Goal: Task Accomplishment & Management: Manage account settings

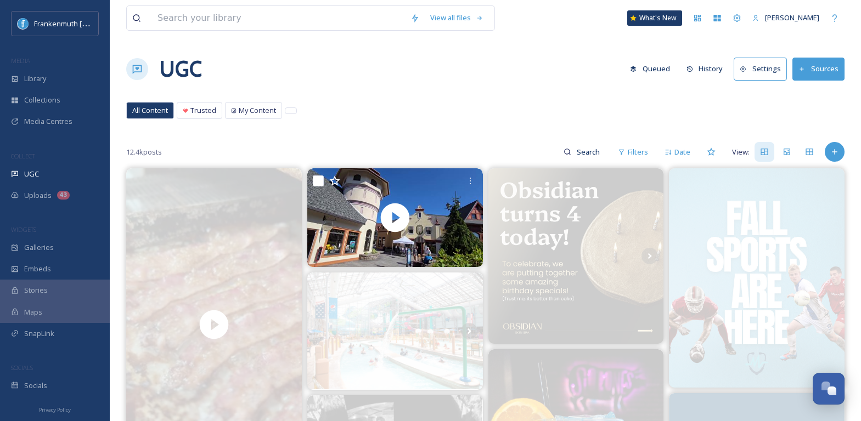
scroll to position [2339, 0]
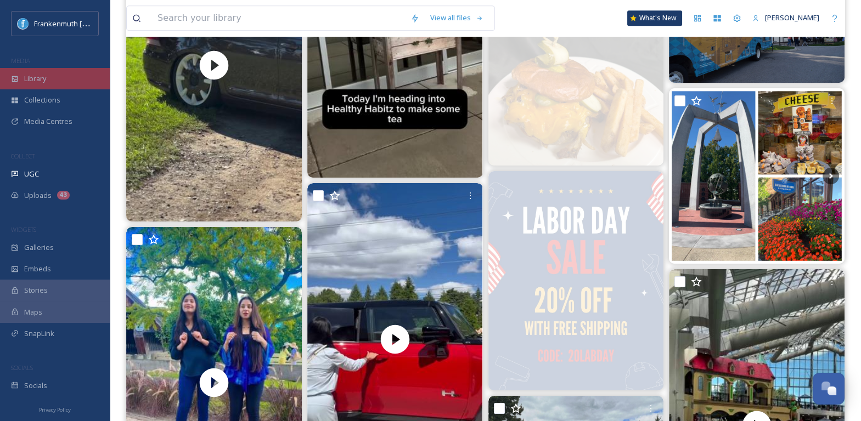
click at [74, 80] on div "Library" at bounding box center [55, 78] width 110 height 21
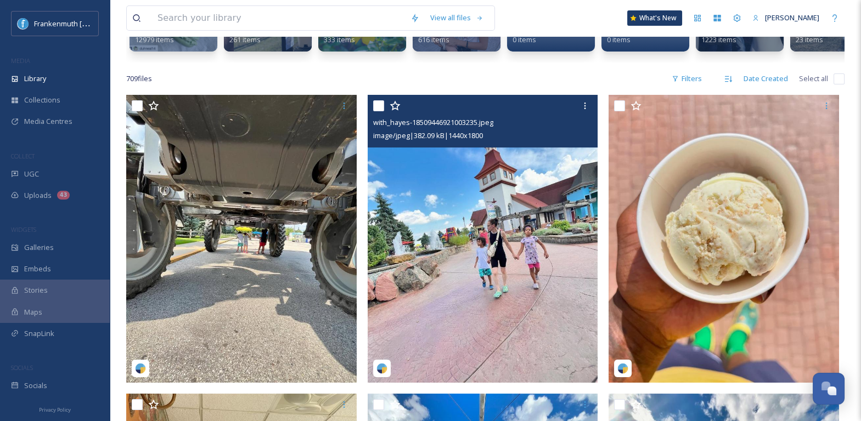
scroll to position [177, 0]
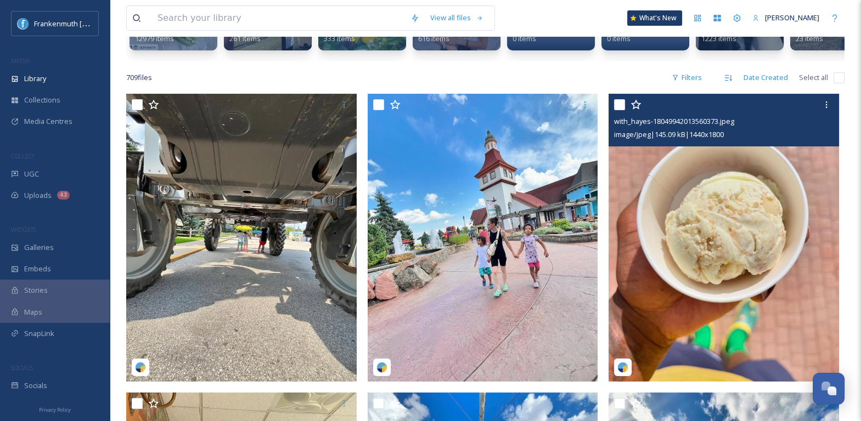
click at [812, 275] on img at bounding box center [724, 238] width 230 height 288
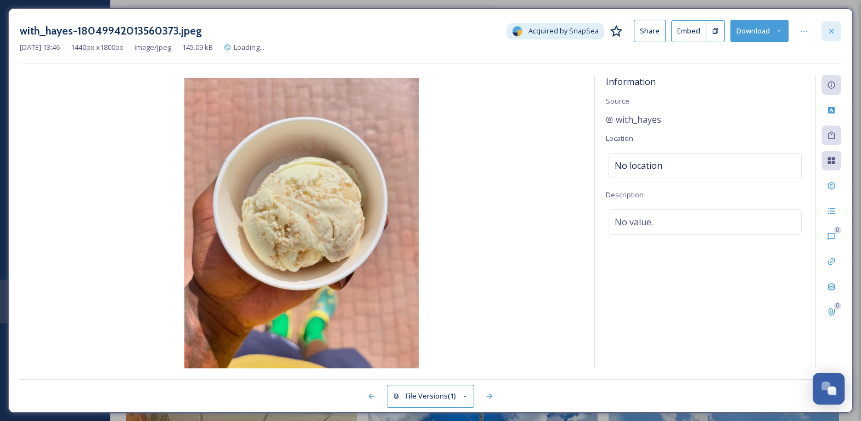
click at [835, 33] on icon at bounding box center [831, 31] width 9 height 9
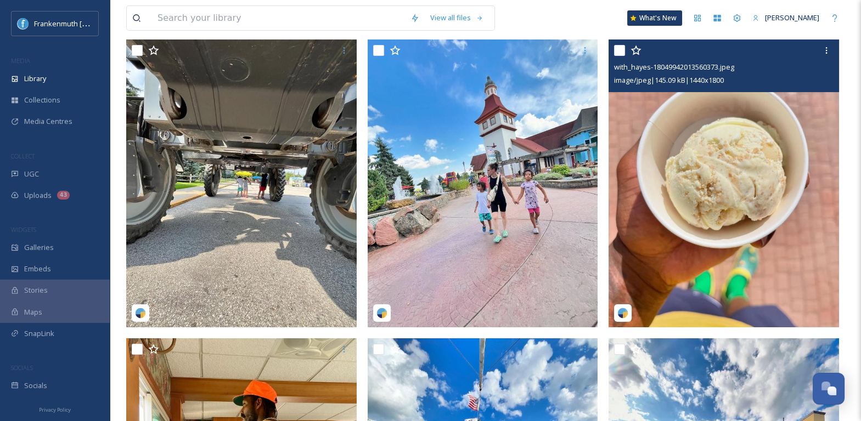
scroll to position [226, 0]
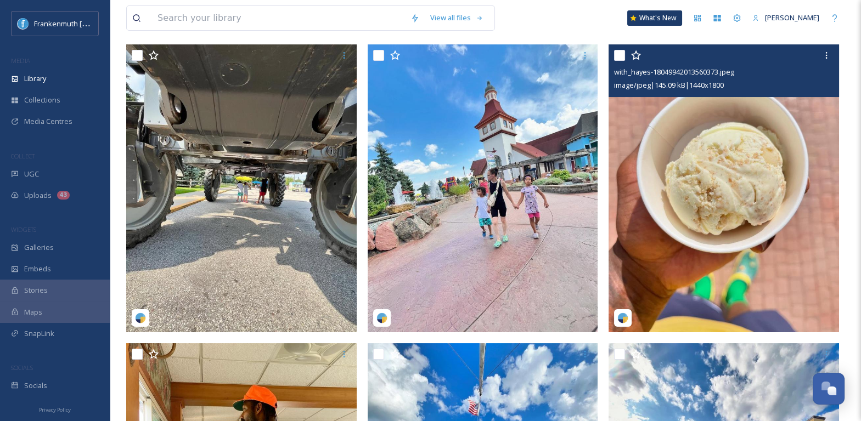
click at [818, 175] on img at bounding box center [724, 188] width 230 height 288
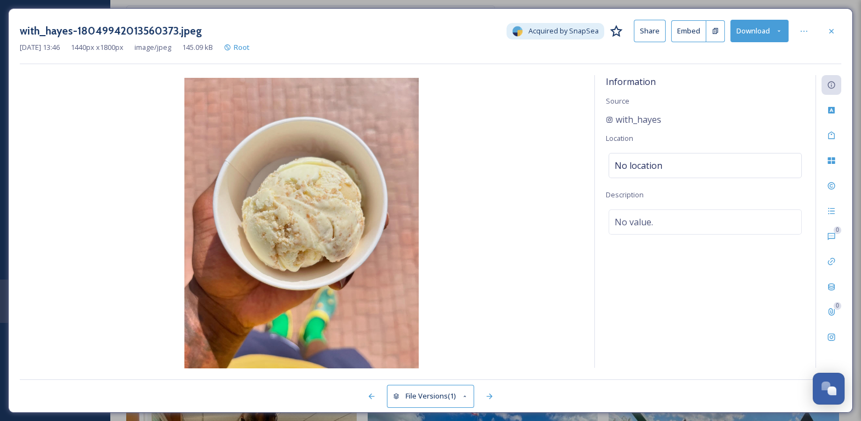
click at [759, 37] on button "Download" at bounding box center [759, 31] width 58 height 23
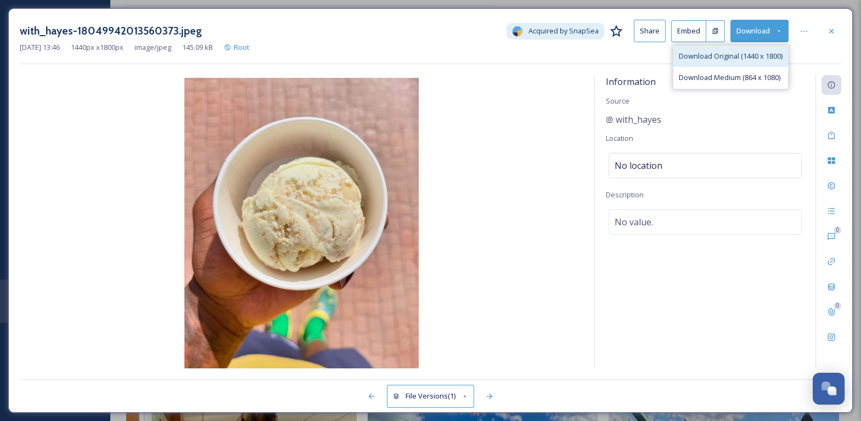
click at [758, 51] on span "Download Original (1440 x 1800)" at bounding box center [731, 56] width 104 height 10
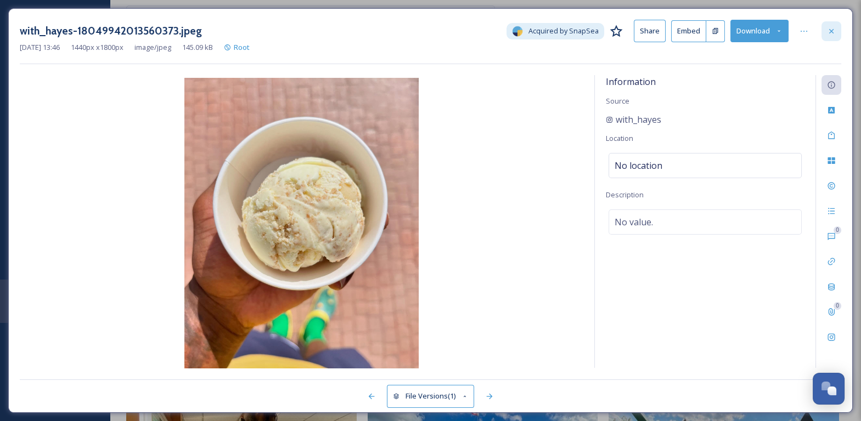
click at [833, 32] on icon at bounding box center [831, 31] width 4 height 4
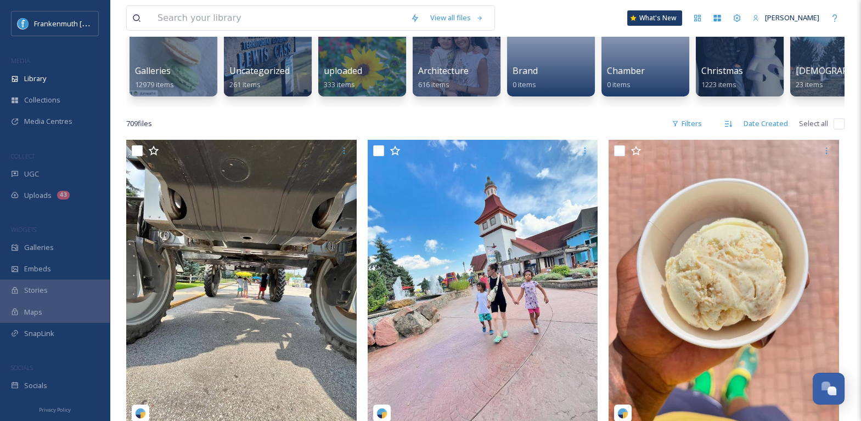
scroll to position [141, 0]
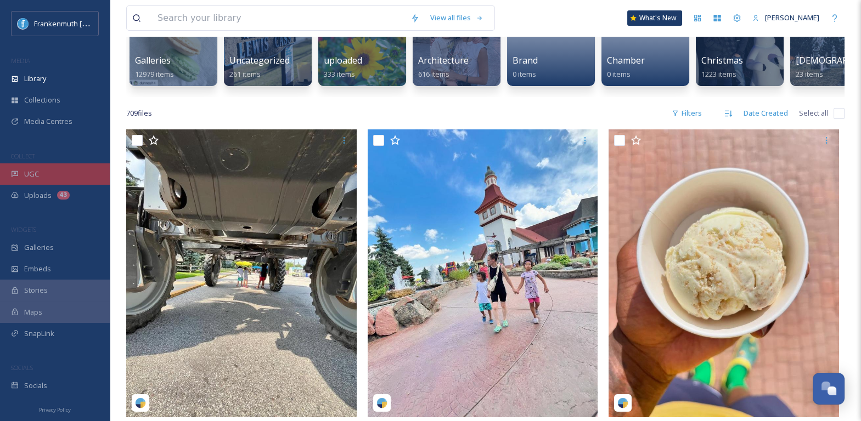
click at [88, 181] on div "UGC" at bounding box center [55, 174] width 110 height 21
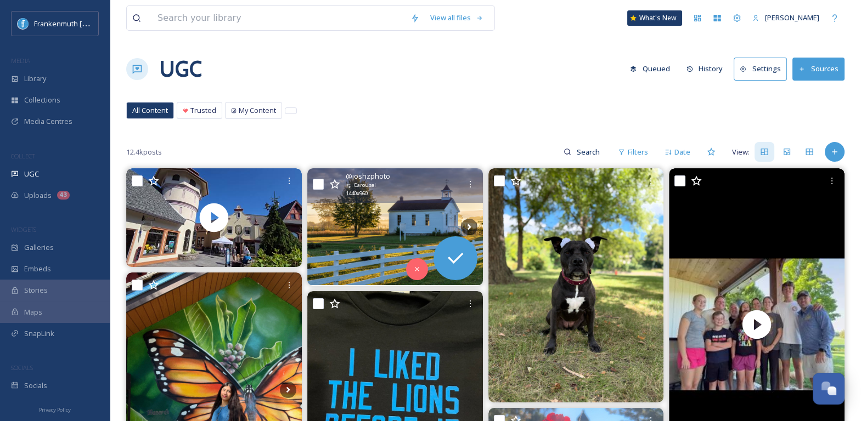
click at [389, 217] on img at bounding box center [395, 226] width 176 height 117
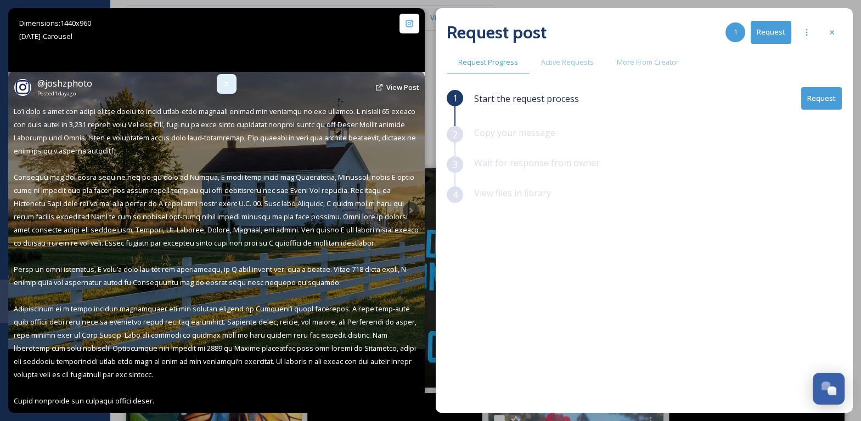
click at [229, 87] on icon at bounding box center [226, 84] width 9 height 9
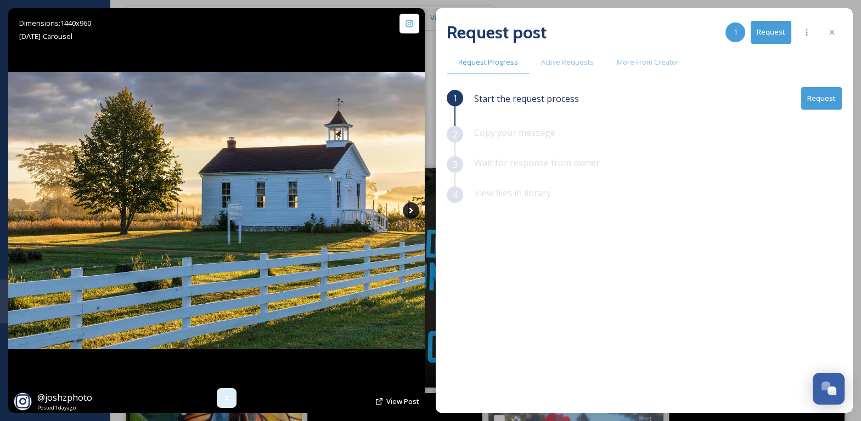
click at [412, 213] on icon at bounding box center [411, 211] width 16 height 16
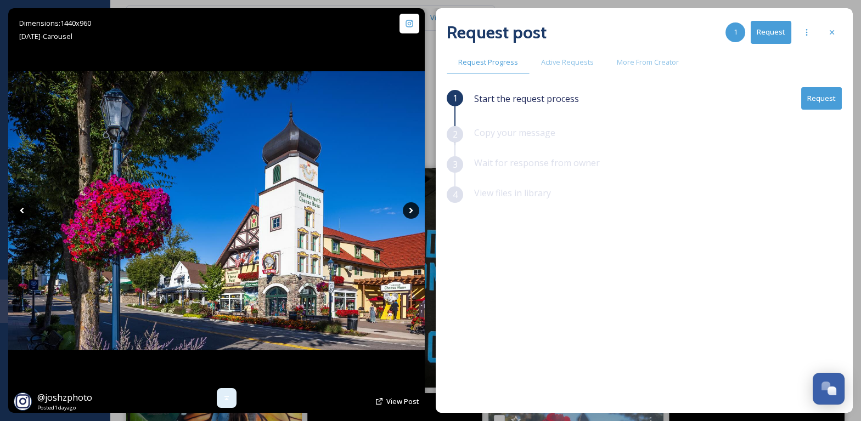
click at [412, 213] on icon at bounding box center [411, 211] width 16 height 16
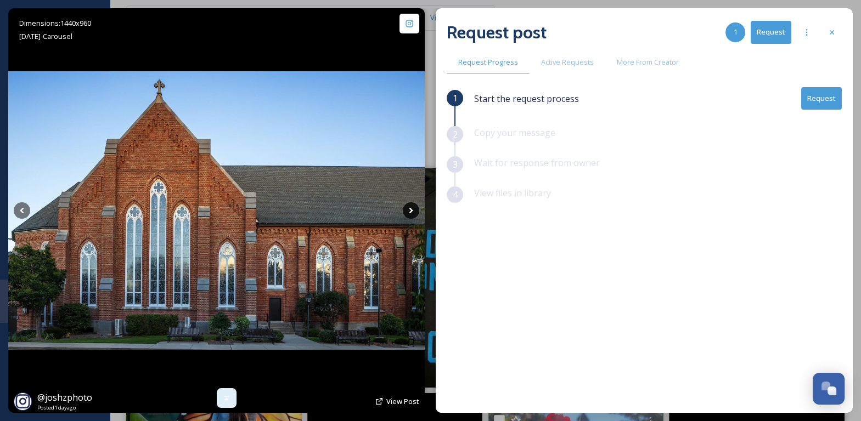
click at [412, 213] on icon at bounding box center [411, 211] width 16 height 16
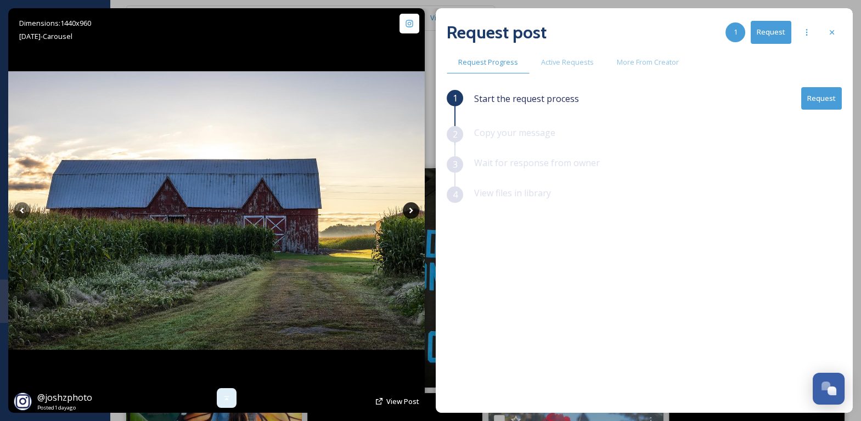
click at [412, 213] on icon at bounding box center [411, 211] width 16 height 16
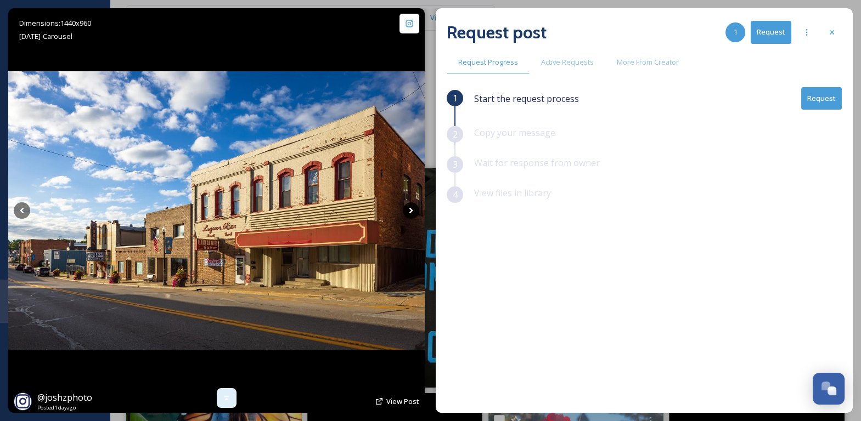
click at [412, 213] on icon at bounding box center [411, 211] width 16 height 16
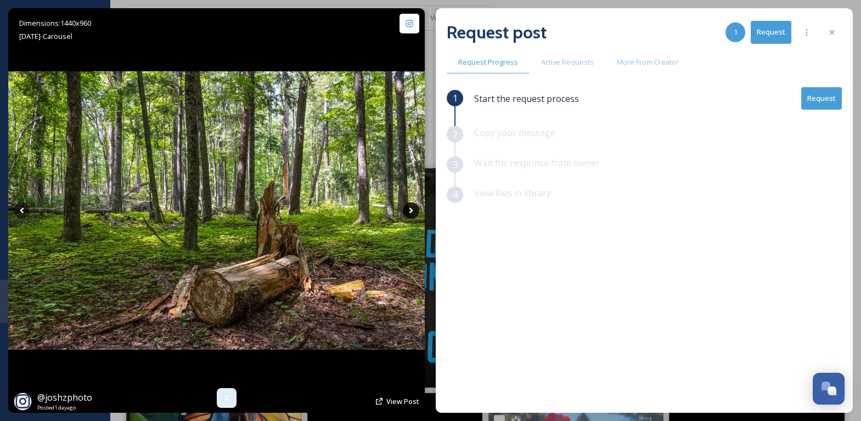
click at [412, 213] on icon at bounding box center [411, 211] width 16 height 16
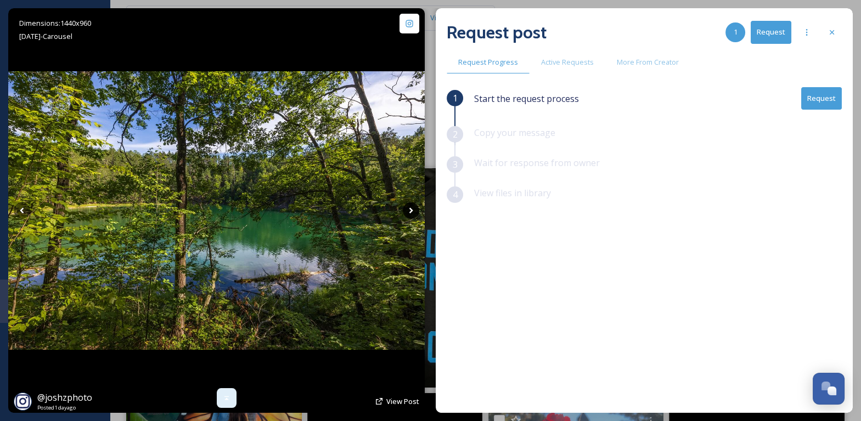
click at [412, 213] on icon at bounding box center [411, 211] width 16 height 16
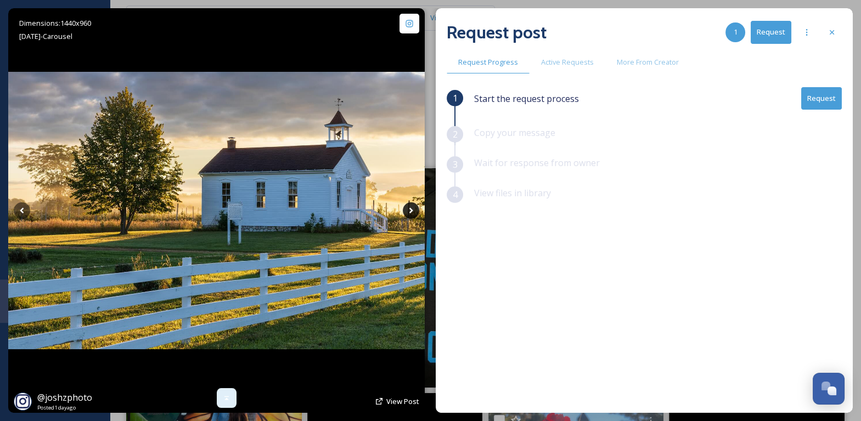
click at [412, 213] on icon at bounding box center [411, 211] width 16 height 16
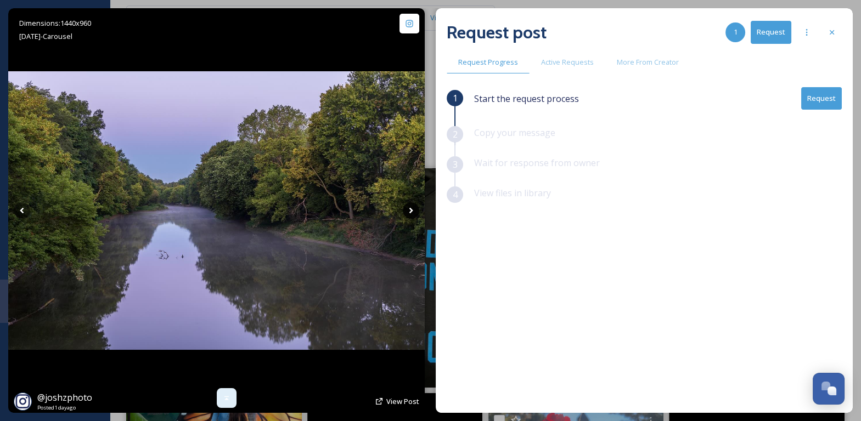
click at [412, 213] on icon at bounding box center [411, 211] width 16 height 16
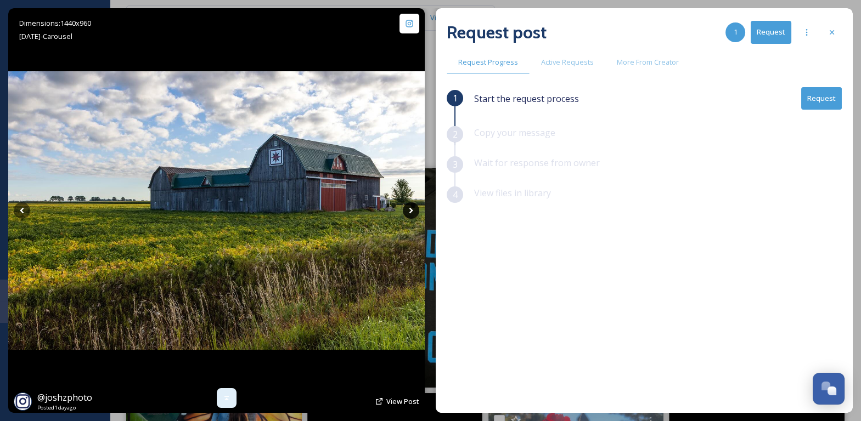
click at [412, 213] on icon at bounding box center [411, 211] width 16 height 16
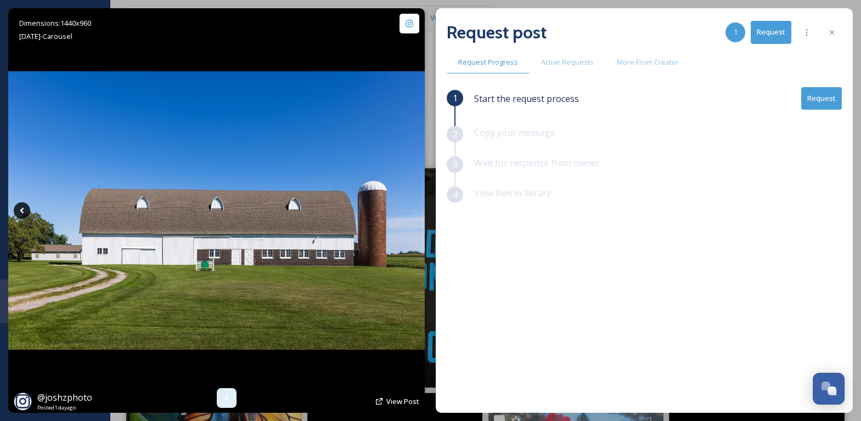
click at [24, 210] on icon at bounding box center [22, 211] width 16 height 16
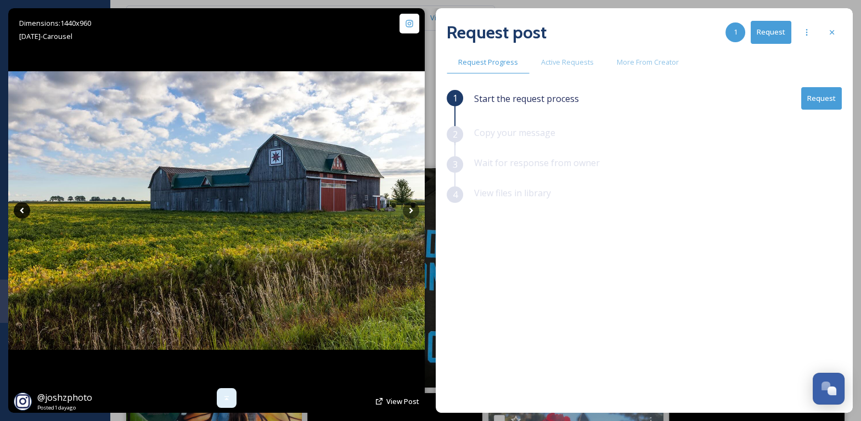
click at [24, 210] on icon at bounding box center [22, 211] width 16 height 16
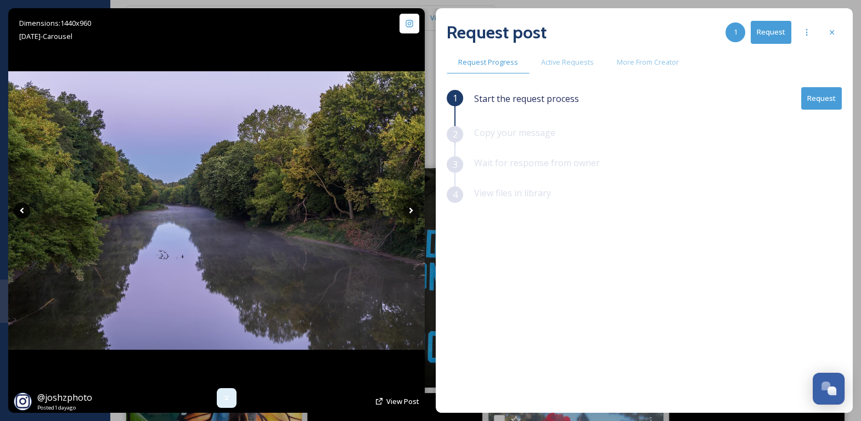
click at [24, 210] on icon at bounding box center [22, 211] width 16 height 16
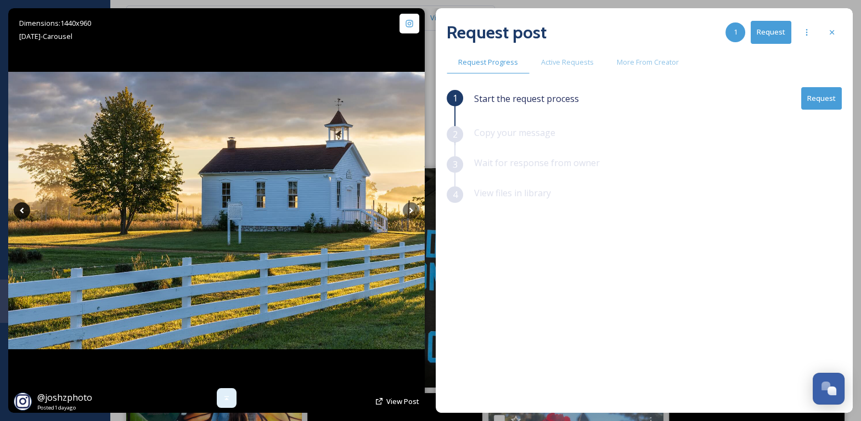
click at [24, 210] on icon at bounding box center [22, 211] width 16 height 16
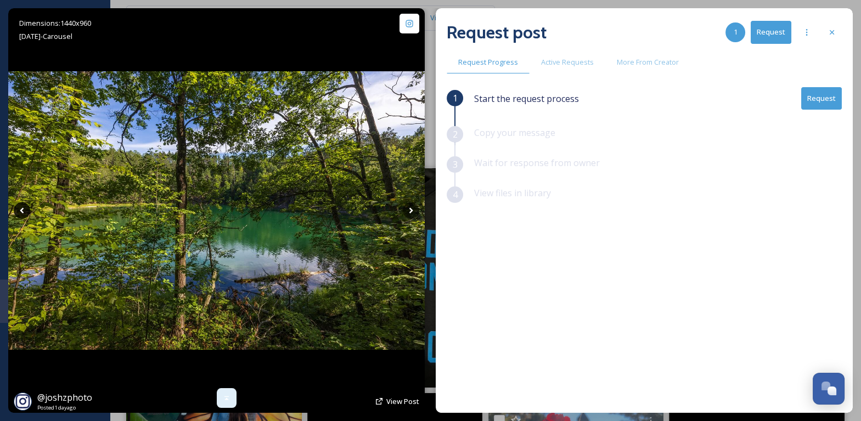
click at [24, 210] on icon at bounding box center [22, 211] width 16 height 16
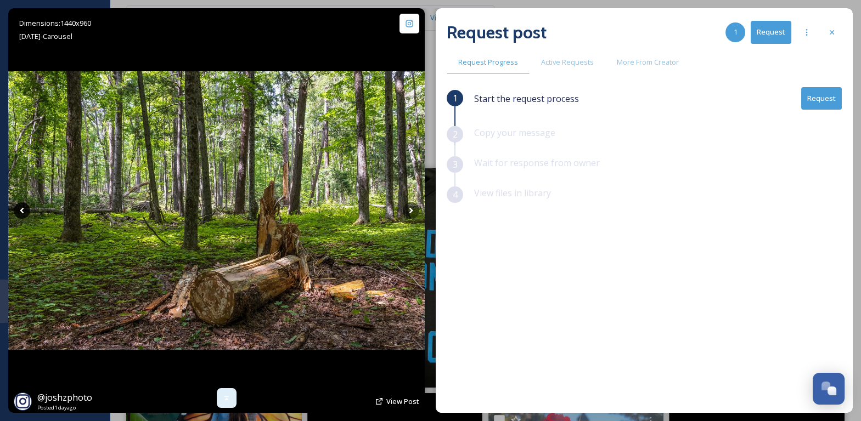
click at [24, 210] on icon at bounding box center [22, 211] width 16 height 16
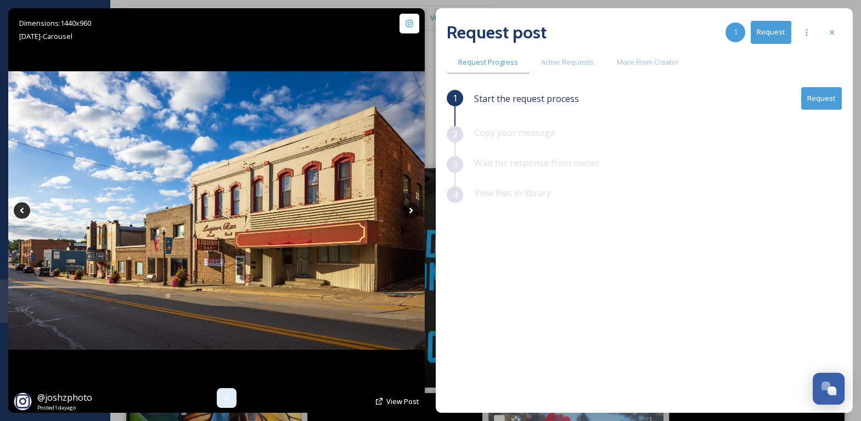
click at [24, 210] on icon at bounding box center [22, 211] width 16 height 16
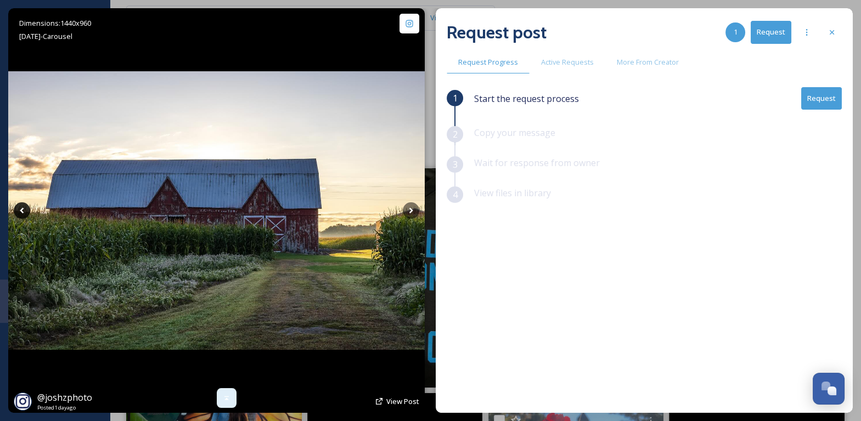
click at [24, 210] on icon at bounding box center [22, 211] width 16 height 16
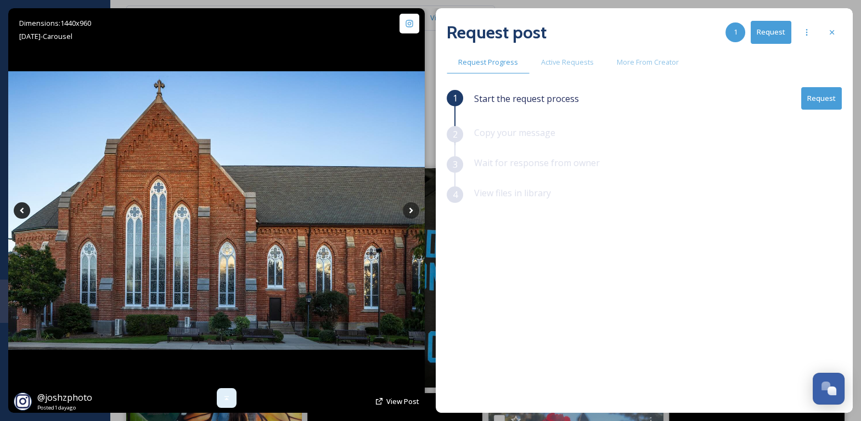
click at [24, 210] on icon at bounding box center [22, 211] width 16 height 16
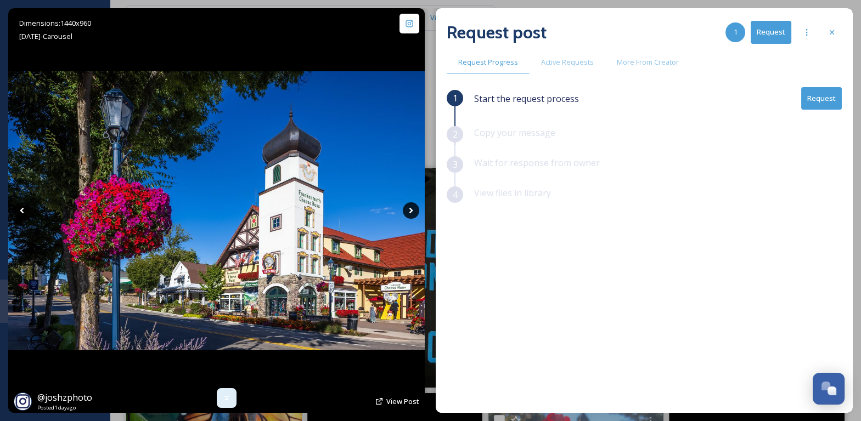
click at [408, 211] on icon at bounding box center [411, 211] width 16 height 16
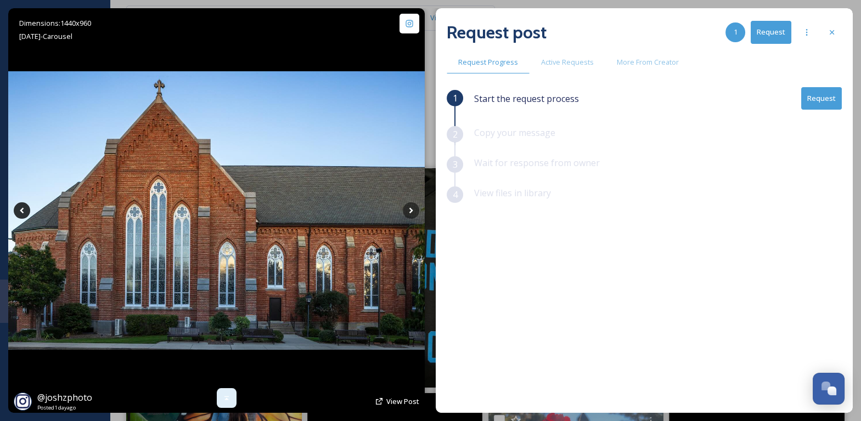
click at [23, 209] on icon at bounding box center [22, 211] width 4 height 6
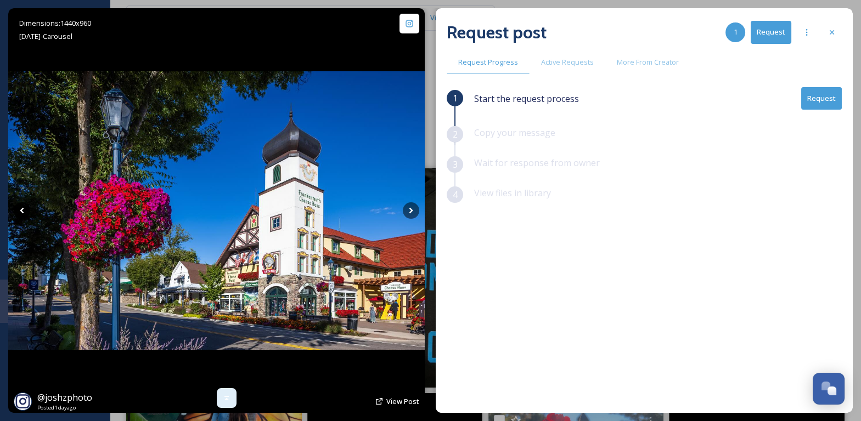
click at [23, 209] on icon at bounding box center [22, 211] width 4 height 6
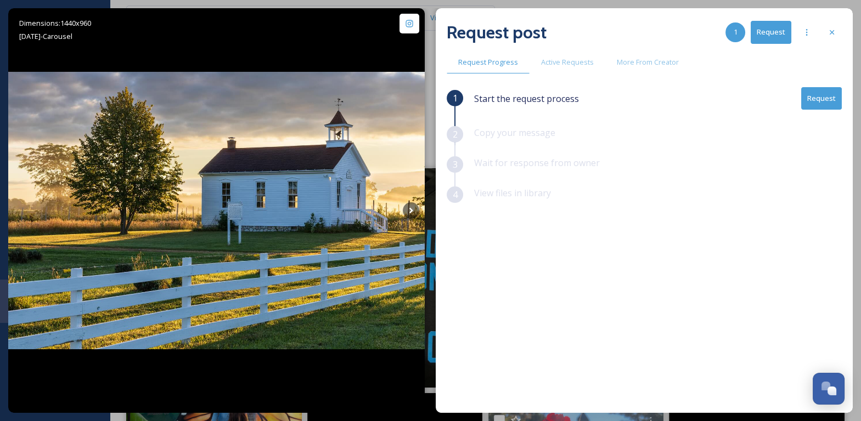
click at [832, 106] on button "Request" at bounding box center [821, 98] width 41 height 23
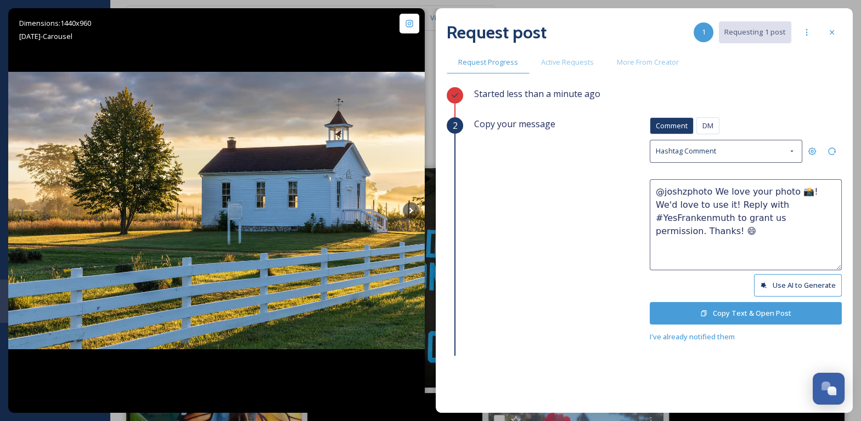
click at [763, 190] on textarea "@joshzphoto We love your photo 📸! We'd love to use it! Reply with #YesFrankenmu…" at bounding box center [746, 224] width 192 height 91
click at [785, 192] on textarea "@joshzphoto We love your photo 📸! We'd love to use it! Reply with #YesFrankenmu…" at bounding box center [746, 224] width 192 height 91
click at [796, 201] on textarea "@joshzphoto We love your photos in [GEOGRAPHIC_DATA] 📸! We'd love to use it! Re…" at bounding box center [746, 224] width 192 height 91
type textarea "@joshzphoto We love your photos in [GEOGRAPHIC_DATA] 📸! We'd love to use them! …"
click at [779, 296] on div "Comment DM Comment DM Hashtag Comment @joshzphoto We love your photos in [GEOGR…" at bounding box center [746, 230] width 192 height 226
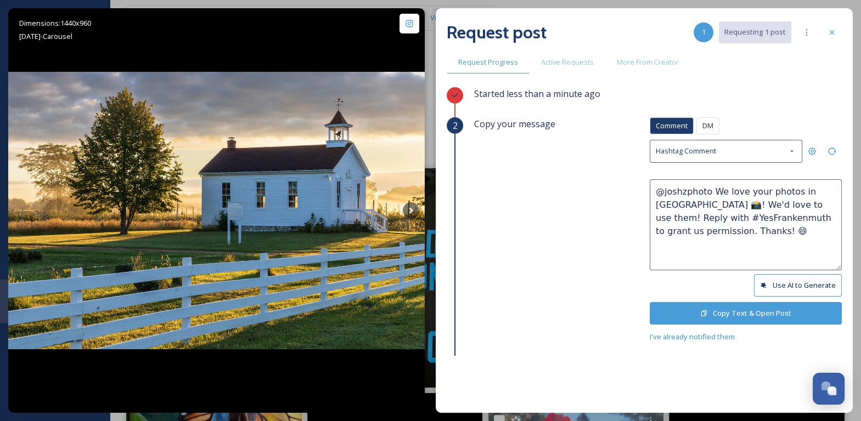
click at [781, 311] on button "Copy Text & Open Post" at bounding box center [746, 313] width 192 height 23
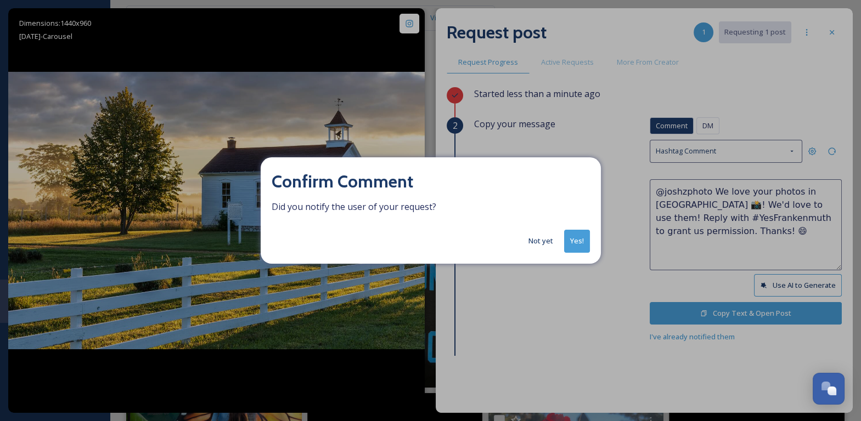
click at [582, 240] on button "Yes!" at bounding box center [577, 241] width 26 height 23
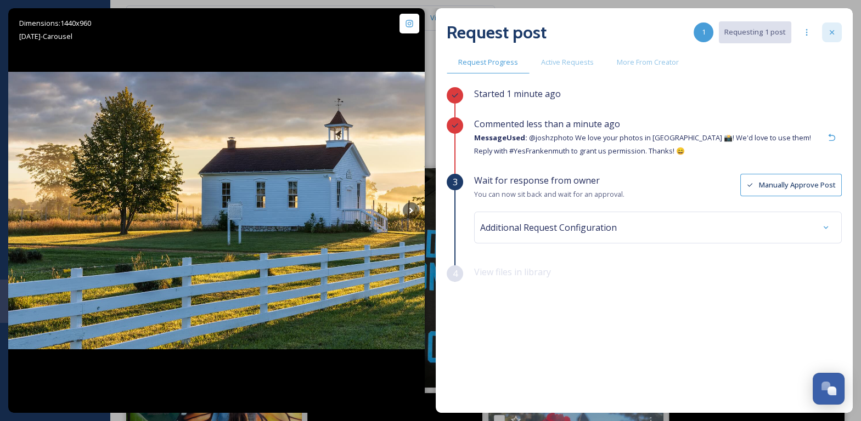
click at [822, 32] on div at bounding box center [832, 33] width 20 height 20
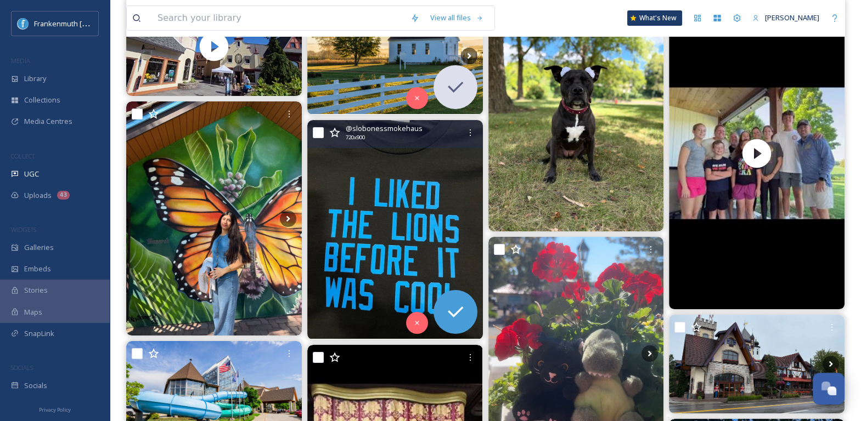
scroll to position [94, 0]
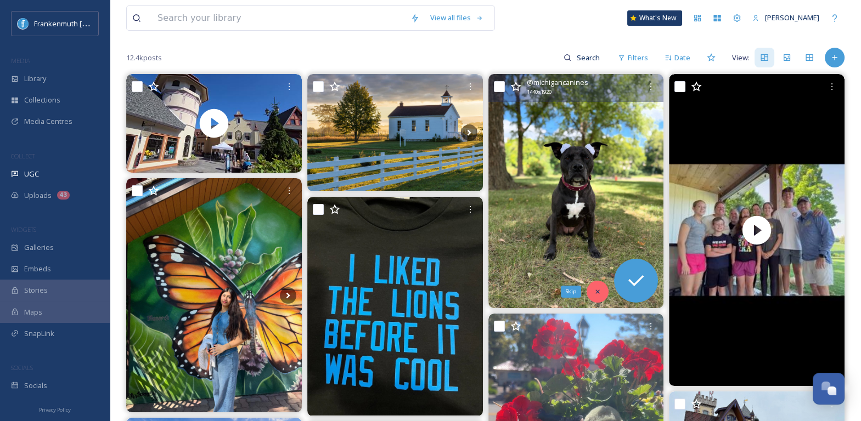
click at [597, 288] on icon at bounding box center [598, 292] width 8 height 8
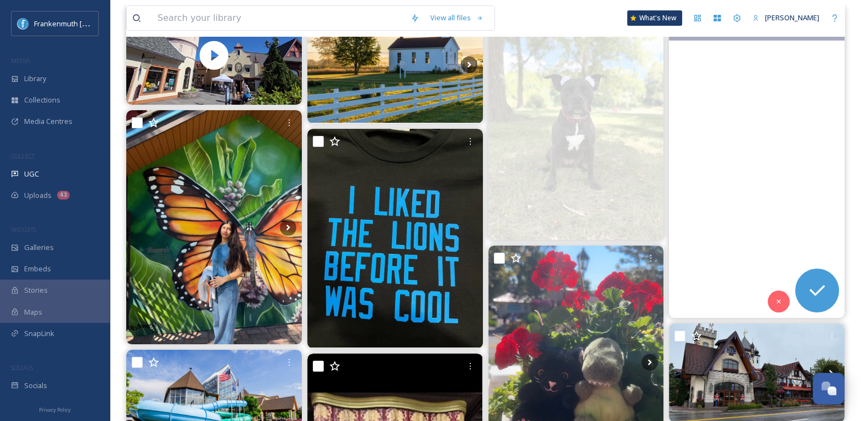
scroll to position [164, 0]
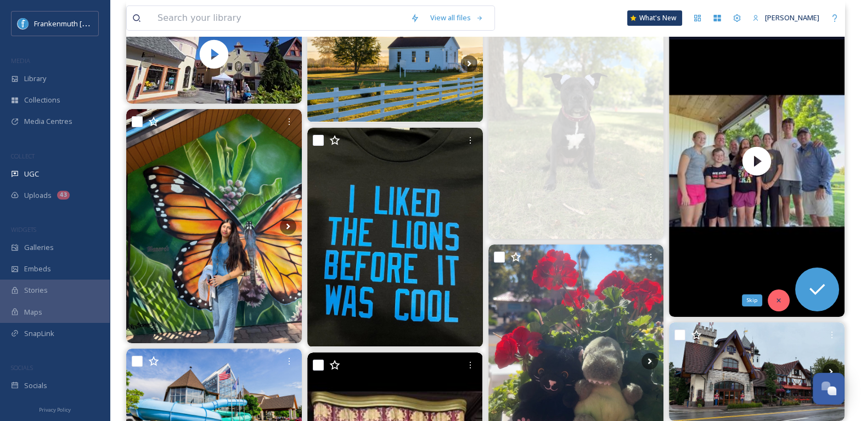
click at [778, 298] on icon at bounding box center [779, 301] width 8 height 8
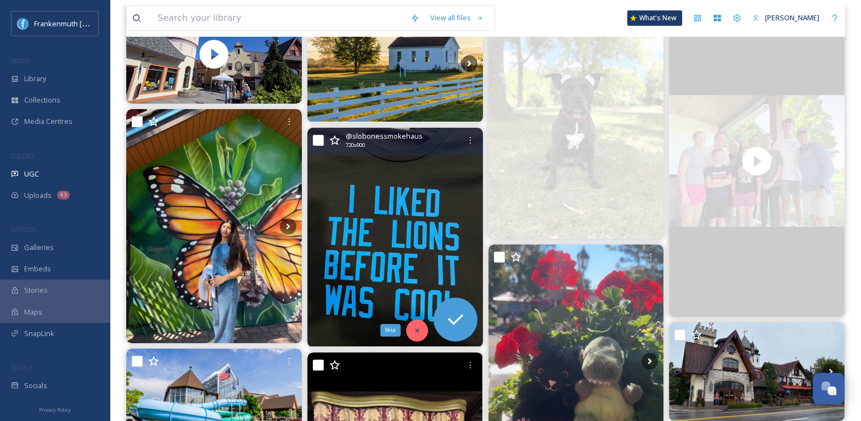
click at [415, 331] on icon at bounding box center [417, 331] width 8 height 8
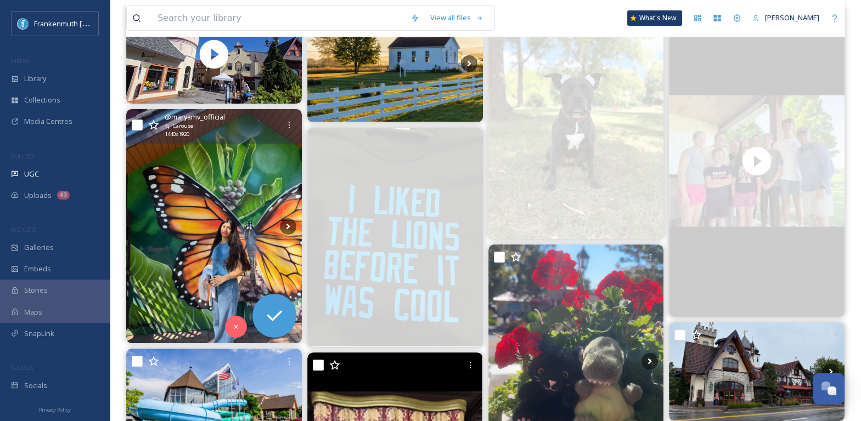
click at [219, 244] on img at bounding box center [214, 226] width 176 height 234
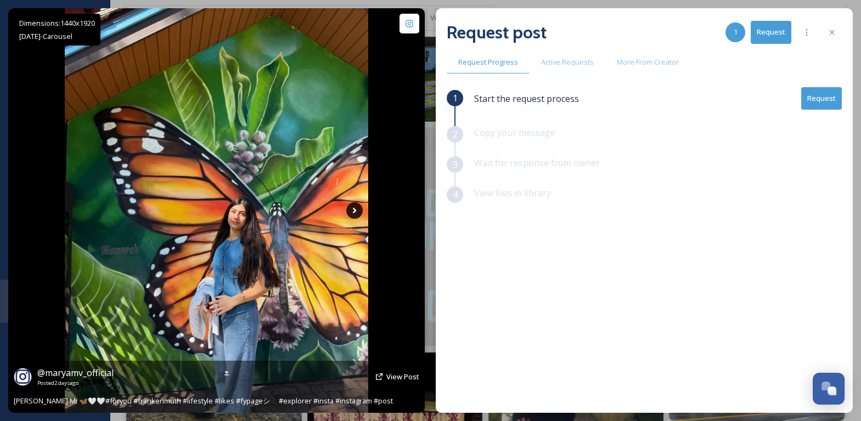
click at [353, 213] on icon at bounding box center [354, 211] width 16 height 16
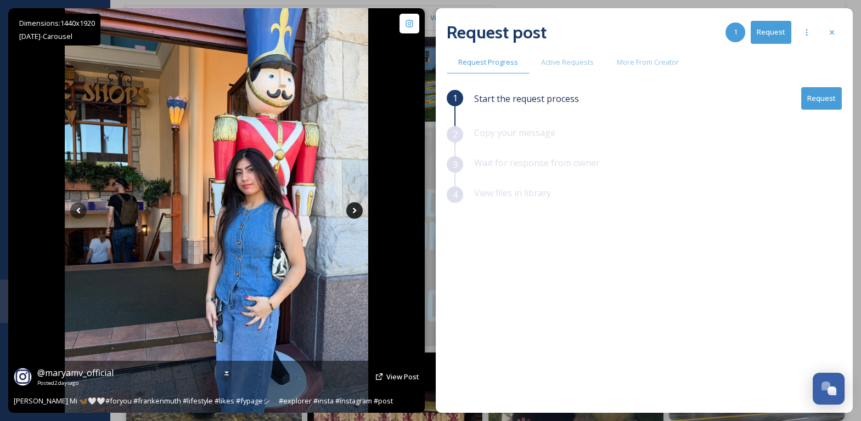
click at [353, 213] on icon at bounding box center [354, 211] width 16 height 16
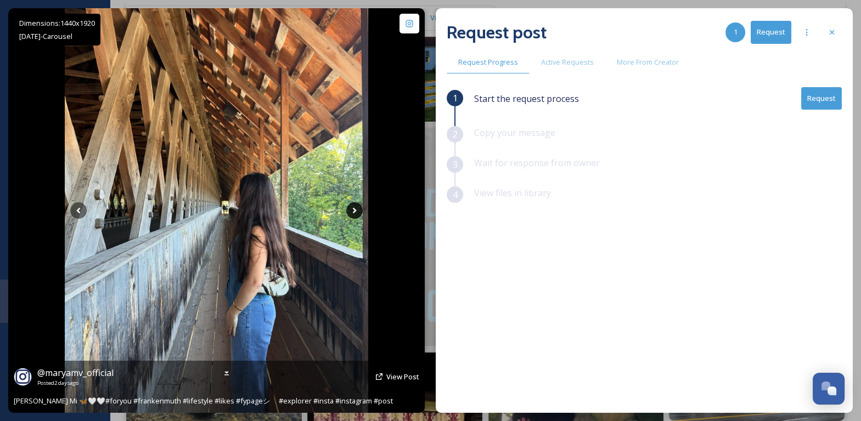
click at [353, 213] on icon at bounding box center [354, 211] width 16 height 16
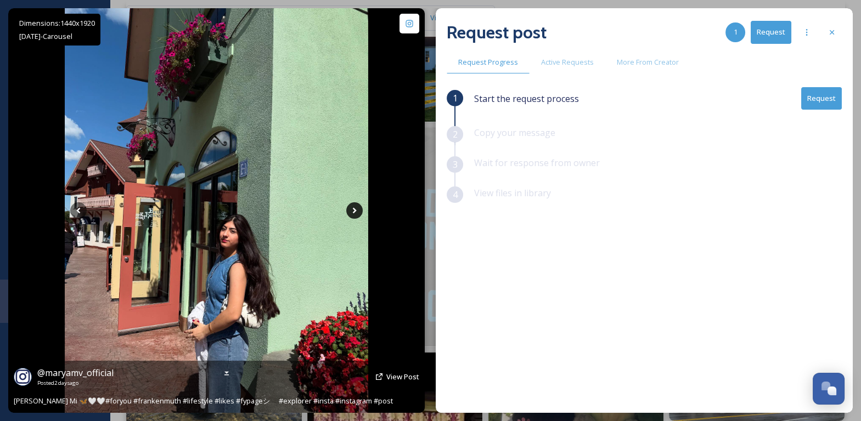
click at [353, 213] on icon at bounding box center [354, 211] width 16 height 16
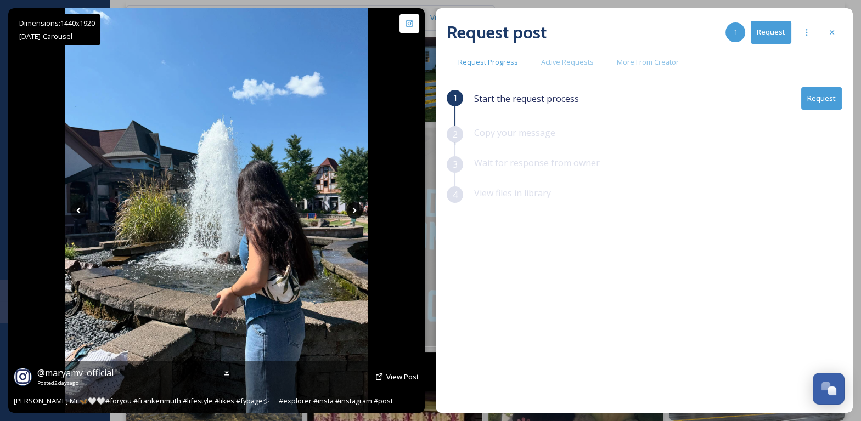
click at [353, 213] on icon at bounding box center [354, 211] width 16 height 16
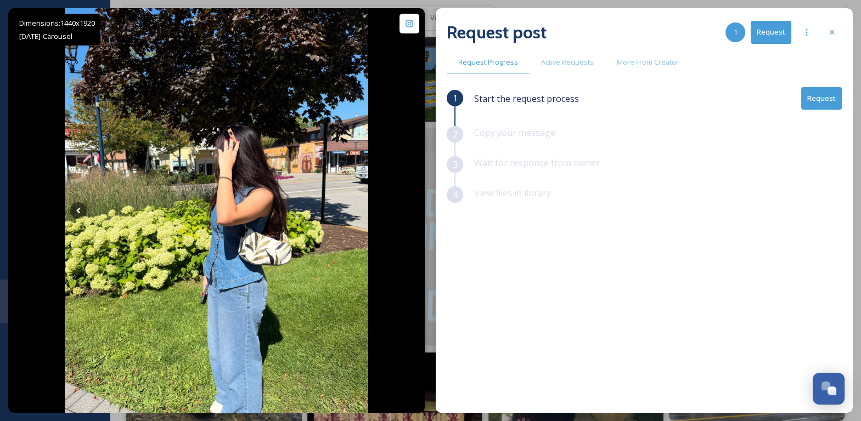
click at [807, 99] on button "Request" at bounding box center [821, 98] width 41 height 23
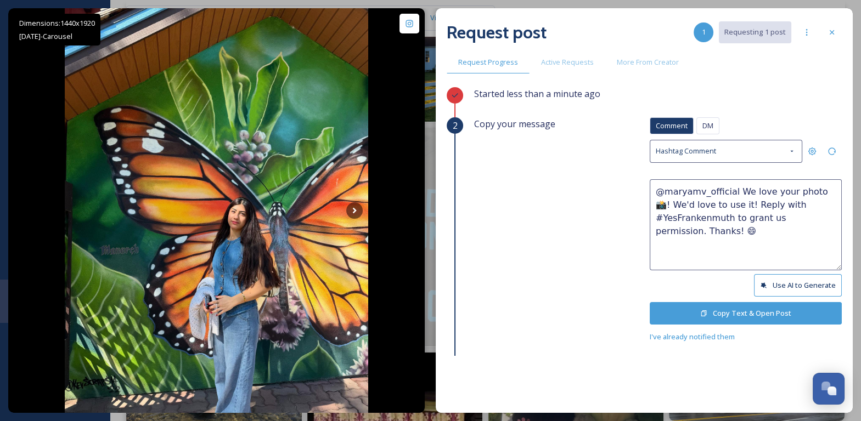
click at [809, 190] on textarea "@maryamv_official We love your photo 📸! We'd love to use it! Reply with #YesFra…" at bounding box center [746, 224] width 192 height 91
click at [729, 205] on textarea "@maryamv_official We love your photos 📸! We'd love to use it! Reply with #YesFr…" at bounding box center [746, 224] width 192 height 91
type textarea "@maryamv_official We love your photos 📸! We'd love to use them! Reply with #Yes…"
click at [750, 318] on button "Copy Text & Open Post" at bounding box center [746, 313] width 192 height 23
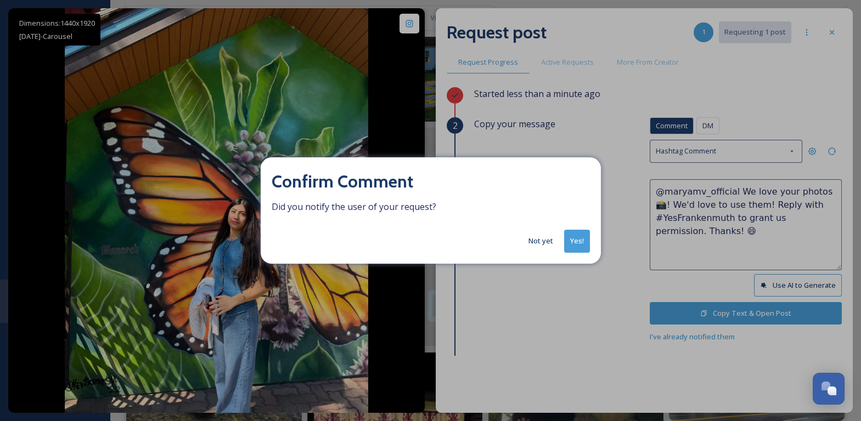
click at [584, 246] on button "Yes!" at bounding box center [577, 241] width 26 height 23
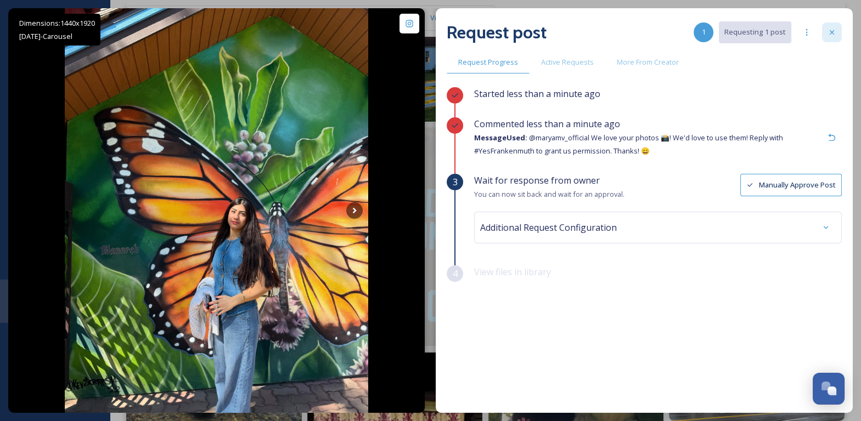
click at [828, 33] on icon at bounding box center [832, 32] width 9 height 9
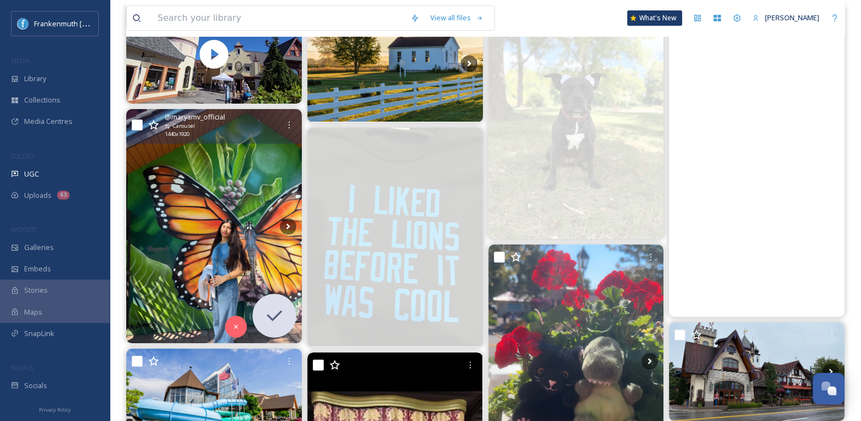
scroll to position [282, 0]
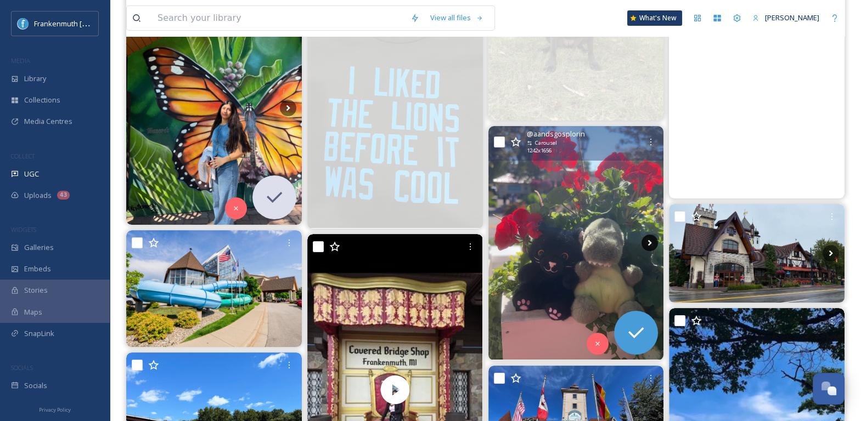
click at [649, 246] on icon at bounding box center [650, 243] width 16 height 16
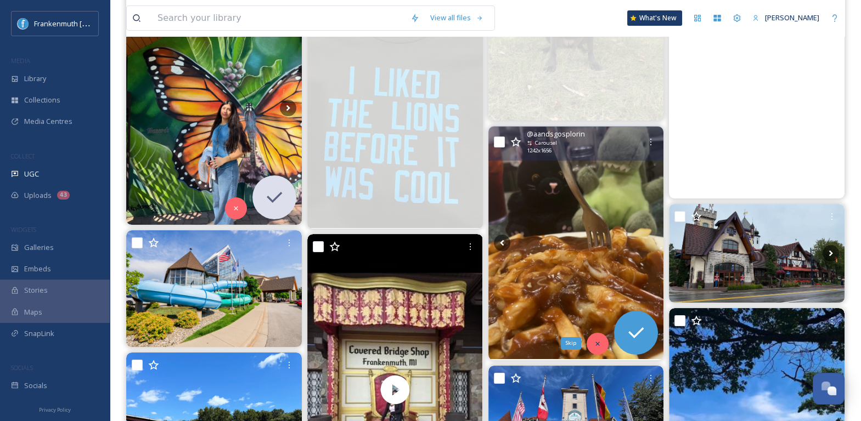
click at [600, 340] on icon at bounding box center [598, 344] width 8 height 8
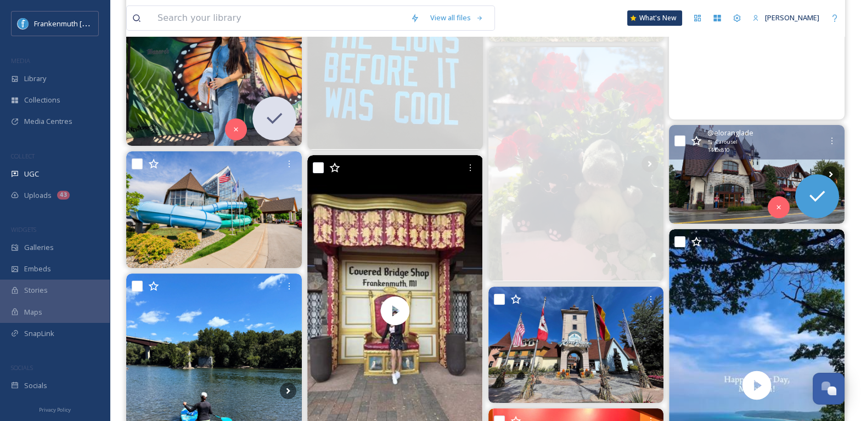
scroll to position [415, 0]
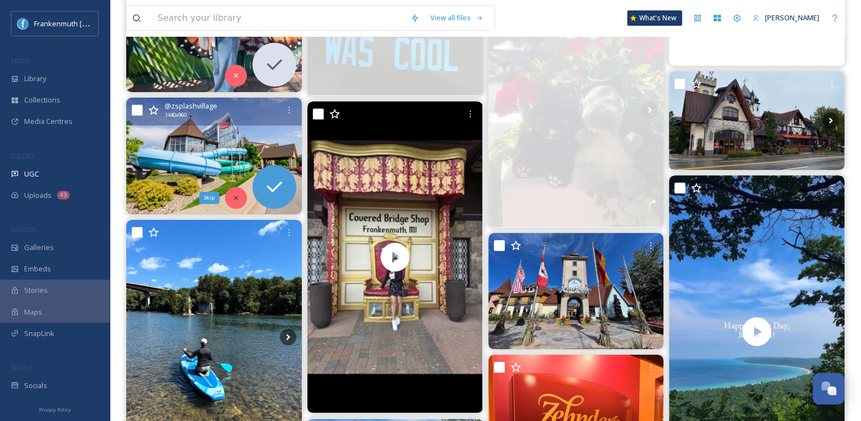
click at [238, 196] on icon at bounding box center [236, 198] width 8 height 8
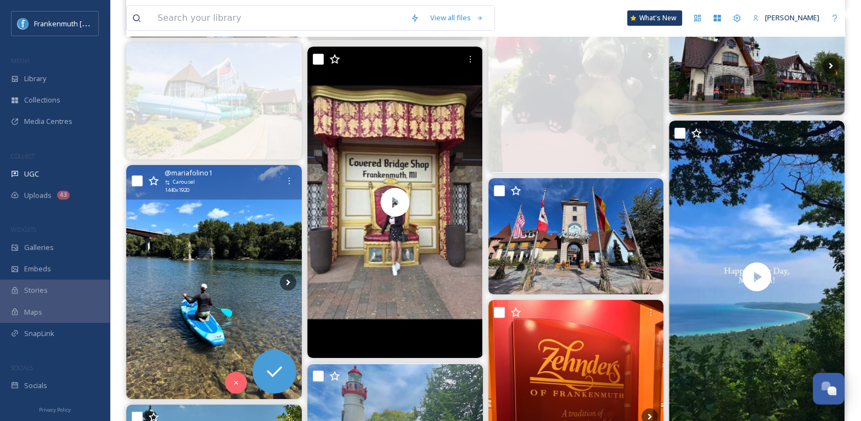
scroll to position [491, 0]
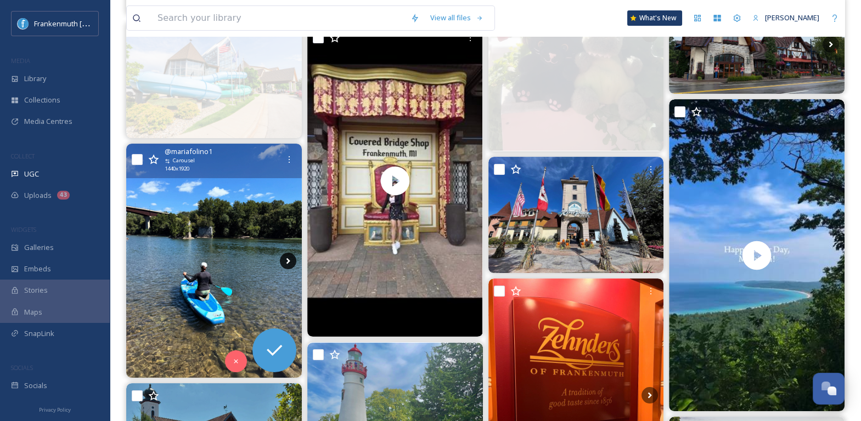
click at [284, 257] on icon at bounding box center [288, 261] width 16 height 16
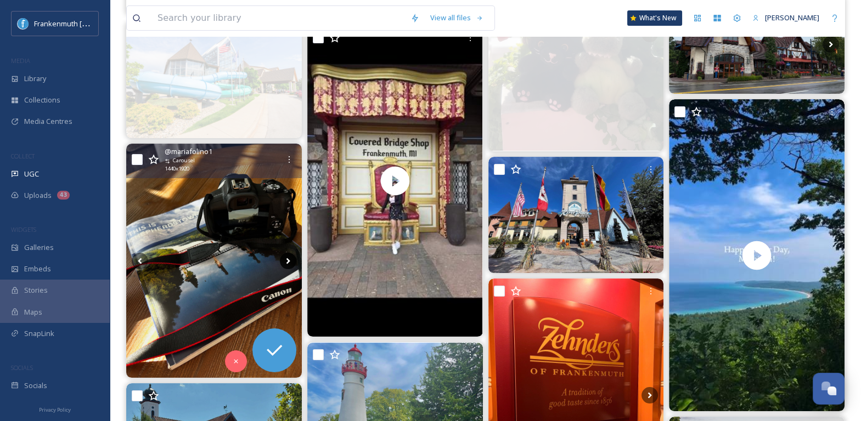
click at [284, 257] on icon at bounding box center [288, 261] width 16 height 16
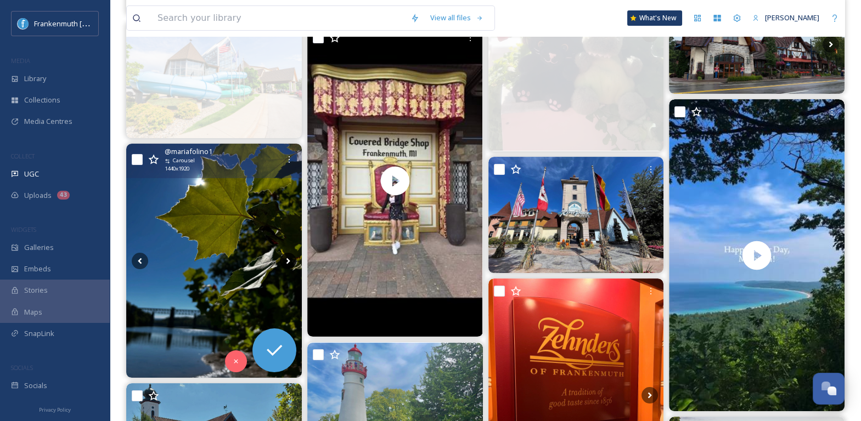
click at [284, 257] on icon at bounding box center [288, 261] width 16 height 16
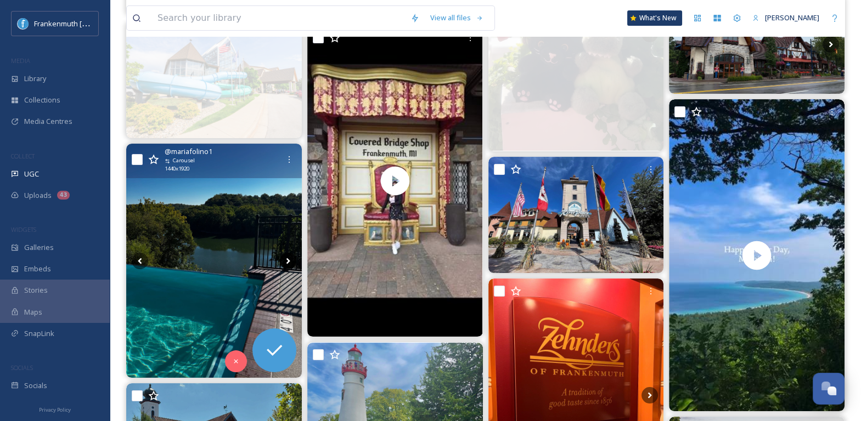
click at [284, 257] on icon at bounding box center [288, 261] width 16 height 16
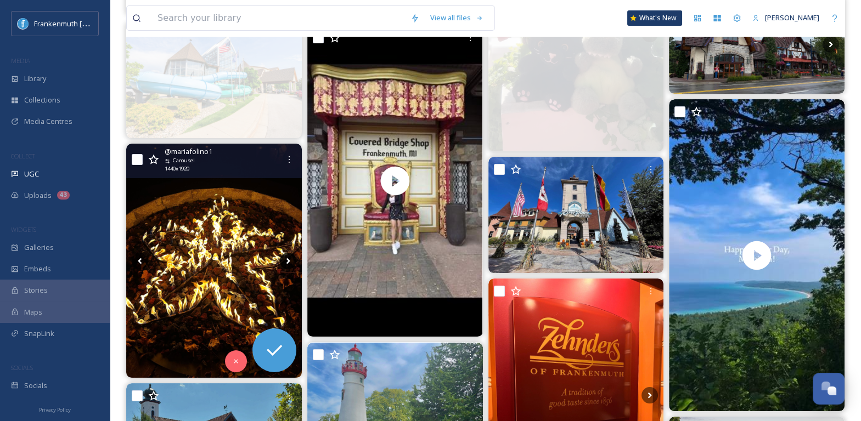
click at [287, 259] on icon at bounding box center [288, 261] width 16 height 16
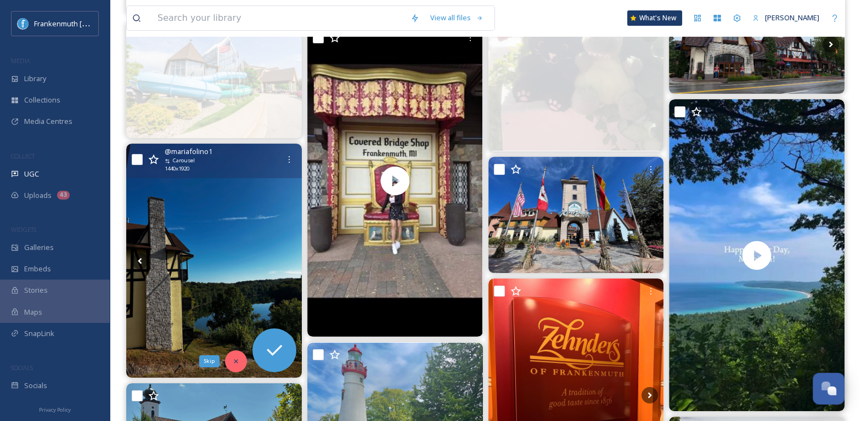
click at [237, 362] on icon at bounding box center [236, 362] width 8 height 8
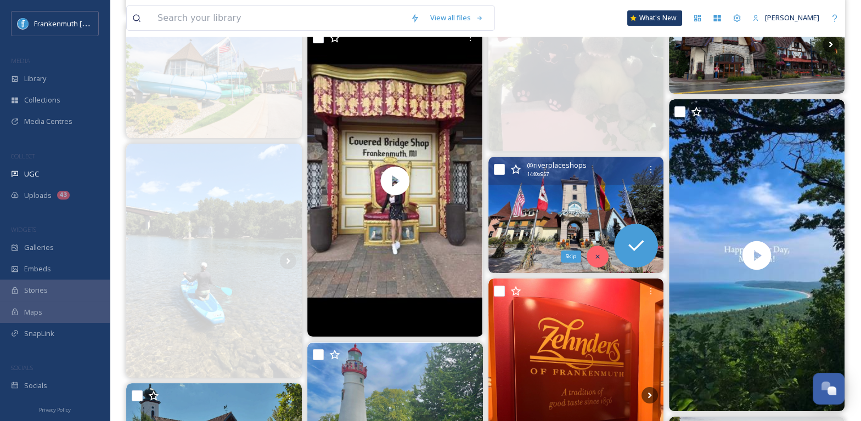
click at [599, 257] on icon at bounding box center [598, 257] width 8 height 8
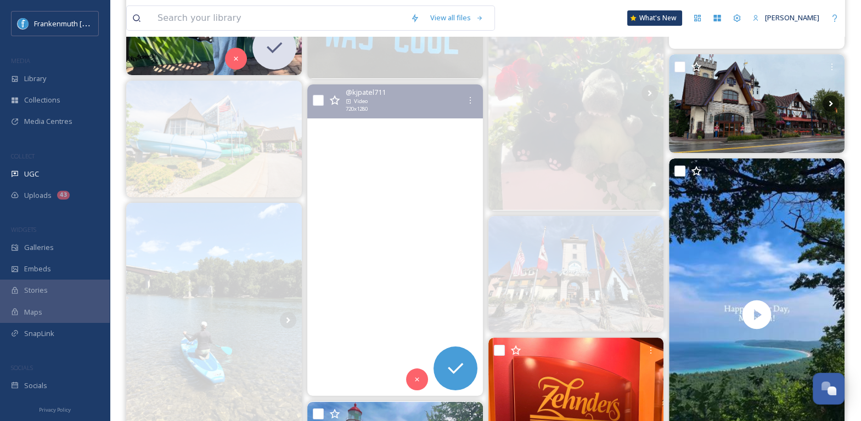
scroll to position [432, 0]
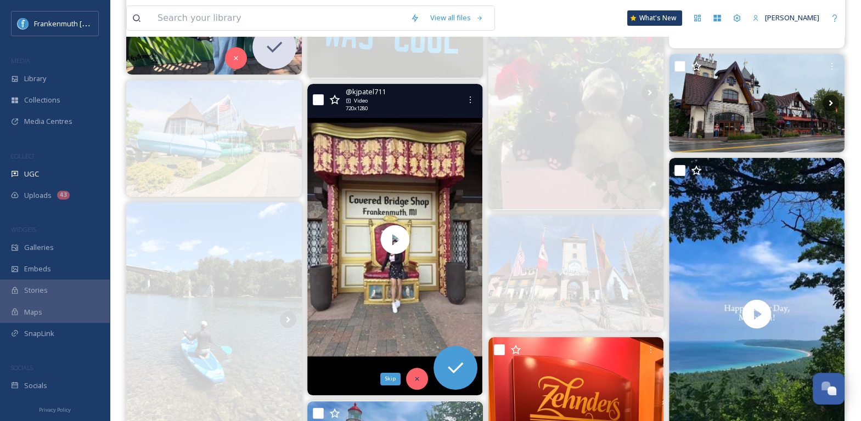
click at [409, 378] on div "Skip" at bounding box center [417, 379] width 22 height 22
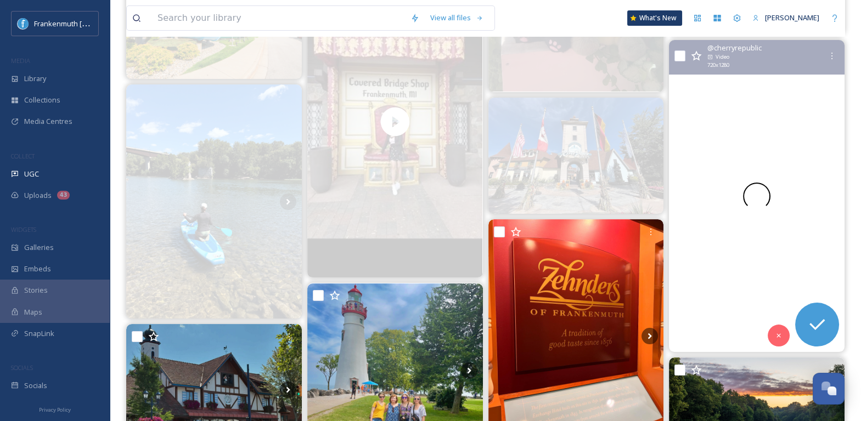
scroll to position [552, 0]
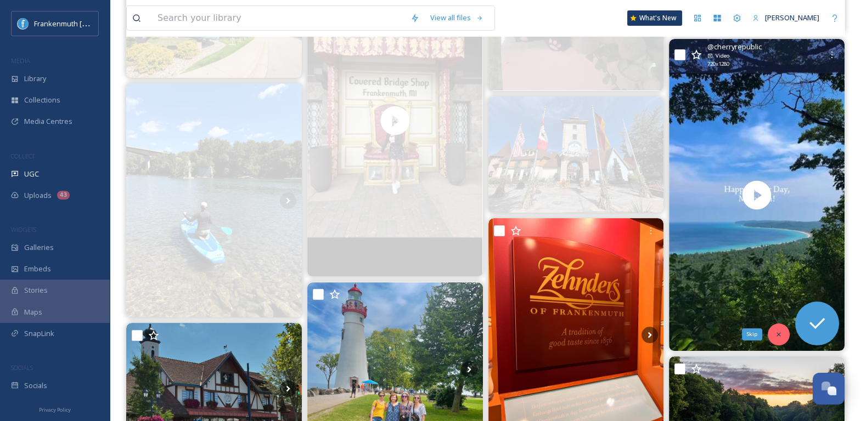
click at [783, 326] on div "Skip" at bounding box center [779, 335] width 22 height 22
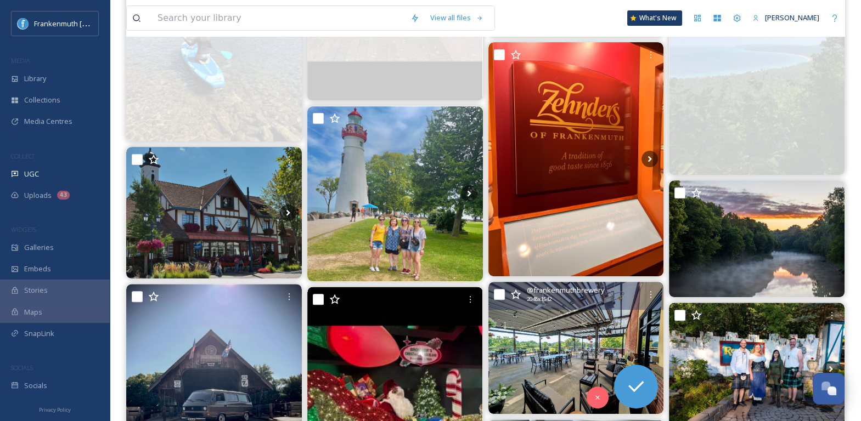
scroll to position [749, 0]
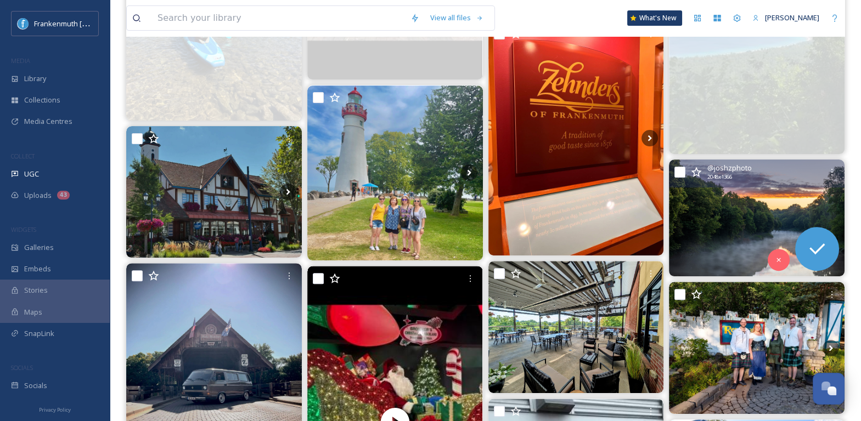
click at [748, 207] on img at bounding box center [757, 218] width 176 height 117
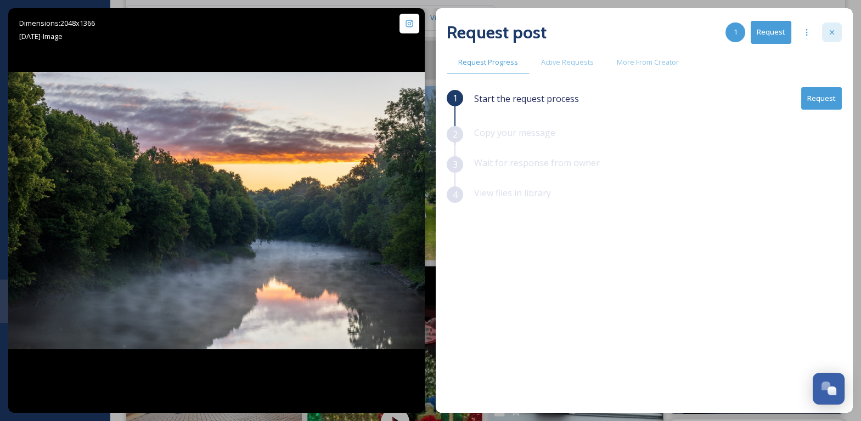
click at [841, 35] on div at bounding box center [832, 33] width 20 height 20
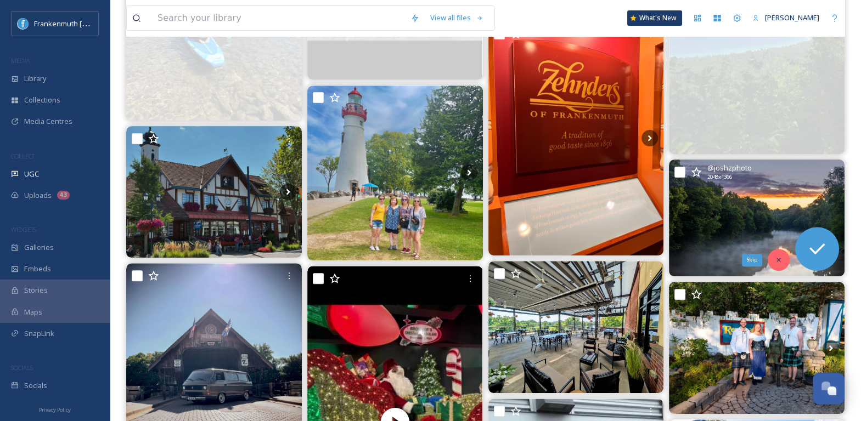
click at [783, 261] on div "Skip" at bounding box center [779, 260] width 22 height 22
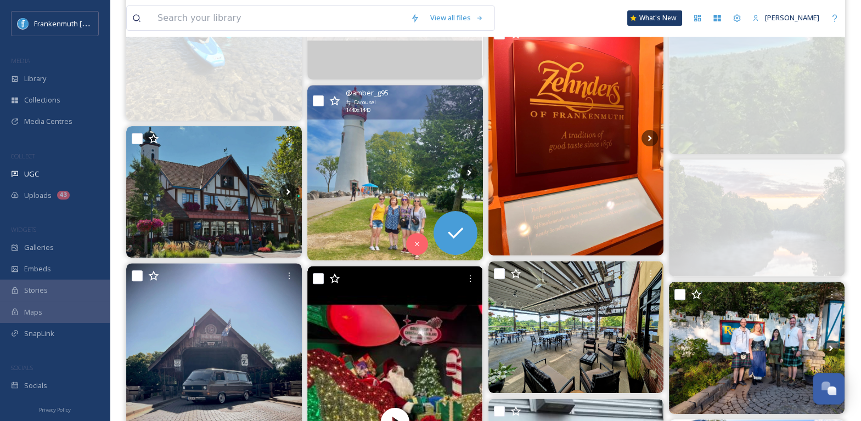
click at [401, 195] on img at bounding box center [395, 174] width 176 height 176
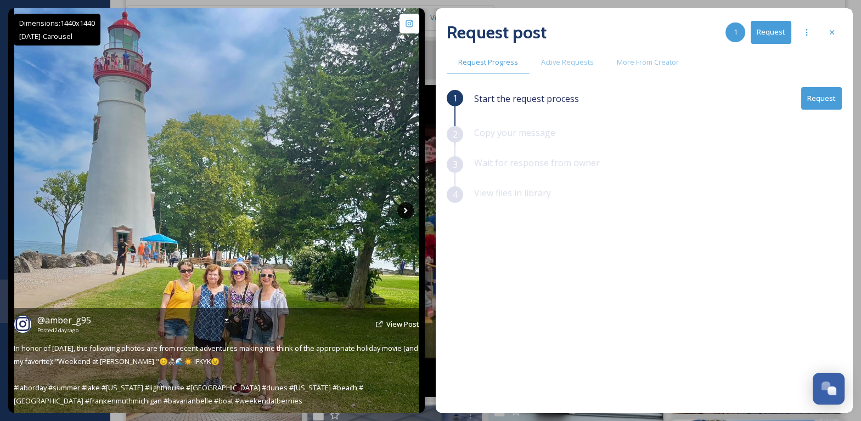
click at [404, 206] on icon at bounding box center [405, 211] width 16 height 16
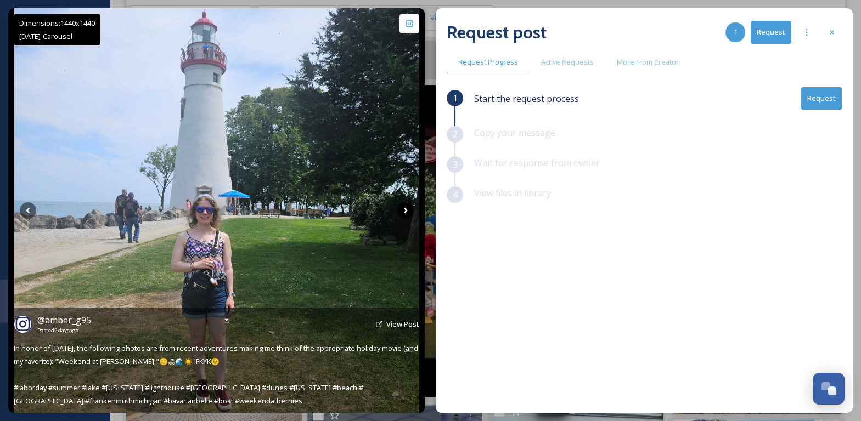
click at [404, 206] on icon at bounding box center [405, 211] width 16 height 16
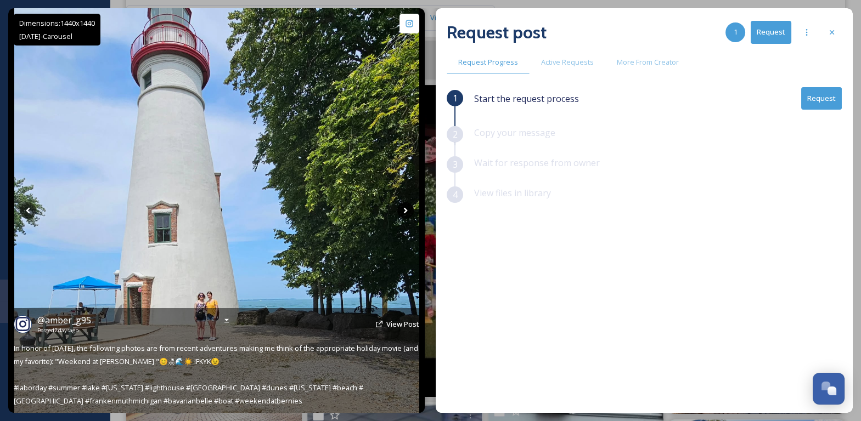
click at [404, 206] on icon at bounding box center [405, 211] width 16 height 16
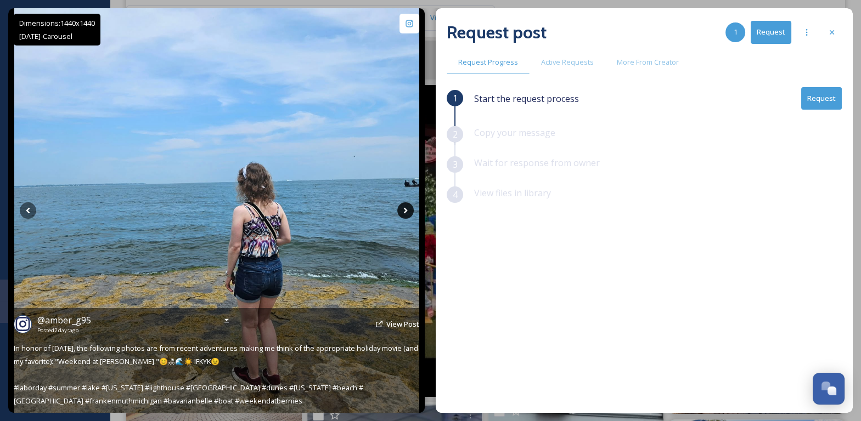
click at [408, 208] on icon at bounding box center [405, 211] width 16 height 16
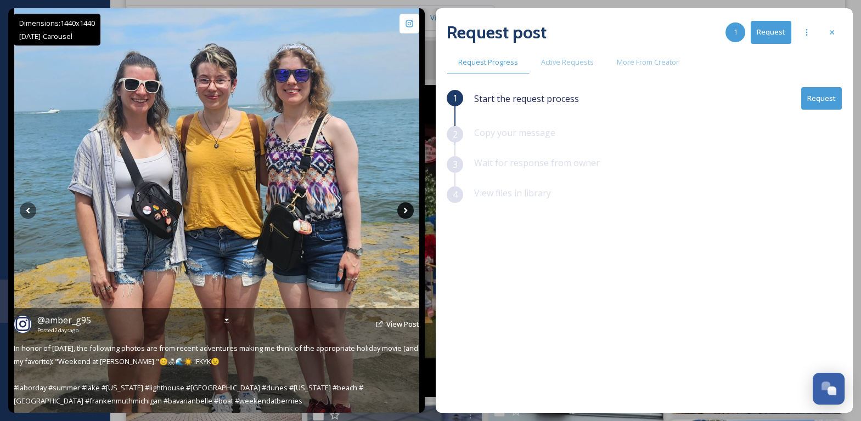
click at [408, 208] on icon at bounding box center [405, 211] width 16 height 16
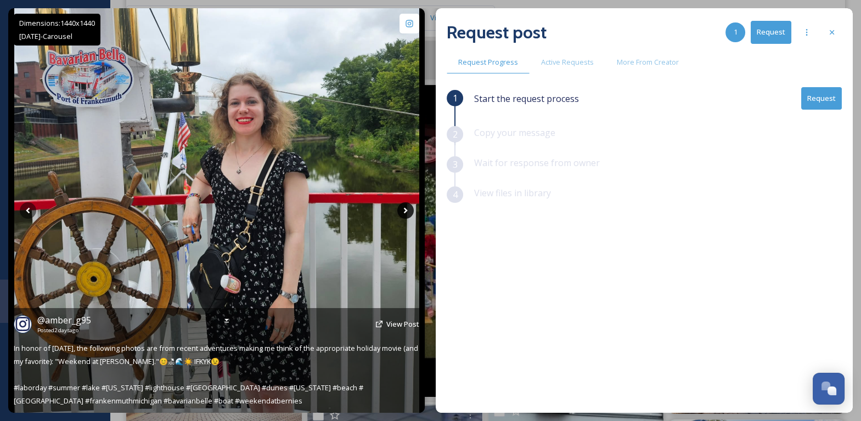
click at [408, 208] on icon at bounding box center [405, 211] width 16 height 16
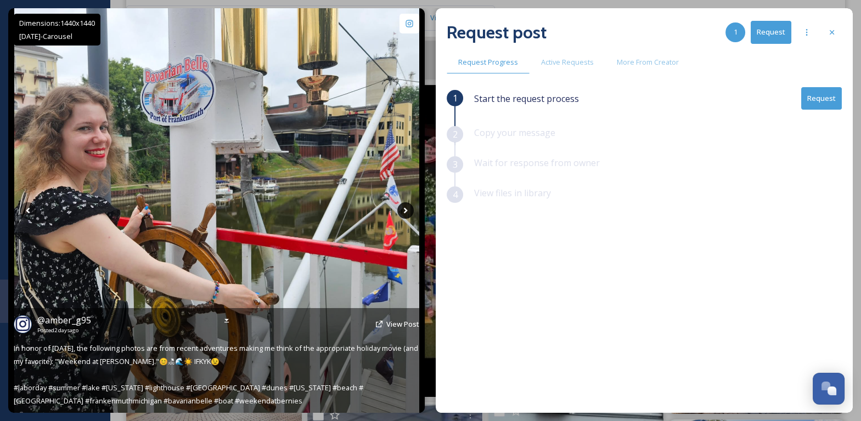
click at [404, 209] on icon at bounding box center [405, 211] width 4 height 6
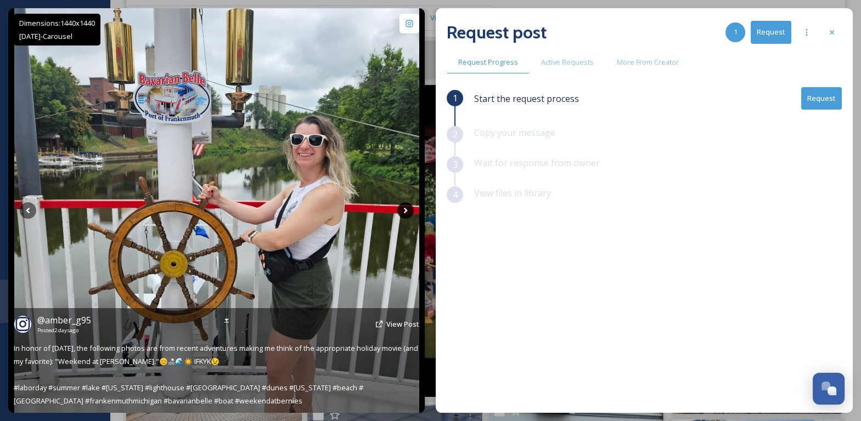
click at [404, 209] on icon at bounding box center [405, 211] width 4 height 6
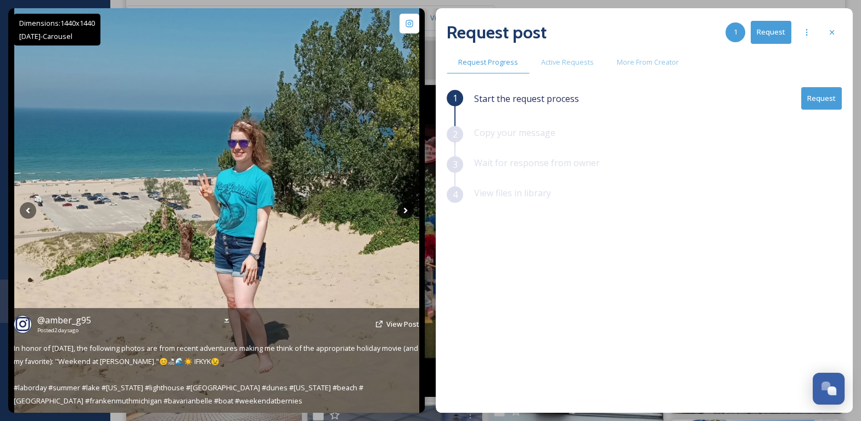
click at [404, 209] on icon at bounding box center [405, 211] width 4 height 6
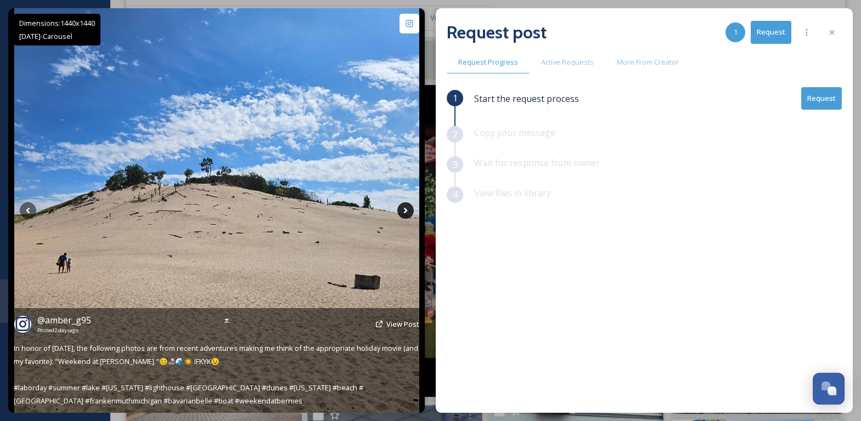
click at [404, 209] on icon at bounding box center [405, 211] width 4 height 6
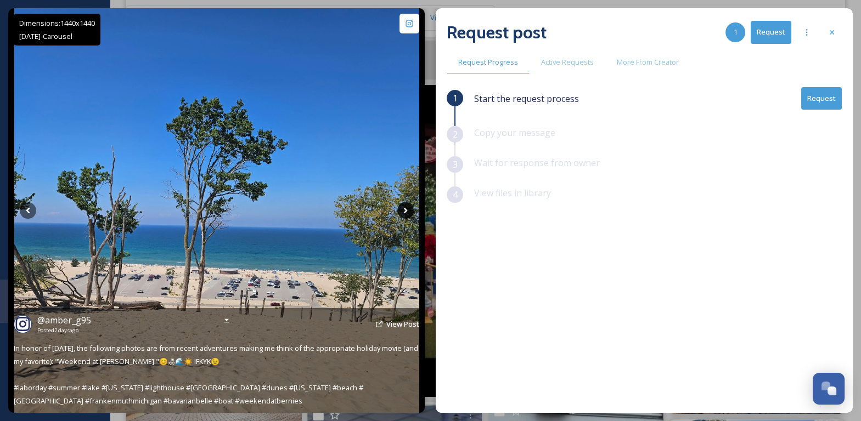
click at [404, 209] on icon at bounding box center [405, 211] width 4 height 6
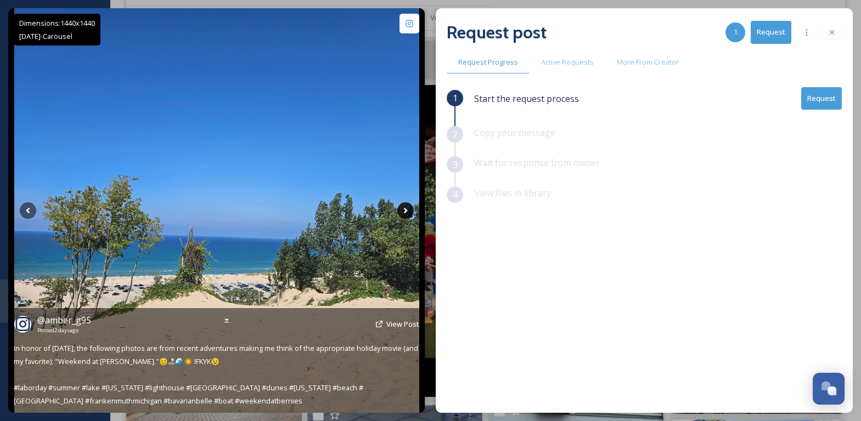
click at [404, 209] on icon at bounding box center [405, 211] width 4 height 6
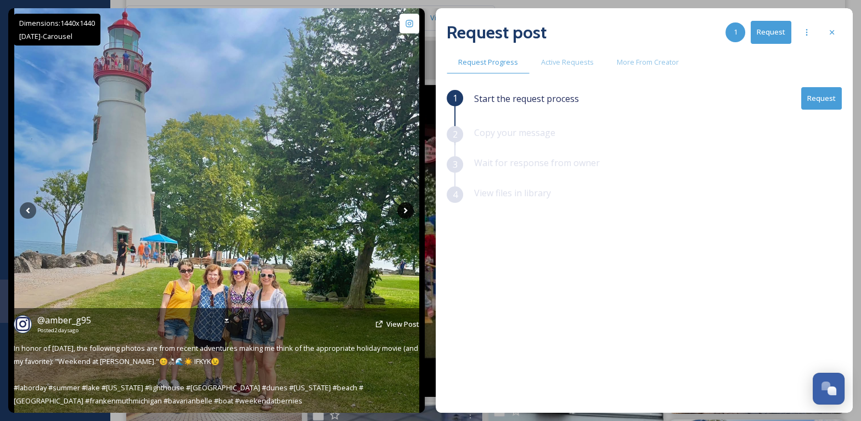
click at [404, 209] on icon at bounding box center [405, 211] width 4 height 6
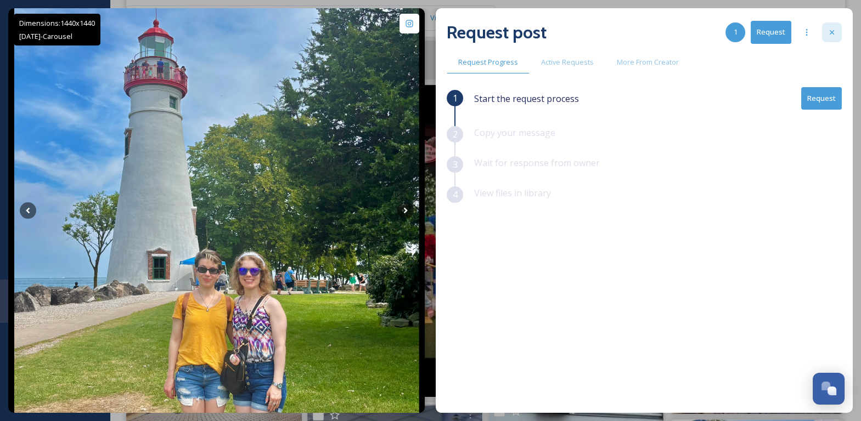
click at [833, 34] on icon at bounding box center [832, 32] width 9 height 9
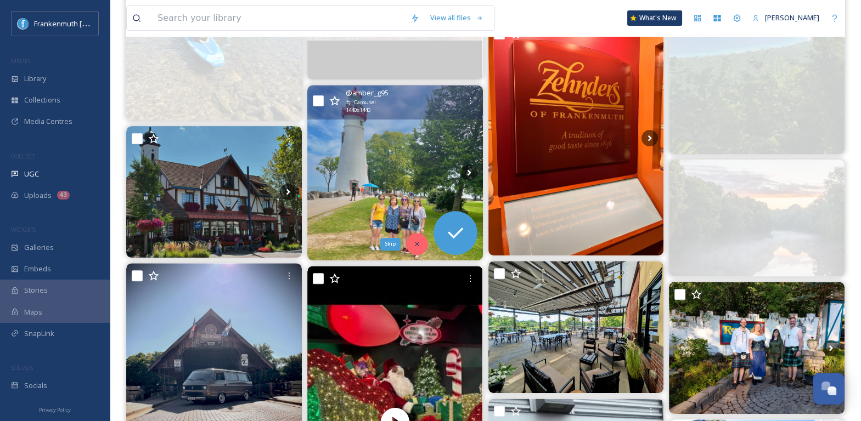
click at [418, 237] on div "Skip" at bounding box center [417, 244] width 22 height 22
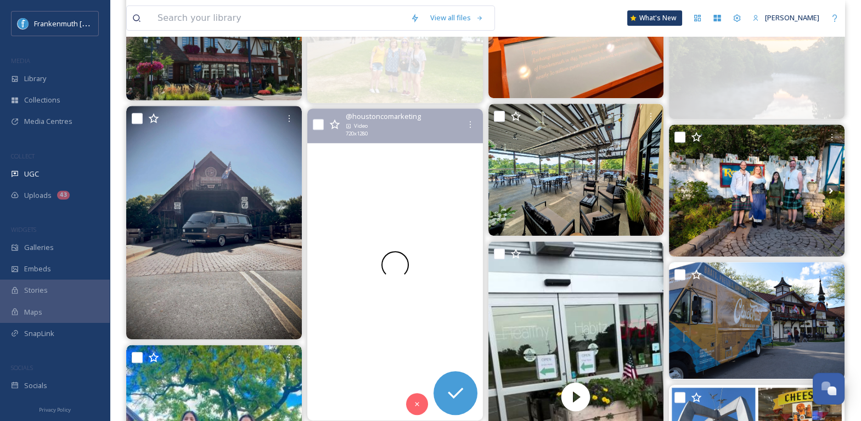
scroll to position [913, 0]
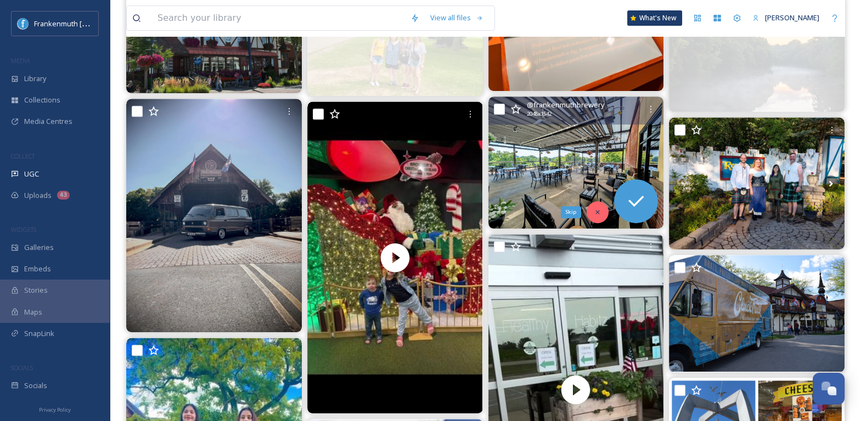
click at [603, 209] on div "Skip" at bounding box center [598, 212] width 22 height 22
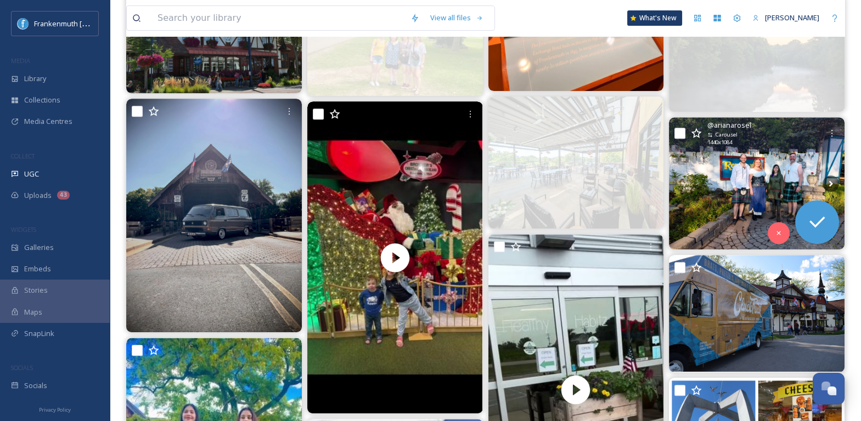
click at [780, 187] on img at bounding box center [757, 183] width 176 height 132
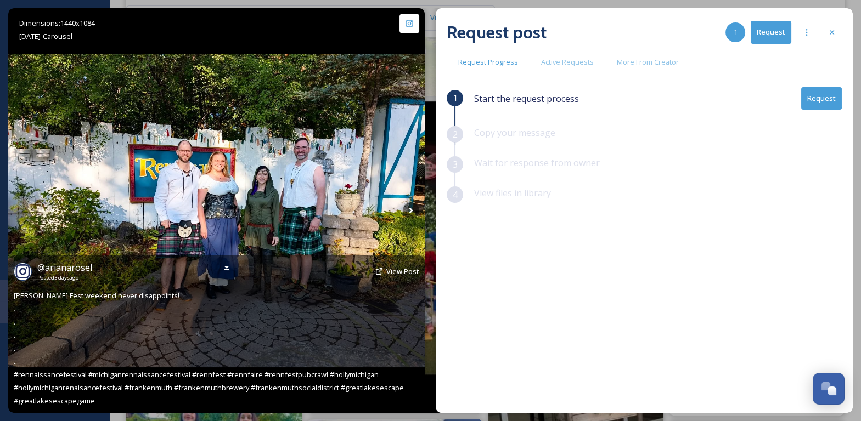
click at [409, 202] on img at bounding box center [216, 211] width 417 height 314
click at [411, 209] on icon at bounding box center [411, 211] width 4 height 6
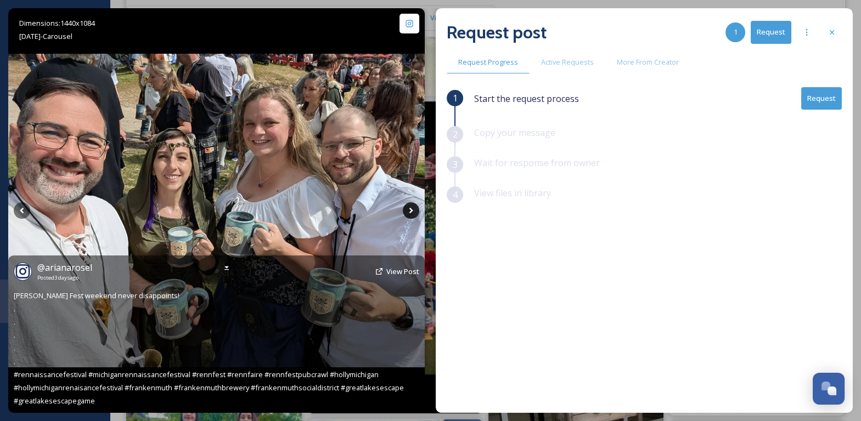
click at [411, 209] on icon at bounding box center [411, 211] width 4 height 6
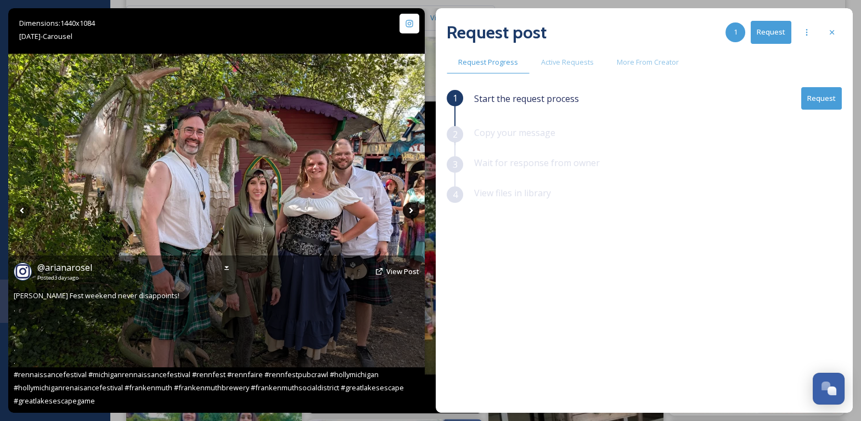
click at [411, 209] on icon at bounding box center [411, 211] width 4 height 6
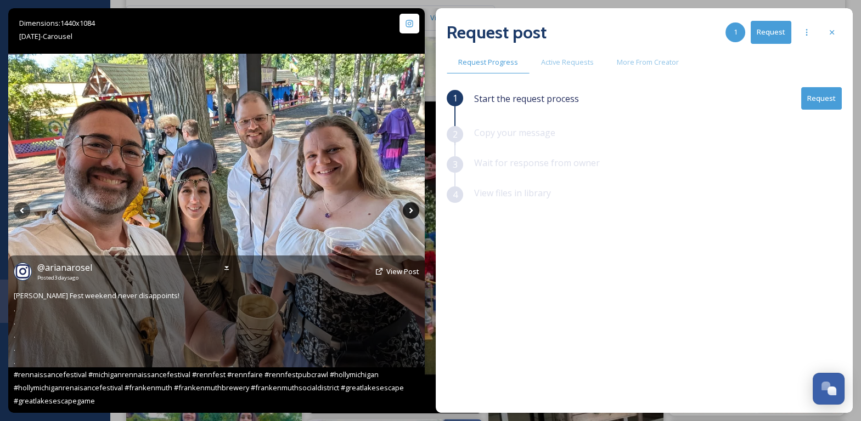
click at [411, 209] on icon at bounding box center [411, 211] width 4 height 6
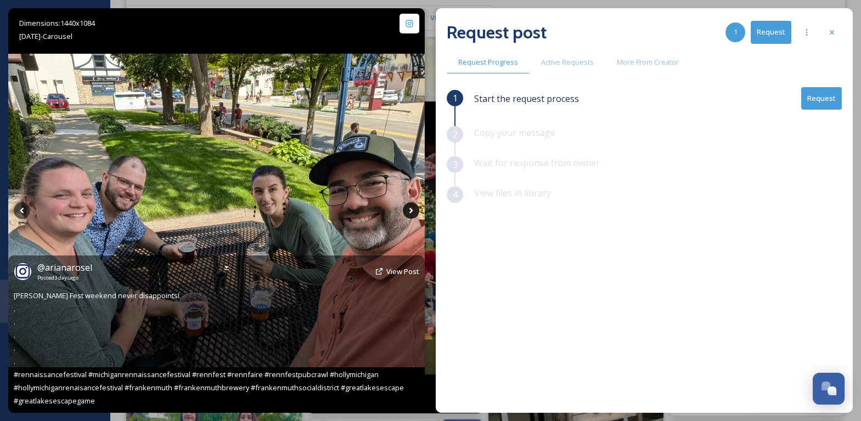
click at [411, 209] on icon at bounding box center [411, 211] width 4 height 6
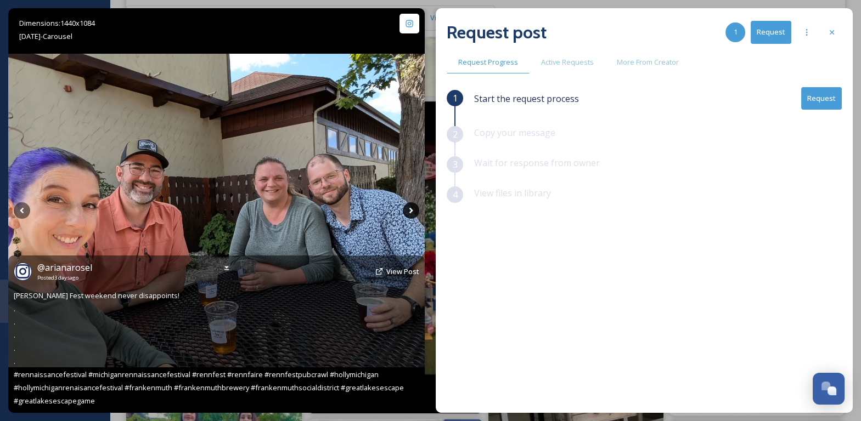
click at [411, 209] on icon at bounding box center [411, 211] width 4 height 6
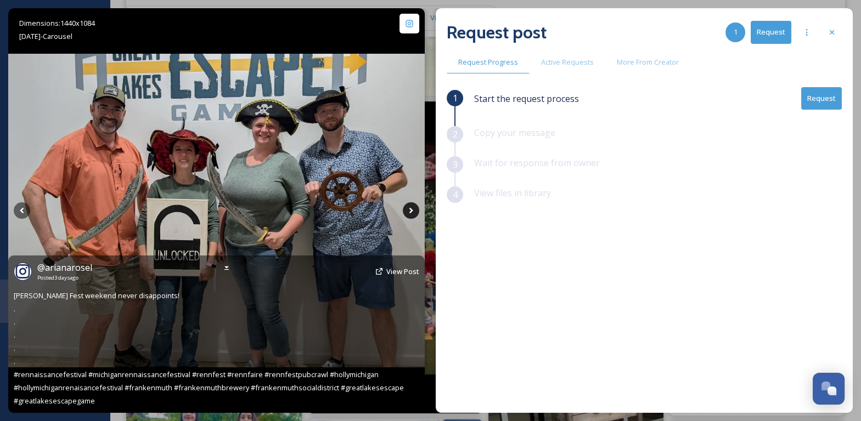
click at [411, 209] on icon at bounding box center [411, 211] width 4 height 6
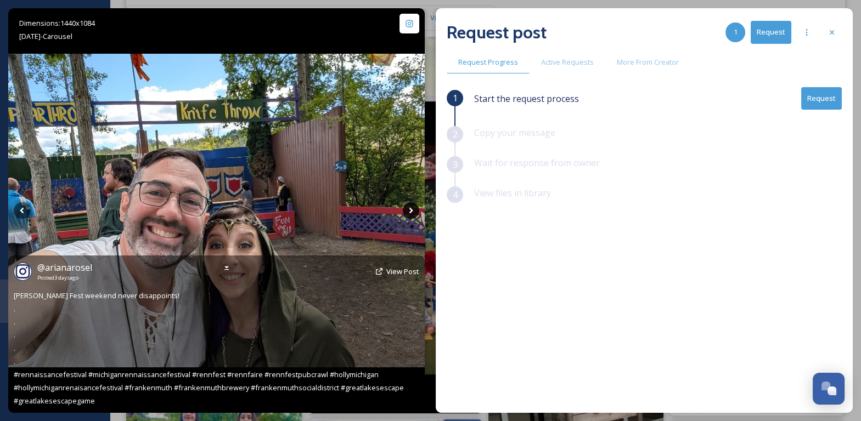
click at [411, 209] on icon at bounding box center [411, 211] width 4 height 6
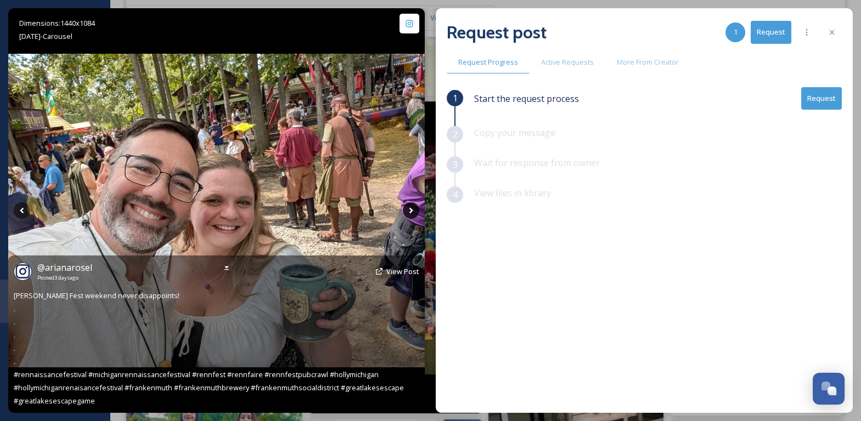
click at [411, 209] on icon at bounding box center [411, 211] width 4 height 6
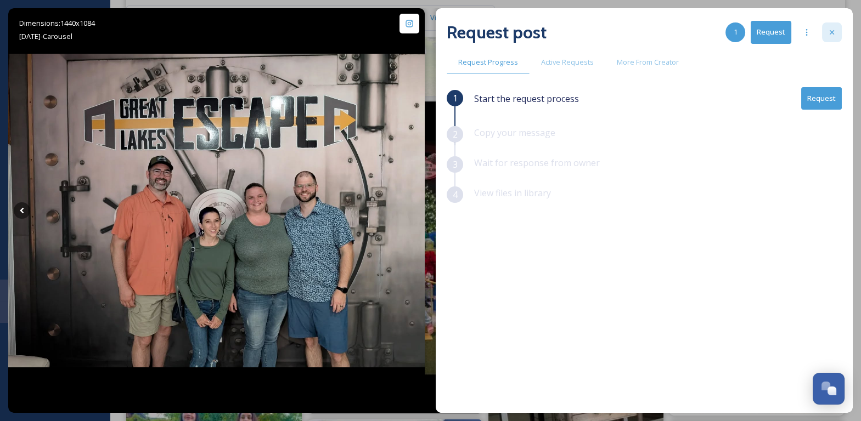
click at [841, 38] on div at bounding box center [832, 33] width 20 height 20
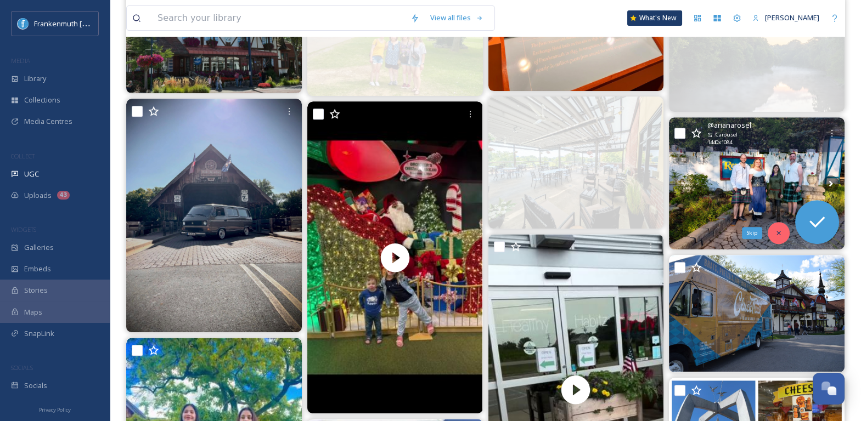
click at [778, 238] on div "Skip" at bounding box center [779, 233] width 22 height 22
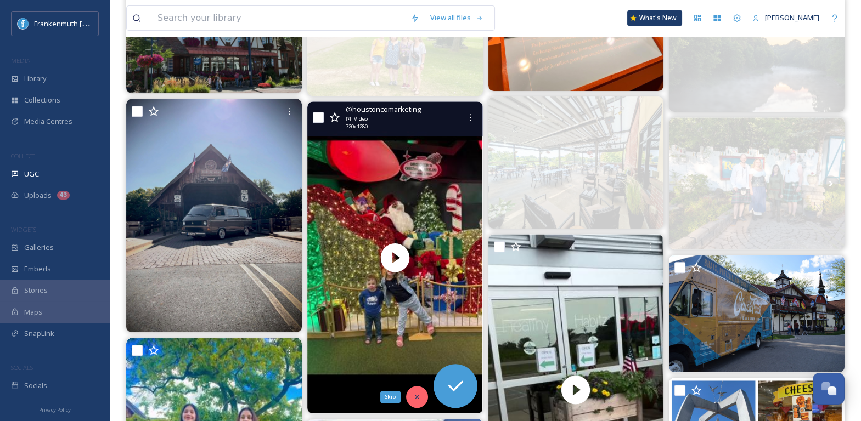
click at [416, 400] on div "Skip" at bounding box center [417, 397] width 22 height 22
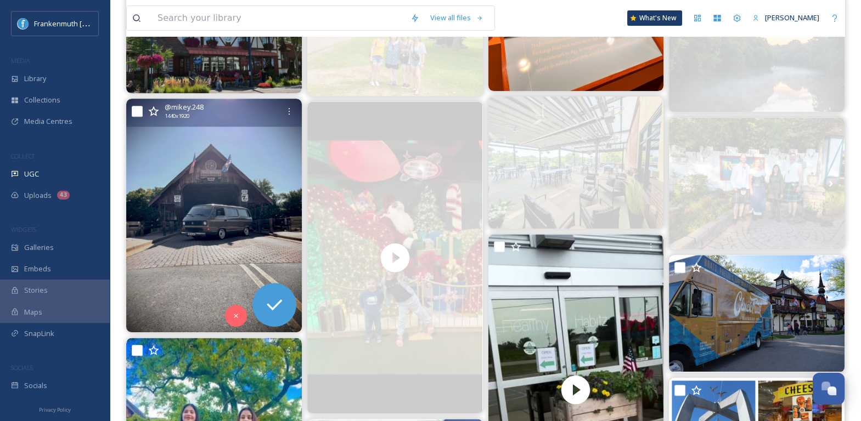
click at [247, 194] on img at bounding box center [214, 216] width 176 height 234
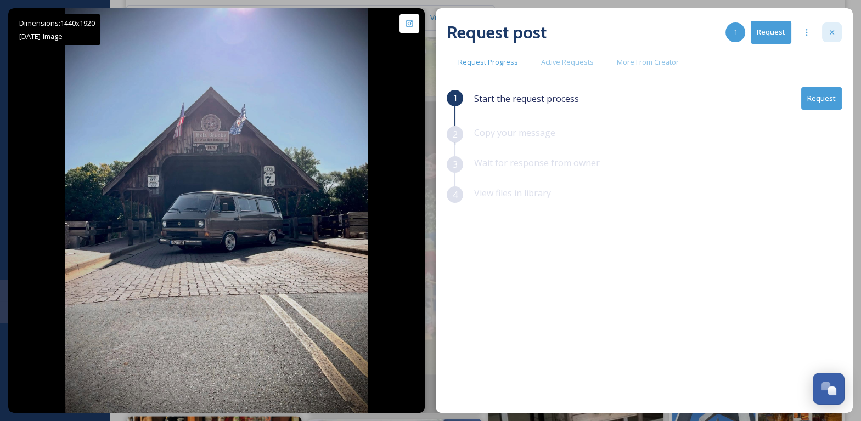
click at [829, 38] on div at bounding box center [832, 33] width 20 height 20
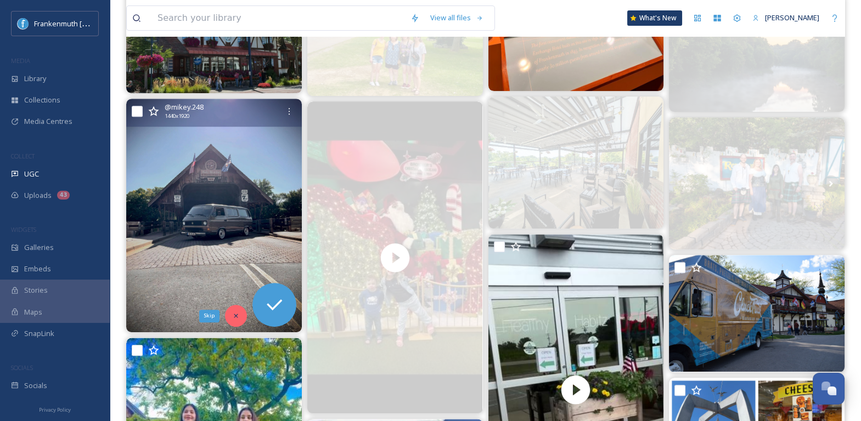
click at [236, 314] on icon at bounding box center [236, 316] width 4 height 4
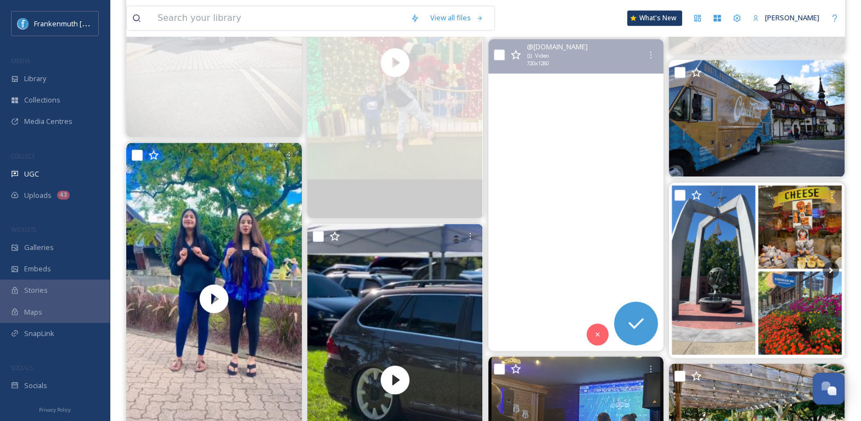
scroll to position [1109, 0]
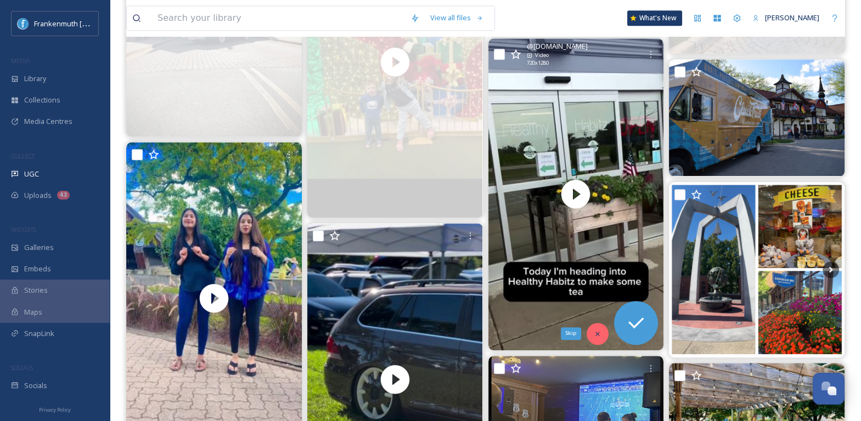
click at [598, 337] on div "Skip" at bounding box center [598, 334] width 22 height 22
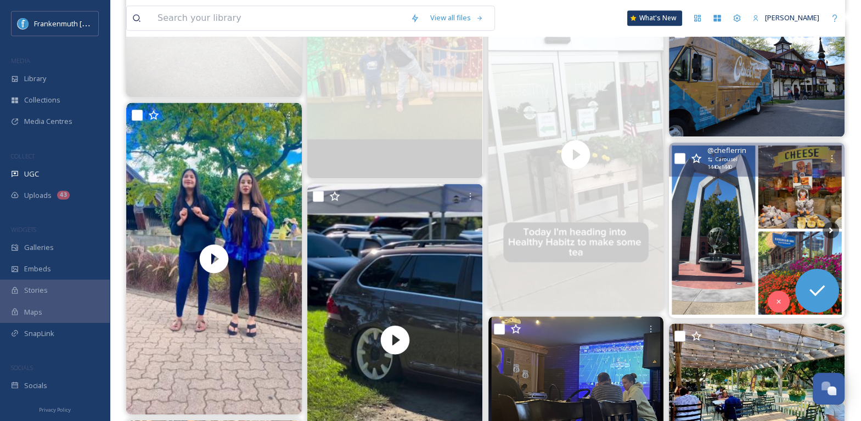
scroll to position [1151, 0]
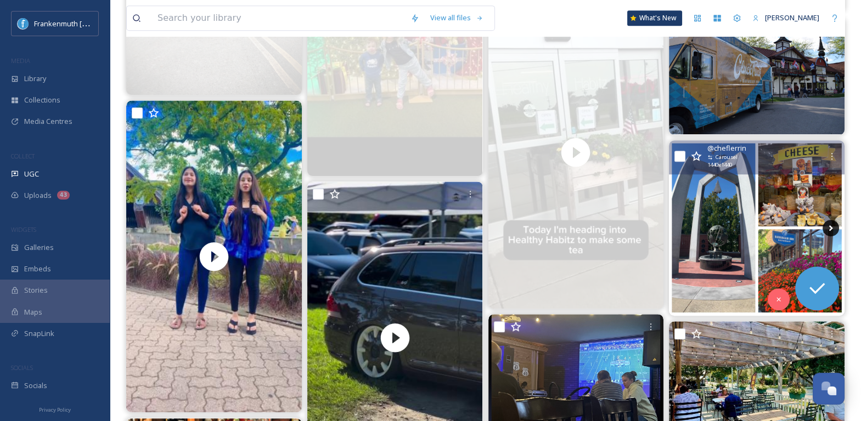
click at [837, 228] on icon at bounding box center [831, 228] width 16 height 16
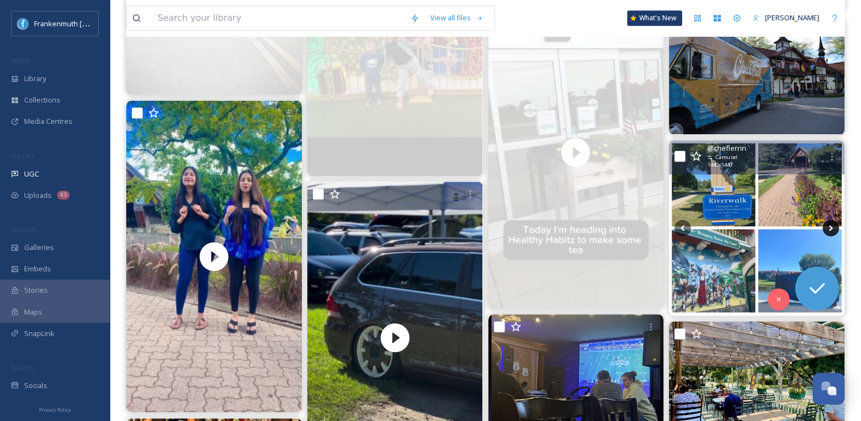
click at [829, 229] on icon at bounding box center [831, 228] width 16 height 16
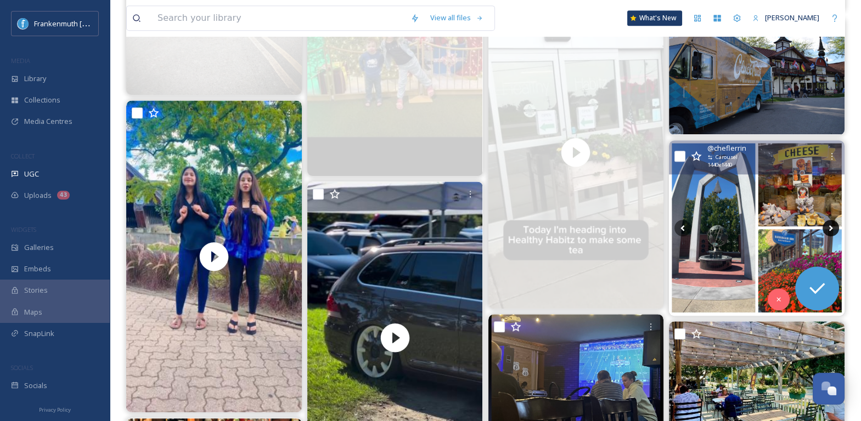
click at [829, 229] on icon at bounding box center [831, 228] width 16 height 16
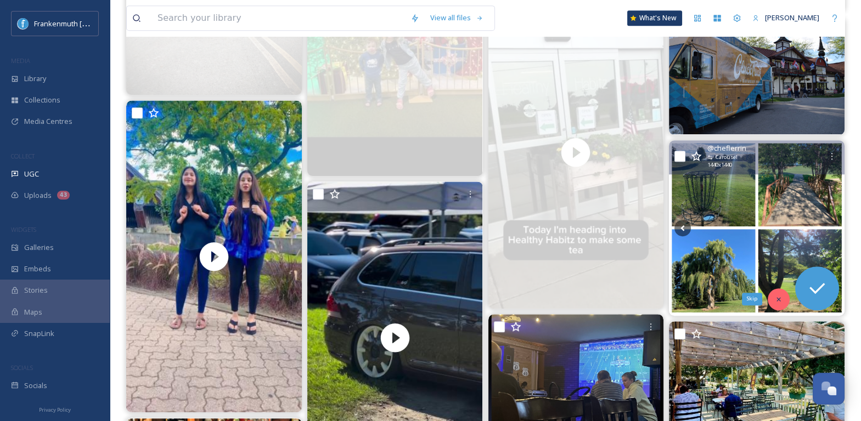
click at [781, 296] on icon at bounding box center [779, 300] width 8 height 8
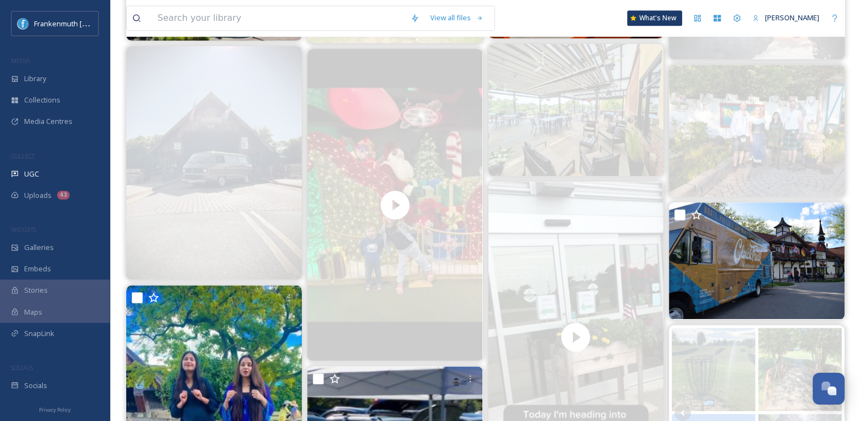
scroll to position [965, 0]
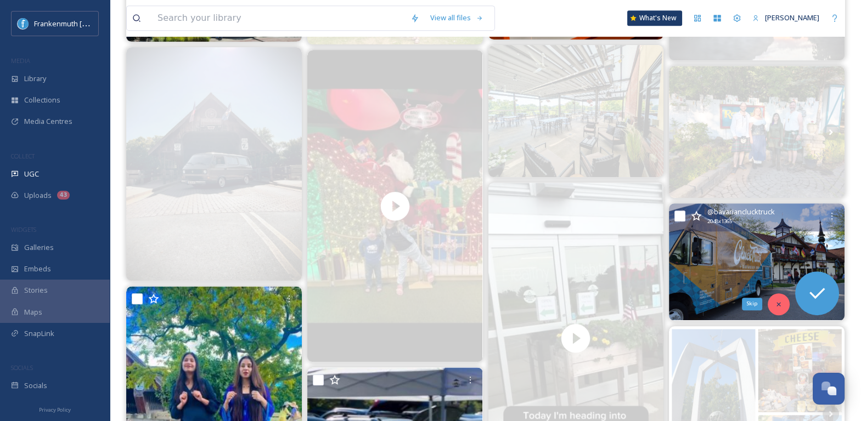
click at [781, 303] on icon at bounding box center [779, 305] width 8 height 8
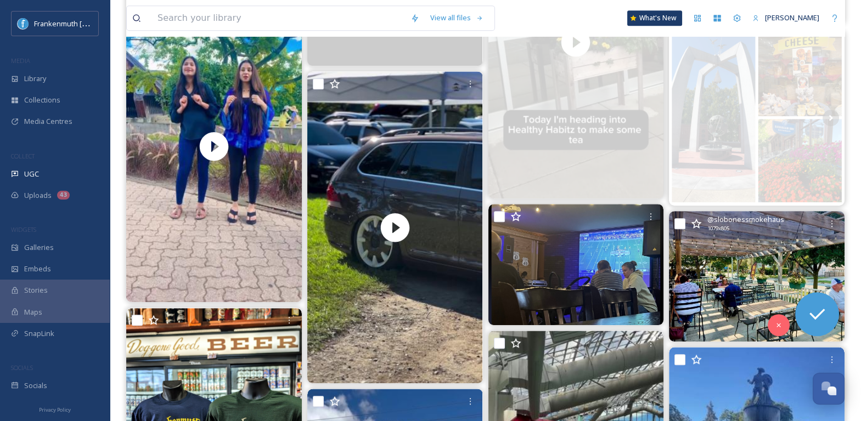
scroll to position [1264, 0]
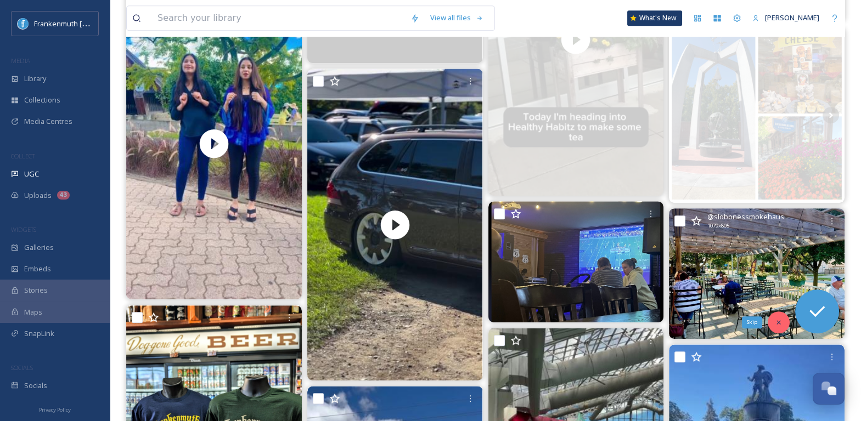
click at [780, 320] on icon at bounding box center [779, 323] width 8 height 8
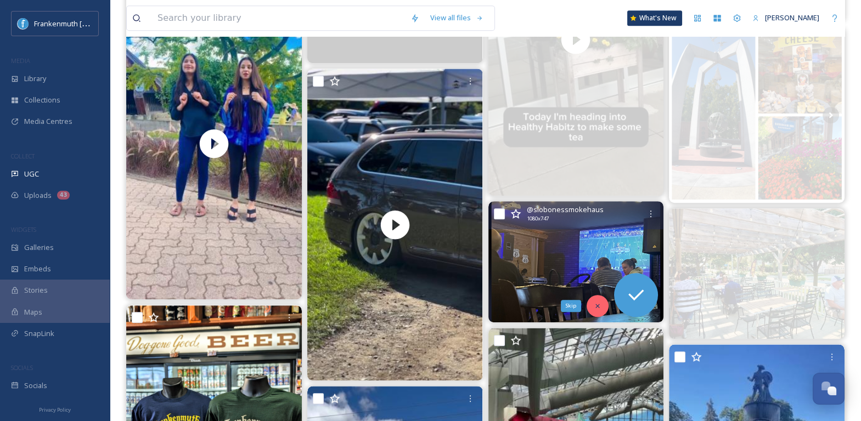
click at [592, 302] on div "Skip" at bounding box center [598, 306] width 22 height 22
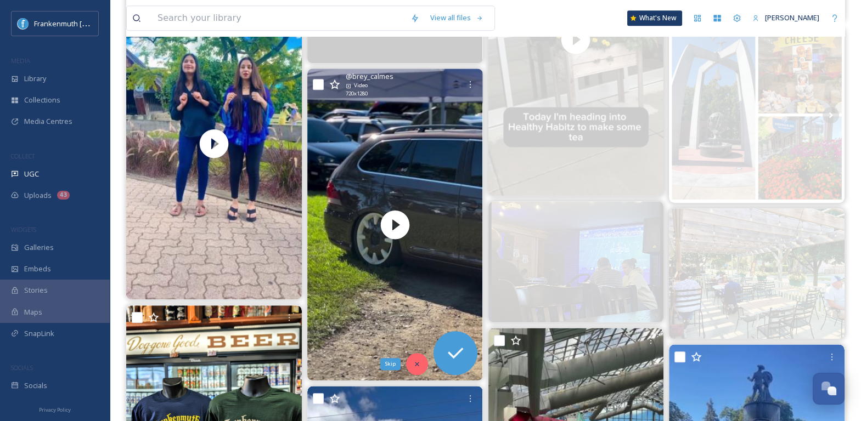
click at [420, 356] on div "Skip" at bounding box center [417, 364] width 22 height 22
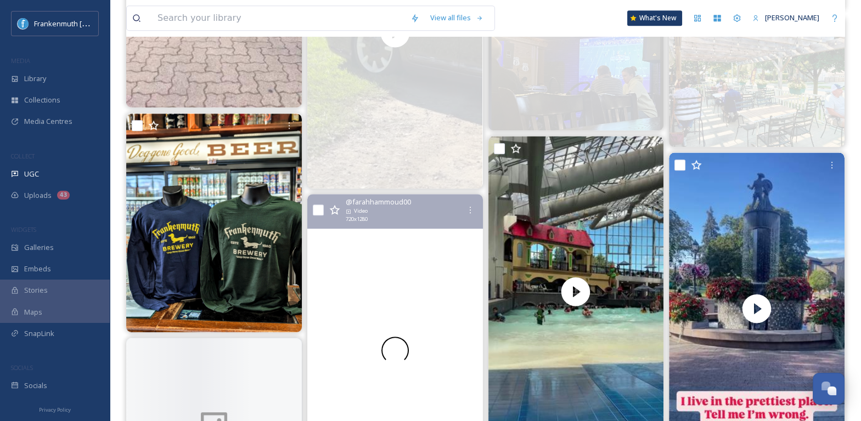
scroll to position [1470, 0]
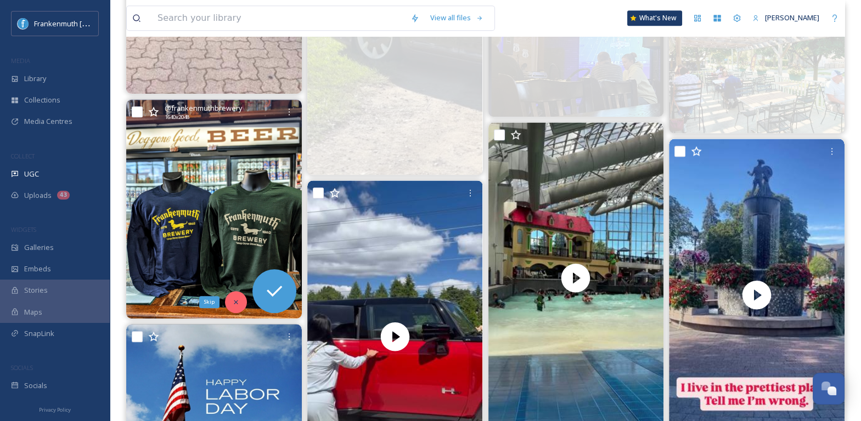
click at [232, 303] on icon at bounding box center [236, 303] width 8 height 8
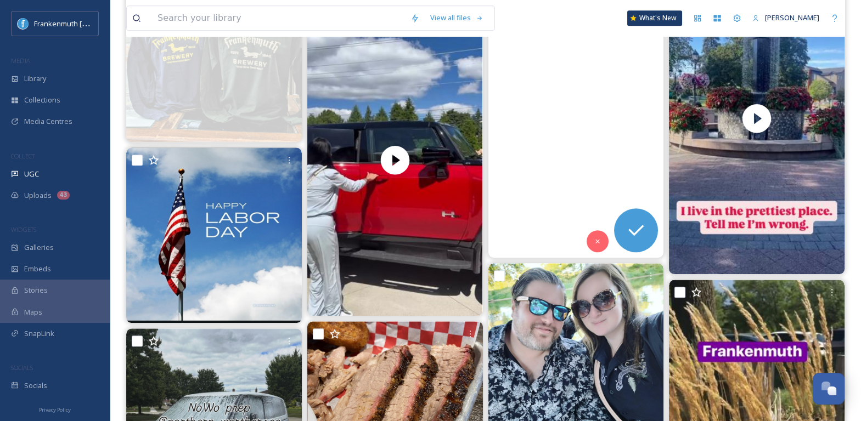
scroll to position [1647, 0]
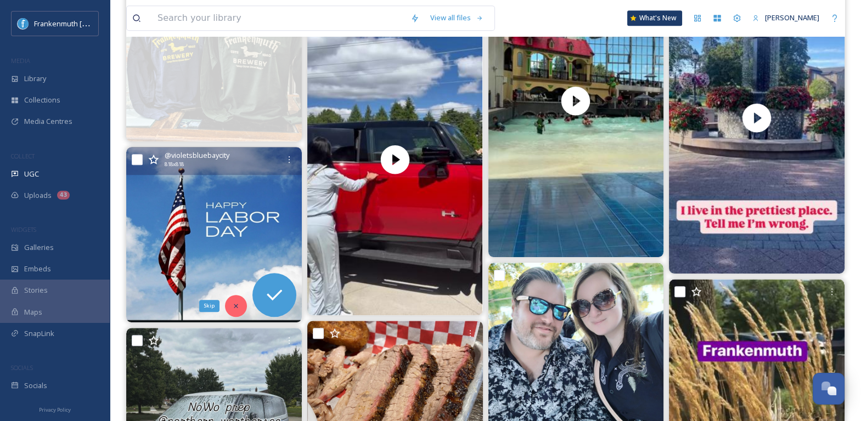
click at [235, 308] on icon at bounding box center [236, 306] width 8 height 8
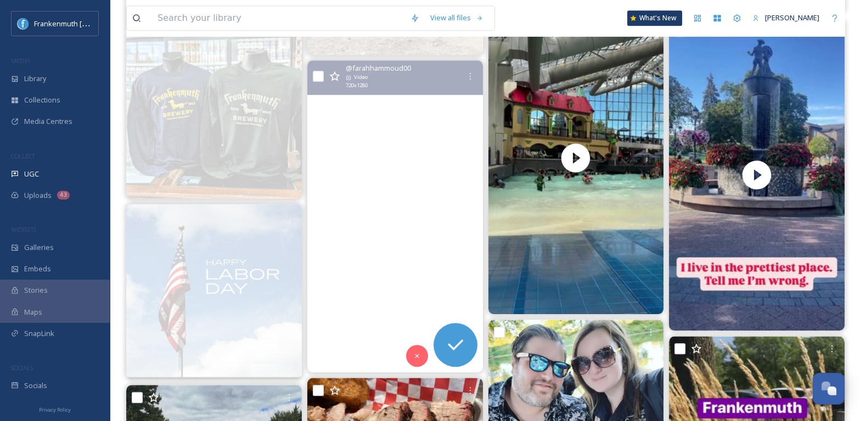
scroll to position [1589, 0]
click at [391, 183] on video "Fall like Saturday means going to Frankenmuth #spendthedaywithme #spendtimewith…" at bounding box center [395, 217] width 176 height 312
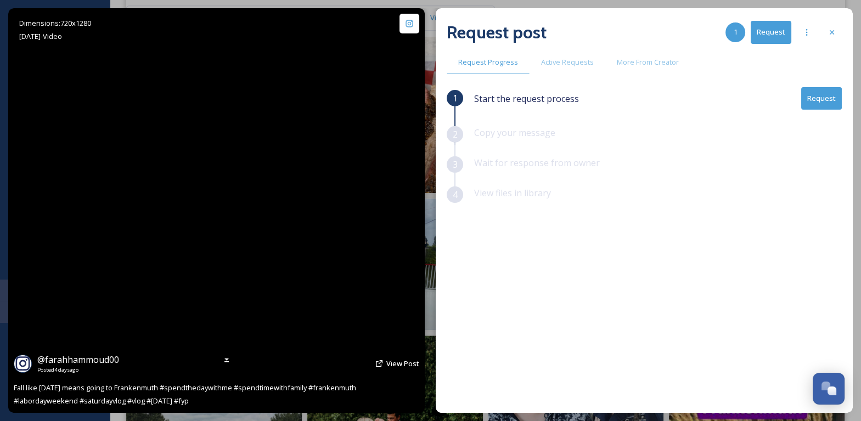
click at [220, 203] on video "Fall like Saturday means going to Frankenmuth #spendthedaywithme #spendtimewith…" at bounding box center [217, 210] width 228 height 405
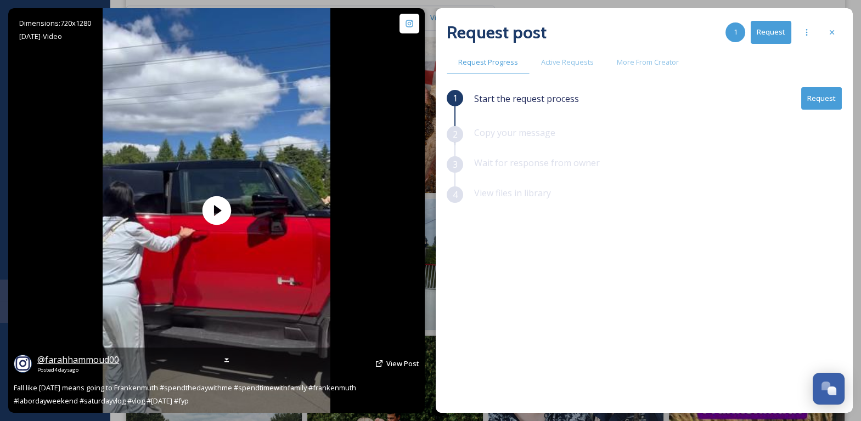
click at [94, 362] on span "@ farahhammoud00" at bounding box center [78, 360] width 82 height 12
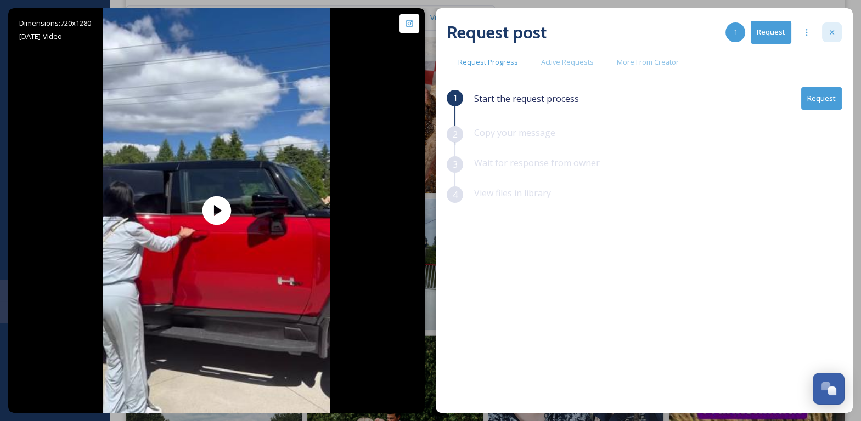
click at [834, 32] on icon at bounding box center [832, 32] width 9 height 9
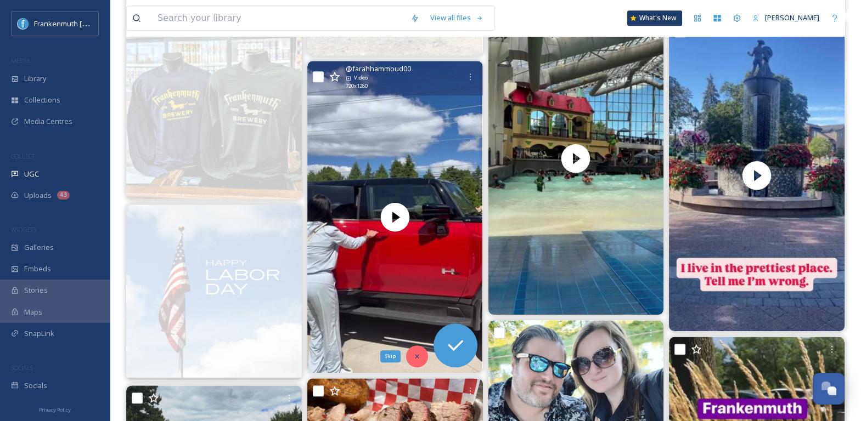
click at [420, 351] on div "Skip" at bounding box center [417, 357] width 22 height 22
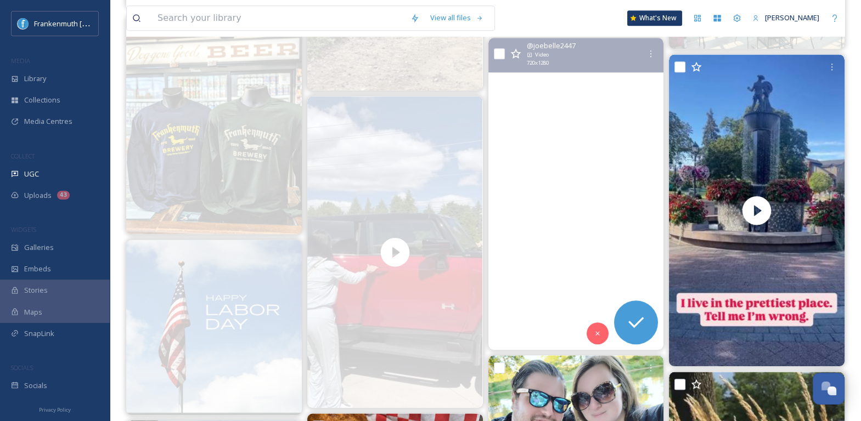
scroll to position [1550, 0]
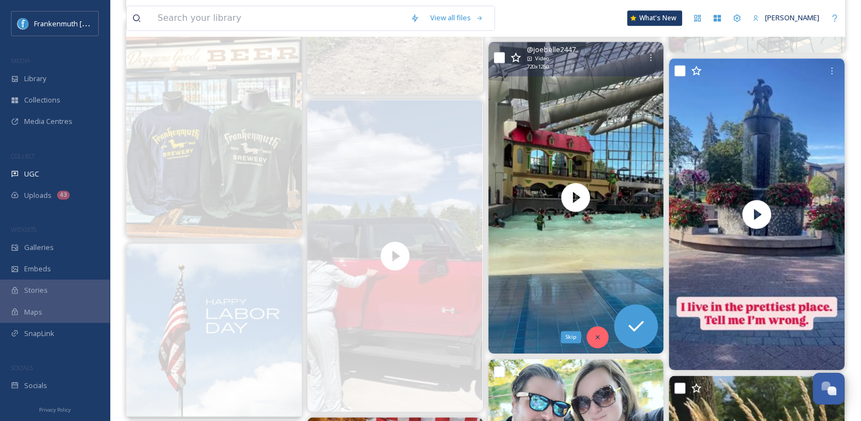
click at [601, 344] on div "Skip" at bounding box center [598, 338] width 22 height 22
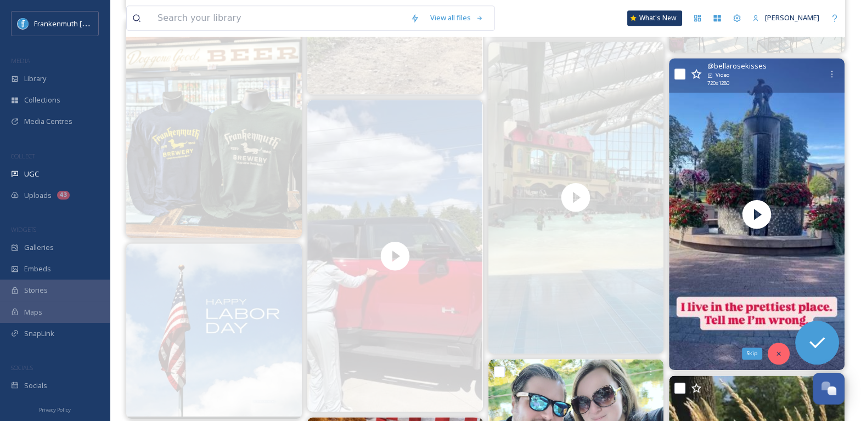
click at [776, 353] on icon at bounding box center [779, 354] width 8 height 8
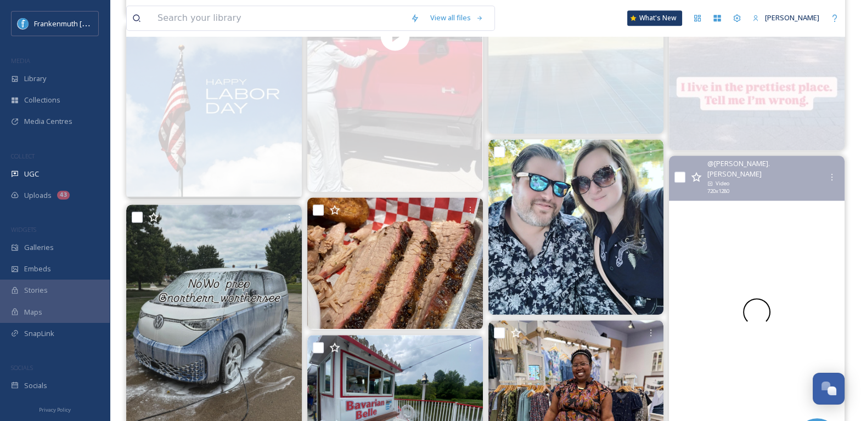
scroll to position [1774, 0]
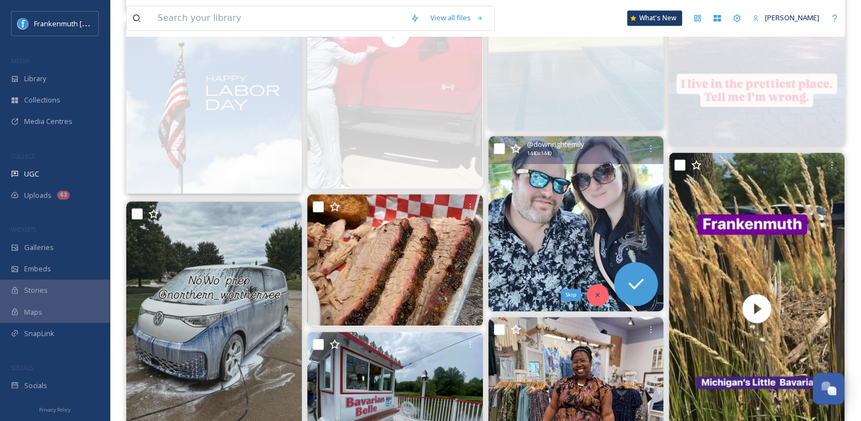
click at [595, 296] on icon at bounding box center [598, 295] width 8 height 8
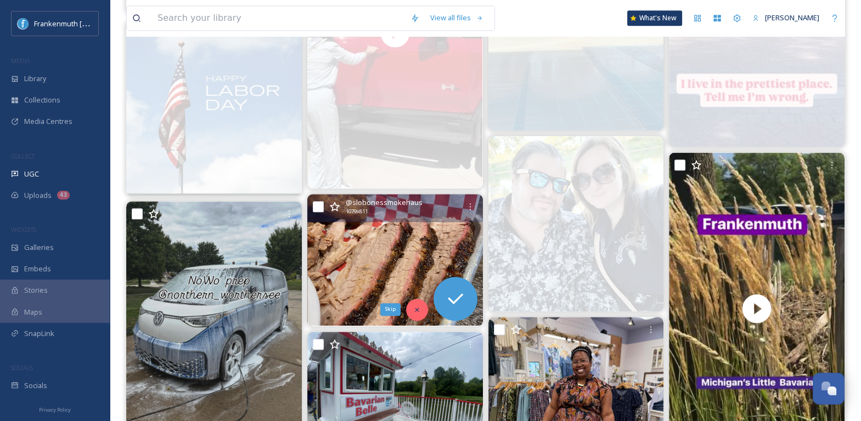
click at [422, 311] on div "Skip" at bounding box center [417, 310] width 22 height 22
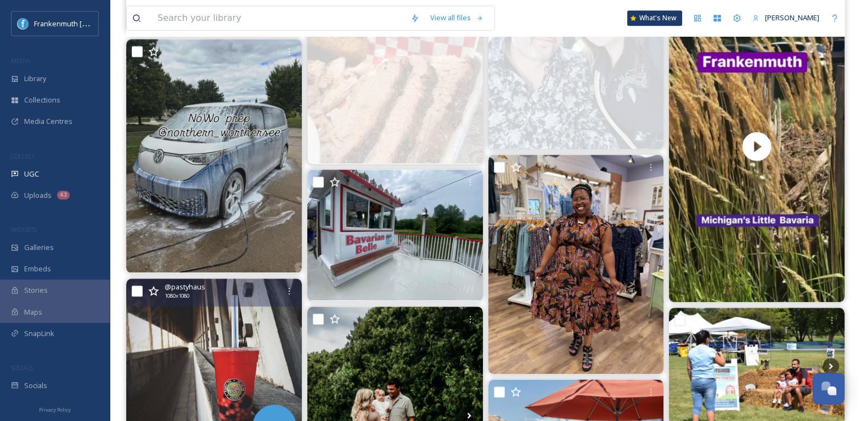
scroll to position [1945, 0]
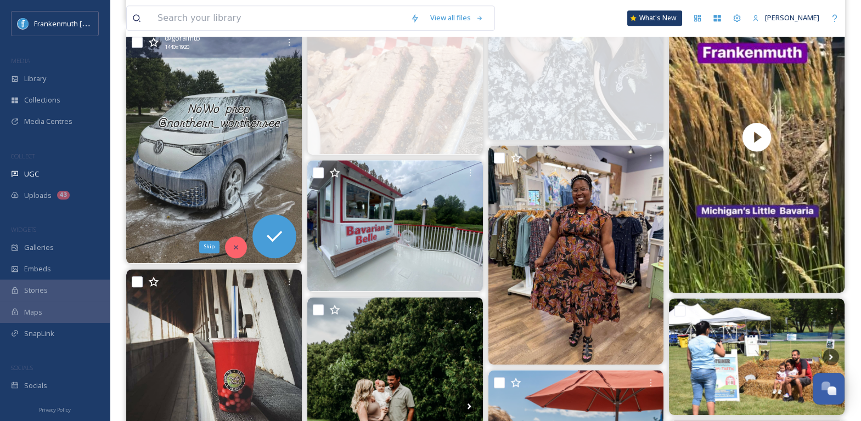
click at [237, 248] on icon at bounding box center [236, 248] width 8 height 8
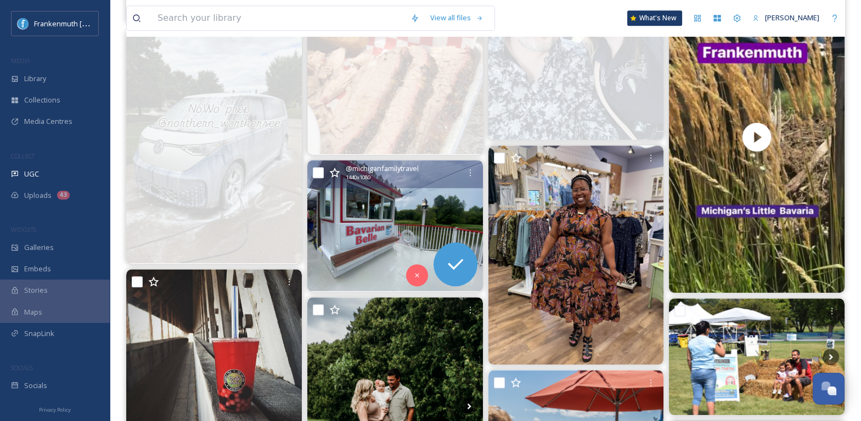
click at [413, 211] on img at bounding box center [395, 226] width 176 height 132
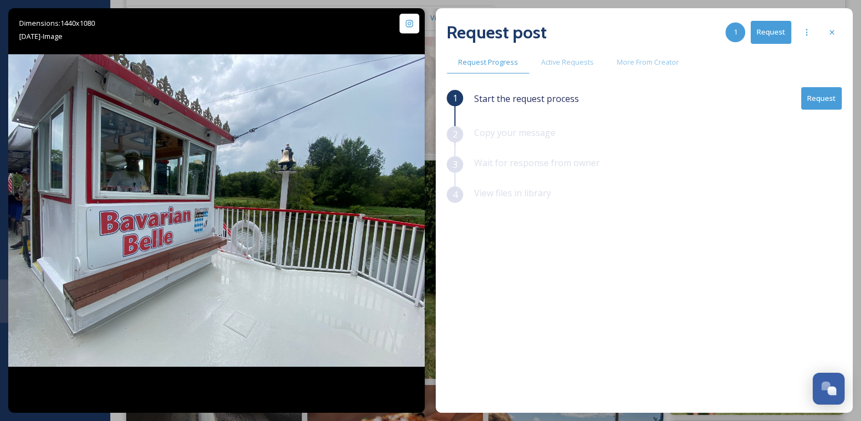
click at [828, 98] on button "Request" at bounding box center [821, 98] width 41 height 23
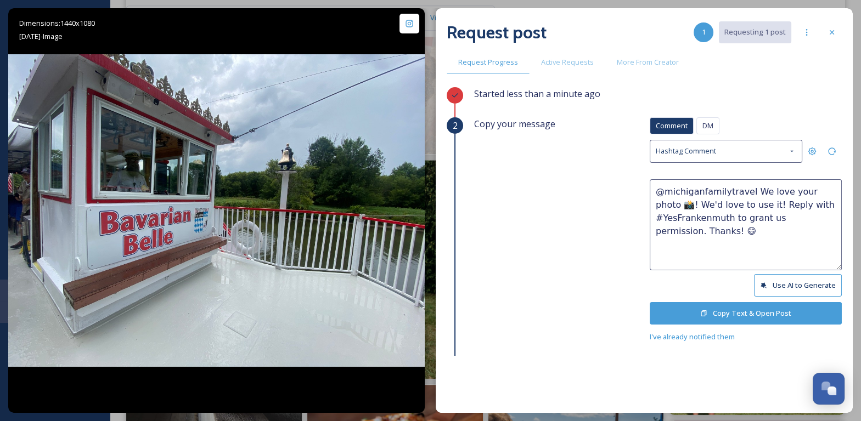
click at [760, 309] on button "Copy Text & Open Post" at bounding box center [746, 313] width 192 height 23
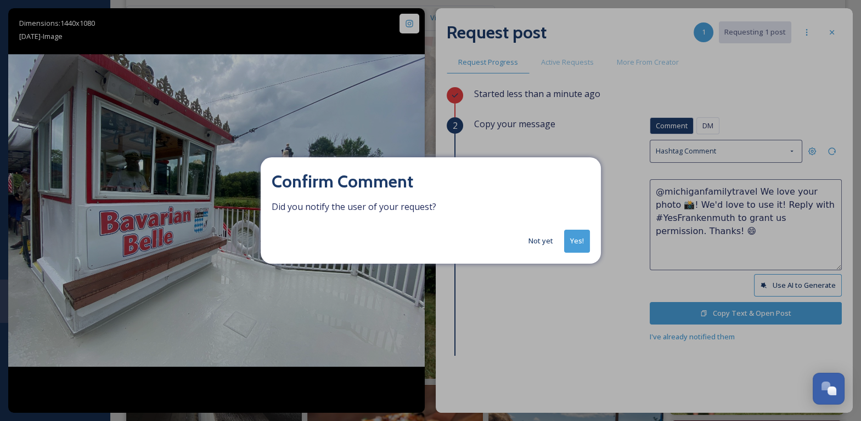
click at [577, 246] on button "Yes!" at bounding box center [577, 241] width 26 height 23
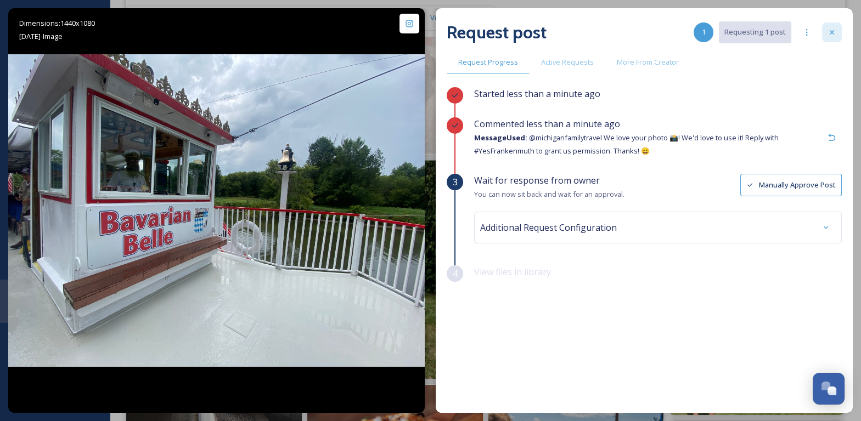
click at [825, 32] on div at bounding box center [832, 33] width 20 height 20
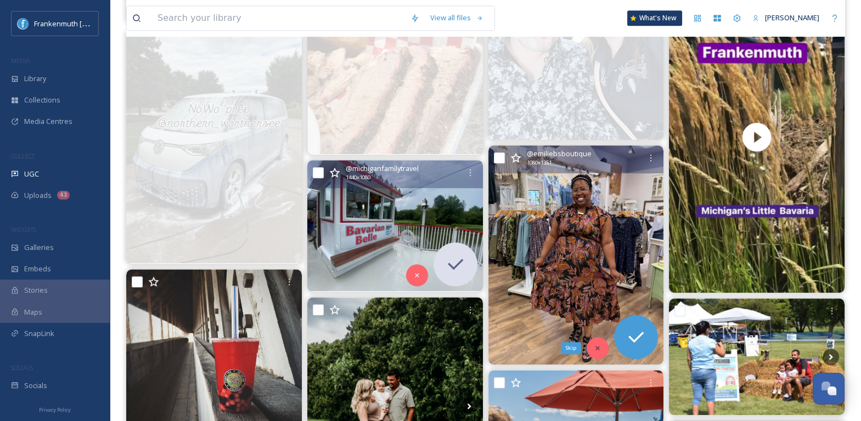
click at [599, 350] on icon at bounding box center [598, 349] width 8 height 8
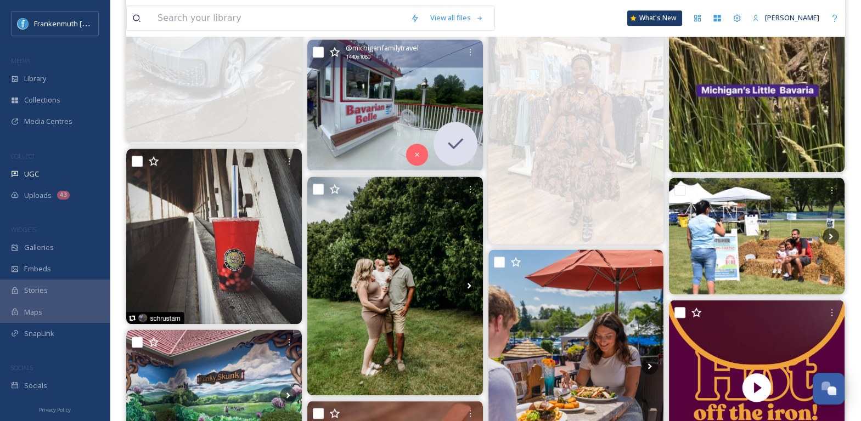
scroll to position [2089, 0]
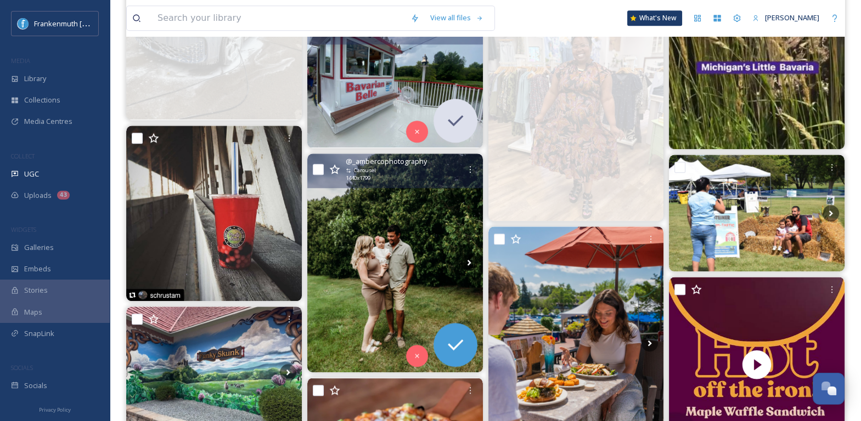
click at [422, 255] on img at bounding box center [395, 263] width 176 height 219
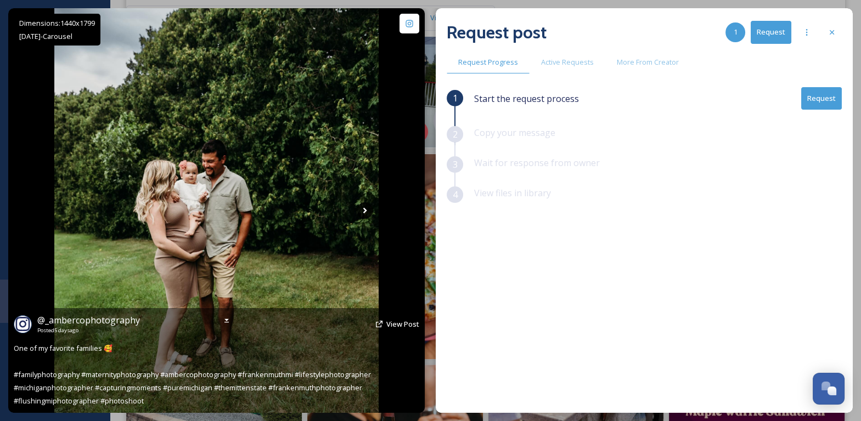
click at [364, 210] on icon at bounding box center [365, 211] width 4 height 6
click at [364, 209] on icon at bounding box center [365, 211] width 4 height 6
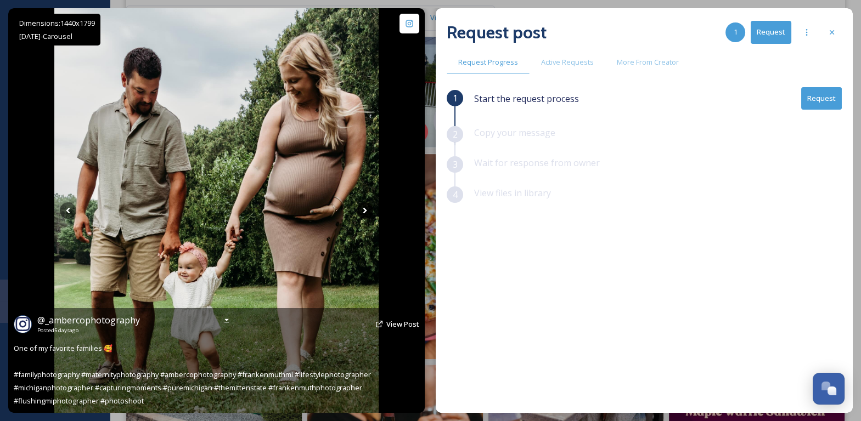
click at [363, 209] on icon at bounding box center [365, 211] width 16 height 16
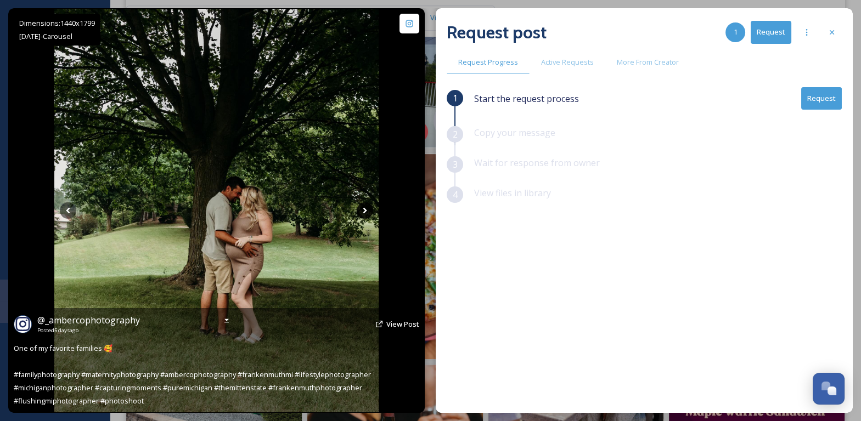
click at [363, 209] on icon at bounding box center [365, 211] width 16 height 16
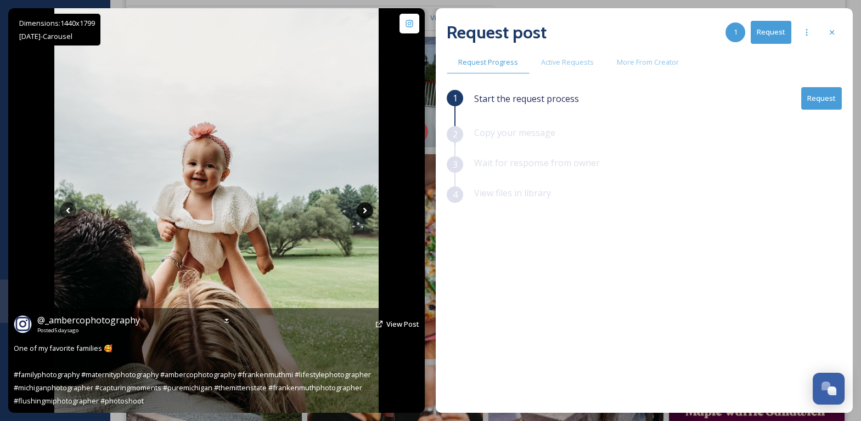
click at [363, 209] on icon at bounding box center [365, 211] width 16 height 16
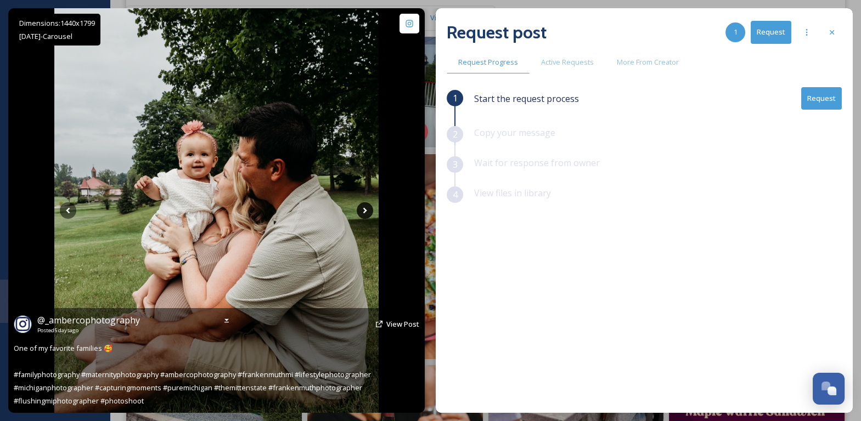
click at [363, 209] on icon at bounding box center [365, 211] width 16 height 16
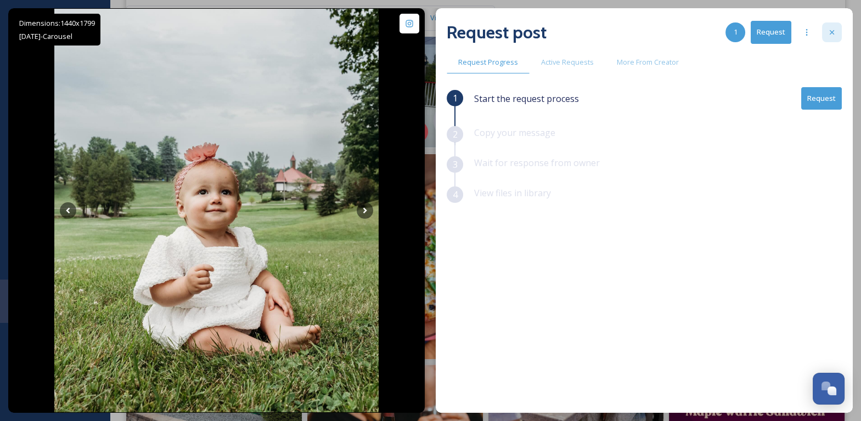
click at [835, 37] on div at bounding box center [832, 33] width 20 height 20
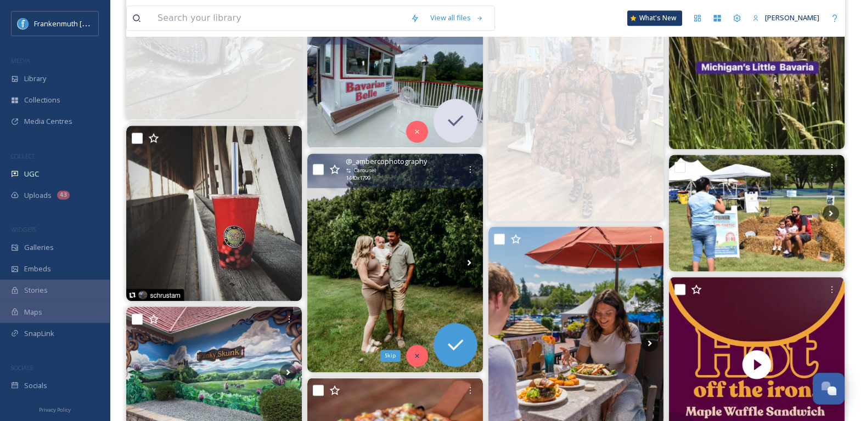
click at [420, 355] on icon at bounding box center [417, 356] width 8 height 8
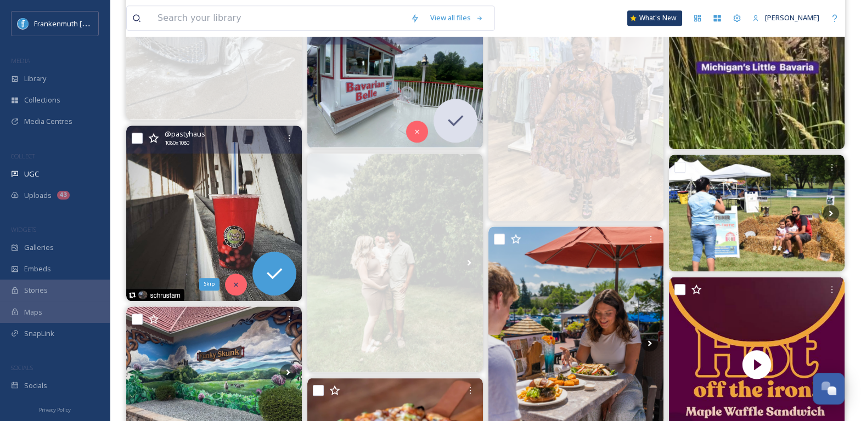
click at [235, 281] on icon at bounding box center [236, 285] width 8 height 8
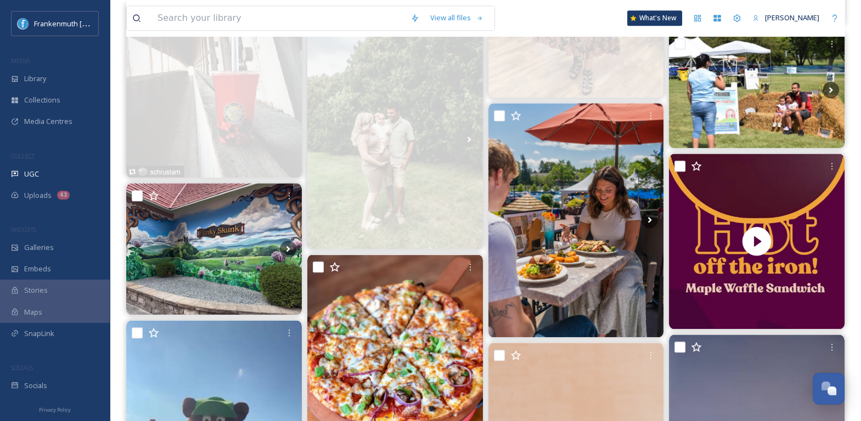
scroll to position [2213, 0]
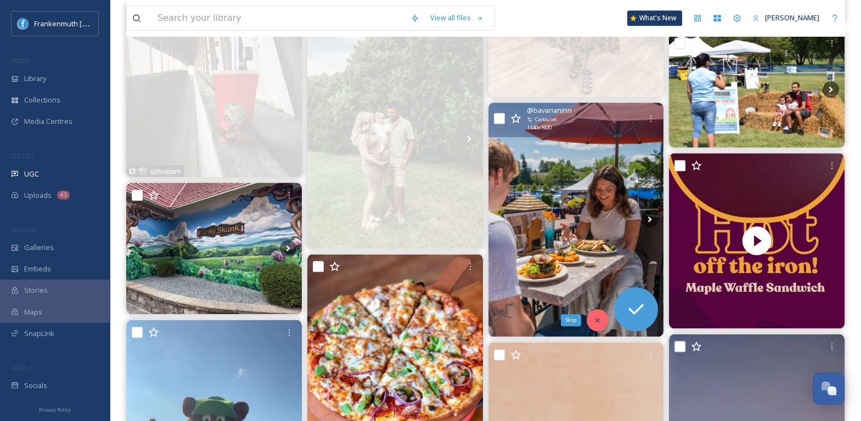
click at [599, 313] on div "Skip" at bounding box center [598, 321] width 22 height 22
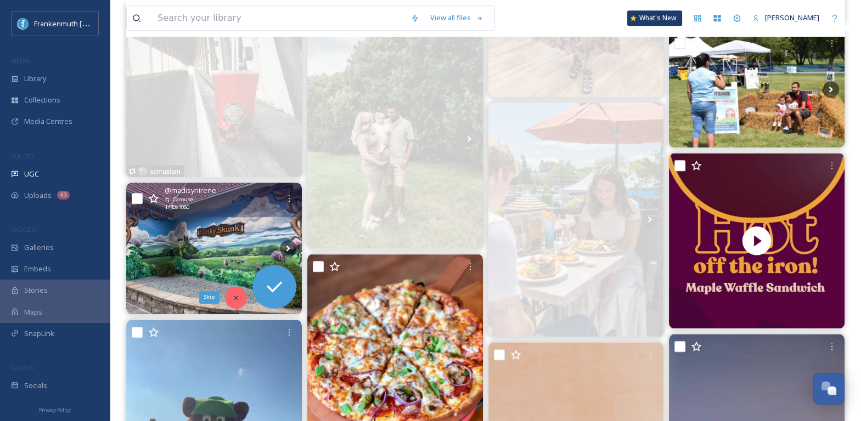
click at [233, 297] on icon at bounding box center [236, 298] width 8 height 8
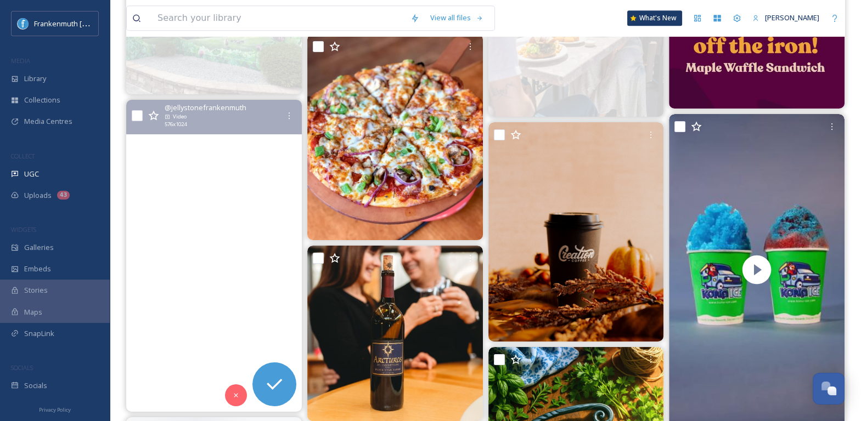
scroll to position [2434, 0]
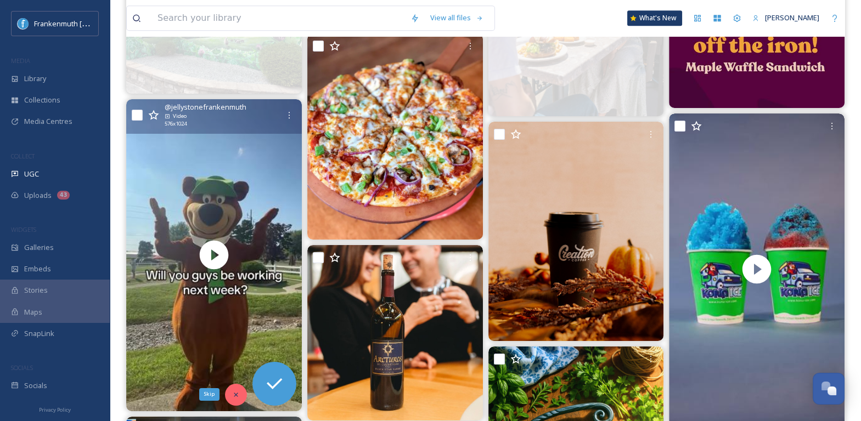
click at [233, 393] on icon at bounding box center [236, 395] width 8 height 8
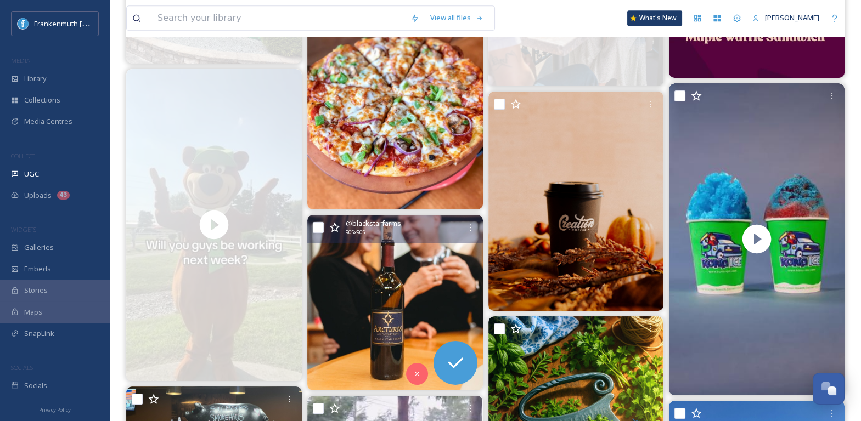
scroll to position [2472, 0]
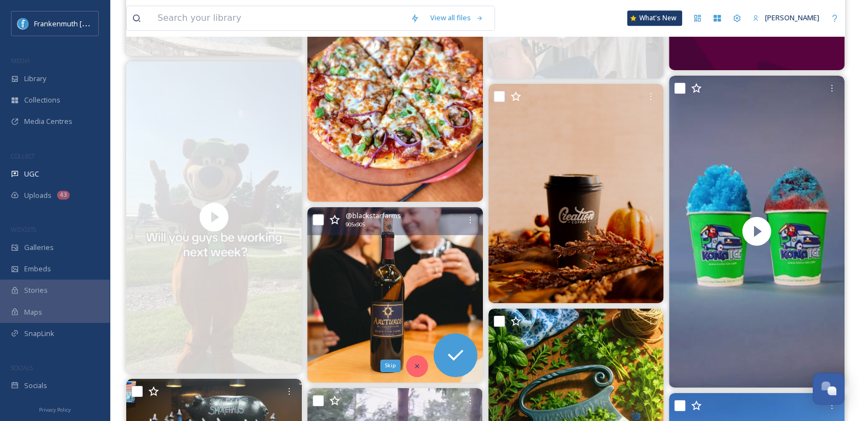
click at [420, 369] on div "Skip" at bounding box center [417, 367] width 22 height 22
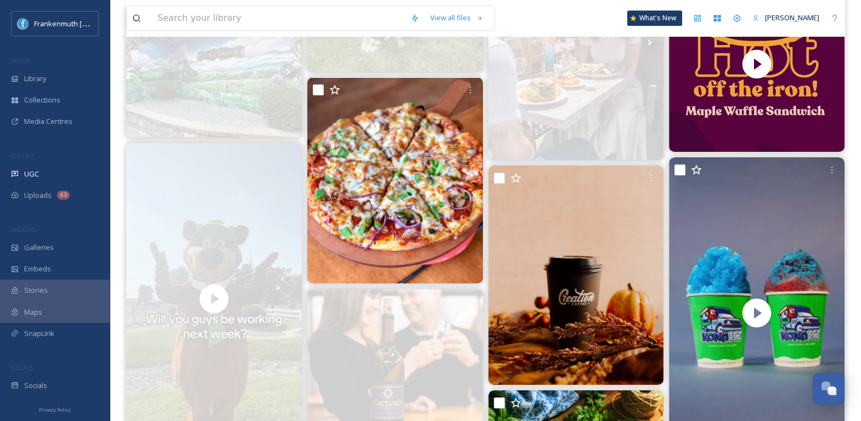
scroll to position [2389, 0]
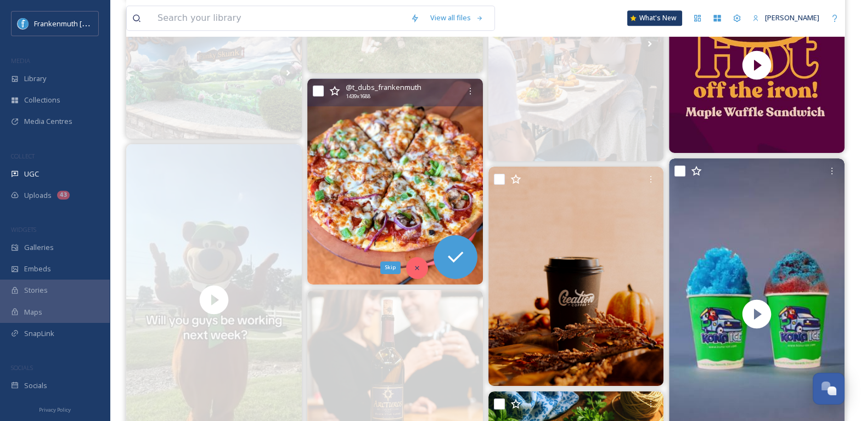
click at [422, 262] on div "Skip" at bounding box center [417, 268] width 22 height 22
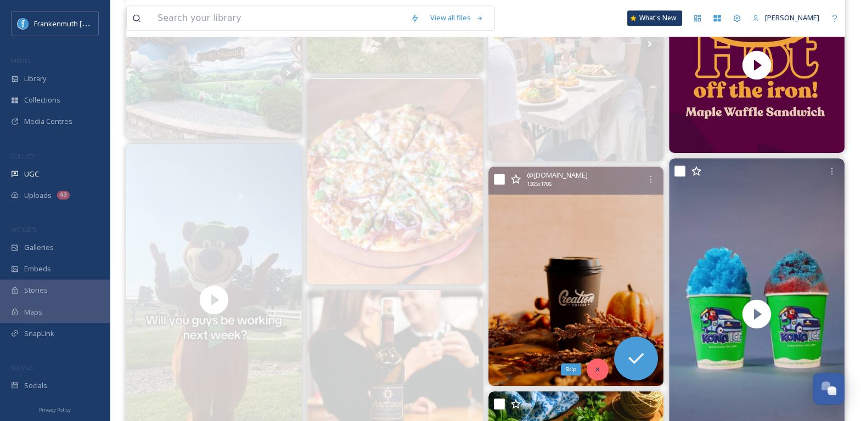
click at [599, 375] on div "Skip" at bounding box center [598, 370] width 22 height 22
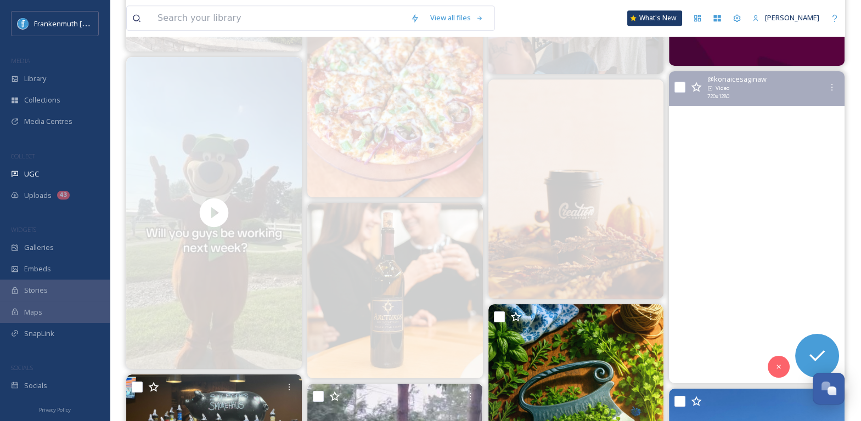
scroll to position [2494, 0]
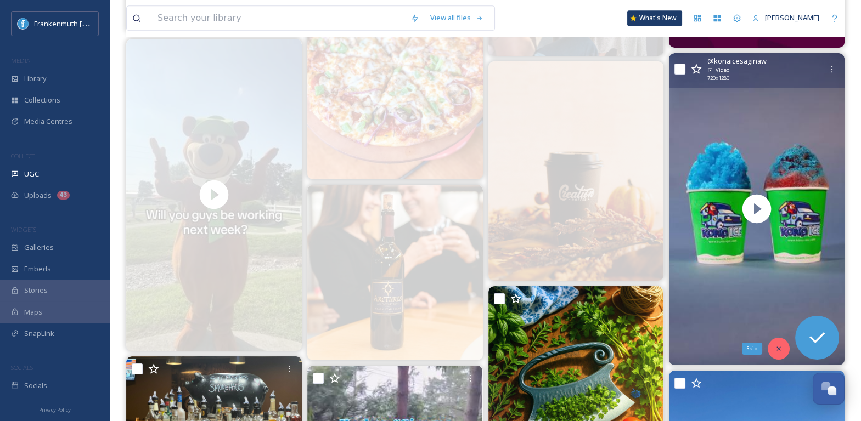
click at [784, 351] on div "Skip" at bounding box center [779, 349] width 22 height 22
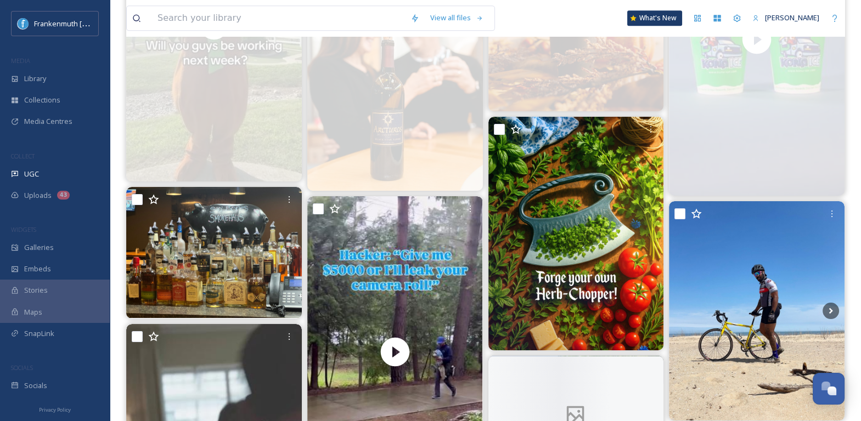
scroll to position [2665, 0]
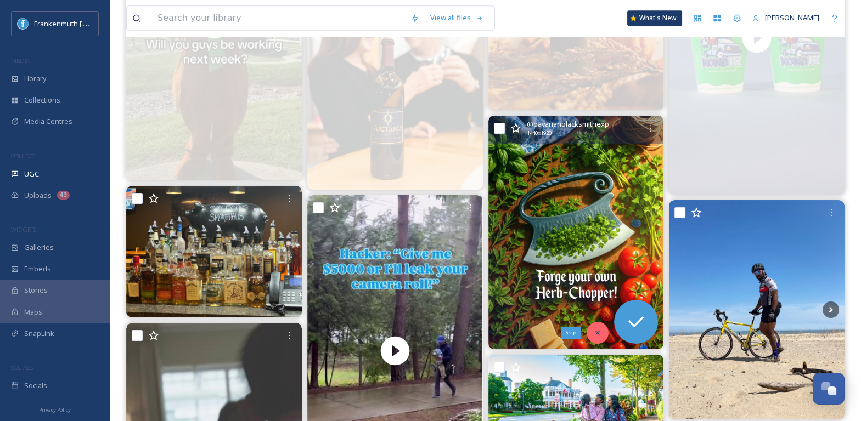
click at [600, 334] on icon at bounding box center [598, 333] width 8 height 8
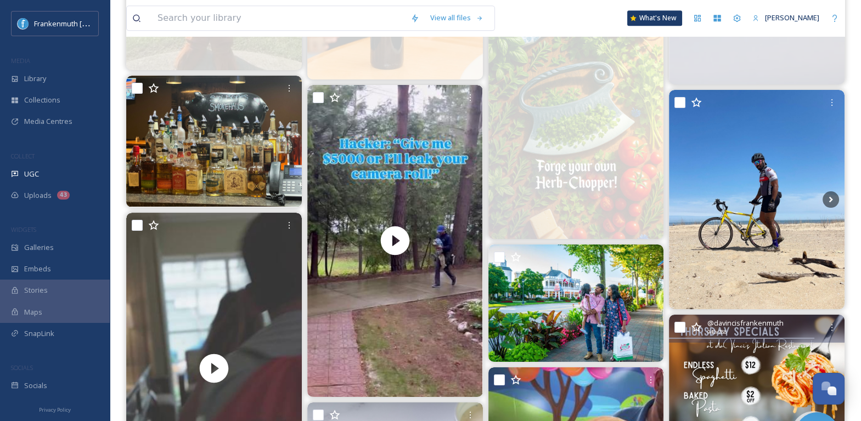
scroll to position [2776, 0]
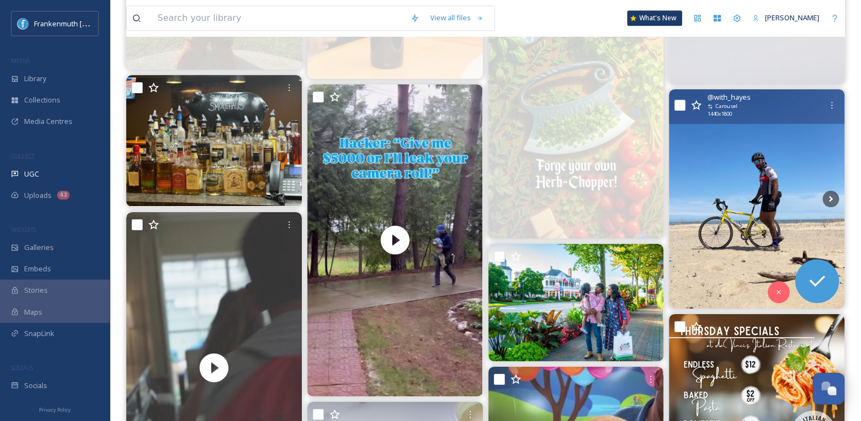
click at [772, 195] on img at bounding box center [757, 199] width 176 height 220
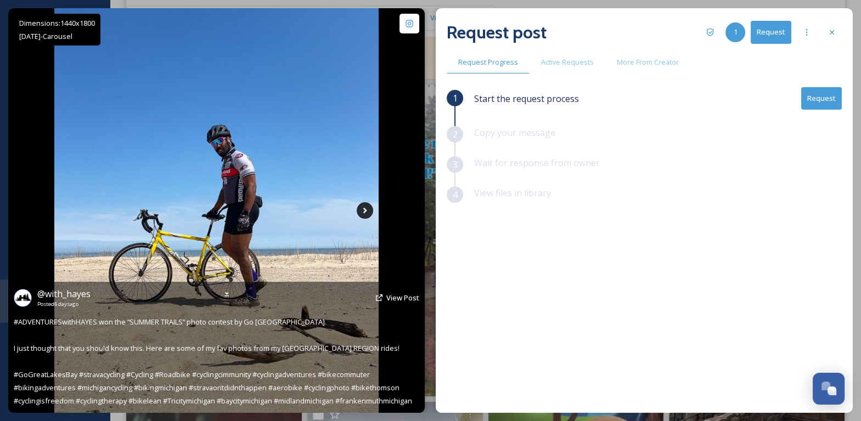
click at [370, 210] on icon at bounding box center [365, 211] width 16 height 16
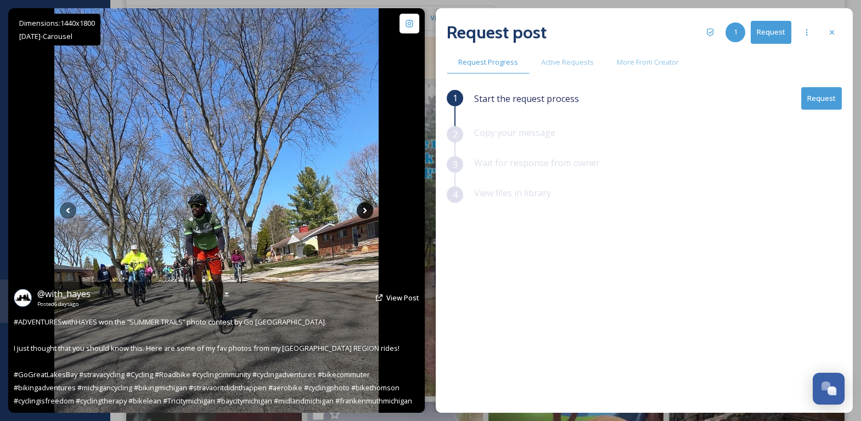
click at [370, 210] on icon at bounding box center [365, 211] width 16 height 16
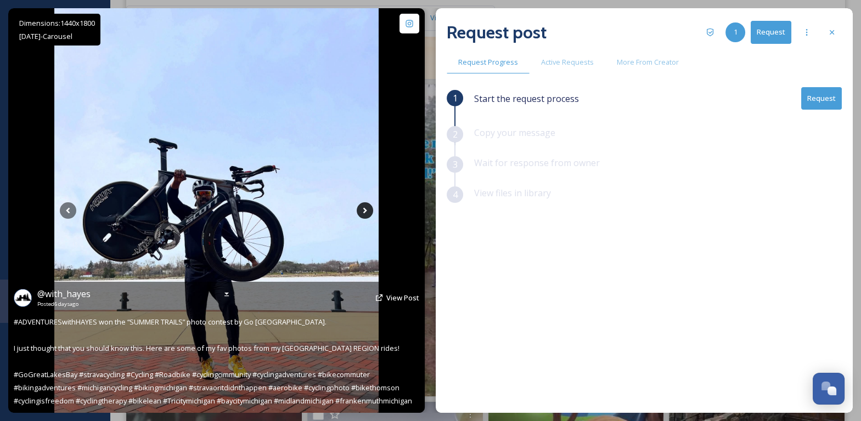
click at [370, 210] on icon at bounding box center [365, 211] width 16 height 16
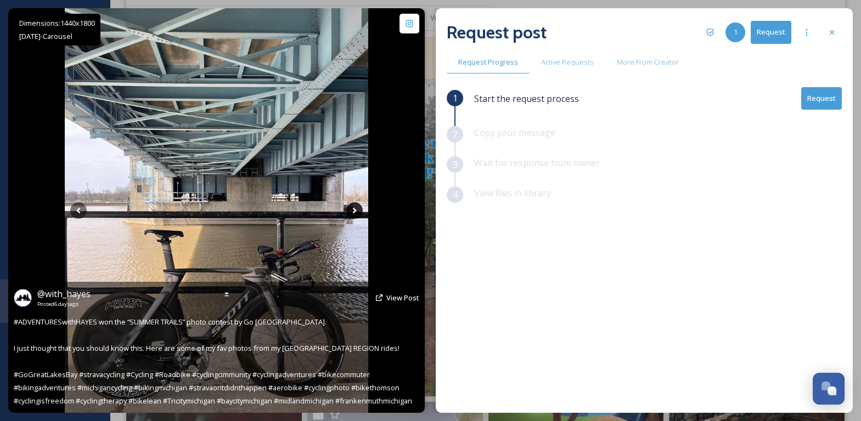
click at [370, 210] on div "Dimensions: 1440 x [DATE] - Carousel @ with_hayes Posted [DATE] View Post #ADVE…" at bounding box center [216, 210] width 417 height 405
click at [359, 209] on icon at bounding box center [354, 211] width 16 height 16
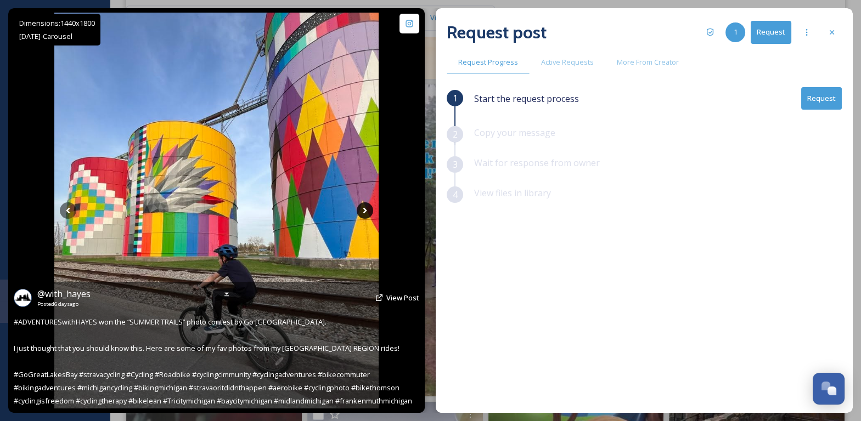
click at [361, 209] on icon at bounding box center [365, 211] width 16 height 16
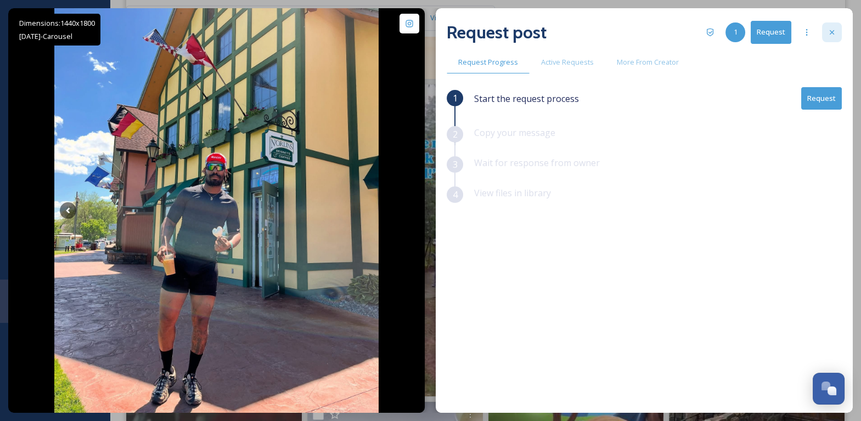
click at [835, 30] on icon at bounding box center [832, 32] width 9 height 9
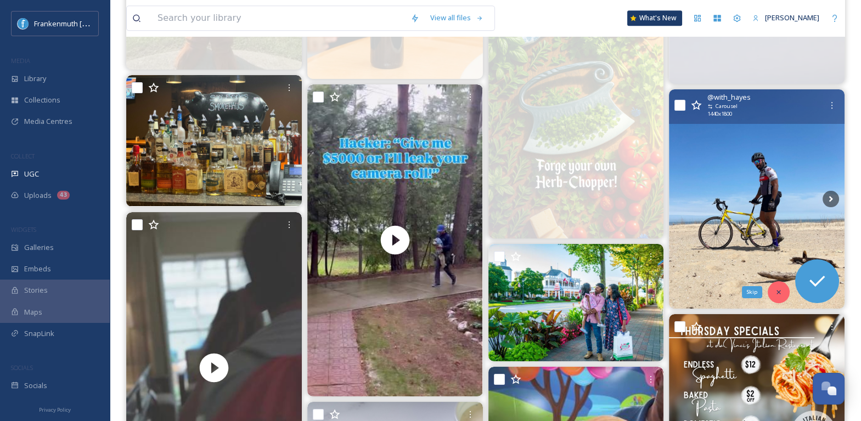
click at [778, 289] on icon at bounding box center [779, 293] width 8 height 8
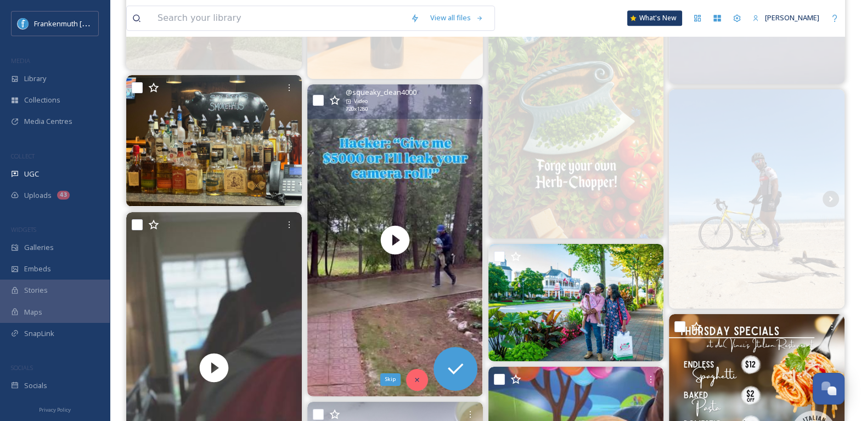
click at [415, 382] on icon at bounding box center [417, 380] width 8 height 8
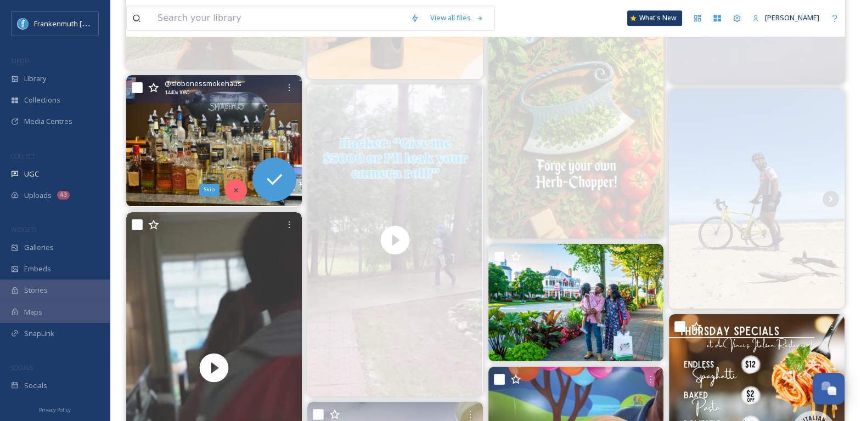
click at [241, 189] on div "Skip" at bounding box center [236, 190] width 22 height 22
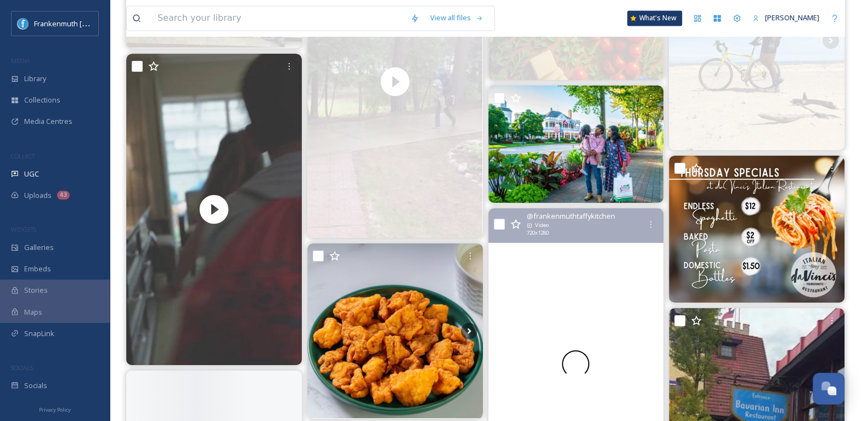
scroll to position [2937, 0]
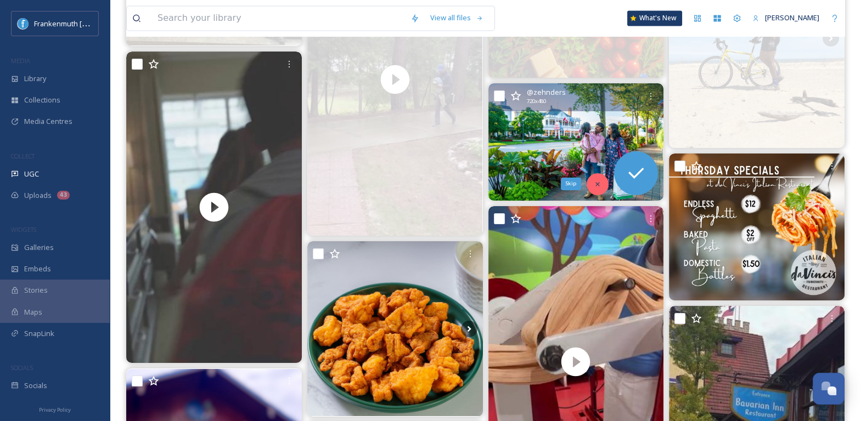
click at [599, 187] on icon at bounding box center [598, 185] width 8 height 8
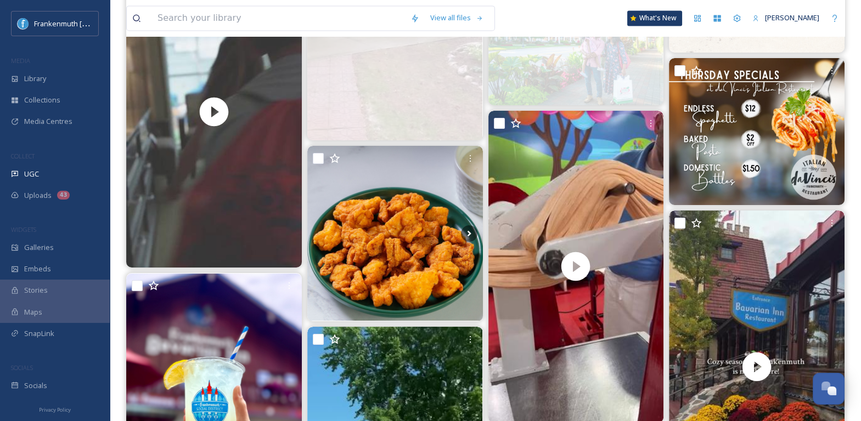
scroll to position [3033, 0]
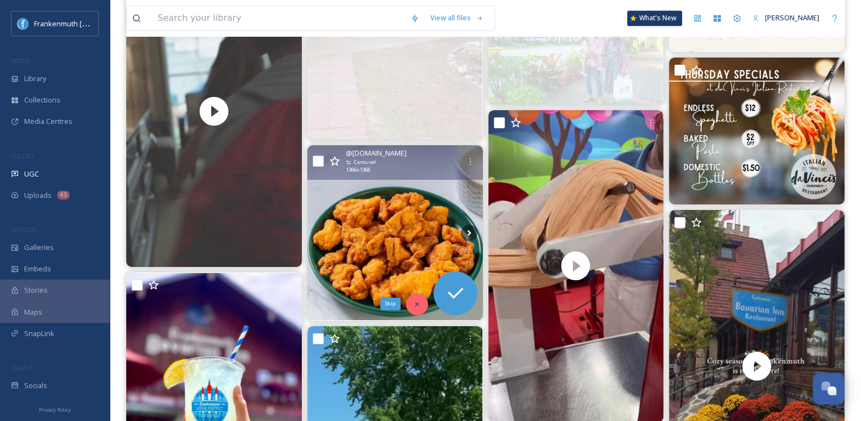
click at [410, 303] on div "Skip" at bounding box center [417, 305] width 22 height 22
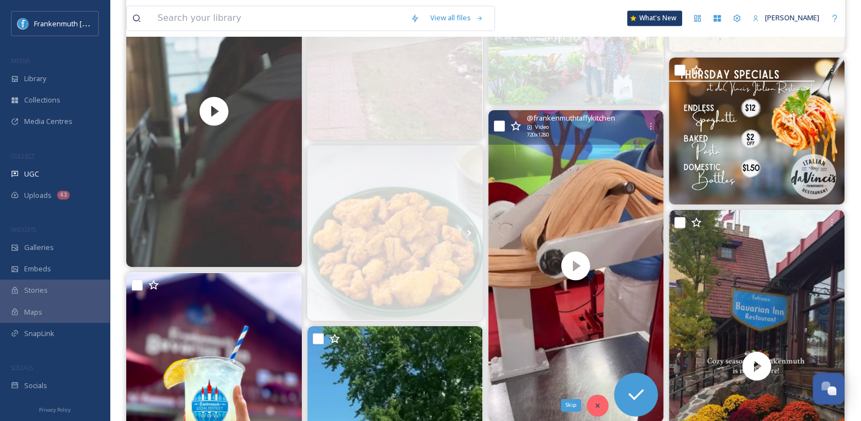
click at [601, 402] on icon at bounding box center [598, 406] width 8 height 8
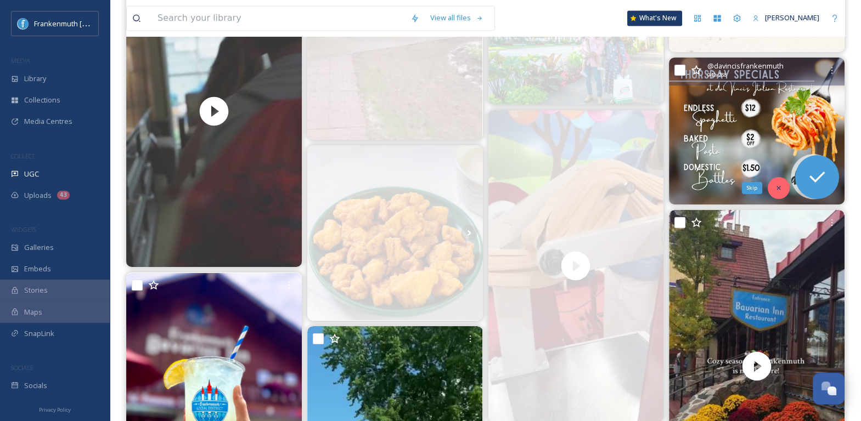
click at [779, 190] on icon at bounding box center [779, 188] width 8 height 8
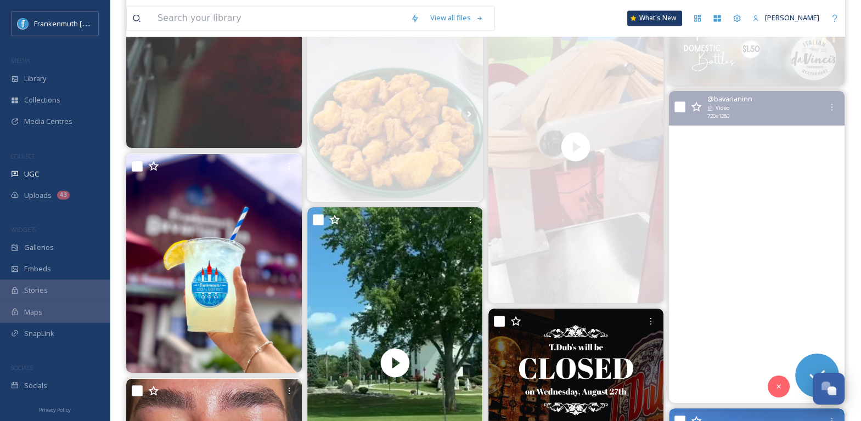
scroll to position [3228, 0]
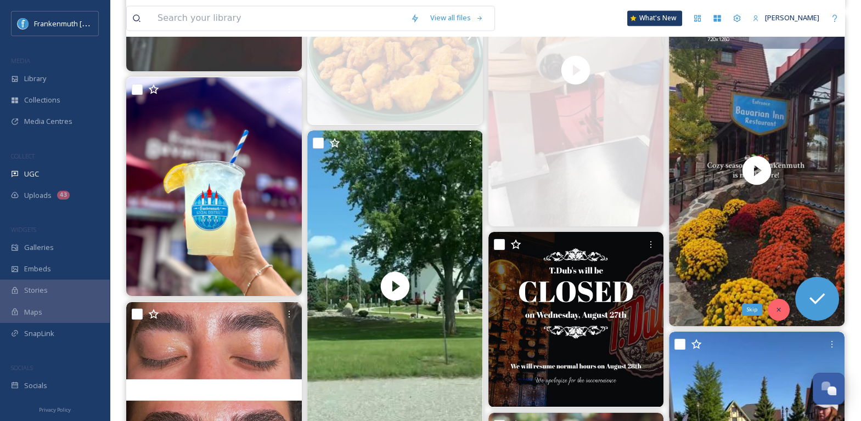
click at [779, 306] on icon at bounding box center [779, 310] width 8 height 8
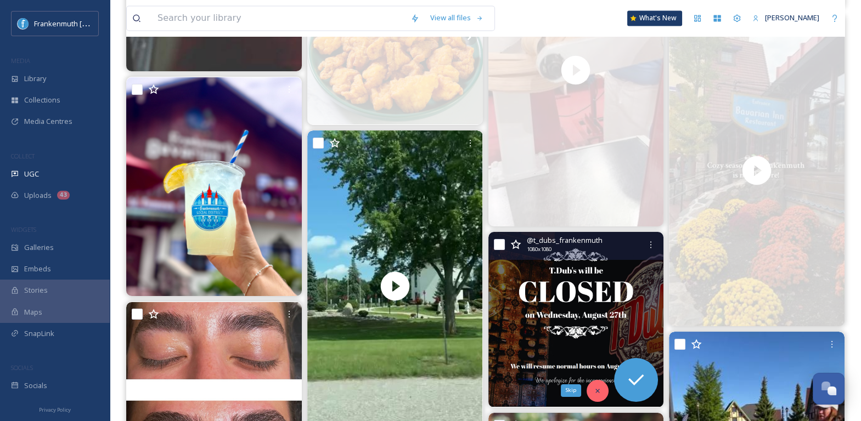
click at [597, 390] on icon at bounding box center [598, 391] width 8 height 8
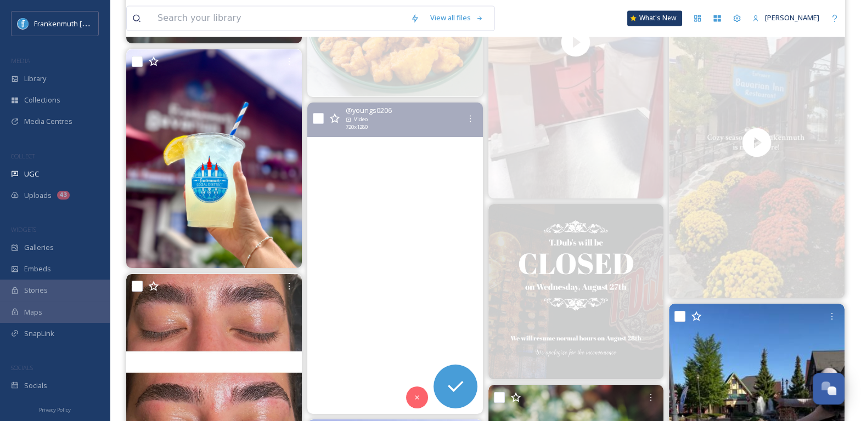
scroll to position [3262, 0]
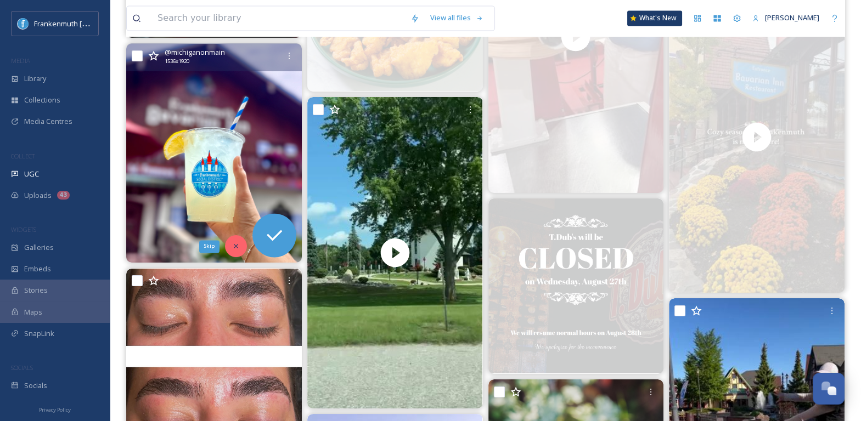
click at [233, 240] on div "Skip" at bounding box center [236, 246] width 22 height 22
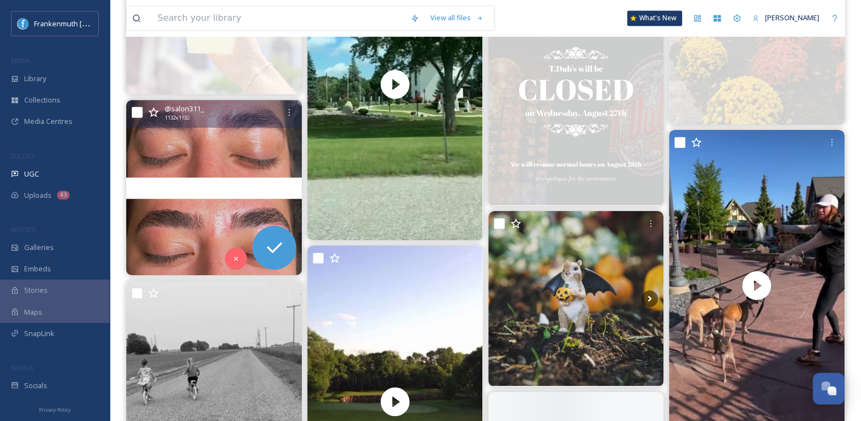
scroll to position [3444, 0]
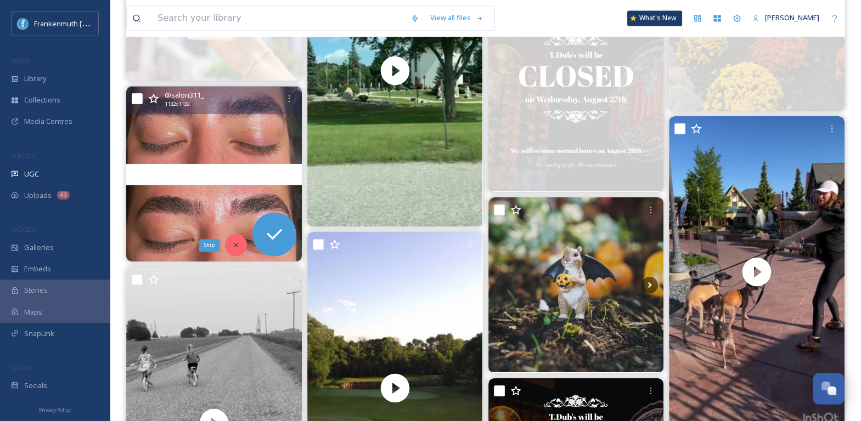
click at [237, 244] on icon at bounding box center [236, 245] width 8 height 8
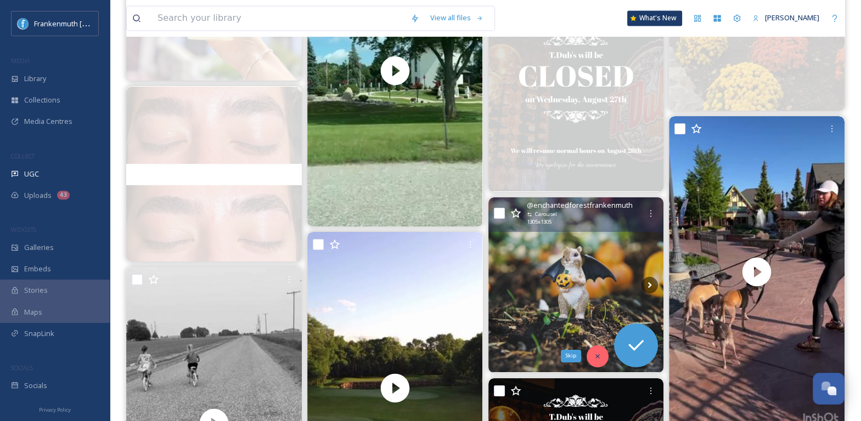
click at [593, 353] on div "Skip" at bounding box center [598, 357] width 22 height 22
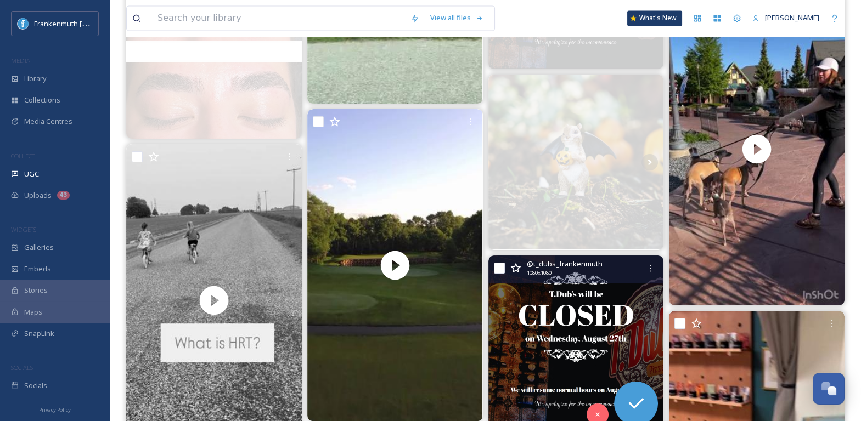
scroll to position [3631, 0]
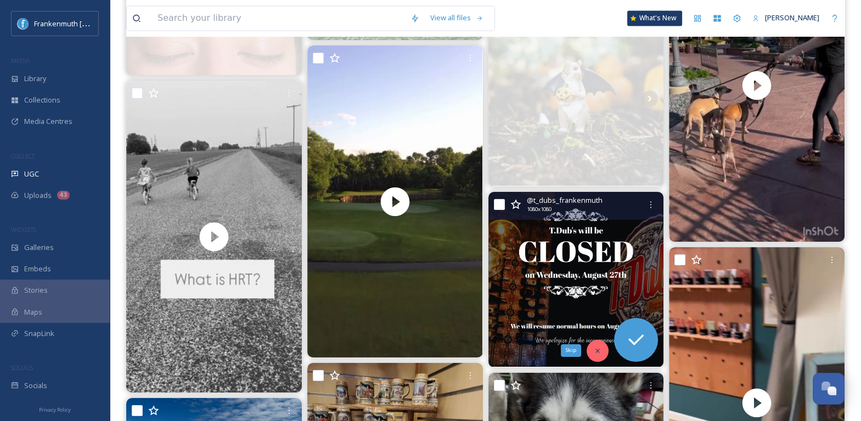
click at [599, 349] on icon at bounding box center [598, 351] width 4 height 4
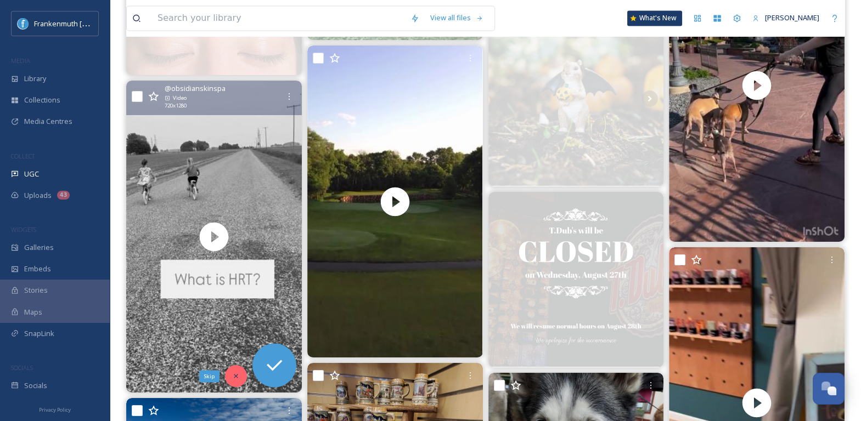
click at [239, 373] on icon at bounding box center [236, 377] width 8 height 8
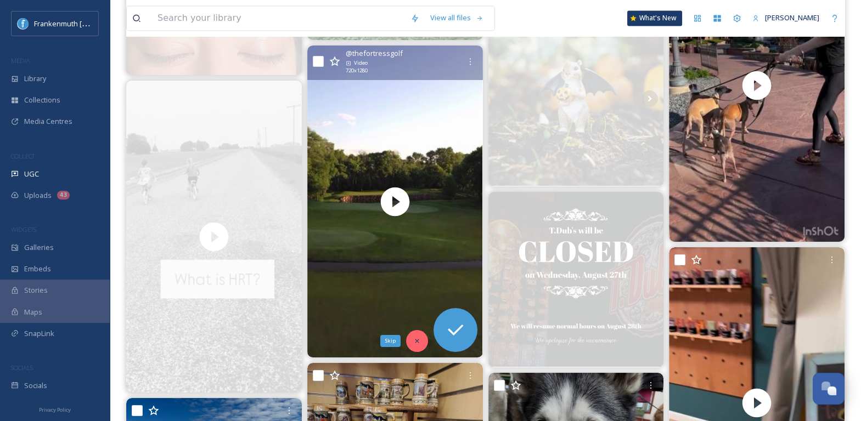
click at [416, 338] on icon at bounding box center [417, 342] width 8 height 8
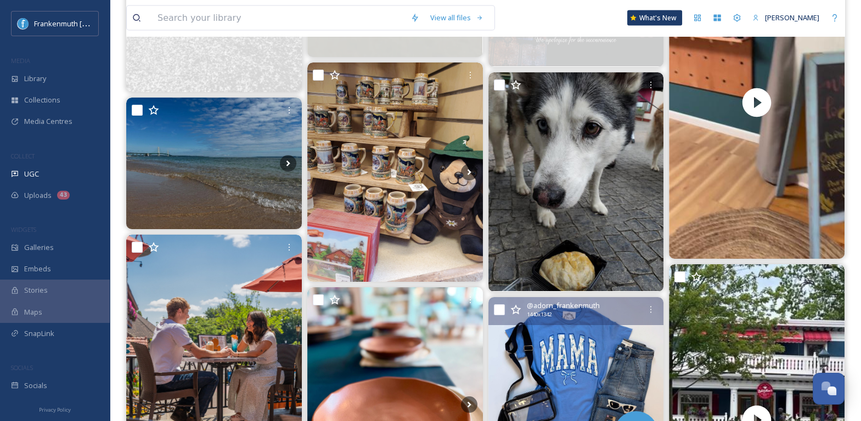
scroll to position [3933, 0]
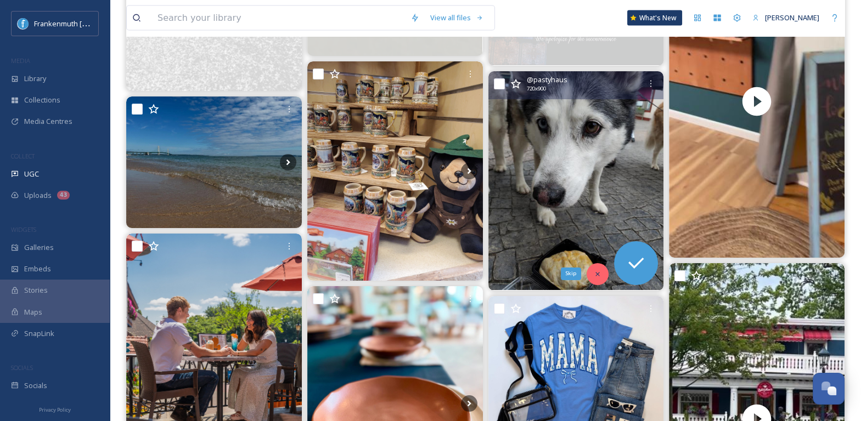
click at [600, 278] on div "Skip" at bounding box center [598, 274] width 22 height 22
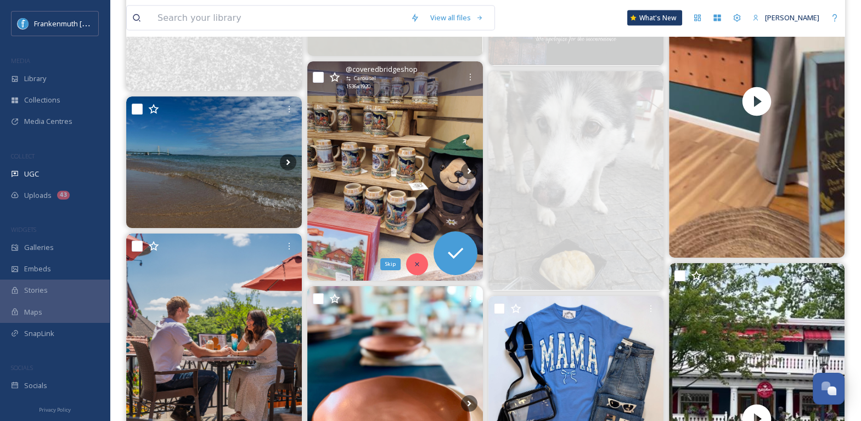
click at [420, 262] on icon at bounding box center [417, 265] width 8 height 8
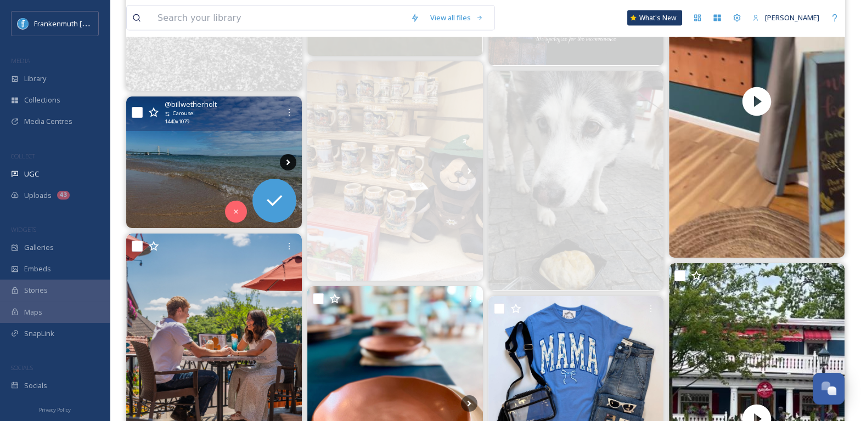
click at [286, 161] on icon at bounding box center [288, 162] width 16 height 16
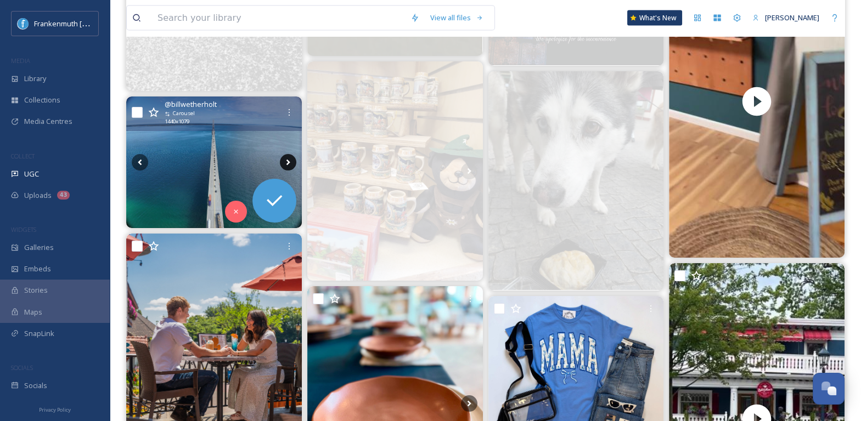
click at [286, 161] on icon at bounding box center [288, 162] width 16 height 16
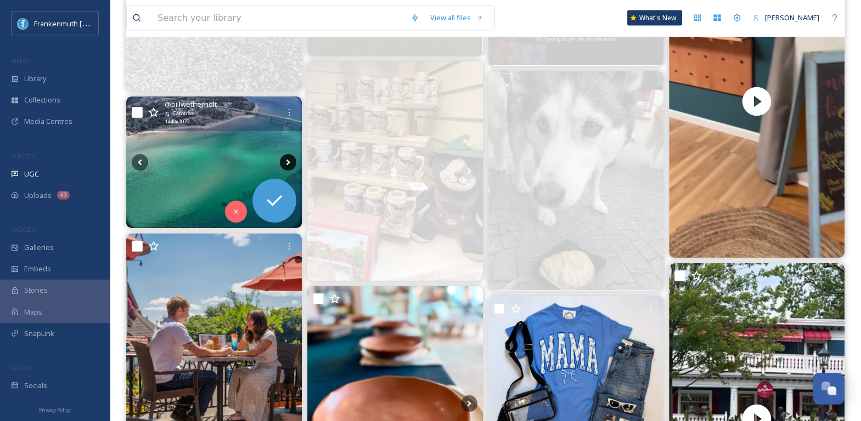
click at [286, 161] on icon at bounding box center [288, 162] width 16 height 16
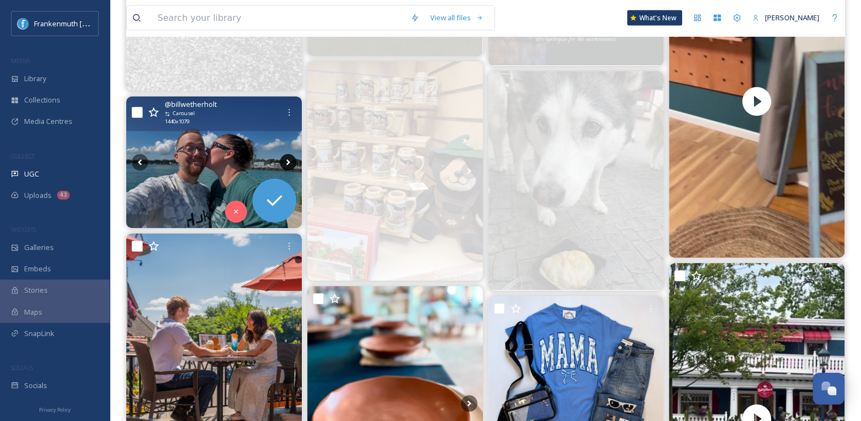
click at [286, 161] on icon at bounding box center [288, 162] width 16 height 16
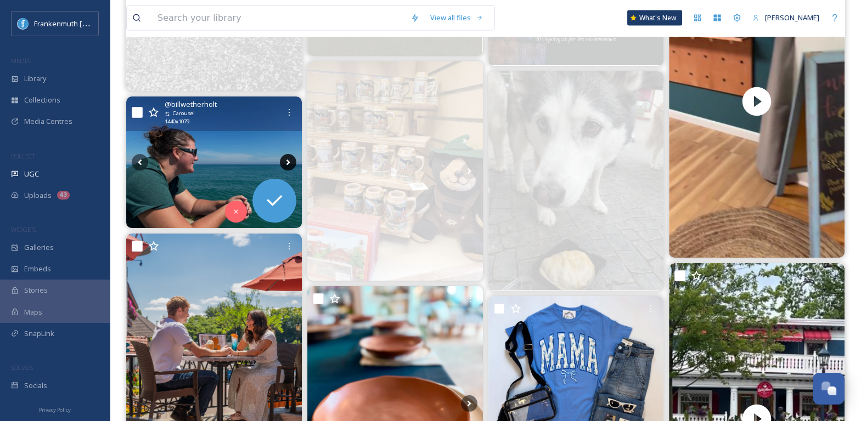
click at [286, 161] on icon at bounding box center [288, 162] width 16 height 16
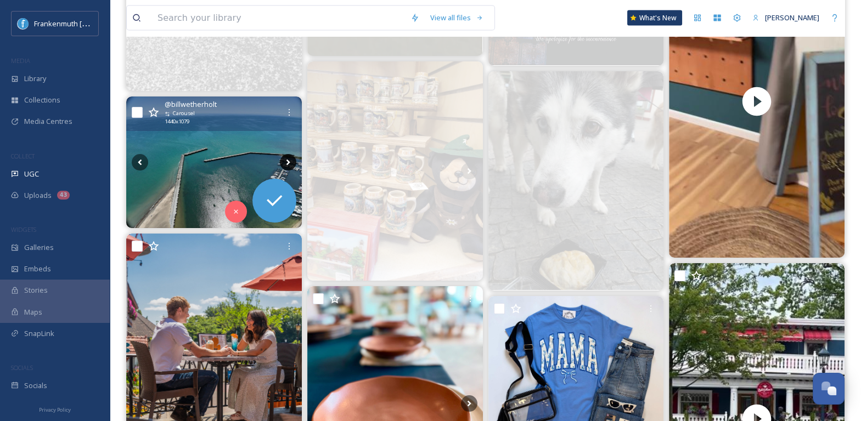
click at [286, 161] on icon at bounding box center [288, 162] width 16 height 16
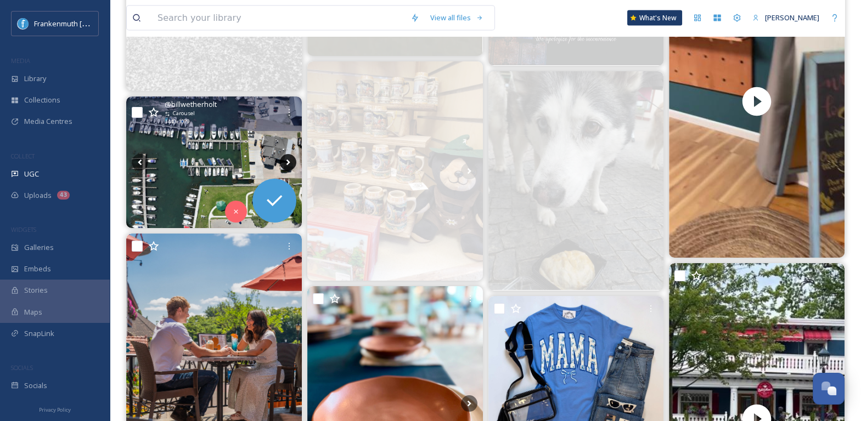
click at [286, 161] on icon at bounding box center [288, 162] width 16 height 16
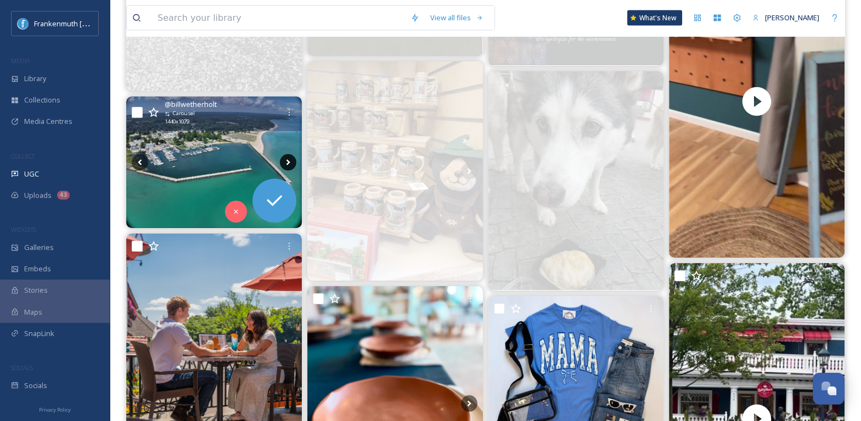
click at [286, 161] on icon at bounding box center [288, 162] width 16 height 16
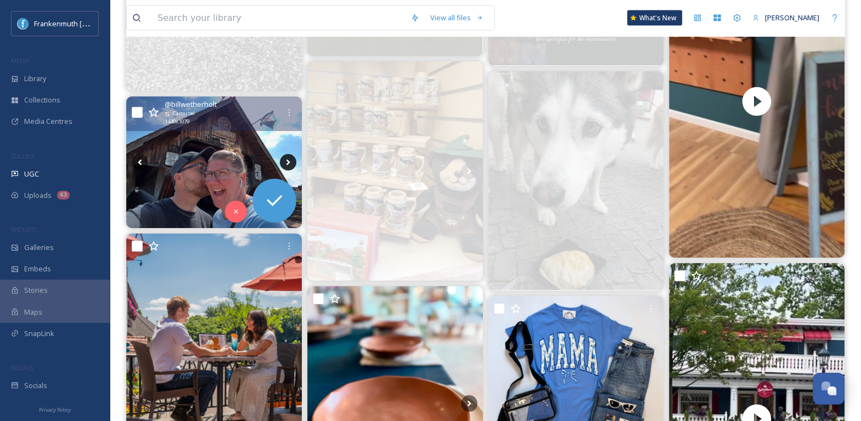
click at [286, 161] on icon at bounding box center [288, 162] width 16 height 16
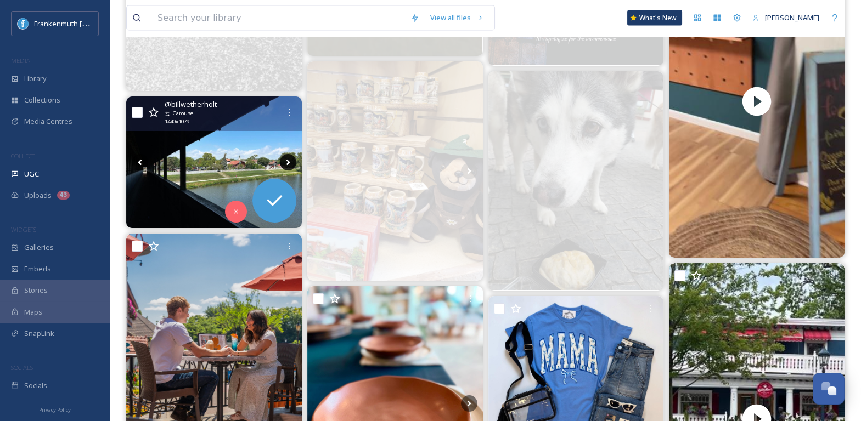
click at [286, 161] on icon at bounding box center [288, 162] width 16 height 16
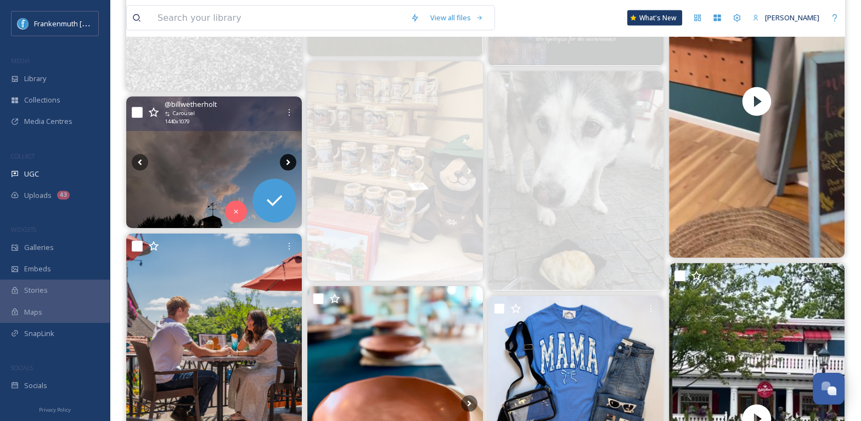
click at [286, 161] on icon at bounding box center [288, 162] width 16 height 16
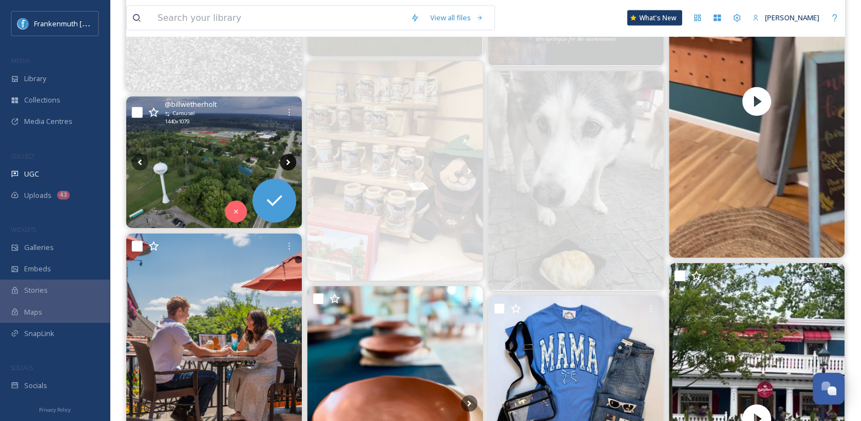
click at [286, 161] on icon at bounding box center [288, 162] width 16 height 16
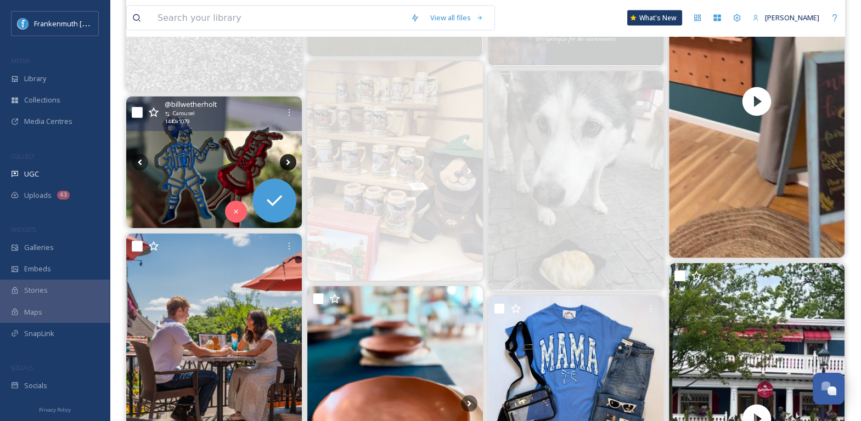
click at [286, 161] on icon at bounding box center [288, 162] width 16 height 16
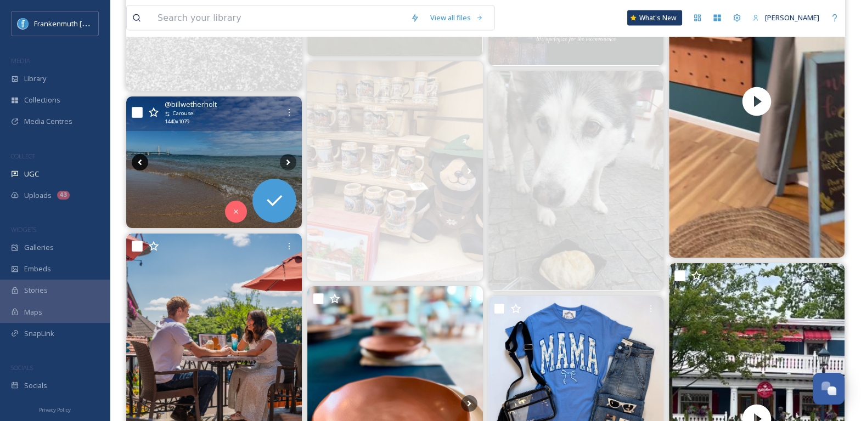
click at [142, 159] on icon at bounding box center [140, 162] width 16 height 16
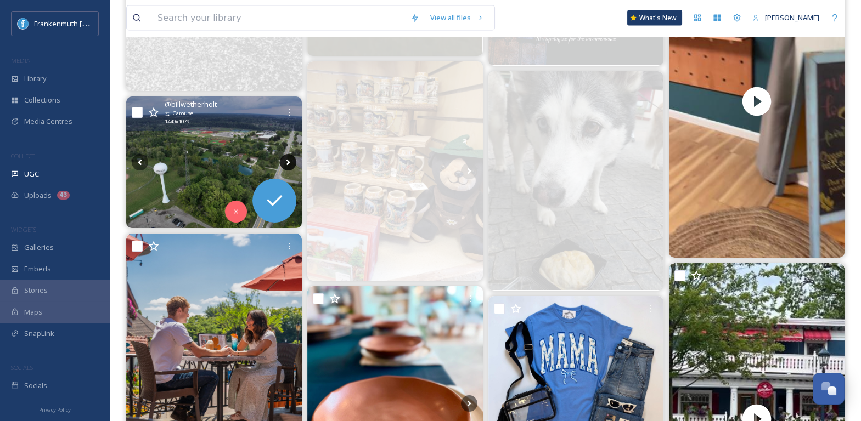
click at [288, 159] on icon at bounding box center [288, 162] width 16 height 16
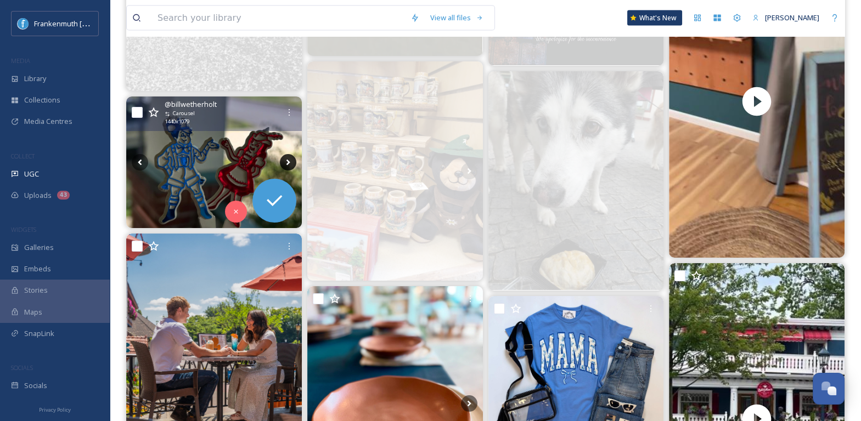
click at [288, 159] on icon at bounding box center [288, 162] width 16 height 16
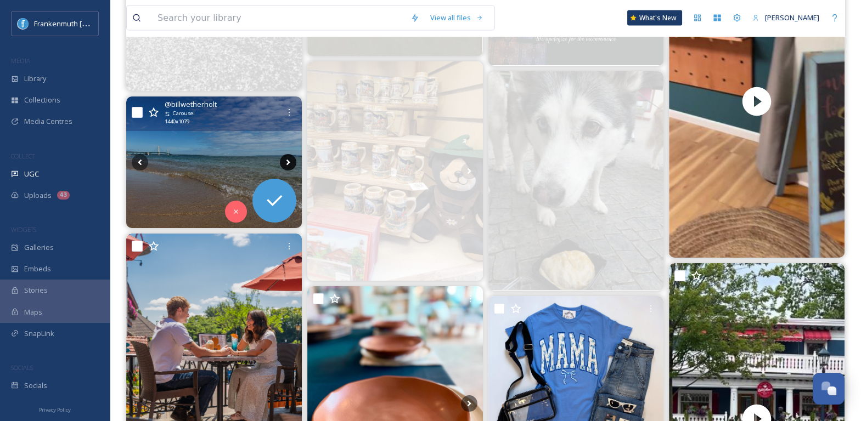
click at [288, 159] on icon at bounding box center [288, 162] width 16 height 16
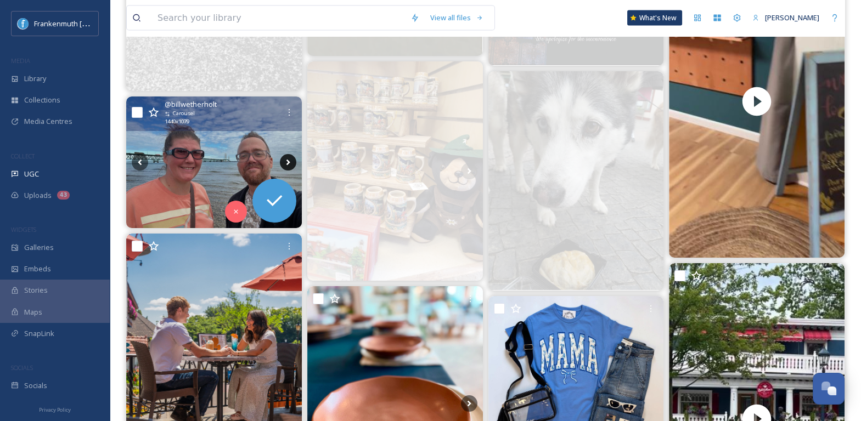
click at [288, 159] on icon at bounding box center [288, 162] width 16 height 16
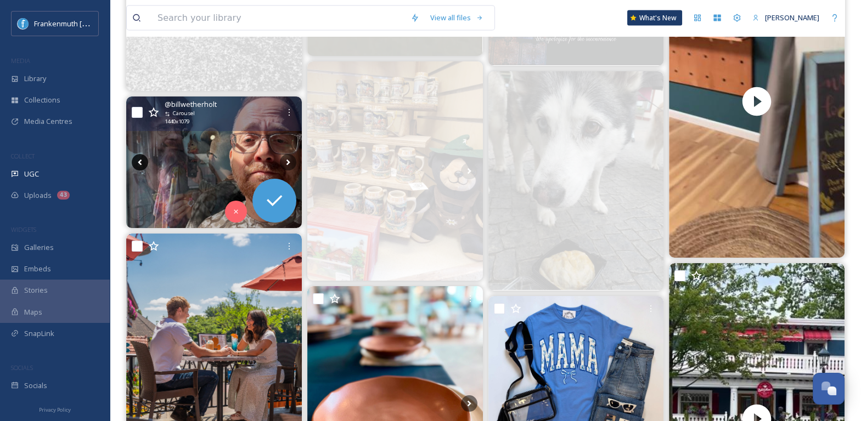
click at [138, 157] on icon at bounding box center [140, 162] width 16 height 16
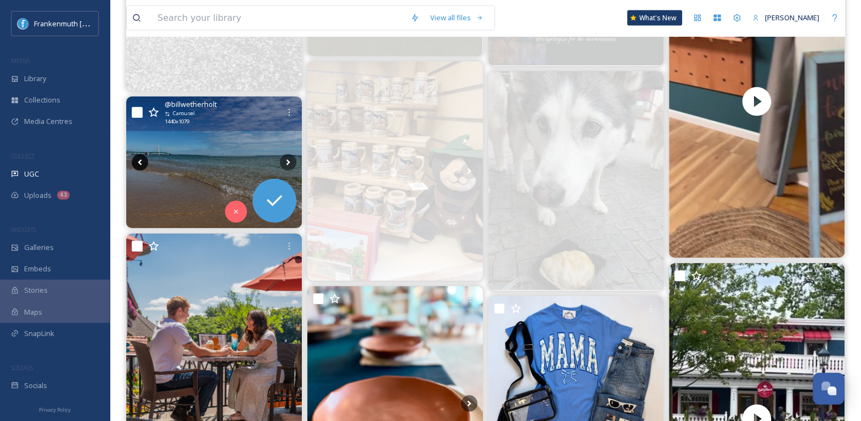
click at [138, 157] on icon at bounding box center [140, 162] width 16 height 16
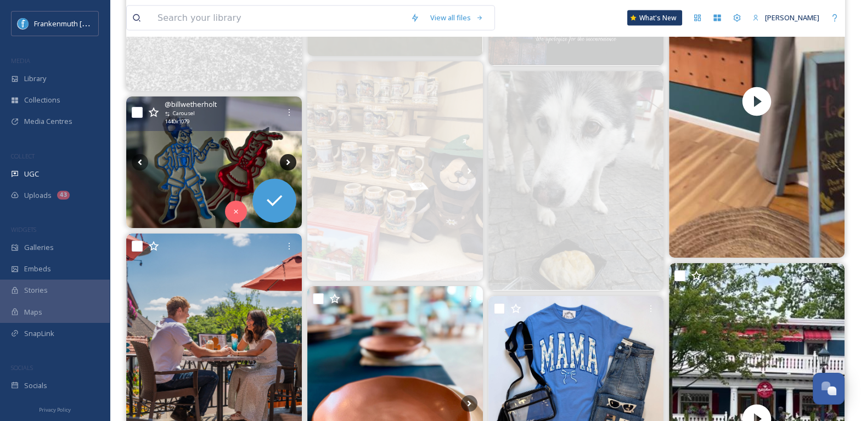
click at [287, 162] on icon at bounding box center [288, 162] width 16 height 16
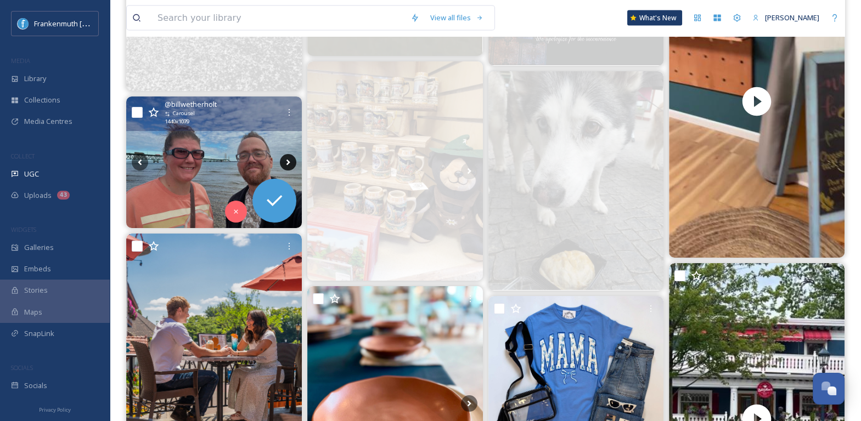
click at [287, 162] on icon at bounding box center [288, 162] width 16 height 16
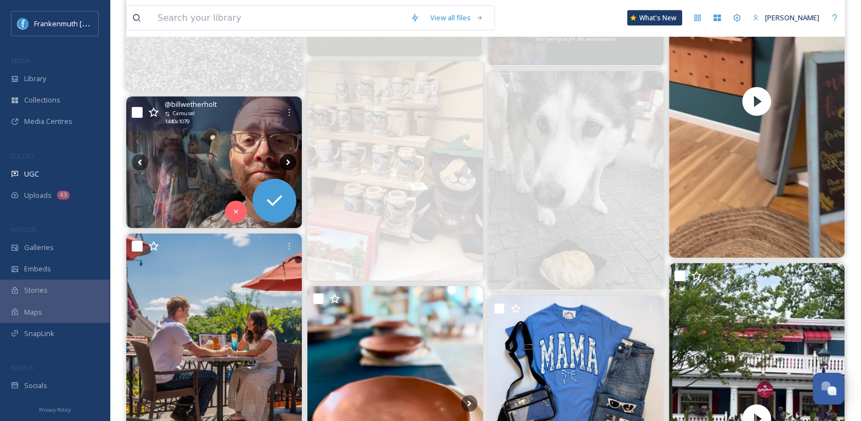
click at [287, 162] on icon at bounding box center [288, 162] width 16 height 16
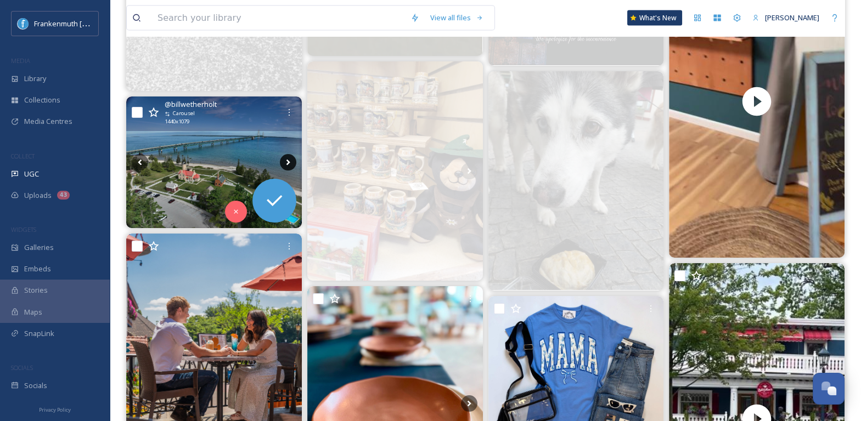
click at [287, 162] on icon at bounding box center [288, 162] width 16 height 16
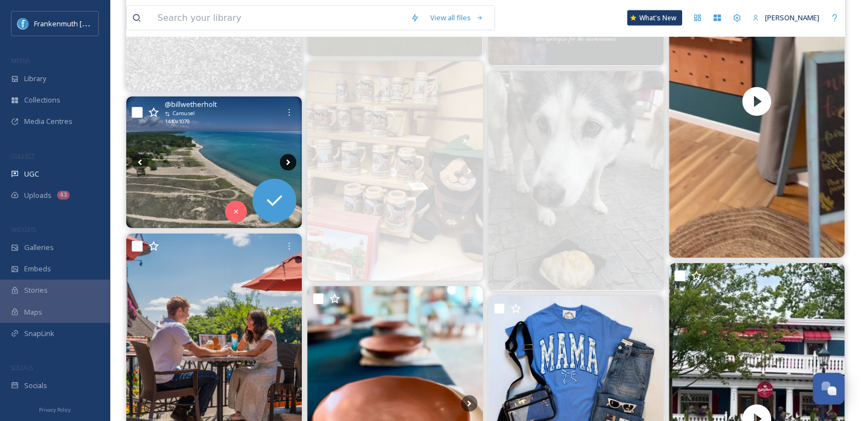
click at [287, 162] on icon at bounding box center [288, 162] width 16 height 16
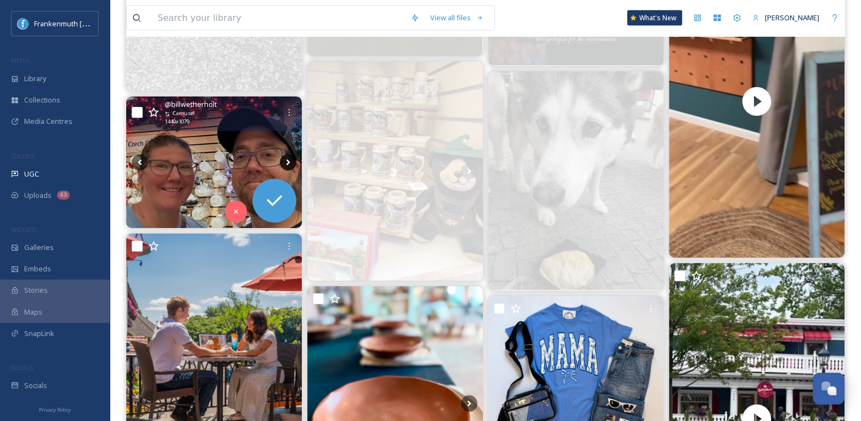
click at [287, 162] on icon at bounding box center [288, 162] width 16 height 16
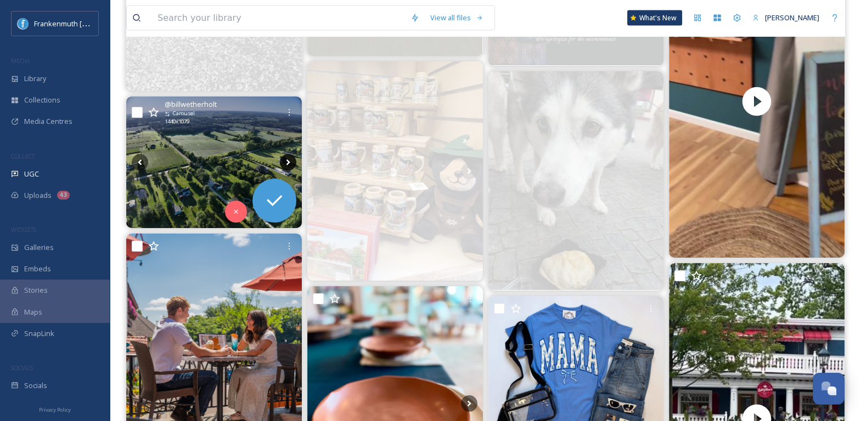
click at [288, 162] on icon at bounding box center [288, 163] width 4 height 6
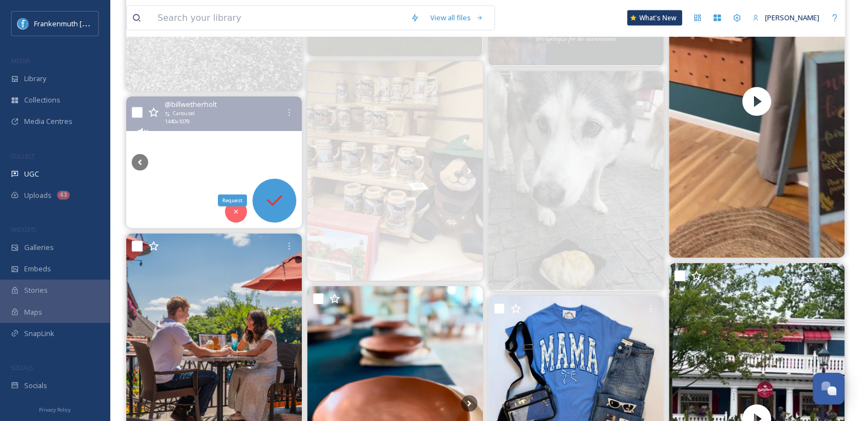
click at [282, 195] on icon at bounding box center [274, 201] width 22 height 22
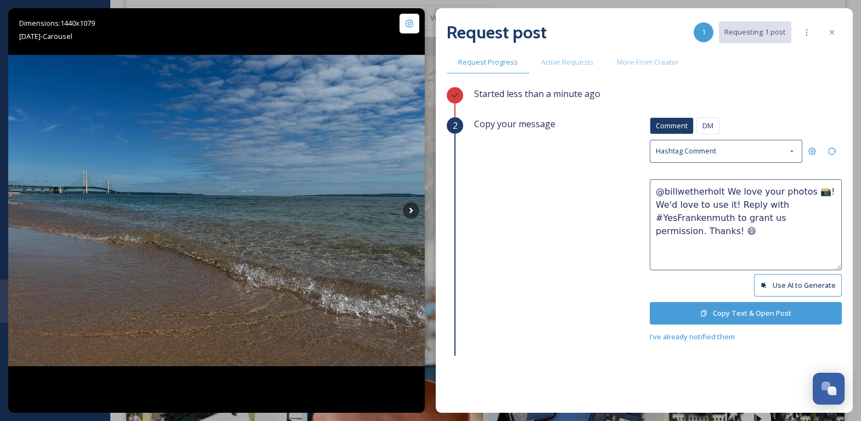
click at [729, 206] on textarea "@billwetherholt We love your photos 📸! We'd love to use it! Reply with #YesFran…" at bounding box center [746, 224] width 192 height 91
type textarea "@billwetherholt We love your photos 📸! We'd love to use them! Reply with #YesFr…"
click at [766, 322] on div "Comment DM Comment DM Hashtag Comment @billwetherholt We love your photos 📸! We…" at bounding box center [746, 230] width 192 height 226
click at [763, 317] on button "Copy Text & Open Post" at bounding box center [746, 313] width 192 height 23
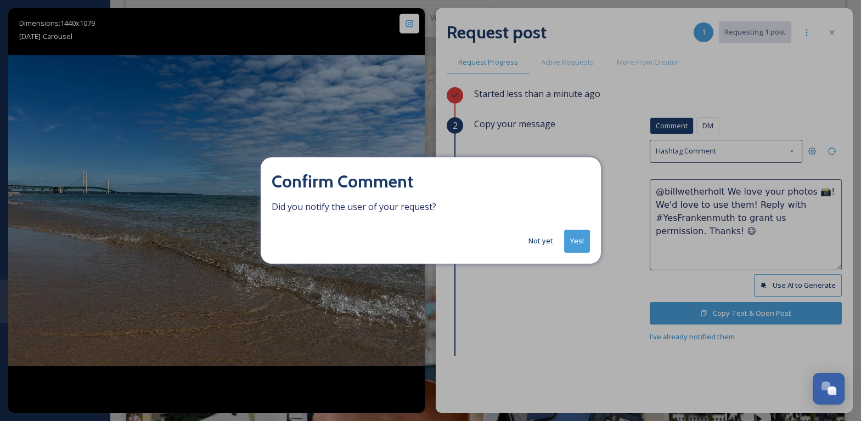
click at [581, 233] on button "Yes!" at bounding box center [577, 241] width 26 height 23
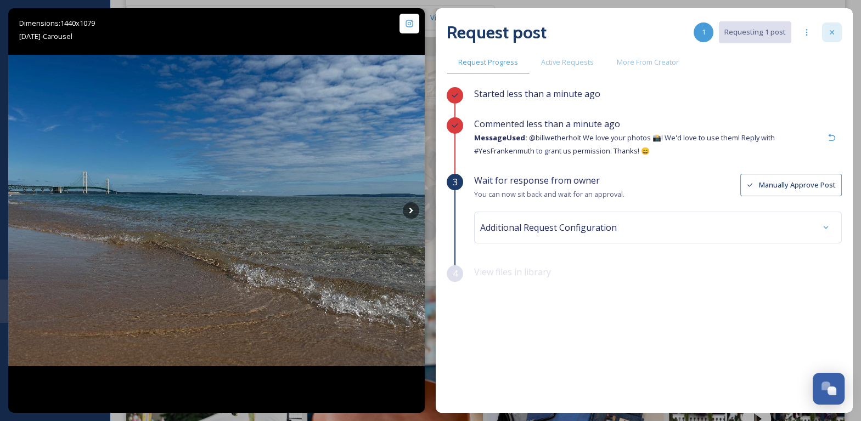
click at [829, 39] on div at bounding box center [832, 33] width 20 height 20
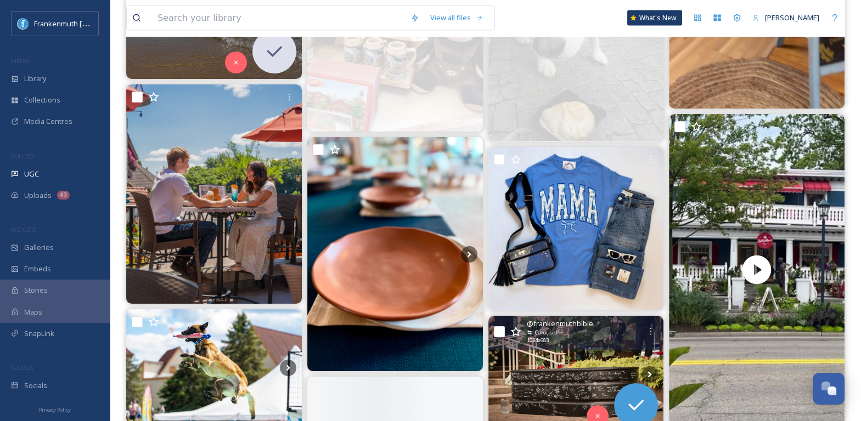
scroll to position [4083, 0]
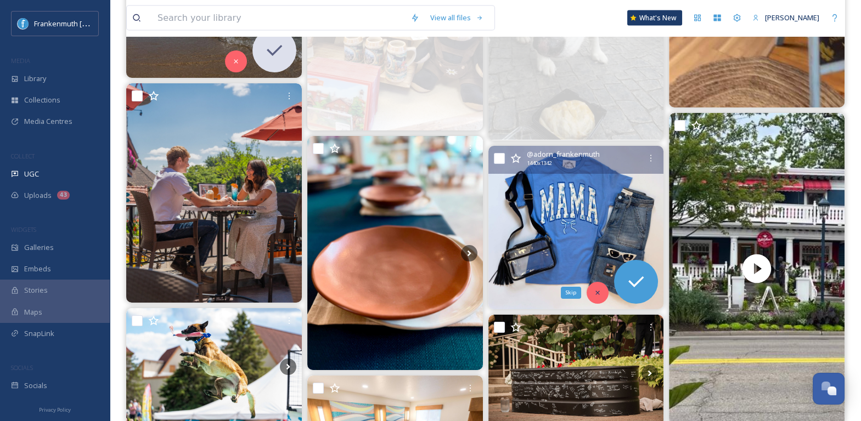
click at [597, 290] on icon at bounding box center [598, 293] width 8 height 8
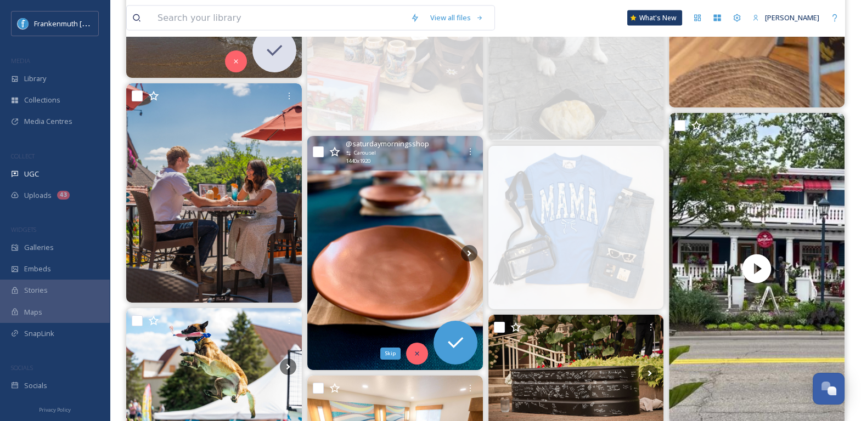
click at [415, 352] on icon at bounding box center [417, 354] width 4 height 4
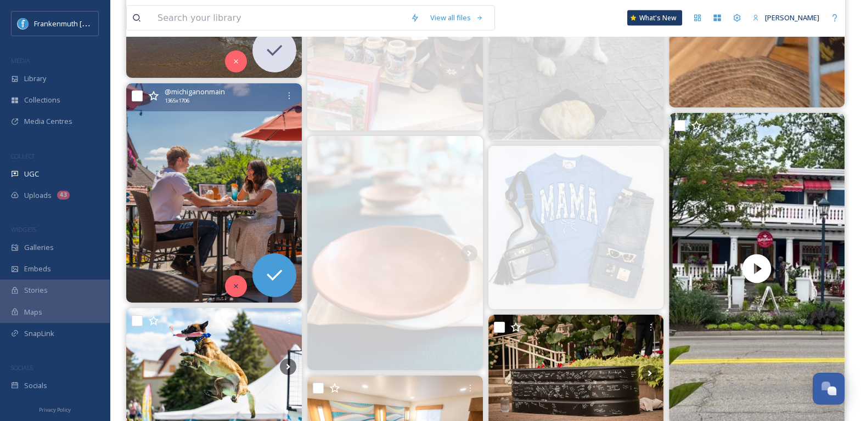
click at [241, 285] on div at bounding box center [236, 286] width 22 height 22
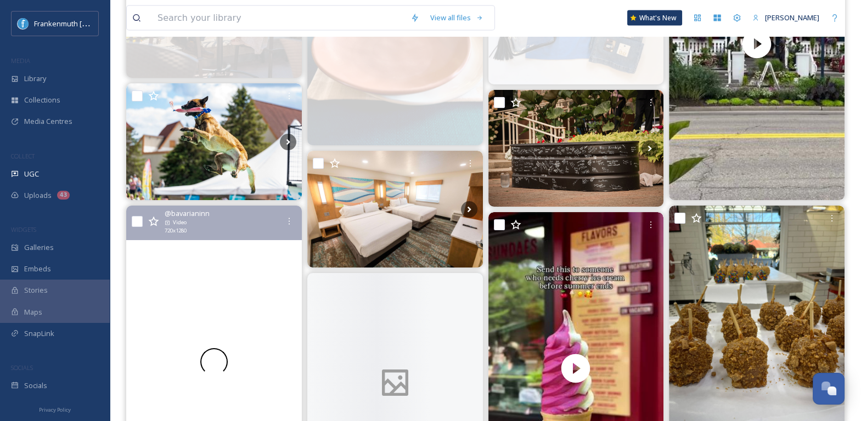
scroll to position [4309, 0]
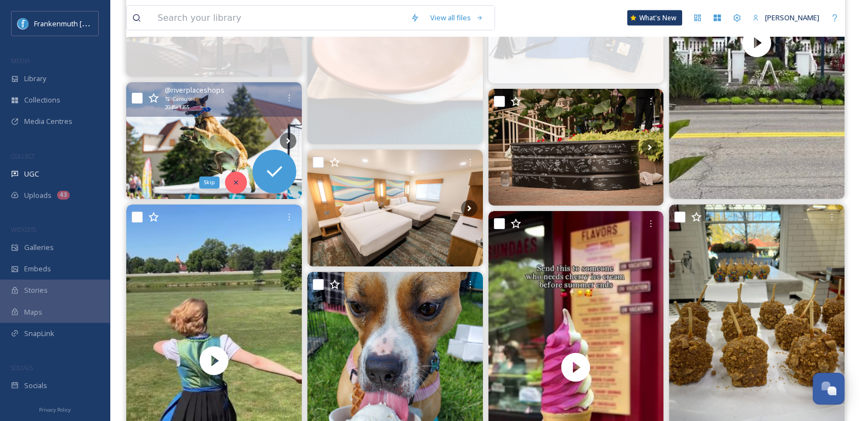
click at [242, 179] on div "Skip" at bounding box center [236, 183] width 22 height 22
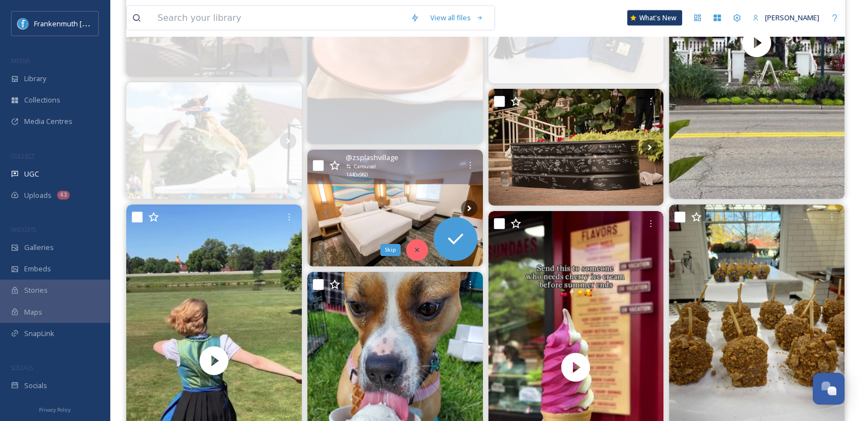
click at [415, 254] on div "Skip" at bounding box center [417, 250] width 22 height 22
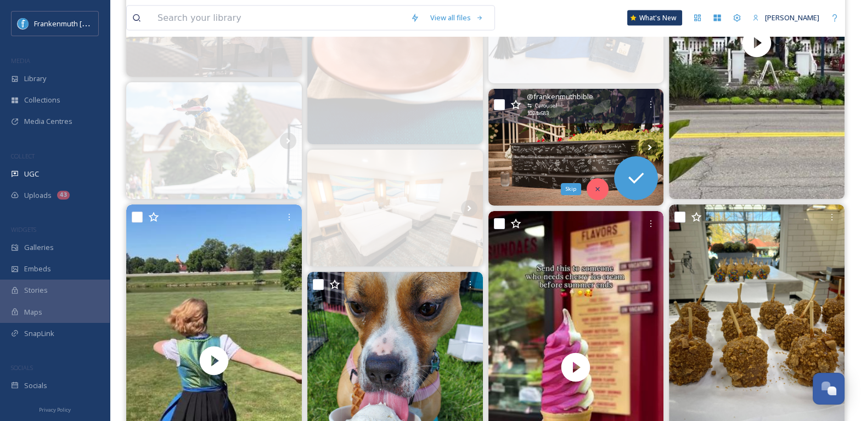
click at [597, 183] on div "Skip" at bounding box center [598, 189] width 22 height 22
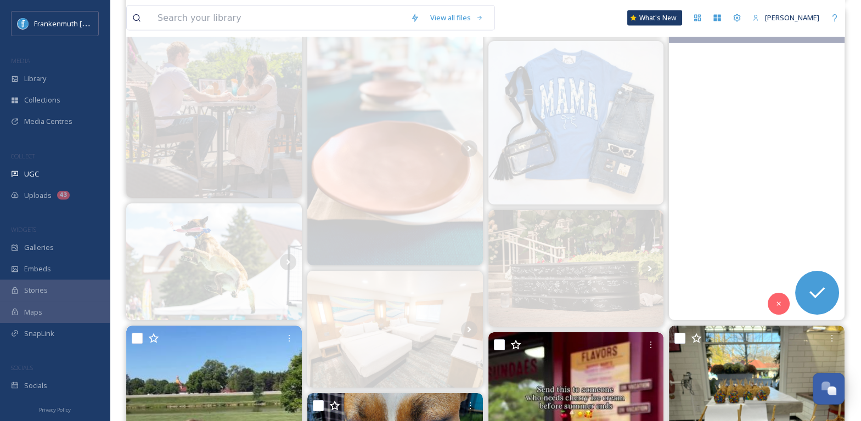
scroll to position [4145, 0]
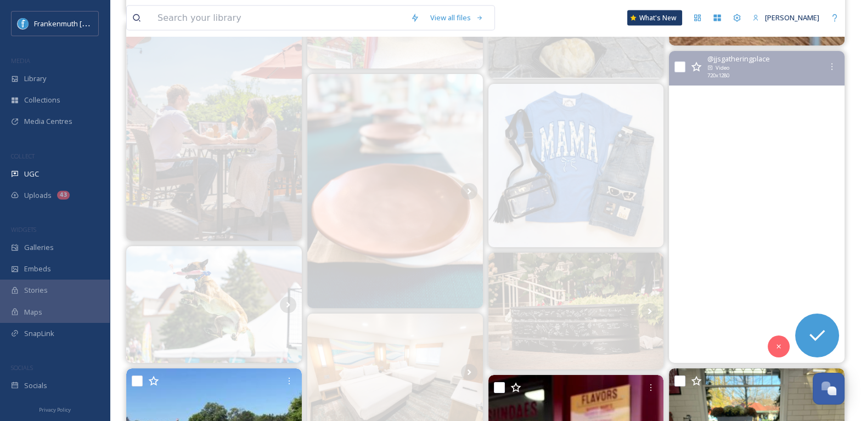
click at [725, 221] on video "Have you ever wondered what makes a town so cute and charming? Planting flowers…" at bounding box center [757, 207] width 176 height 312
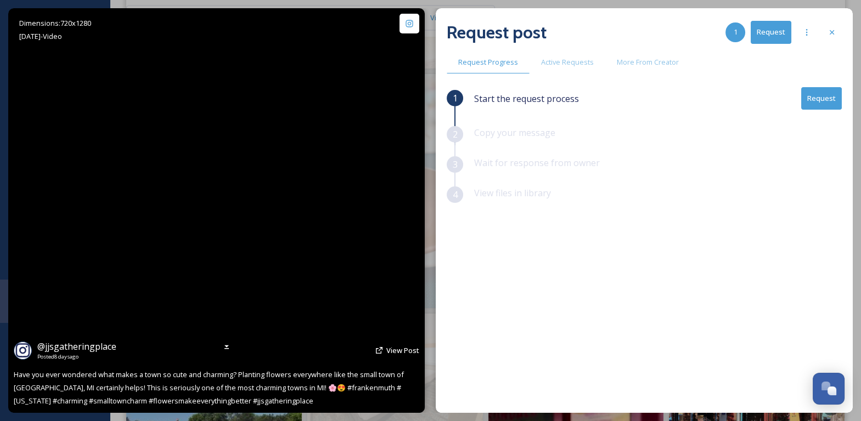
click at [223, 209] on video "Have you ever wondered what makes a town so cute and charming? Planting flowers…" at bounding box center [217, 210] width 228 height 405
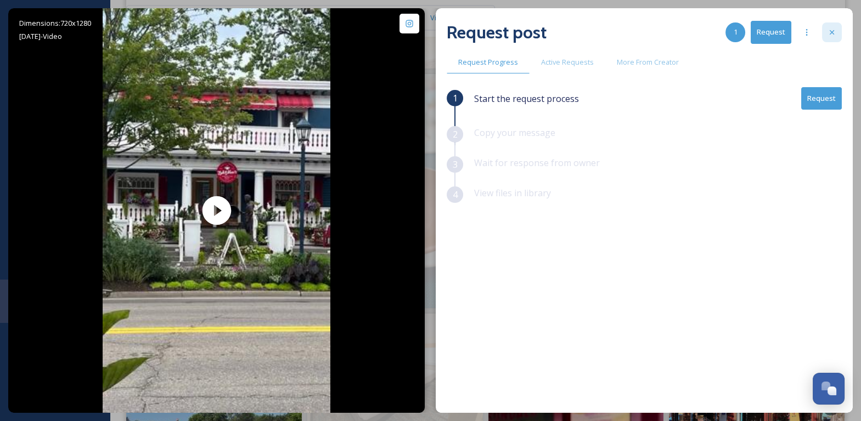
click at [837, 27] on div at bounding box center [832, 33] width 20 height 20
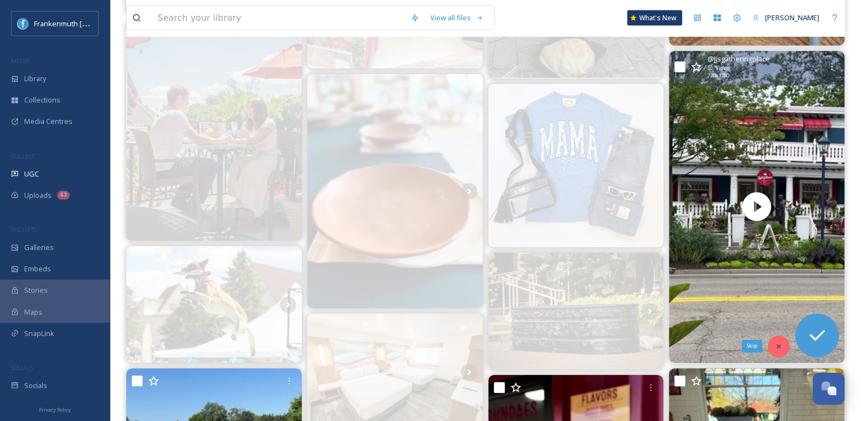
click at [779, 348] on icon at bounding box center [779, 347] width 8 height 8
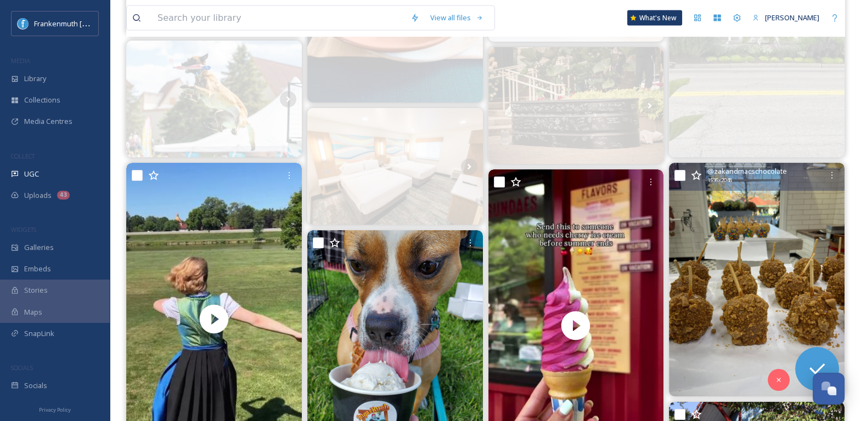
scroll to position [4401, 0]
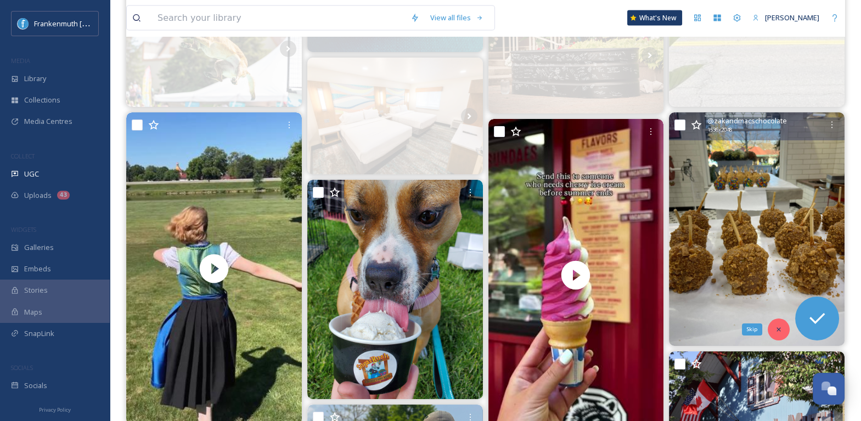
click at [781, 333] on div "Skip" at bounding box center [779, 330] width 22 height 22
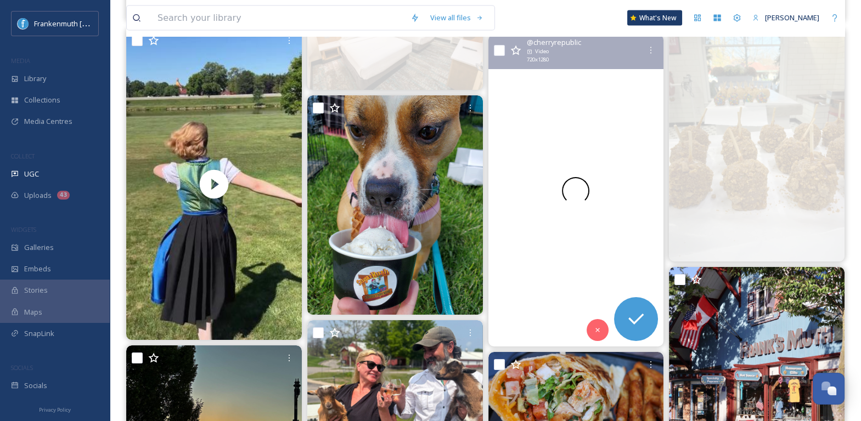
scroll to position [4506, 0]
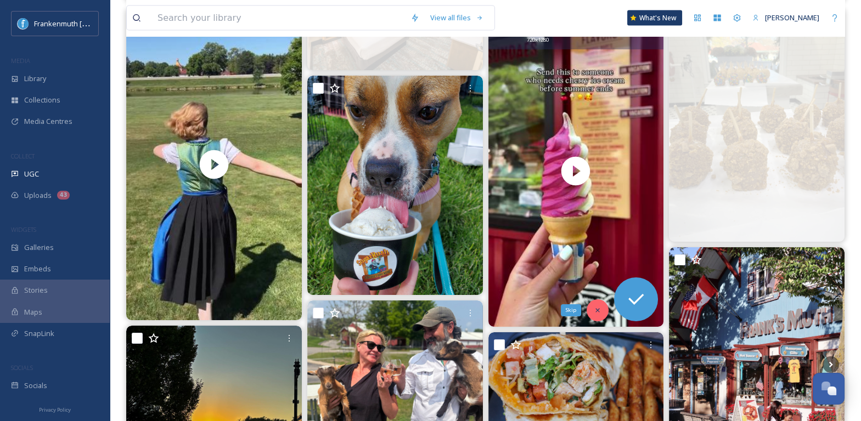
click at [600, 313] on icon at bounding box center [598, 311] width 8 height 8
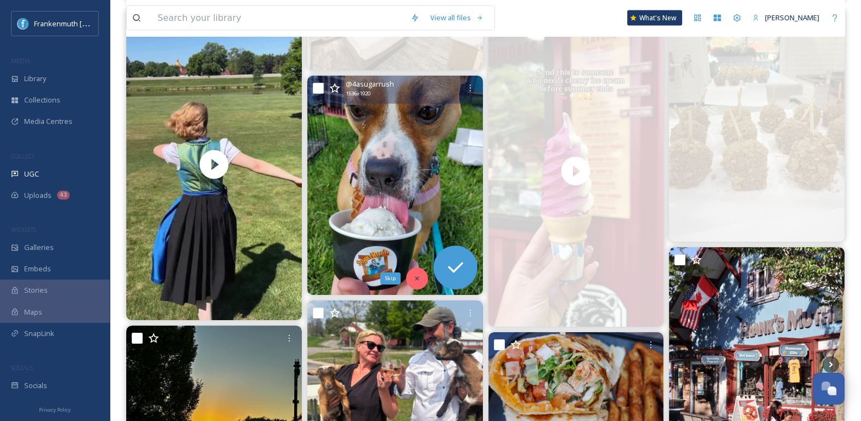
click at [415, 283] on div "Skip" at bounding box center [417, 279] width 22 height 22
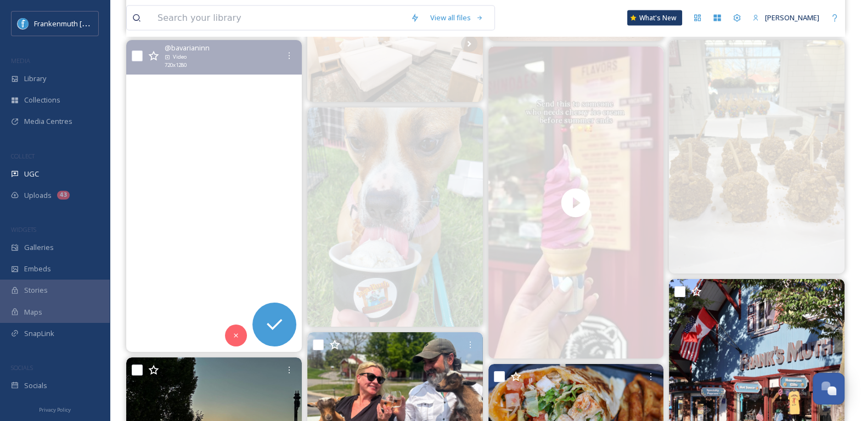
scroll to position [4468, 0]
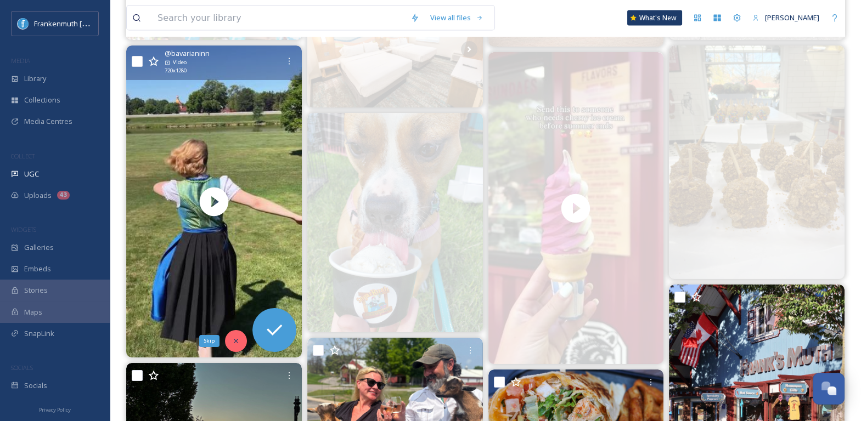
click at [236, 341] on icon at bounding box center [236, 341] width 4 height 4
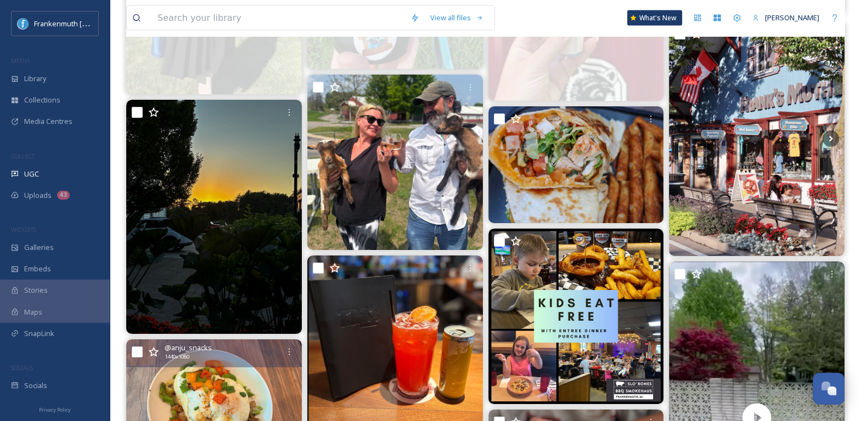
scroll to position [4734, 0]
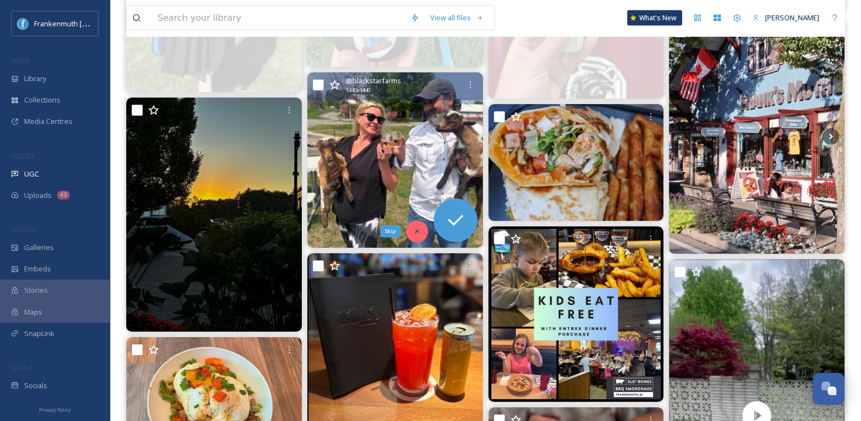
click at [417, 234] on icon at bounding box center [417, 232] width 8 height 8
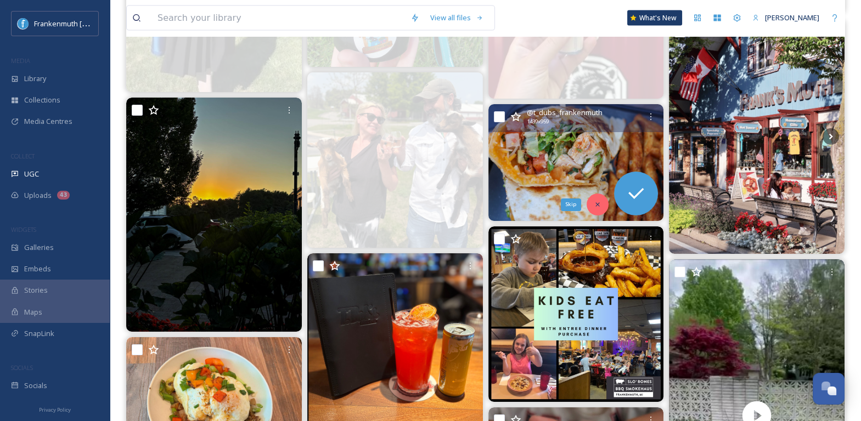
click at [595, 201] on icon at bounding box center [598, 205] width 8 height 8
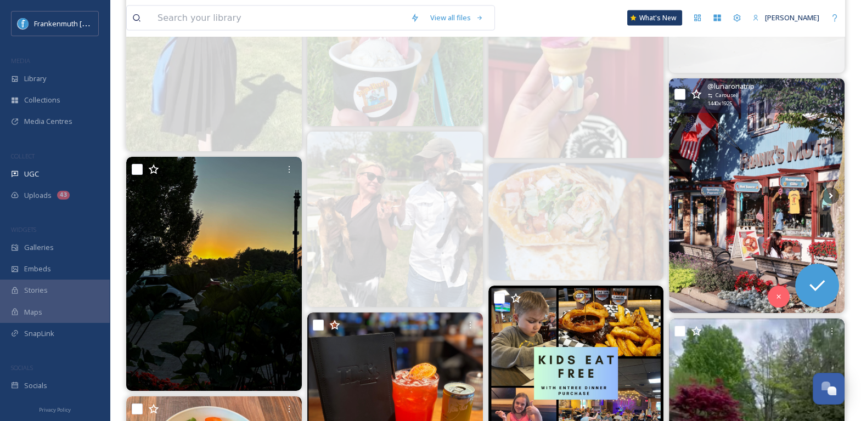
scroll to position [4673, 0]
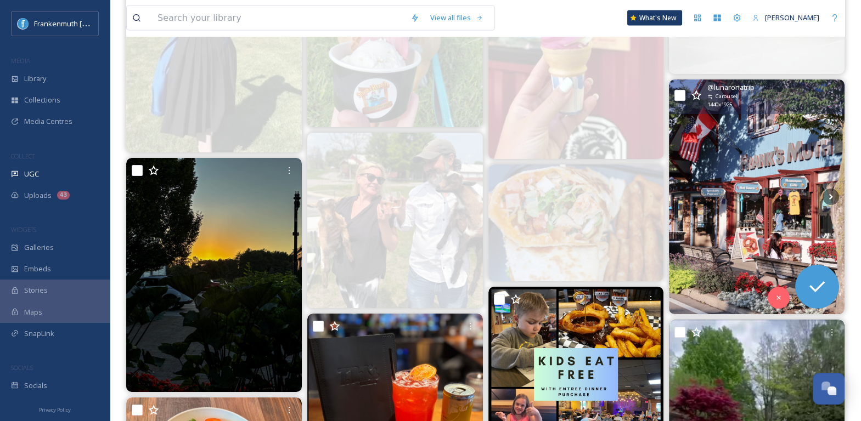
click at [791, 192] on img at bounding box center [757, 197] width 176 height 234
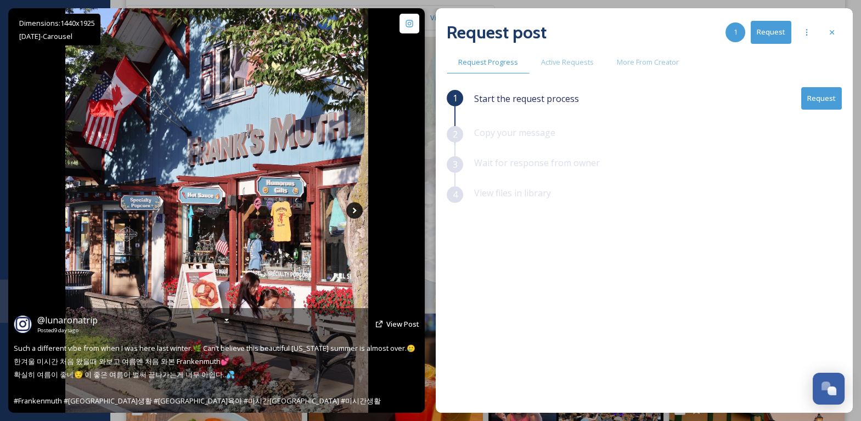
click at [357, 210] on icon at bounding box center [354, 211] width 16 height 16
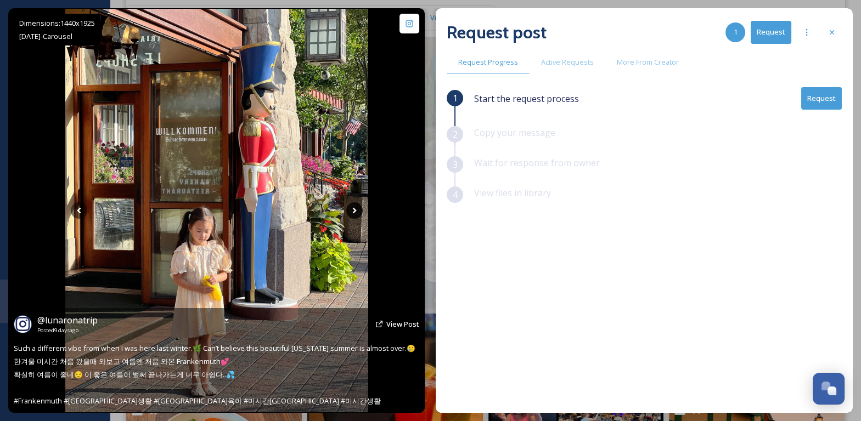
click at [357, 210] on icon at bounding box center [354, 211] width 16 height 16
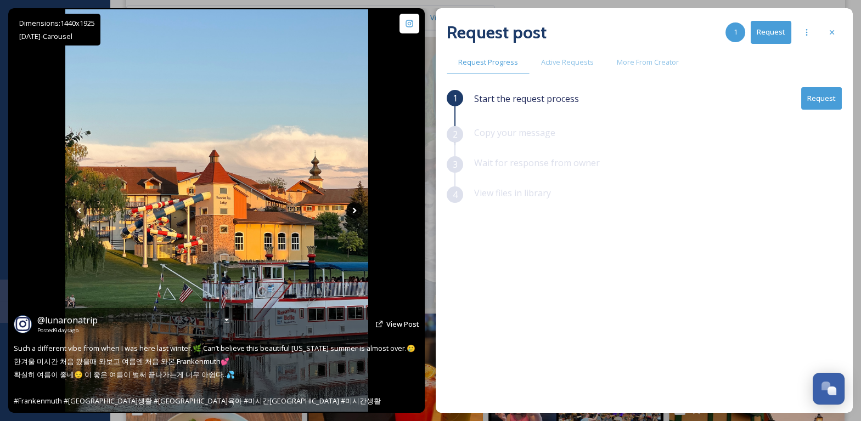
click at [357, 210] on icon at bounding box center [354, 211] width 16 height 16
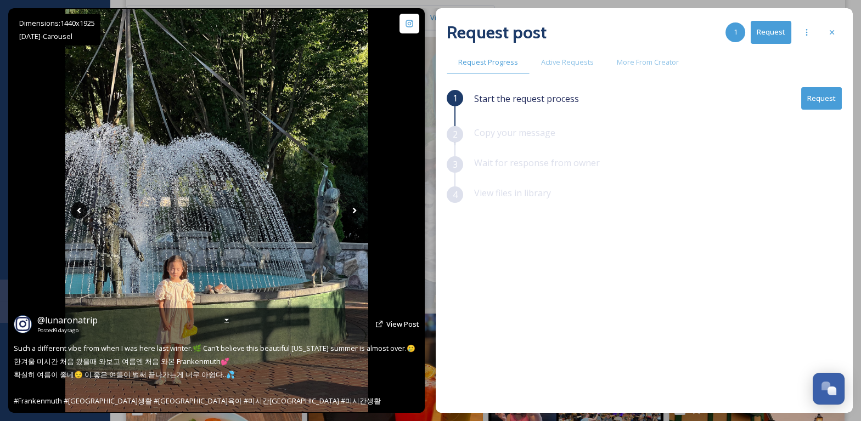
click at [81, 210] on icon at bounding box center [79, 211] width 16 height 16
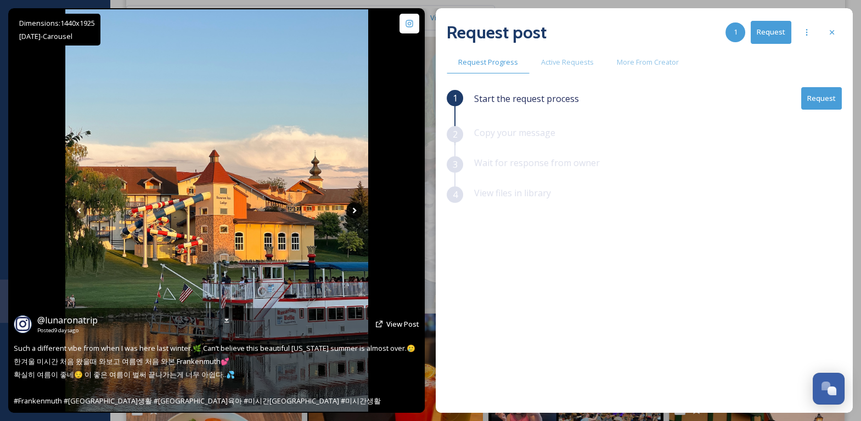
click at [356, 212] on icon at bounding box center [354, 211] width 16 height 16
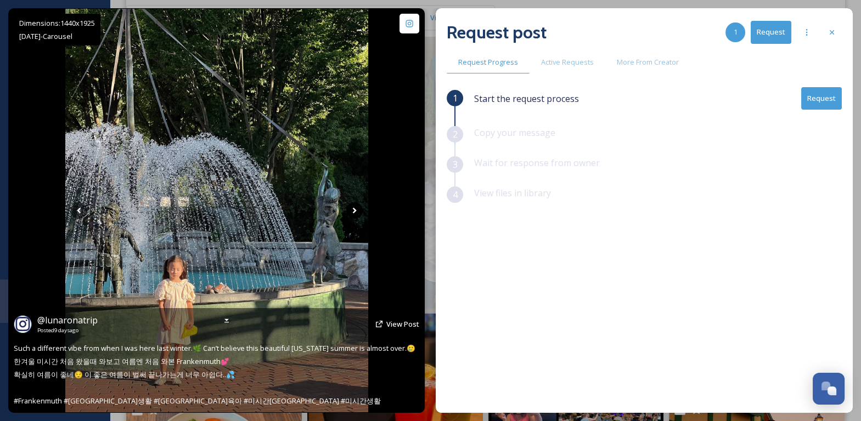
click at [356, 212] on icon at bounding box center [354, 211] width 16 height 16
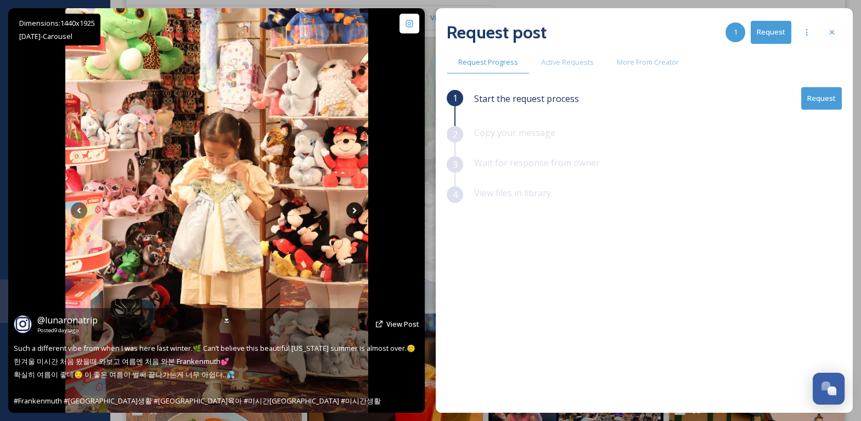
click at [353, 209] on icon at bounding box center [354, 211] width 4 height 6
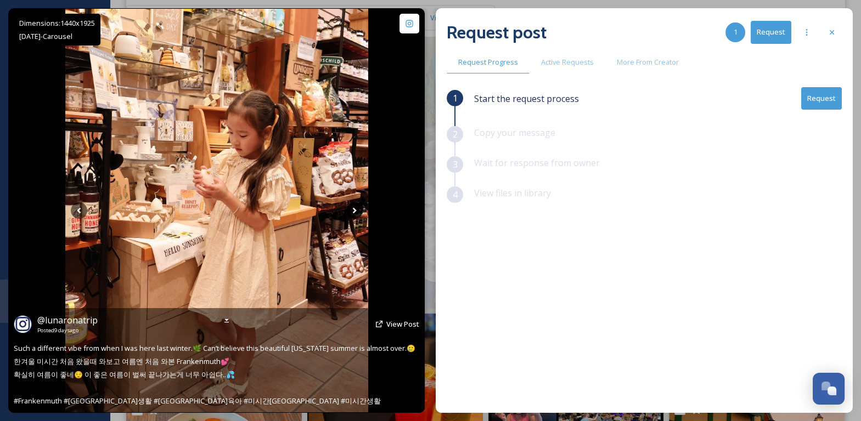
click at [353, 209] on icon at bounding box center [354, 211] width 4 height 6
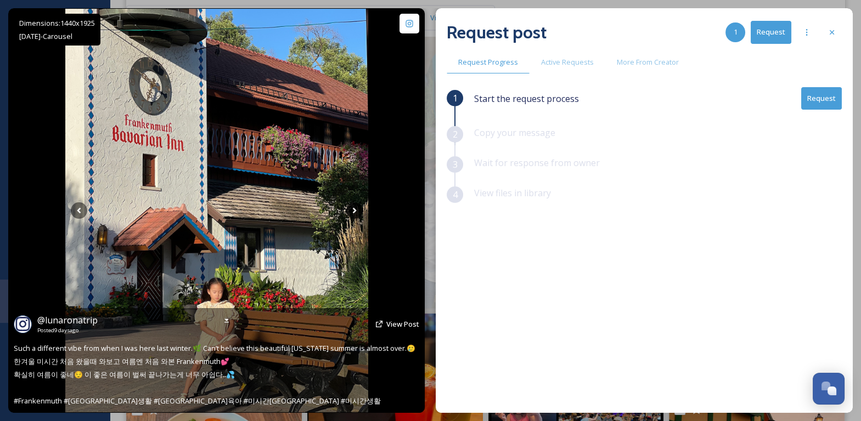
click at [353, 209] on icon at bounding box center [354, 211] width 4 height 6
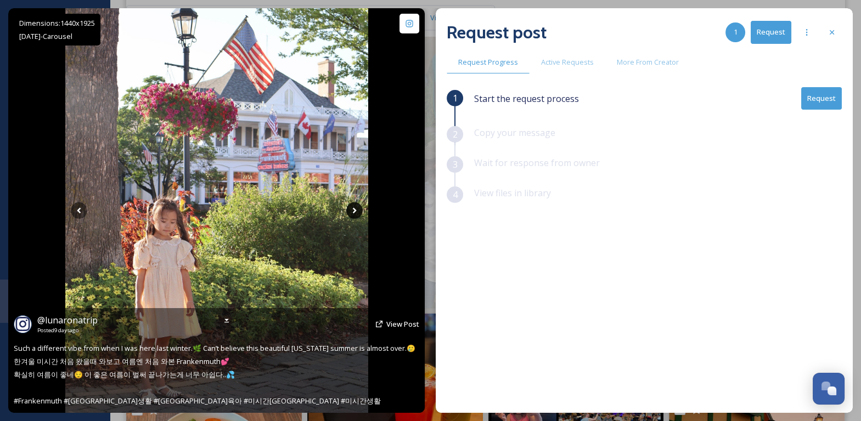
click at [353, 209] on icon at bounding box center [354, 211] width 4 height 6
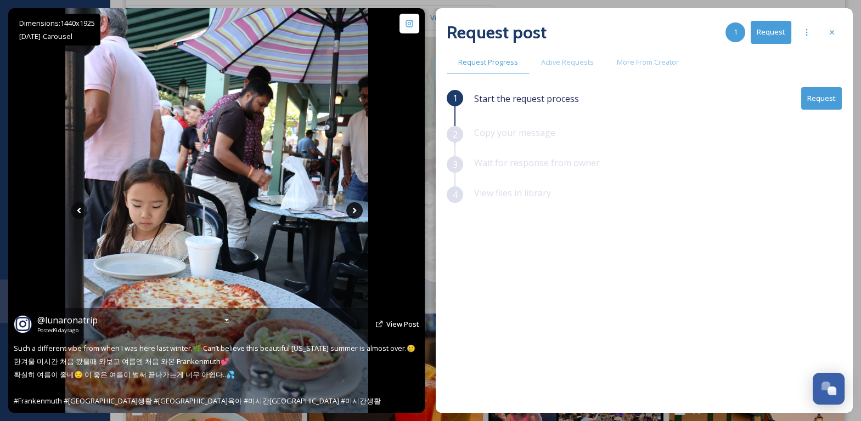
click at [353, 209] on icon at bounding box center [354, 211] width 4 height 6
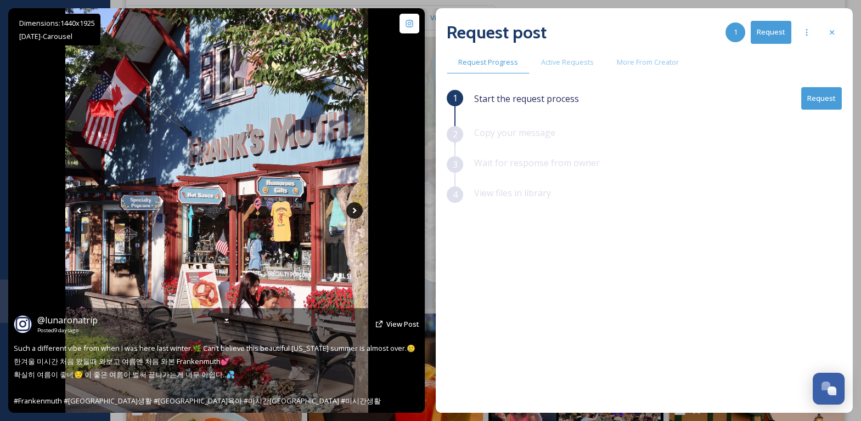
click at [353, 209] on icon at bounding box center [354, 211] width 4 height 6
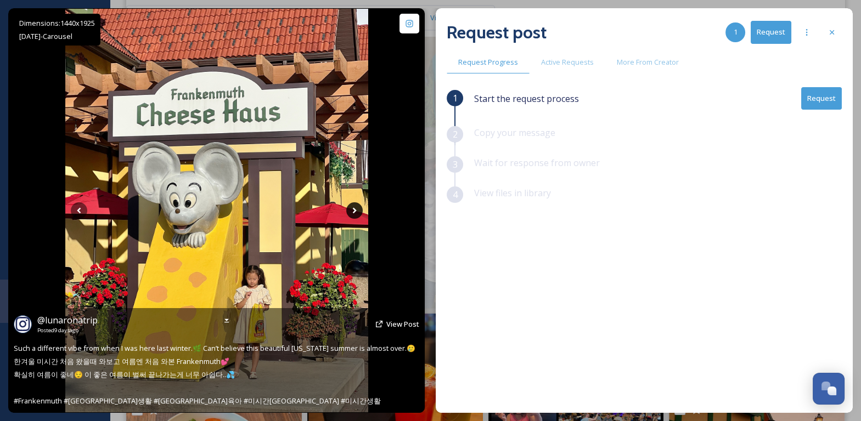
click at [353, 209] on icon at bounding box center [354, 211] width 4 height 6
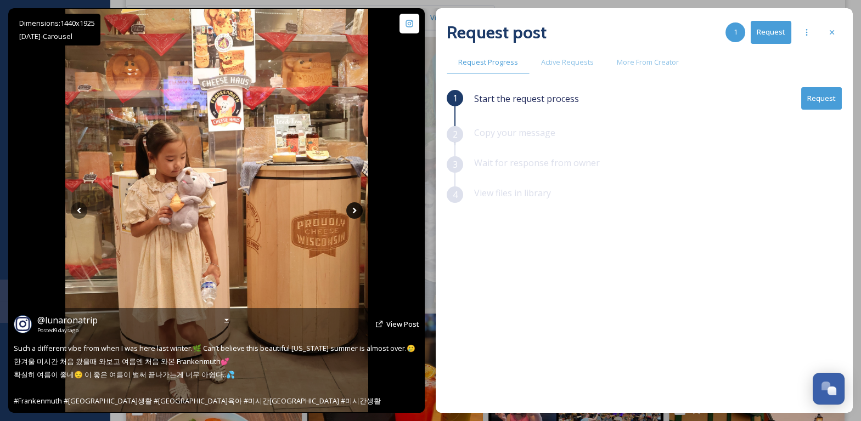
click at [353, 209] on icon at bounding box center [354, 211] width 4 height 6
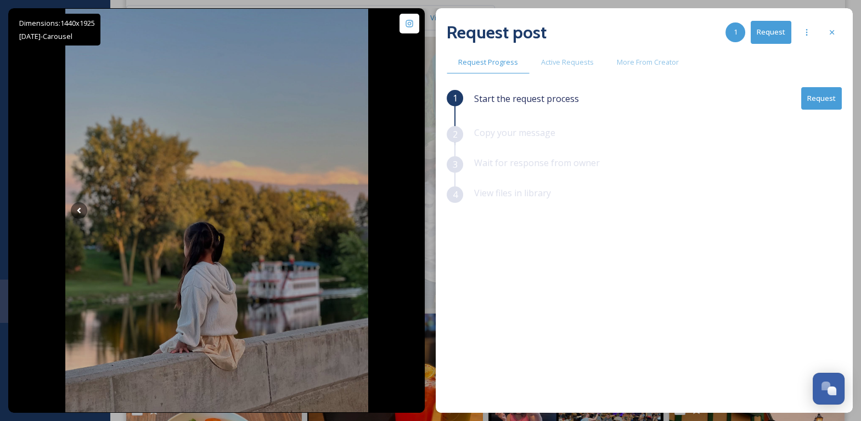
click at [824, 106] on button "Request" at bounding box center [821, 98] width 41 height 23
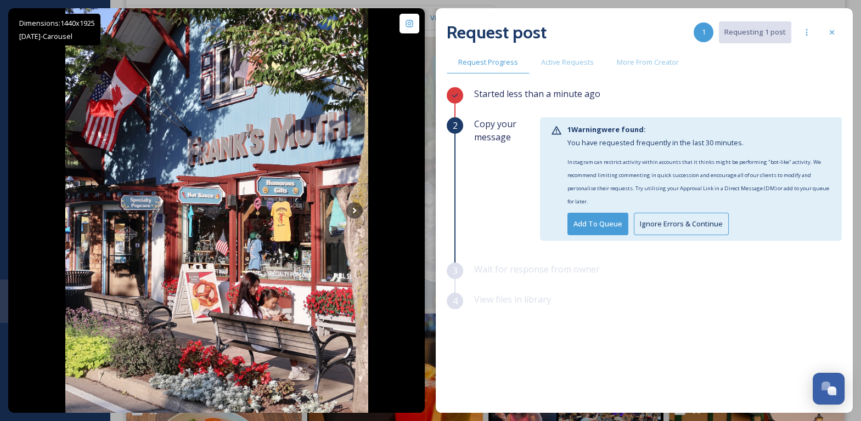
click at [701, 219] on button "Ignore Errors & Continue" at bounding box center [681, 224] width 95 height 23
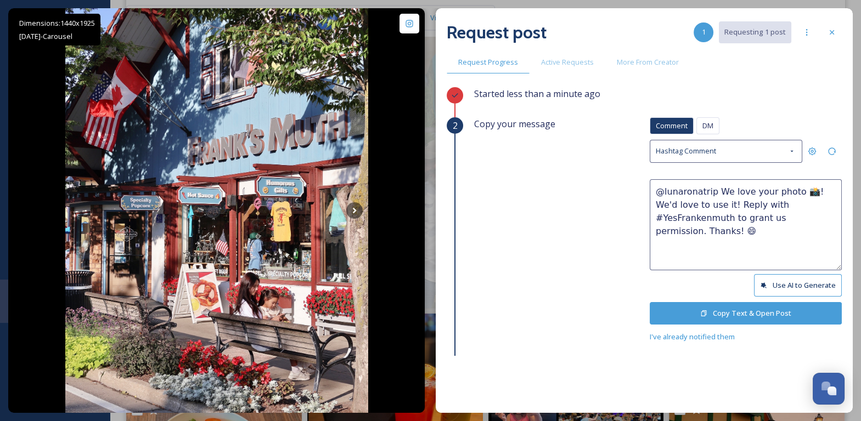
click at [789, 192] on textarea "@lunaronatrip We love your photo 📸! We'd love to use it! Reply with #YesFranken…" at bounding box center [746, 224] width 192 height 91
click at [706, 205] on textarea "@lunaronatrip We love your photos 📸! We'd love to use it! Reply with #YesFranke…" at bounding box center [746, 224] width 192 height 91
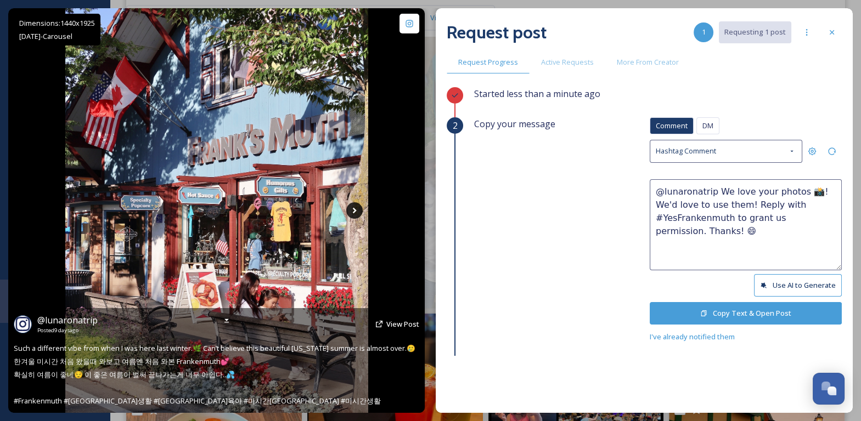
type textarea "@lunaronatrip We love your photos 📸! We'd love to use them! Reply with #YesFran…"
click at [358, 212] on icon at bounding box center [354, 211] width 16 height 16
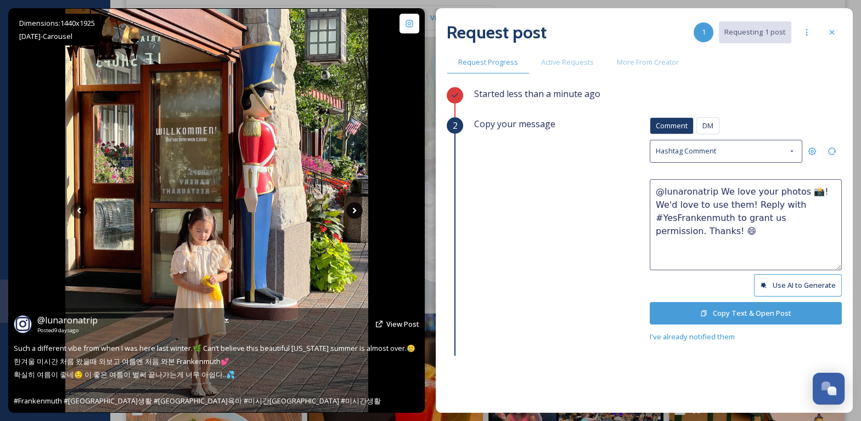
click at [358, 212] on icon at bounding box center [354, 211] width 16 height 16
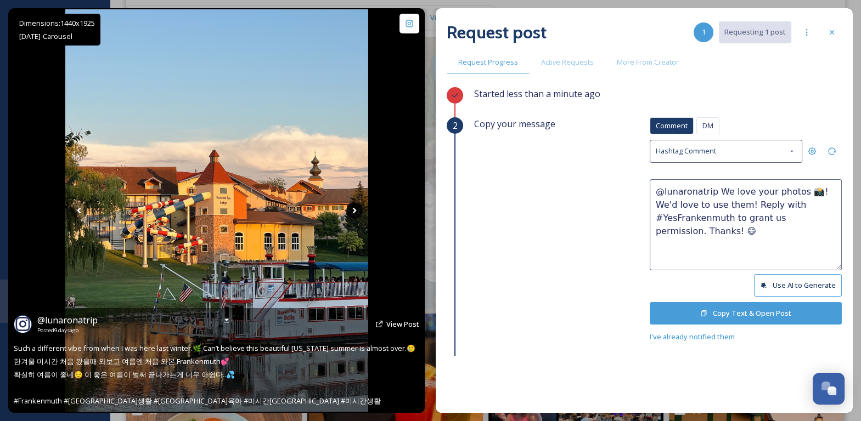
click at [358, 212] on icon at bounding box center [354, 211] width 16 height 16
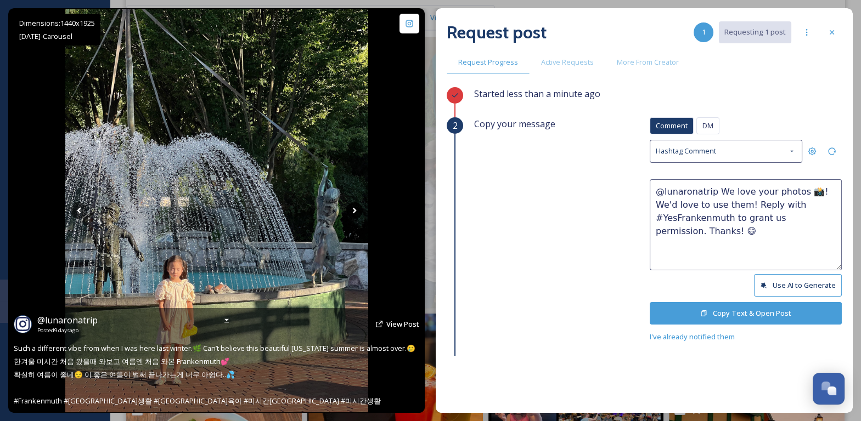
click at [358, 212] on icon at bounding box center [354, 211] width 16 height 16
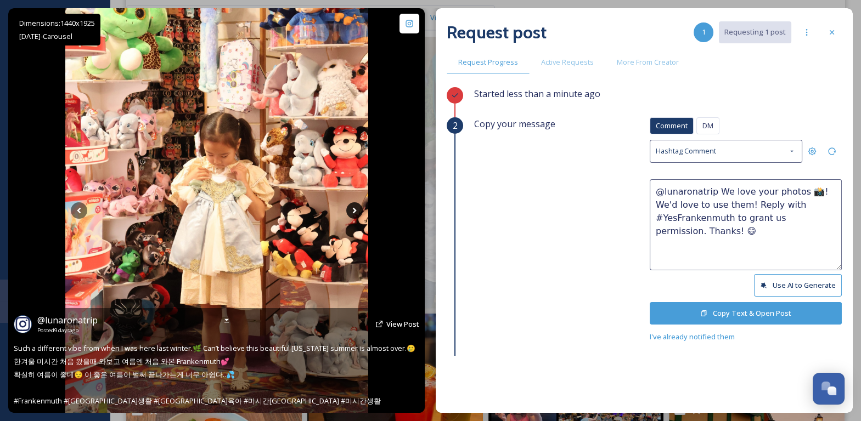
click at [358, 212] on icon at bounding box center [354, 211] width 16 height 16
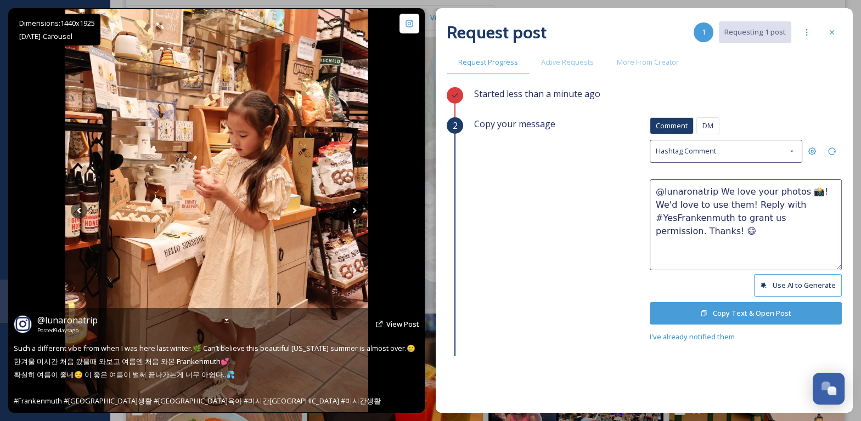
click at [358, 212] on icon at bounding box center [354, 211] width 16 height 16
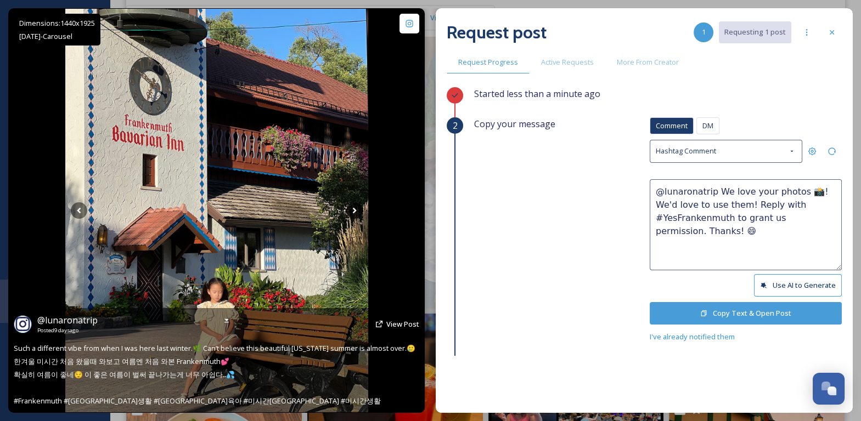
click at [358, 212] on icon at bounding box center [354, 211] width 16 height 16
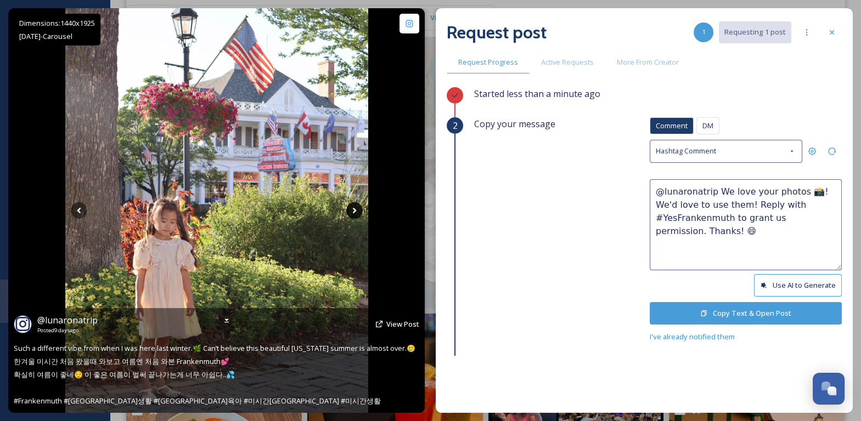
click at [358, 212] on icon at bounding box center [354, 211] width 16 height 16
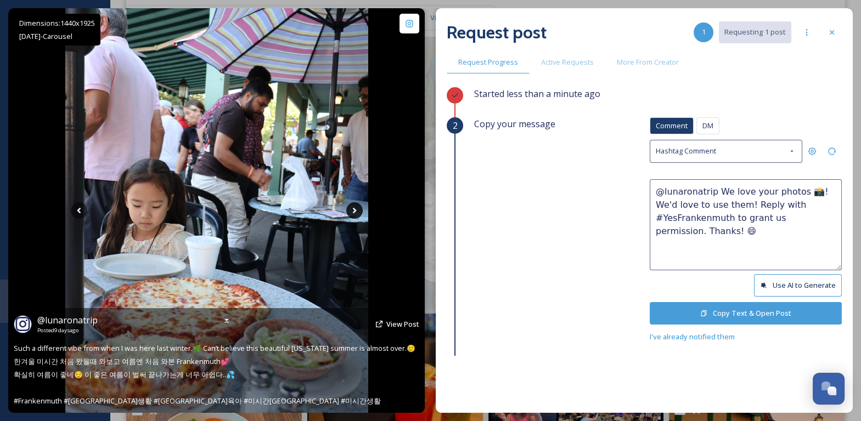
click at [358, 212] on icon at bounding box center [354, 211] width 16 height 16
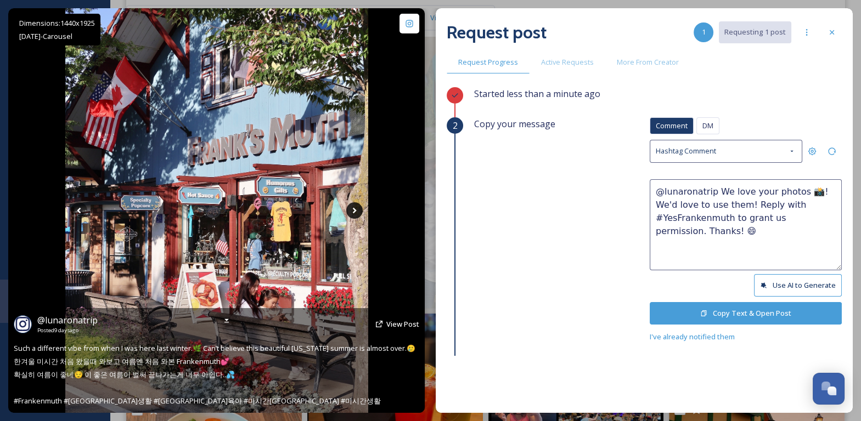
click at [358, 212] on icon at bounding box center [354, 211] width 16 height 16
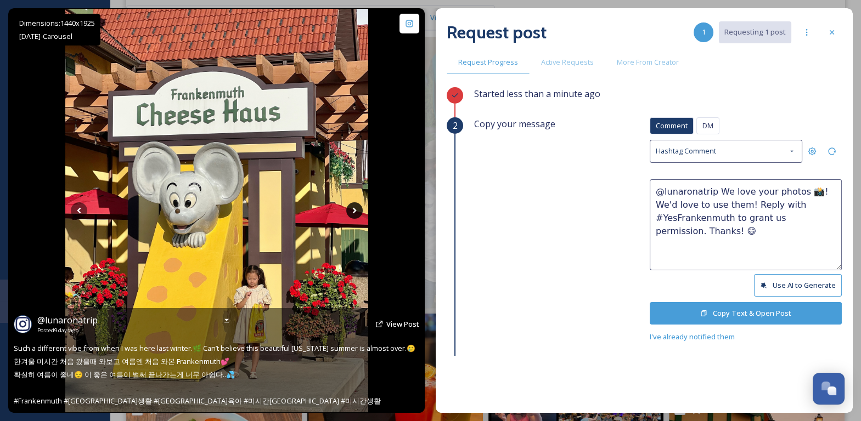
click at [358, 212] on icon at bounding box center [354, 211] width 16 height 16
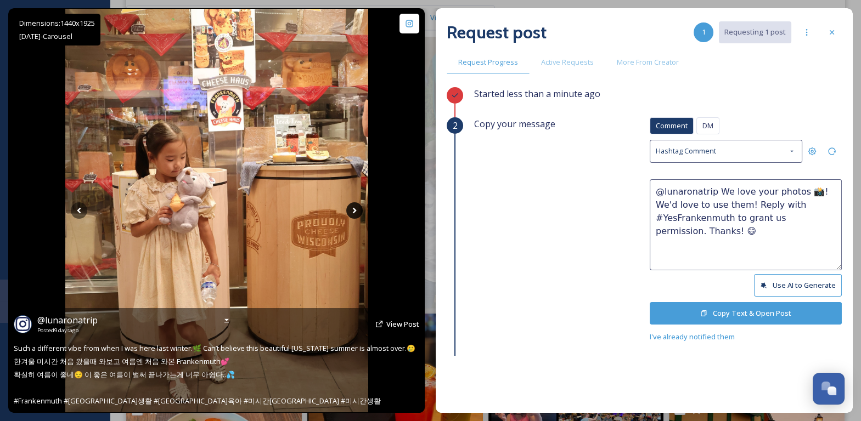
click at [358, 212] on icon at bounding box center [354, 211] width 16 height 16
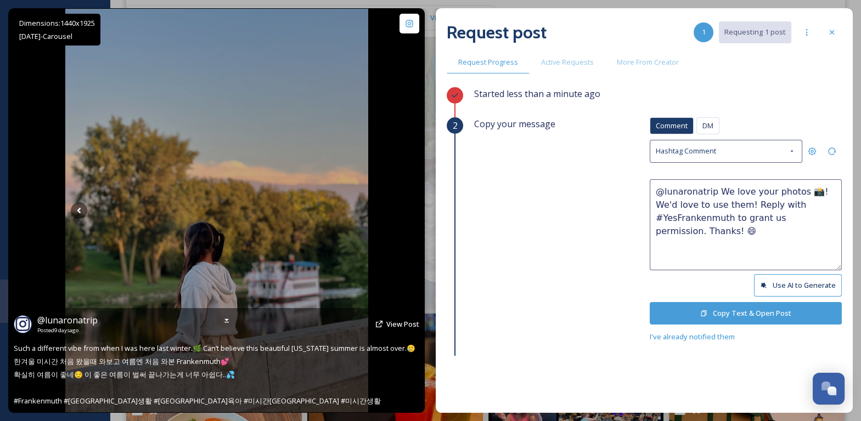
click at [358, 212] on icon at bounding box center [354, 211] width 16 height 16
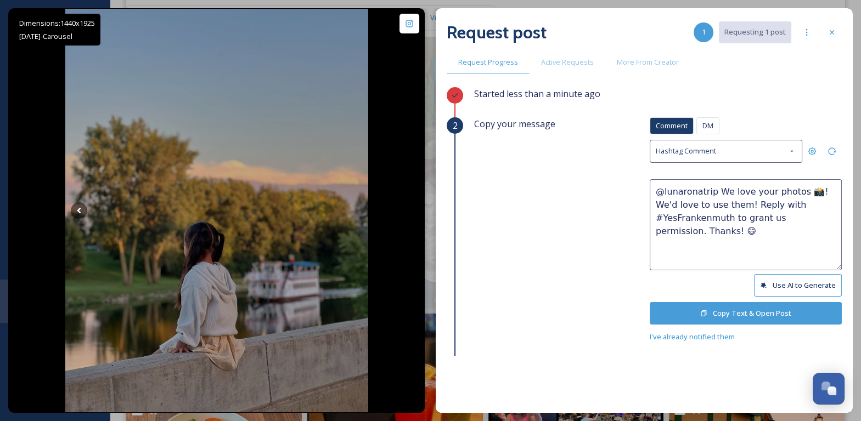
click at [709, 302] on button "Copy Text & Open Post" at bounding box center [746, 313] width 192 height 23
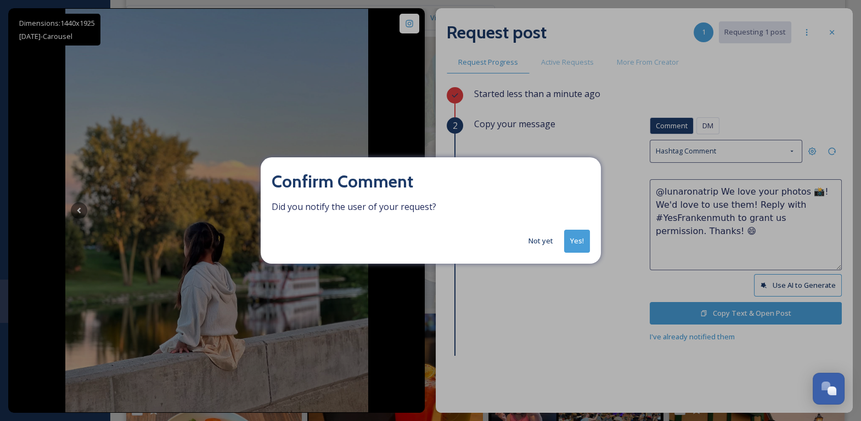
drag, startPoint x: 585, startPoint y: 239, endPoint x: 593, endPoint y: 237, distance: 8.4
click at [585, 239] on button "Yes!" at bounding box center [577, 241] width 26 height 23
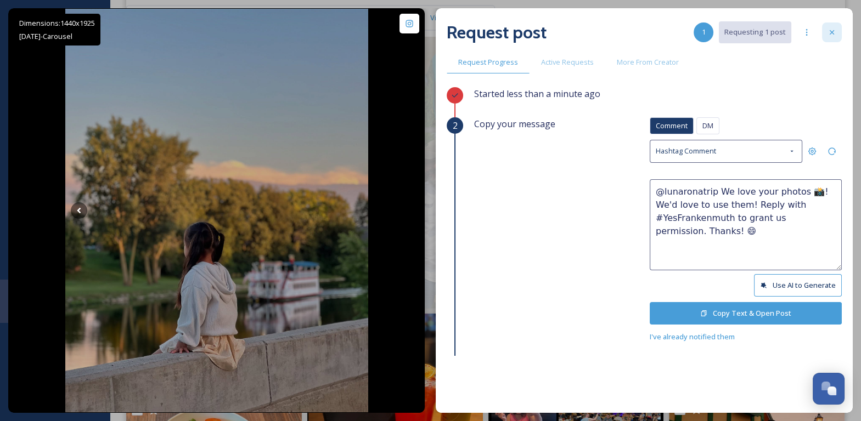
click at [836, 33] on div at bounding box center [832, 33] width 20 height 20
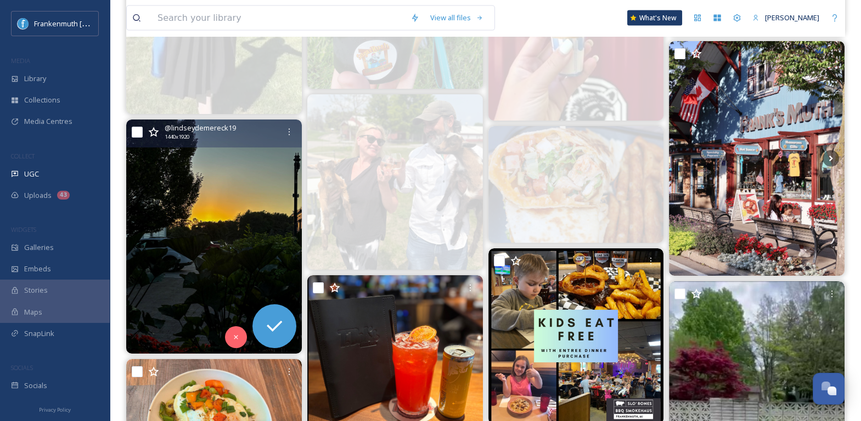
scroll to position [4715, 0]
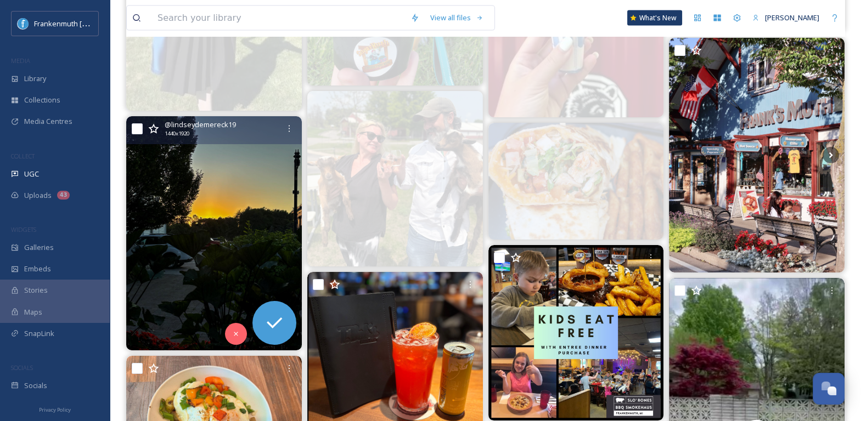
click at [238, 284] on img at bounding box center [214, 233] width 176 height 234
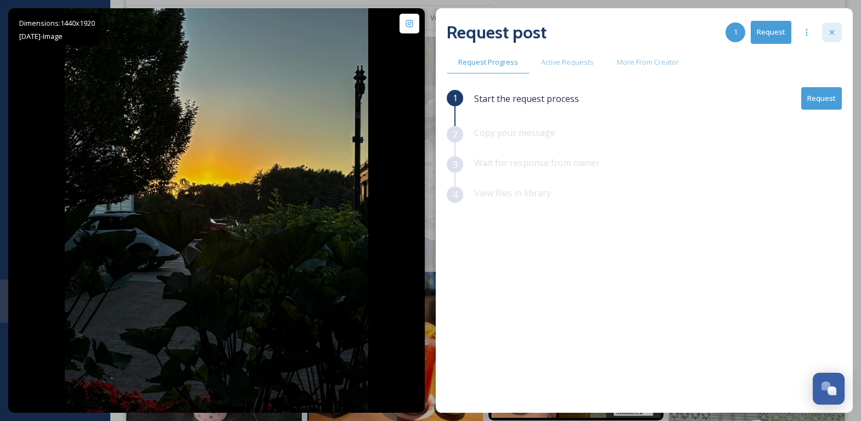
click at [841, 32] on div at bounding box center [832, 33] width 20 height 20
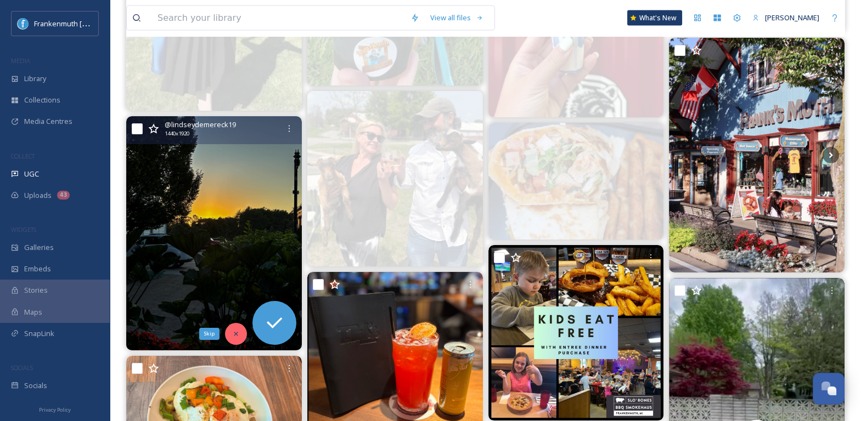
click at [235, 335] on icon at bounding box center [236, 334] width 8 height 8
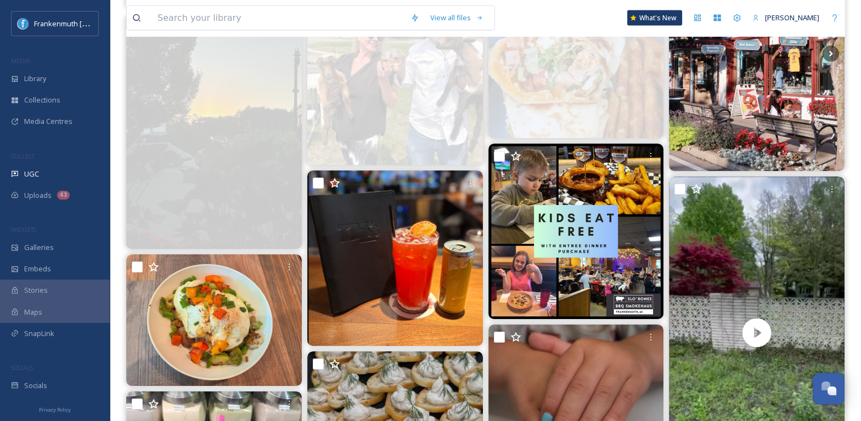
scroll to position [4817, 0]
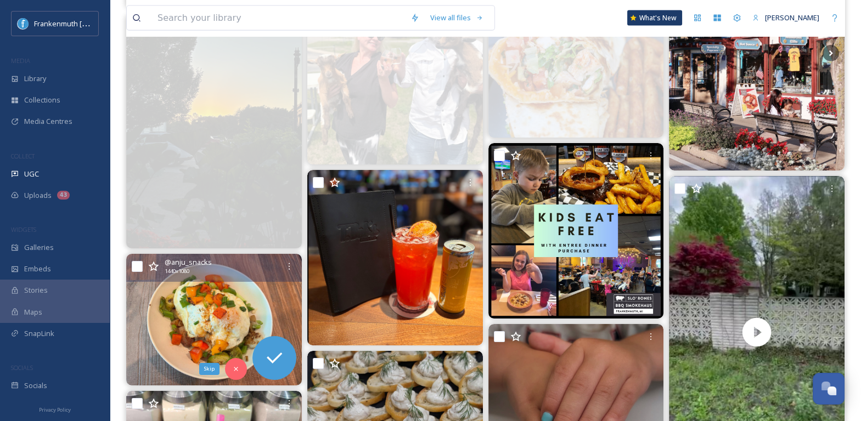
drag, startPoint x: 238, startPoint y: 363, endPoint x: 279, endPoint y: 353, distance: 42.3
click at [238, 365] on icon at bounding box center [236, 369] width 8 height 8
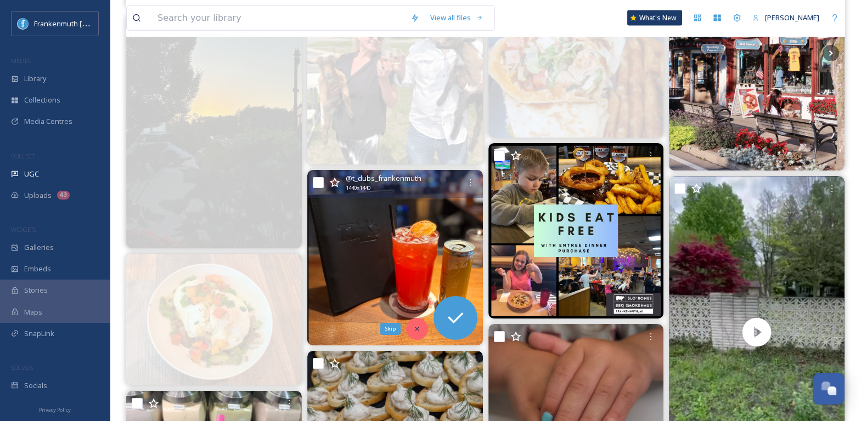
click at [420, 329] on icon at bounding box center [417, 329] width 8 height 8
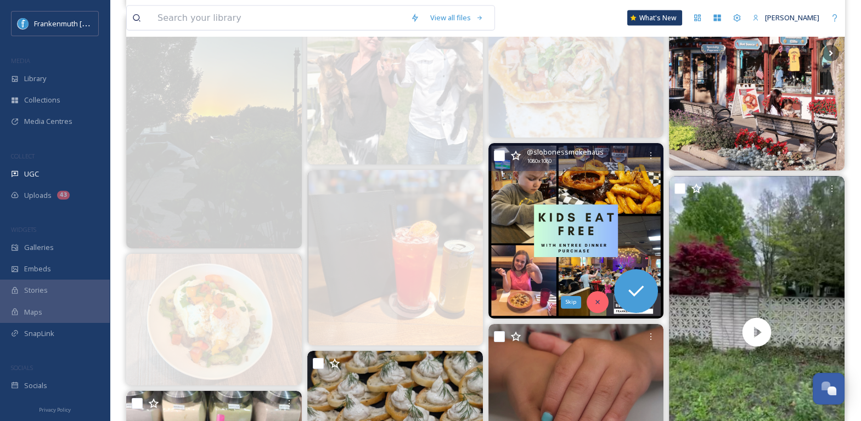
click at [596, 302] on icon at bounding box center [598, 303] width 8 height 8
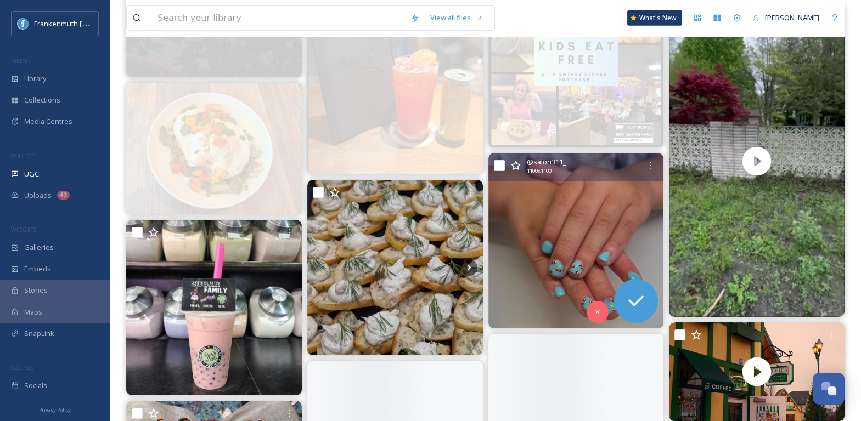
scroll to position [4991, 0]
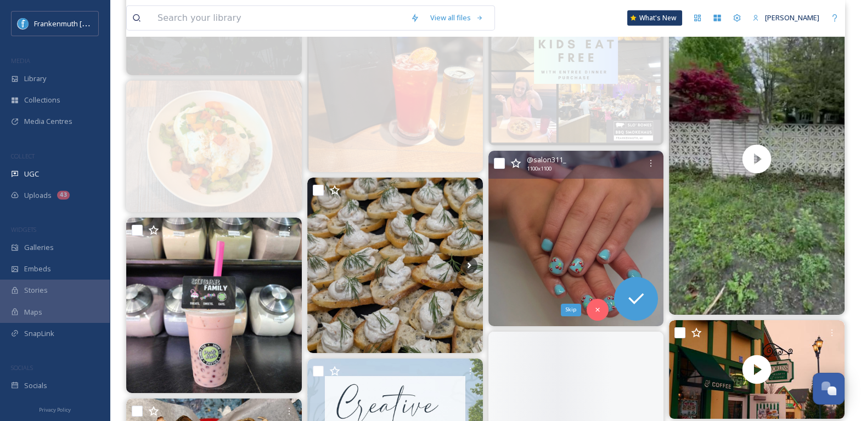
click at [596, 302] on div "Skip" at bounding box center [598, 310] width 22 height 22
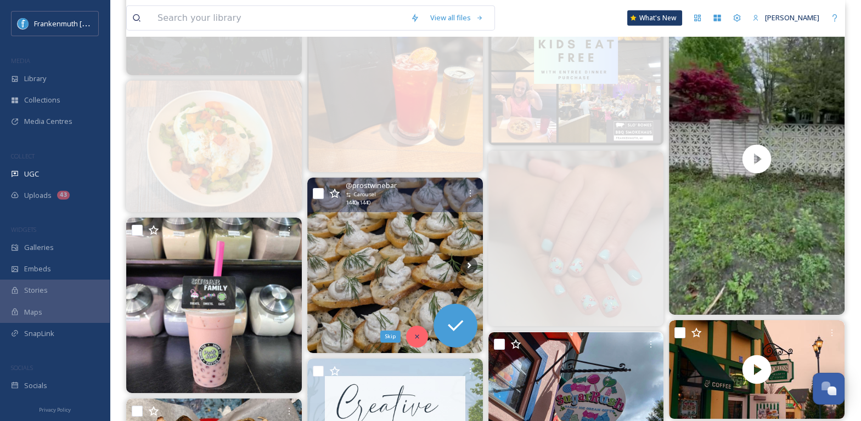
click at [418, 335] on icon at bounding box center [417, 337] width 8 height 8
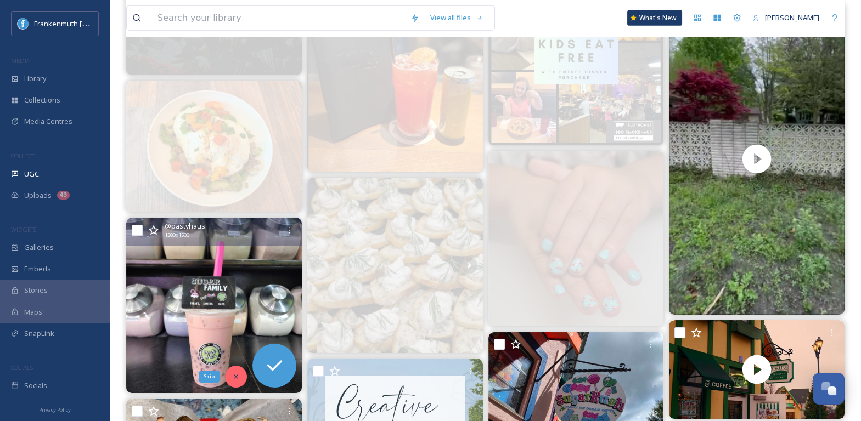
click at [234, 377] on icon at bounding box center [236, 377] width 8 height 8
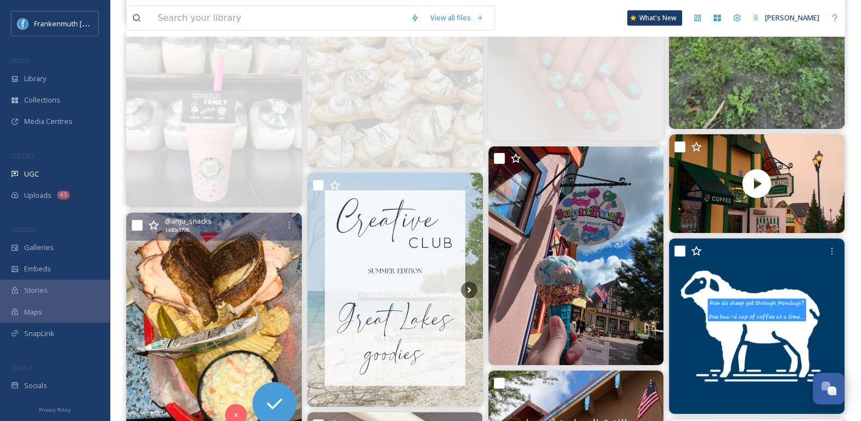
scroll to position [5177, 0]
click at [237, 409] on div "Skip" at bounding box center [236, 415] width 22 height 22
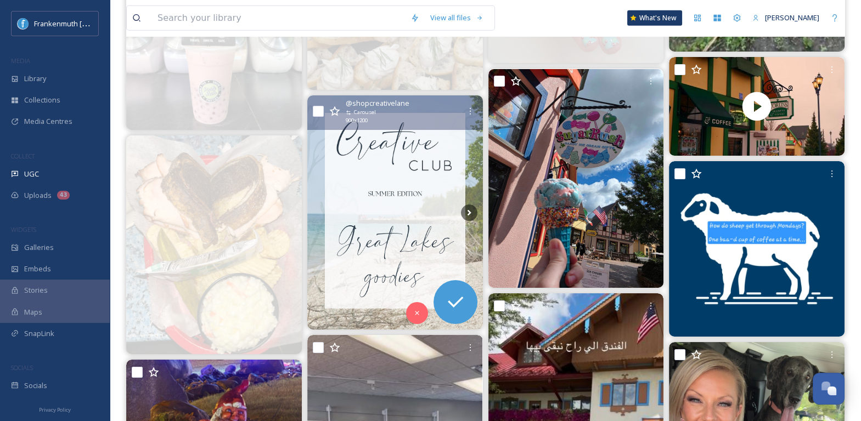
scroll to position [5255, 0]
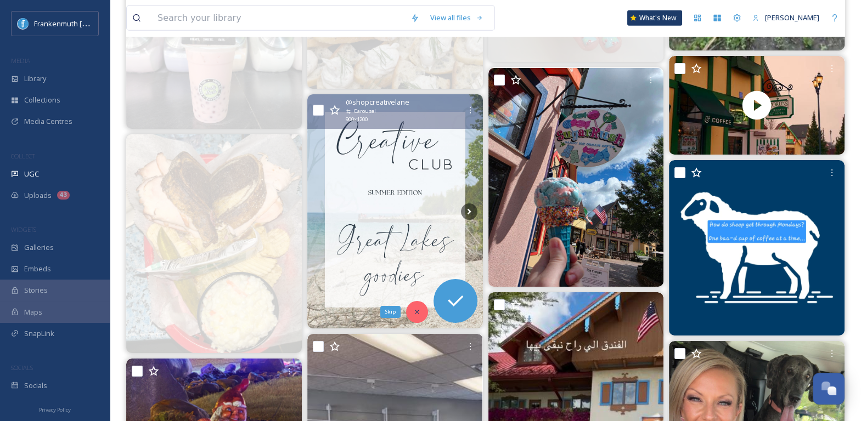
click at [417, 309] on icon at bounding box center [417, 312] width 8 height 8
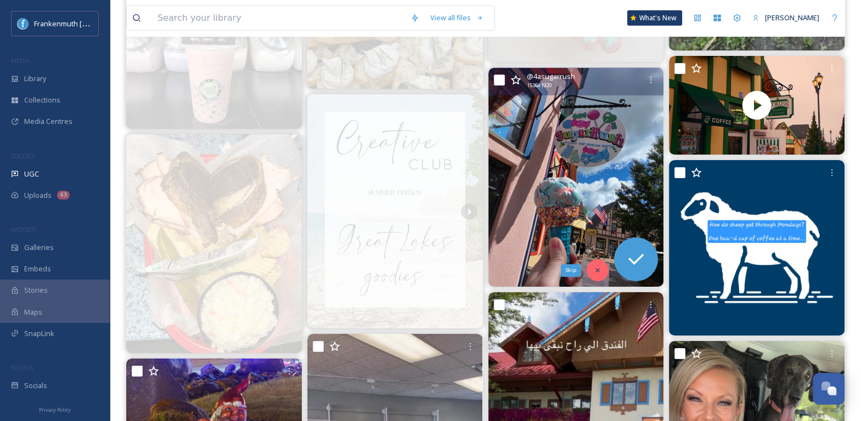
click at [598, 267] on icon at bounding box center [598, 271] width 8 height 8
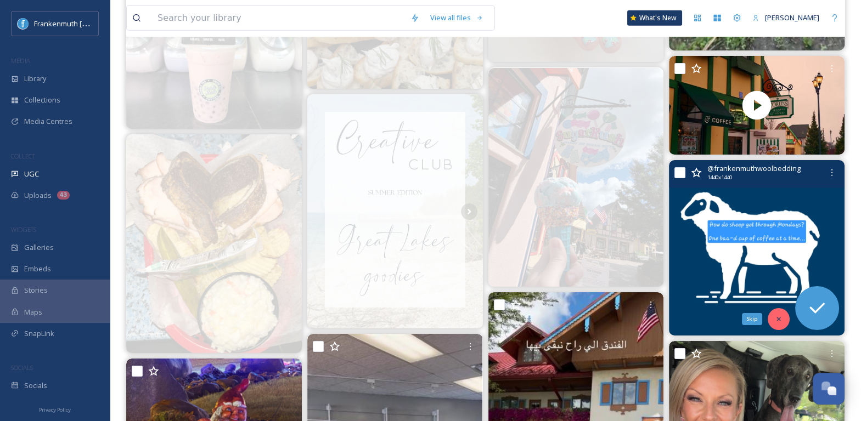
click at [782, 318] on icon at bounding box center [779, 320] width 8 height 8
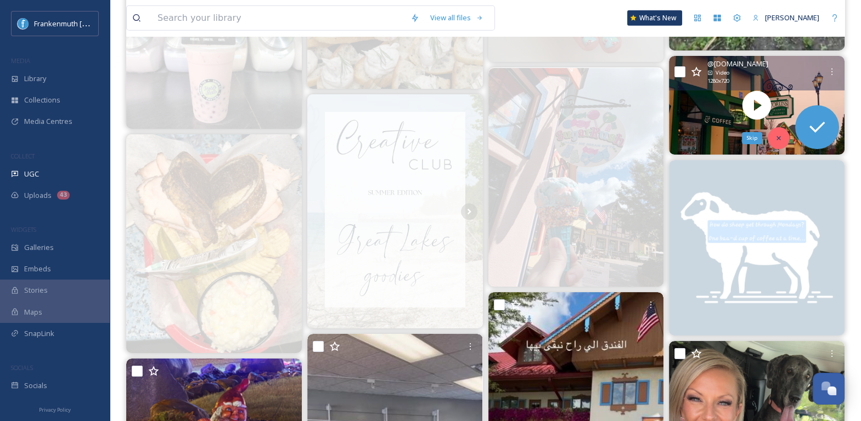
click at [779, 136] on icon at bounding box center [779, 138] width 4 height 4
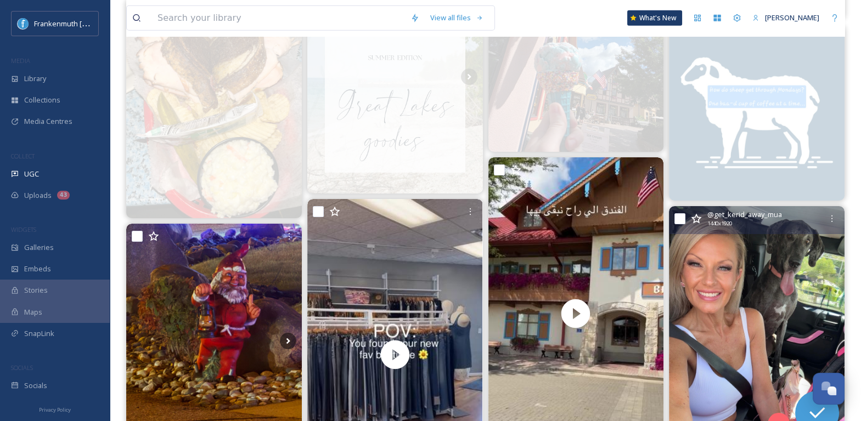
scroll to position [5483, 0]
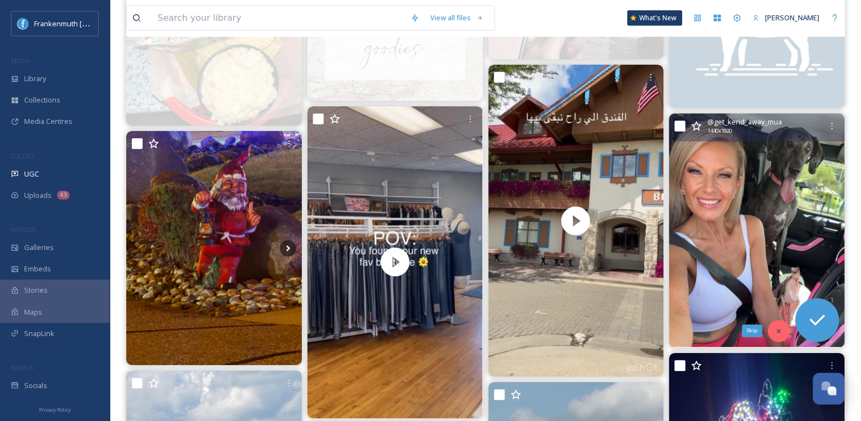
click at [777, 333] on icon at bounding box center [779, 332] width 8 height 8
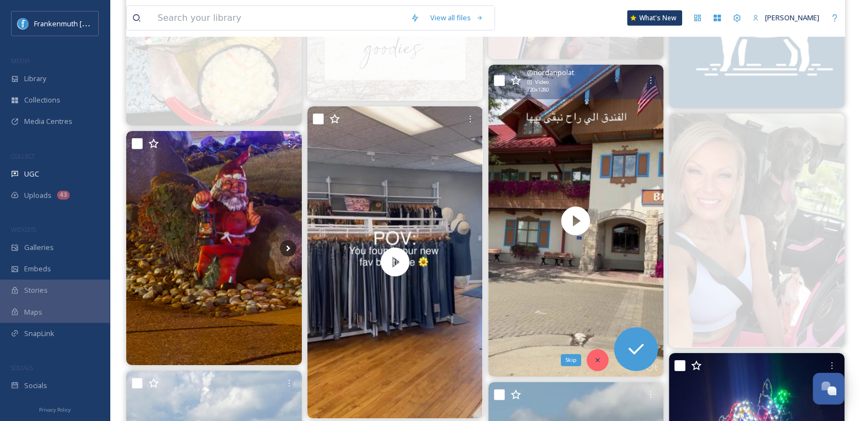
click at [600, 359] on icon at bounding box center [598, 361] width 8 height 8
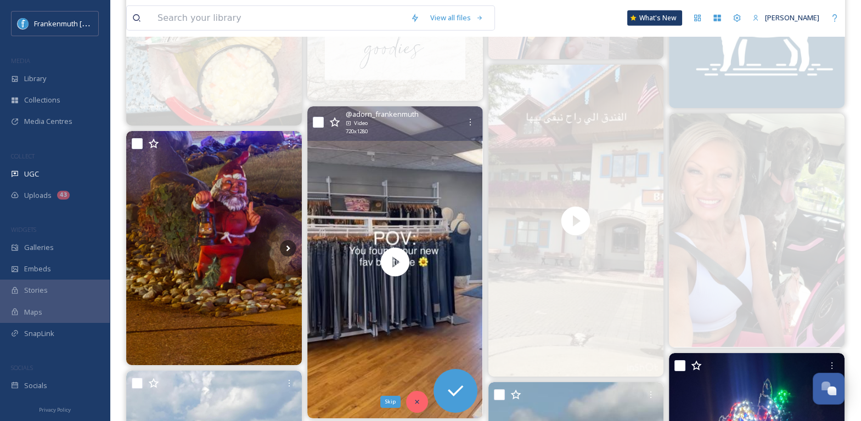
click at [421, 401] on div "Skip" at bounding box center [417, 402] width 22 height 22
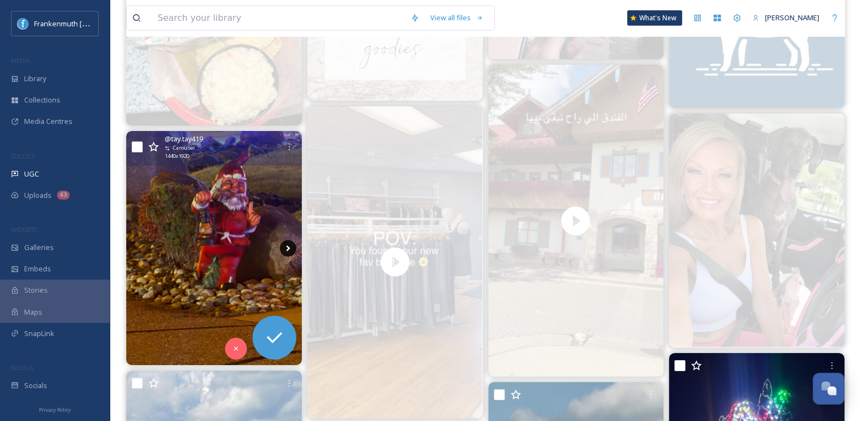
click at [288, 248] on icon at bounding box center [288, 248] width 4 height 6
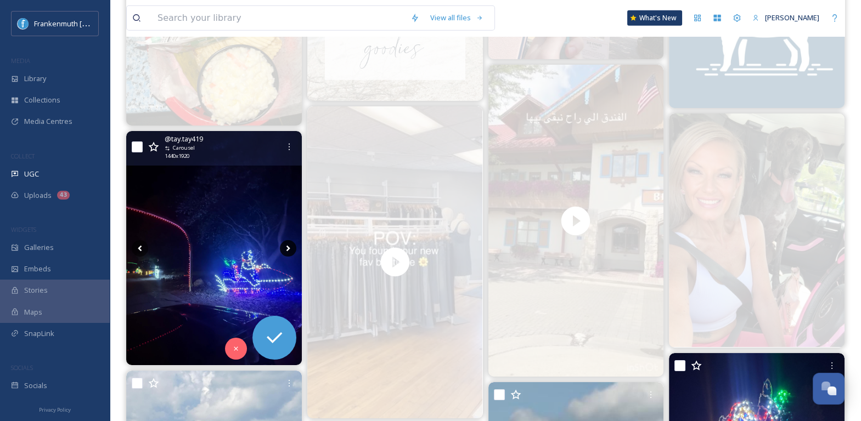
click at [288, 248] on icon at bounding box center [288, 248] width 4 height 6
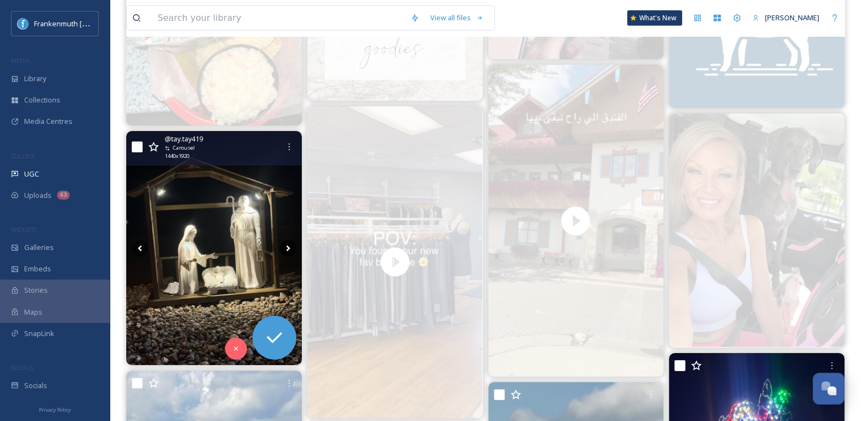
click at [288, 248] on icon at bounding box center [288, 248] width 4 height 6
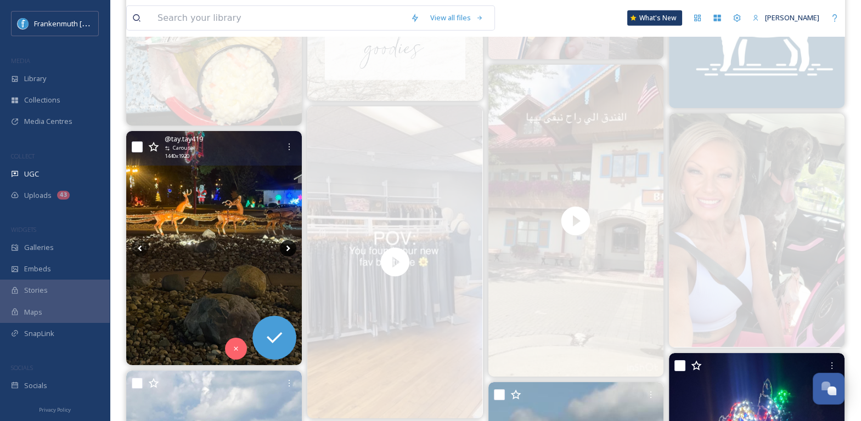
click at [288, 248] on icon at bounding box center [288, 248] width 4 height 6
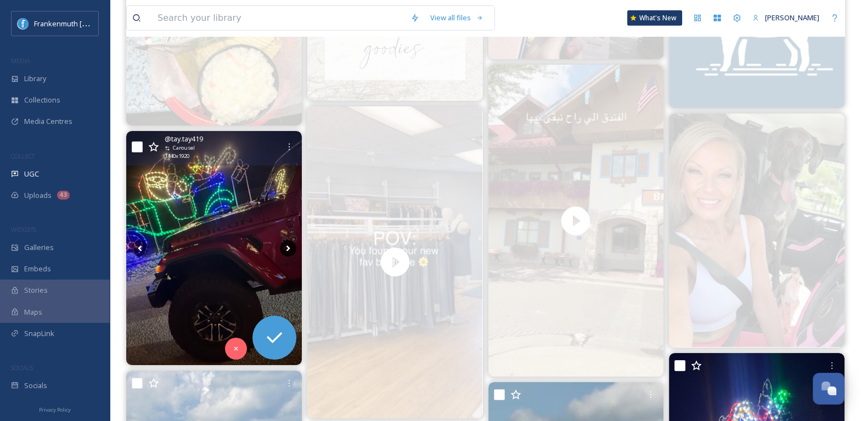
click at [288, 248] on icon at bounding box center [288, 248] width 4 height 6
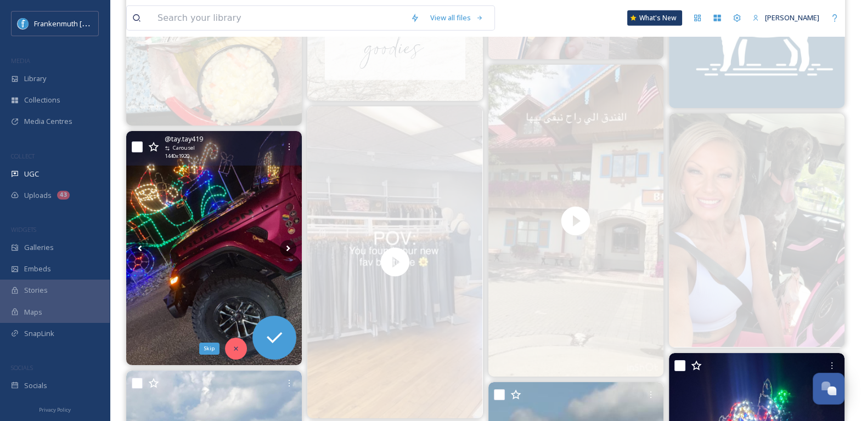
click at [233, 347] on icon at bounding box center [236, 349] width 8 height 8
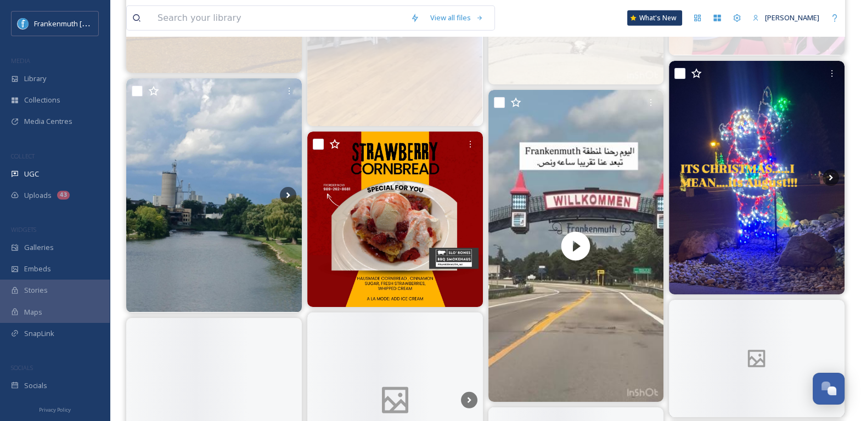
scroll to position [5776, 0]
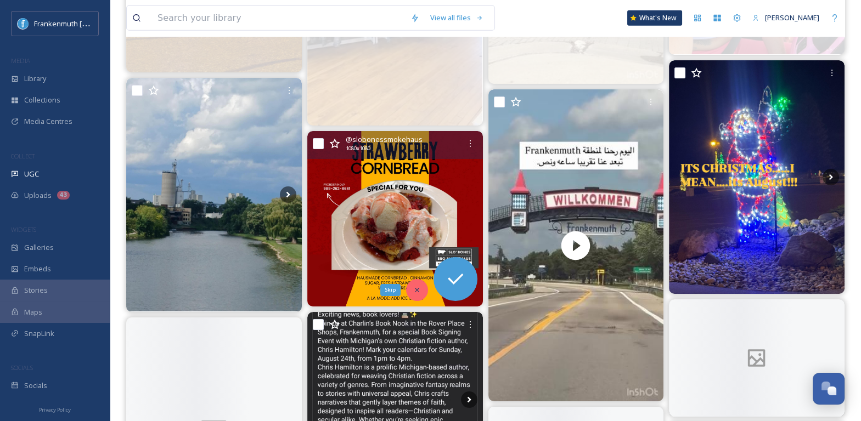
click at [418, 283] on div "Skip" at bounding box center [417, 290] width 22 height 22
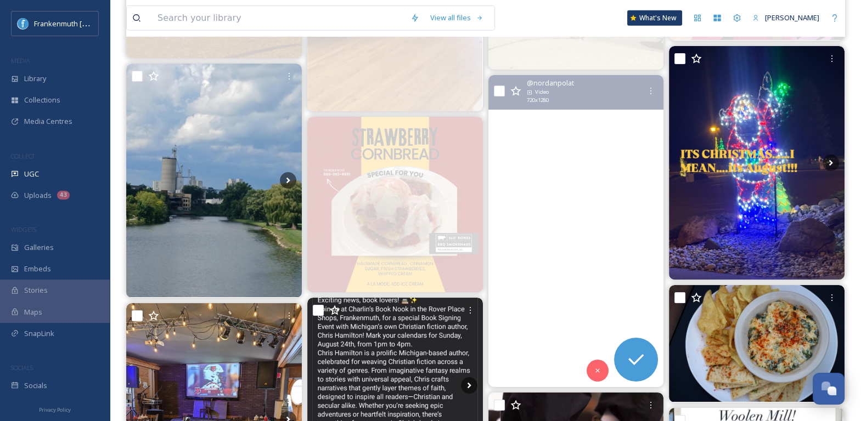
scroll to position [5802, 0]
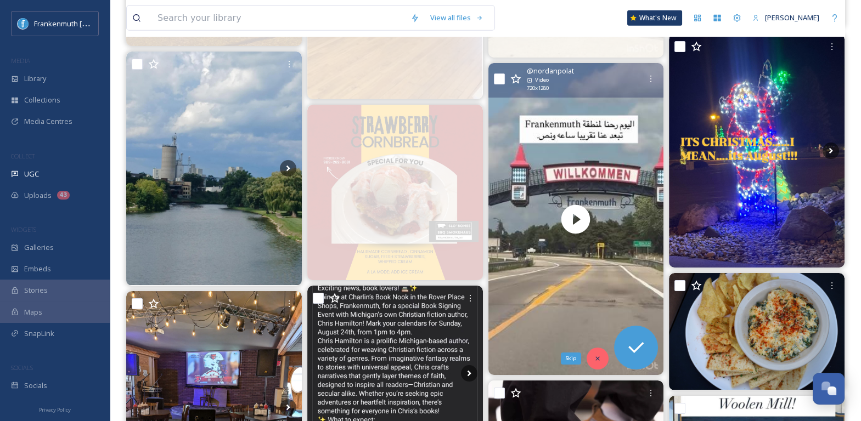
click at [601, 362] on div "Skip" at bounding box center [598, 359] width 22 height 22
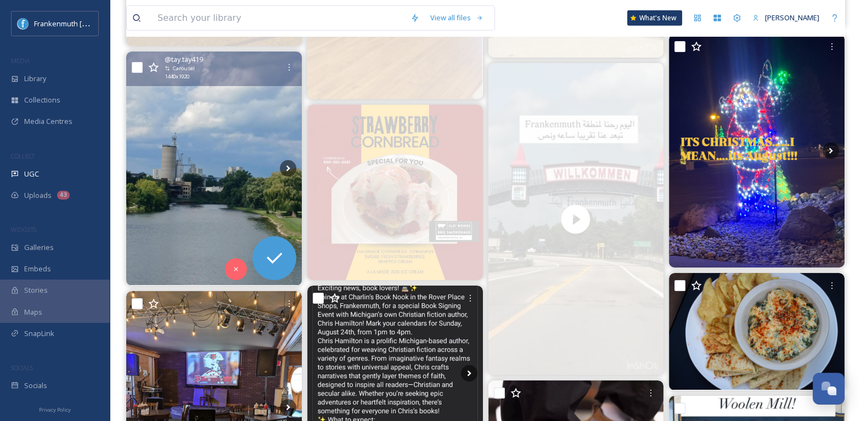
click at [238, 189] on img at bounding box center [214, 169] width 176 height 234
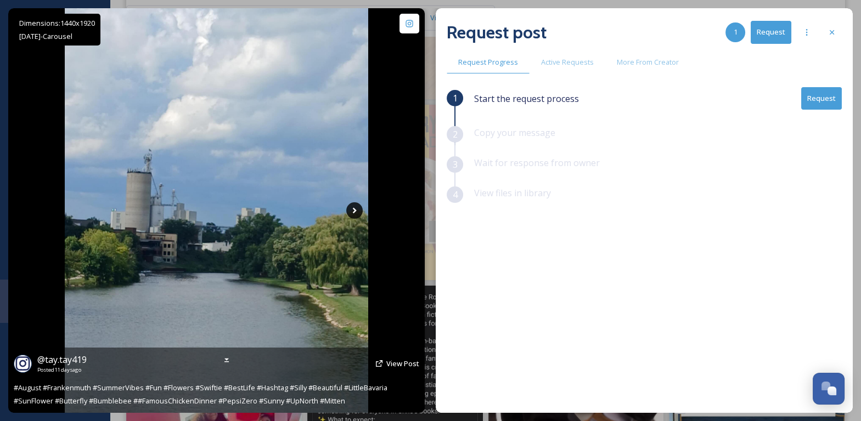
click at [350, 210] on icon at bounding box center [354, 211] width 16 height 16
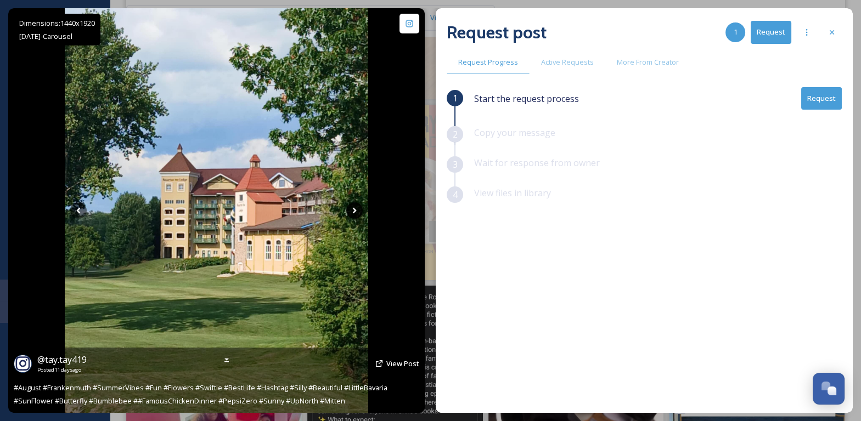
click at [350, 210] on icon at bounding box center [354, 211] width 16 height 16
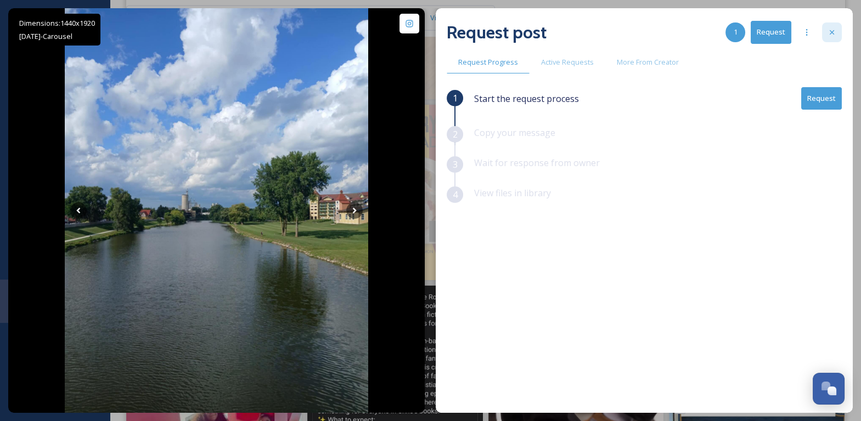
click at [826, 35] on div at bounding box center [832, 33] width 20 height 20
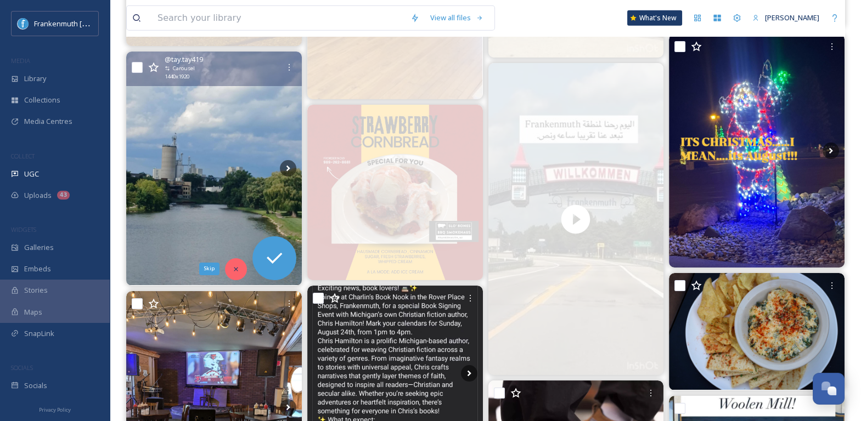
click at [240, 267] on div "Skip" at bounding box center [236, 269] width 22 height 22
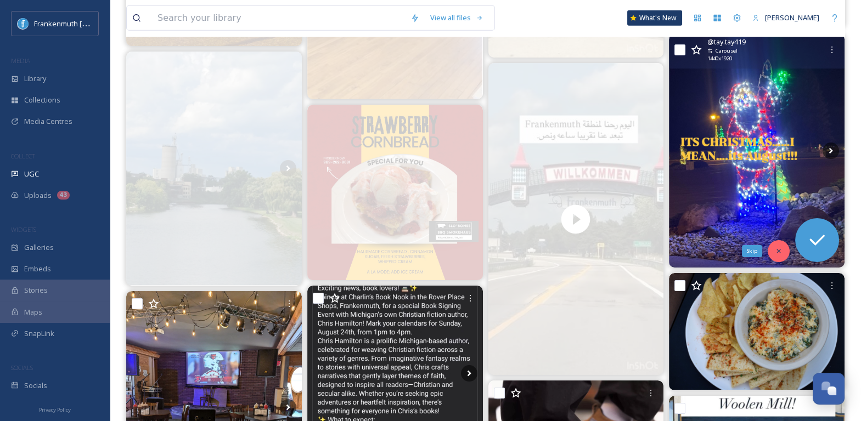
click at [777, 254] on div "Skip" at bounding box center [779, 251] width 22 height 22
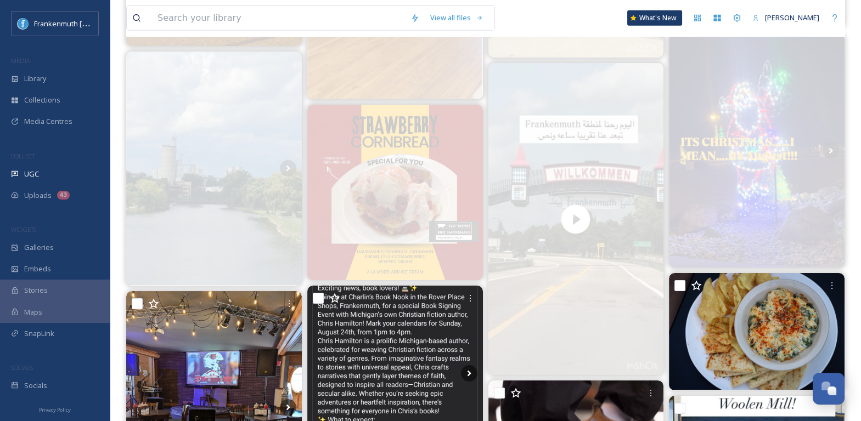
scroll to position [5927, 0]
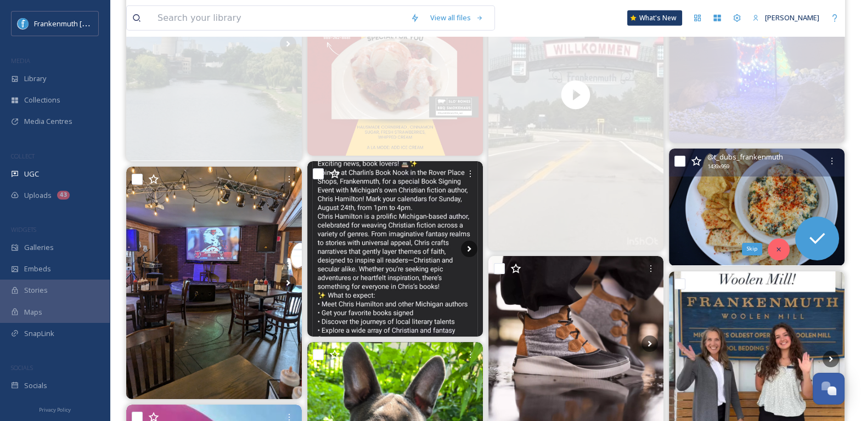
click at [778, 250] on icon at bounding box center [779, 250] width 8 height 8
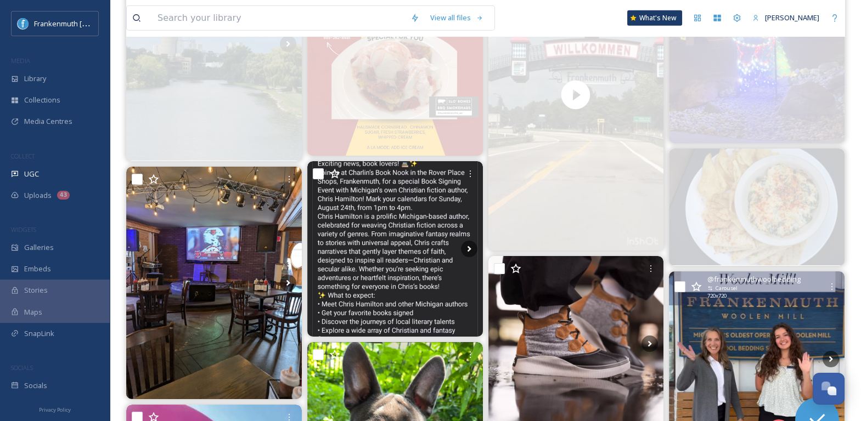
scroll to position [6087, 0]
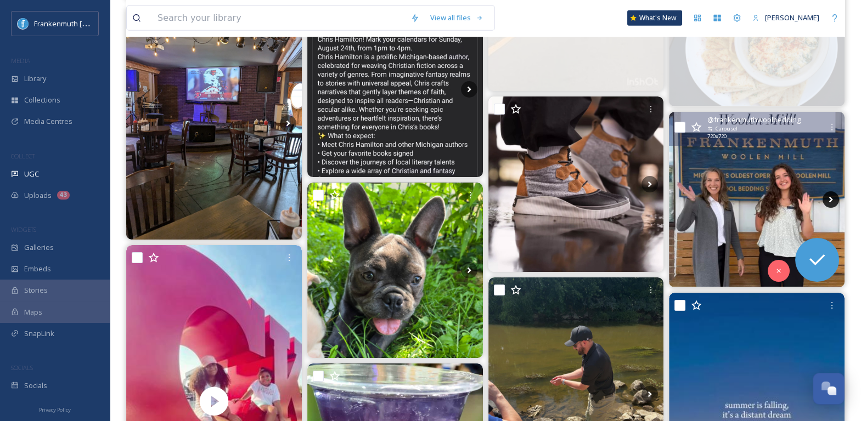
click at [830, 197] on icon at bounding box center [831, 199] width 4 height 6
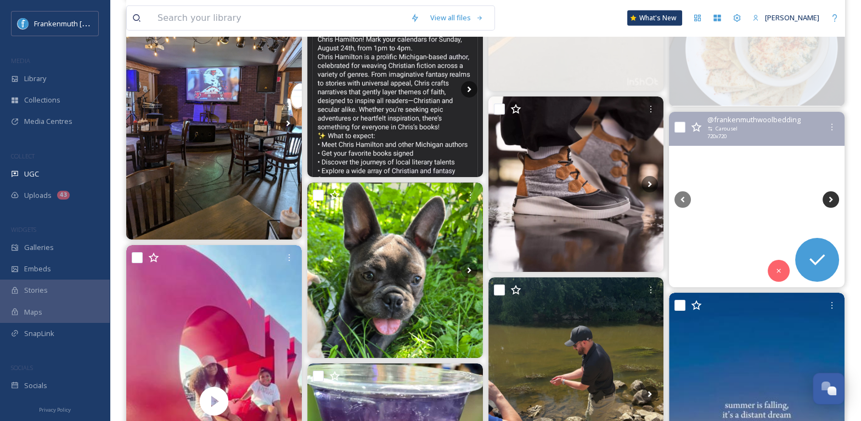
click at [830, 197] on icon at bounding box center [831, 199] width 4 height 6
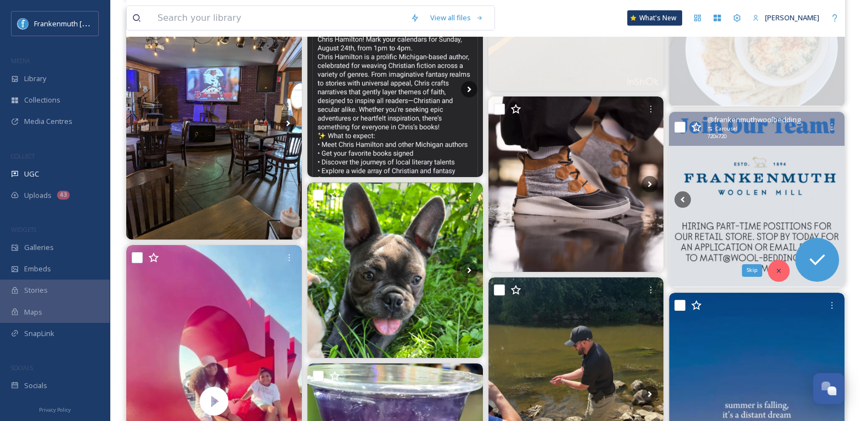
click at [782, 261] on div "Skip" at bounding box center [779, 271] width 22 height 22
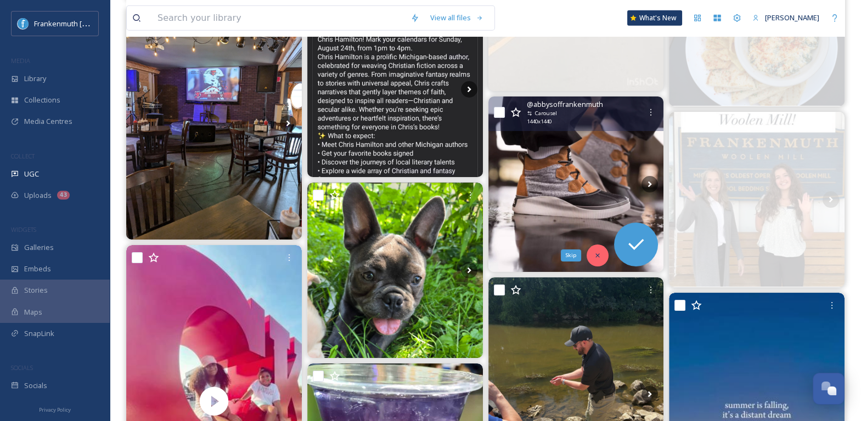
click at [600, 252] on icon at bounding box center [598, 256] width 8 height 8
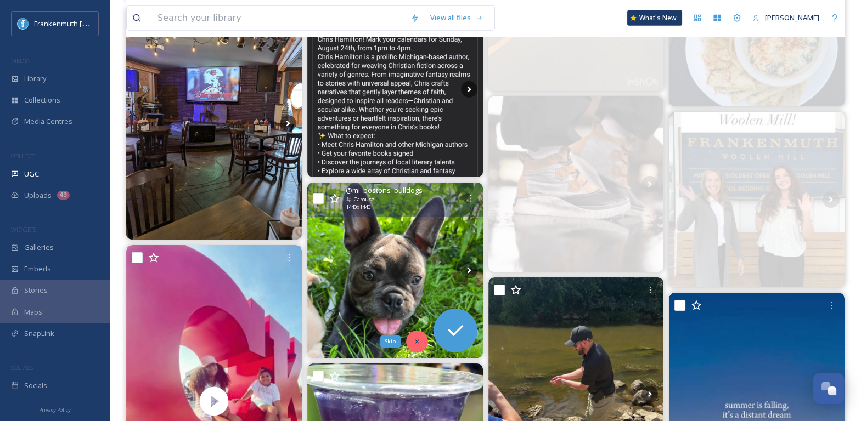
click at [420, 338] on div "Skip" at bounding box center [417, 342] width 22 height 22
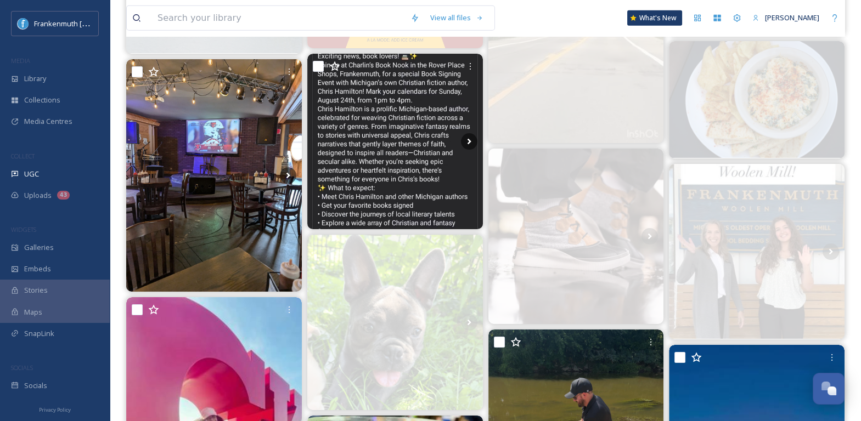
scroll to position [6022, 0]
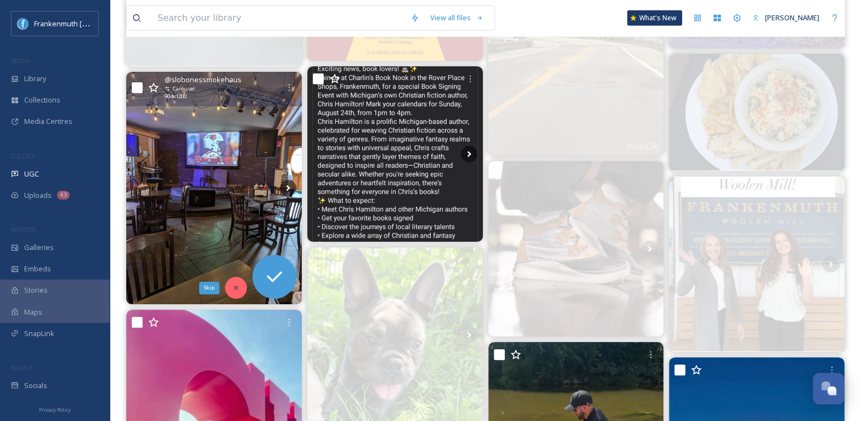
click at [239, 289] on icon at bounding box center [236, 288] width 8 height 8
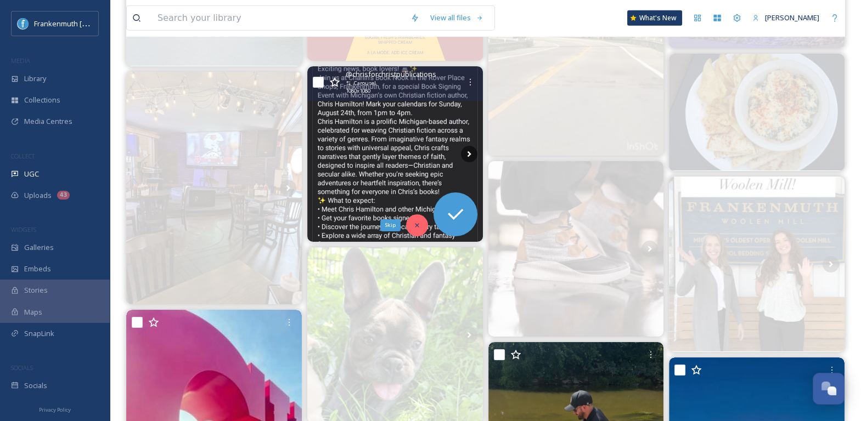
click at [412, 218] on div "Skip" at bounding box center [417, 226] width 22 height 22
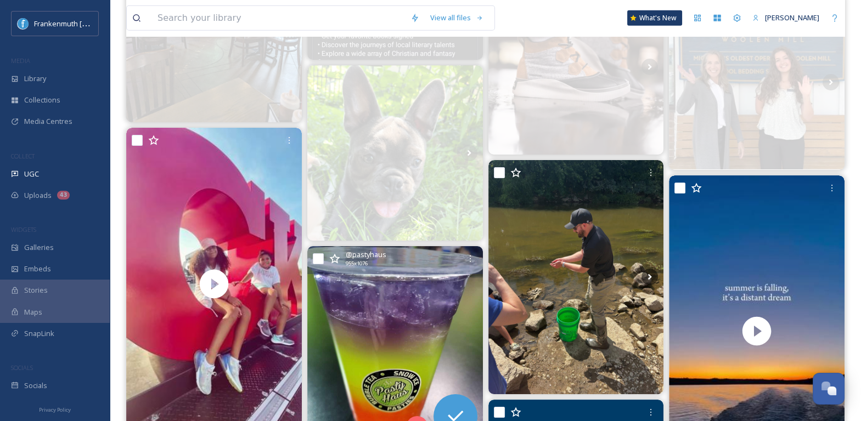
scroll to position [6348, 0]
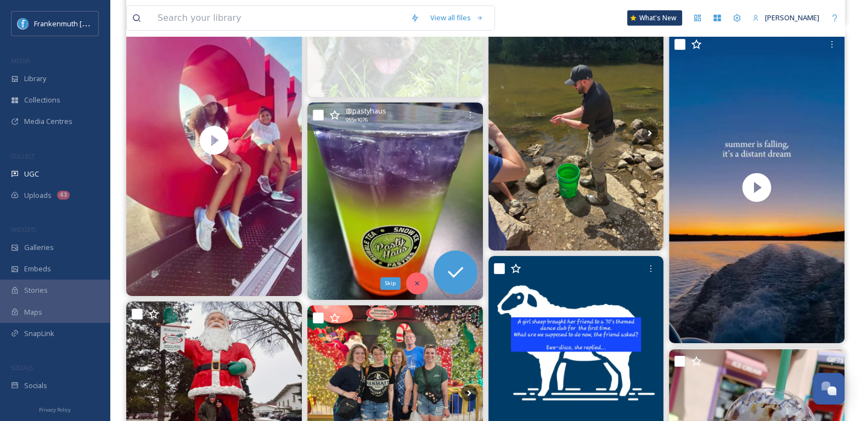
click at [416, 275] on div "Skip" at bounding box center [417, 284] width 22 height 22
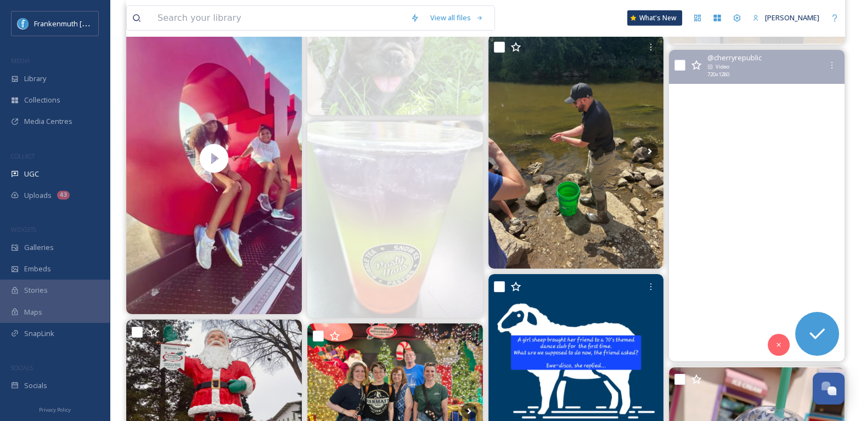
scroll to position [6320, 0]
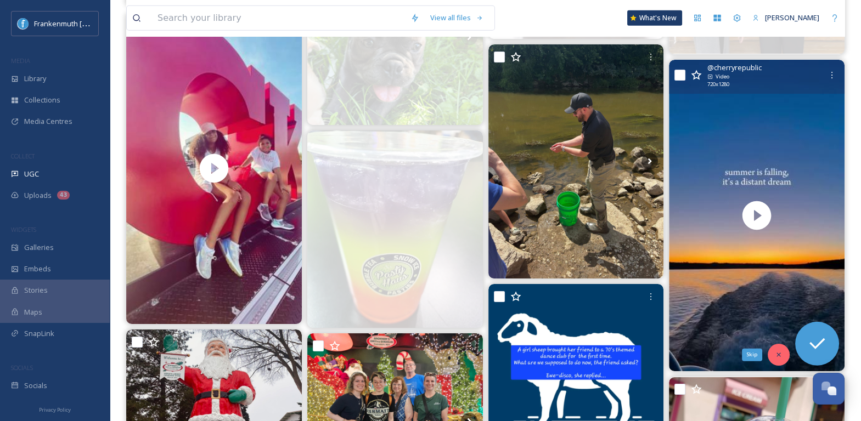
click at [779, 359] on div "Skip" at bounding box center [779, 355] width 22 height 22
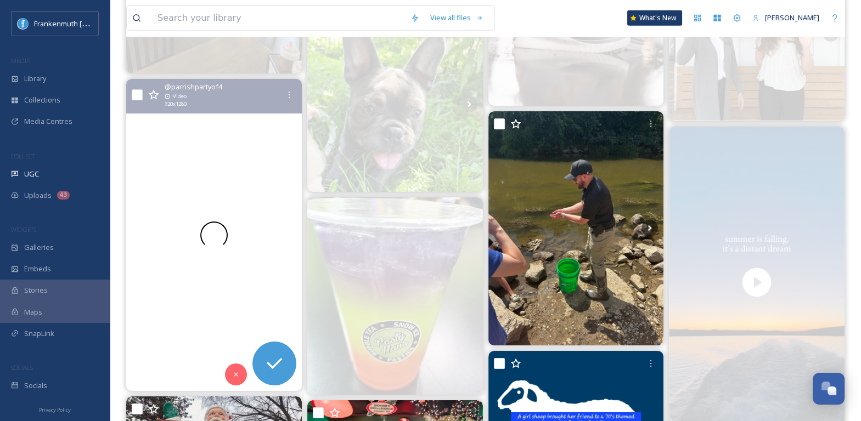
scroll to position [6252, 0]
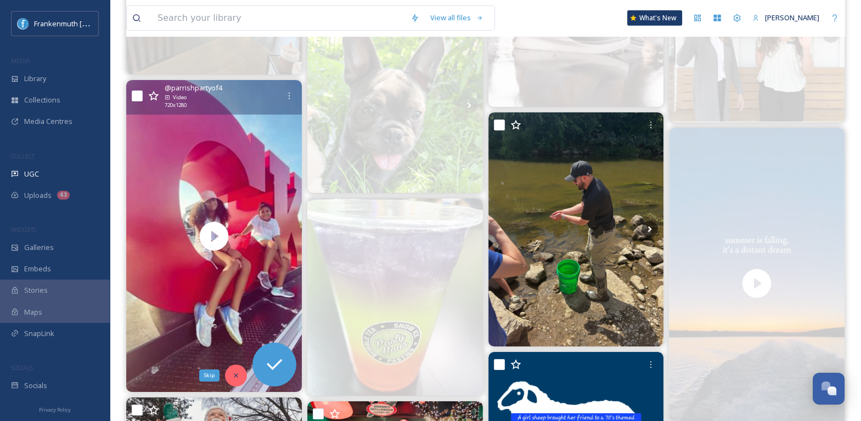
click at [234, 380] on div "Skip" at bounding box center [236, 376] width 22 height 22
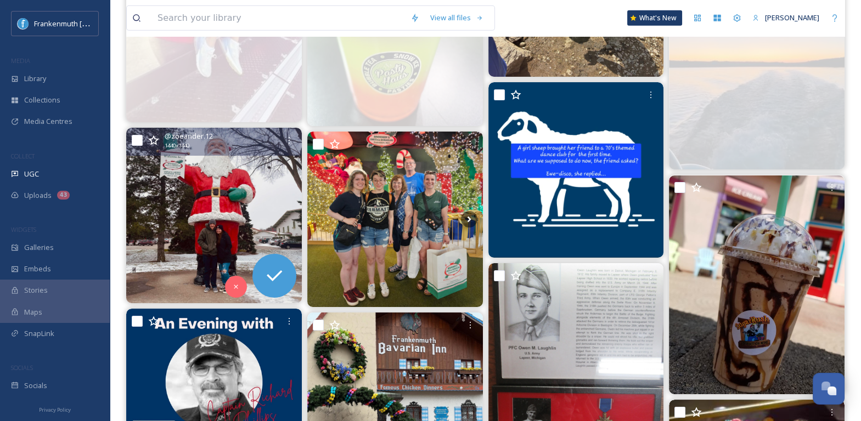
scroll to position [6523, 0]
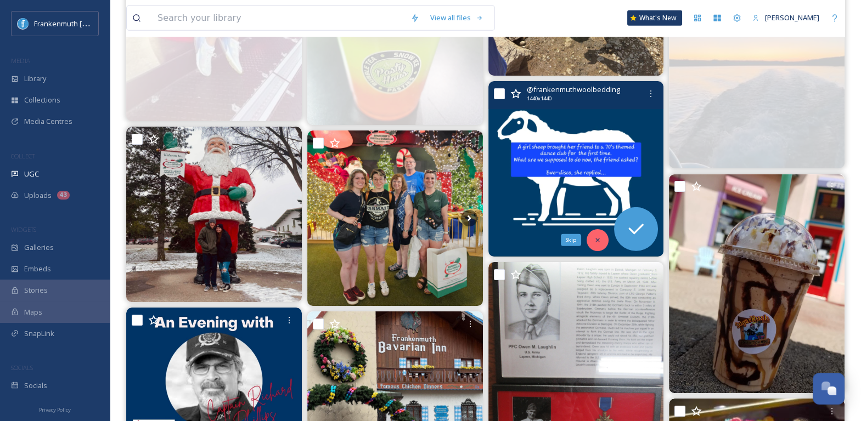
click at [597, 238] on icon at bounding box center [598, 240] width 4 height 4
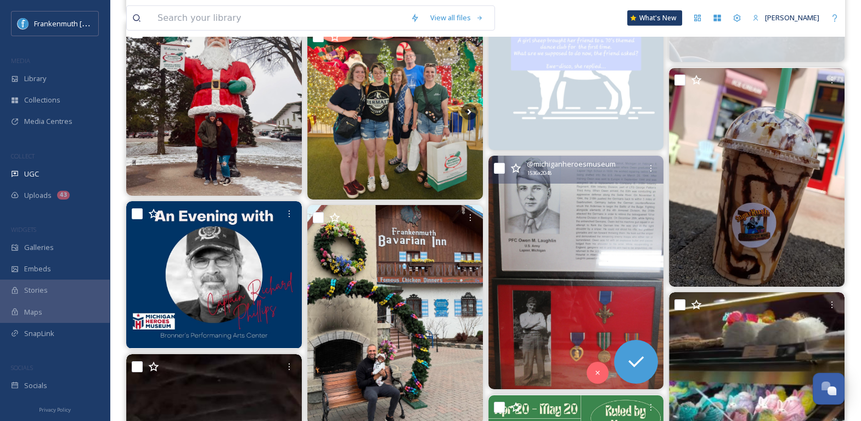
scroll to position [6630, 0]
click at [599, 373] on icon at bounding box center [598, 373] width 8 height 8
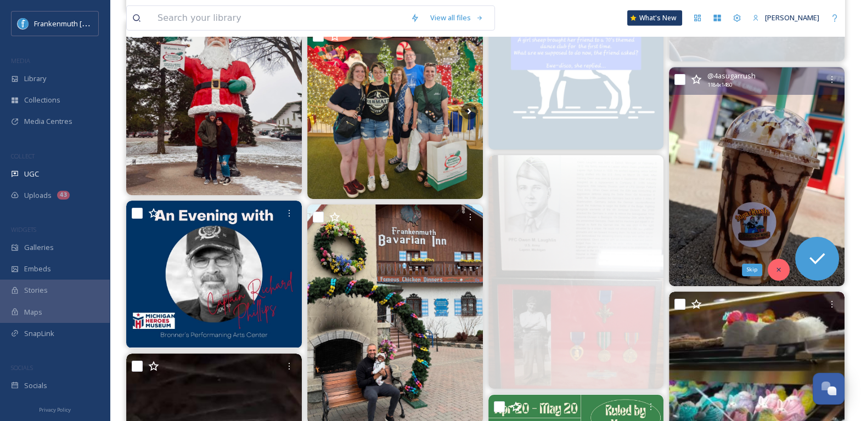
click at [777, 267] on icon at bounding box center [779, 270] width 8 height 8
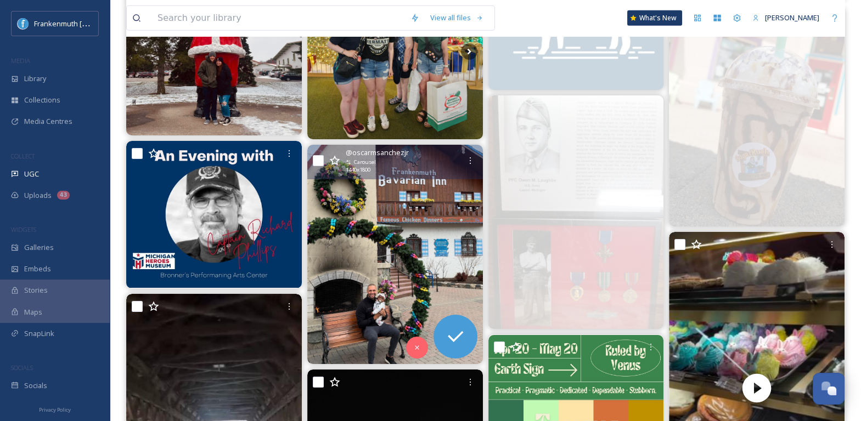
scroll to position [6691, 0]
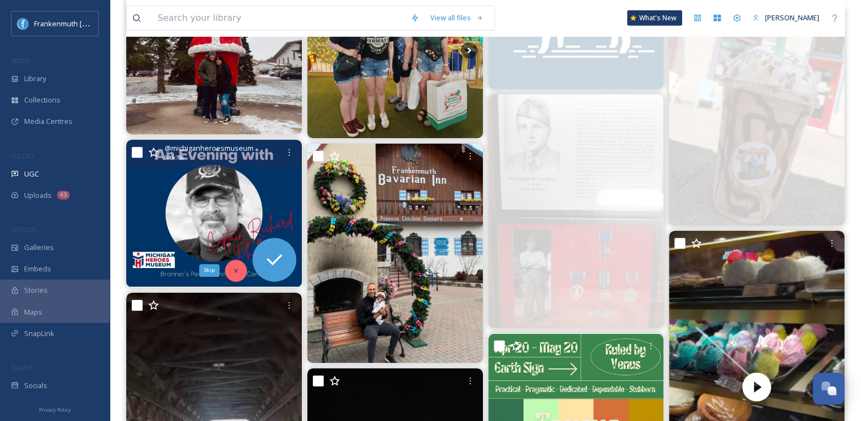
click at [237, 271] on icon at bounding box center [236, 271] width 4 height 4
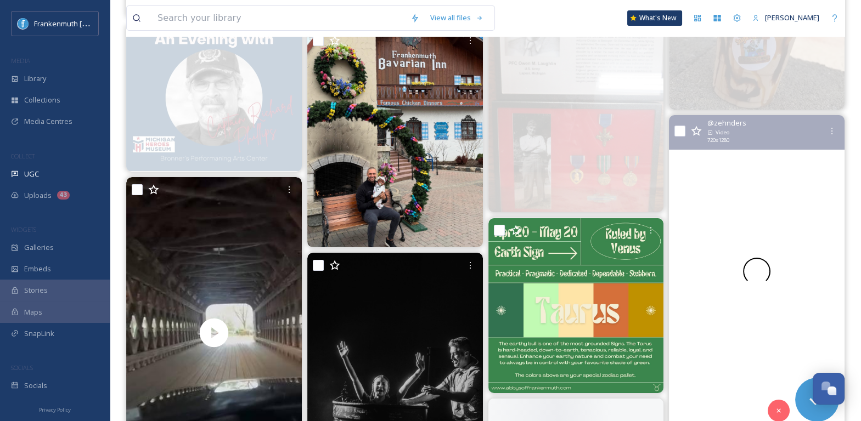
scroll to position [6835, 0]
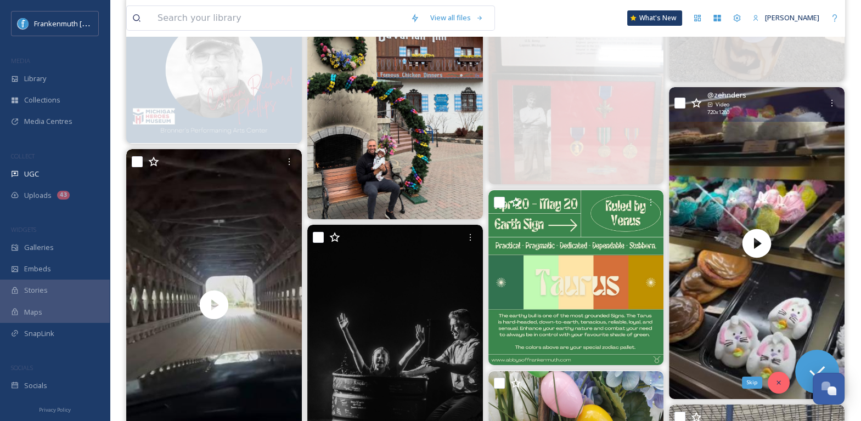
click at [779, 385] on icon at bounding box center [779, 383] width 8 height 8
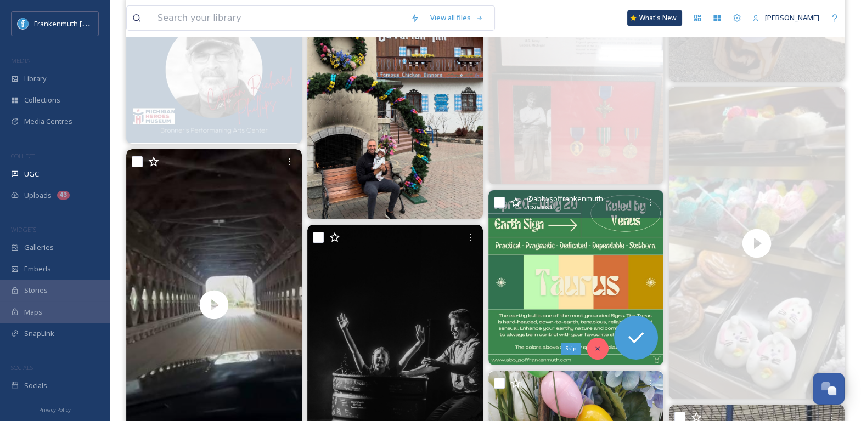
click at [601, 350] on icon at bounding box center [598, 349] width 8 height 8
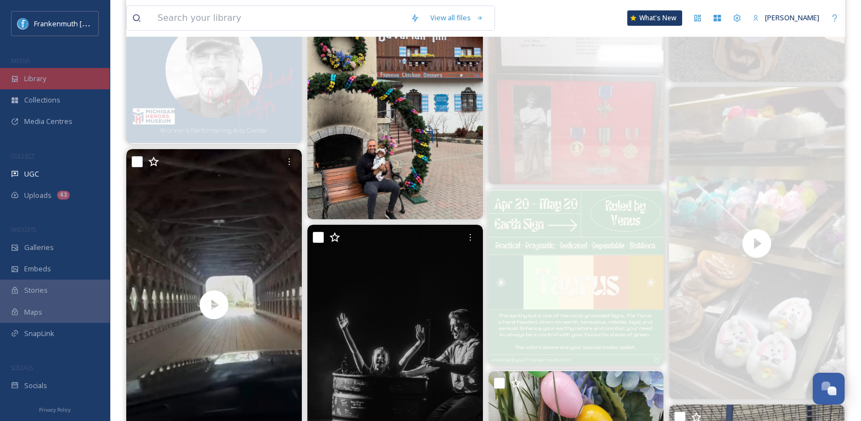
click at [57, 86] on div "Library" at bounding box center [55, 78] width 110 height 21
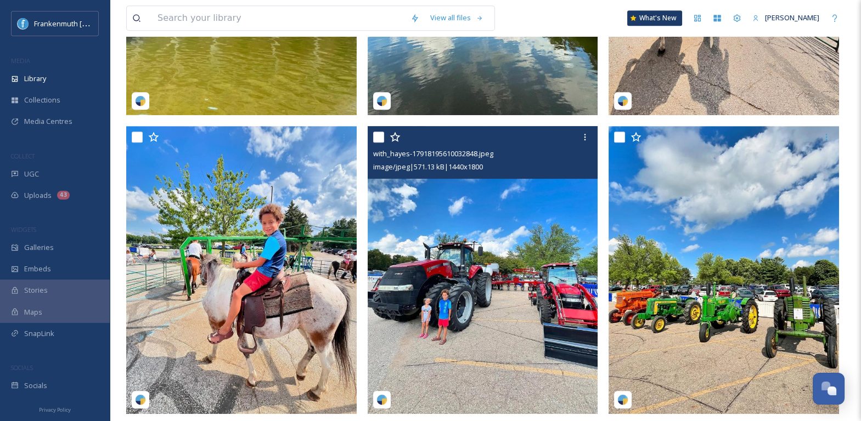
scroll to position [1045, 0]
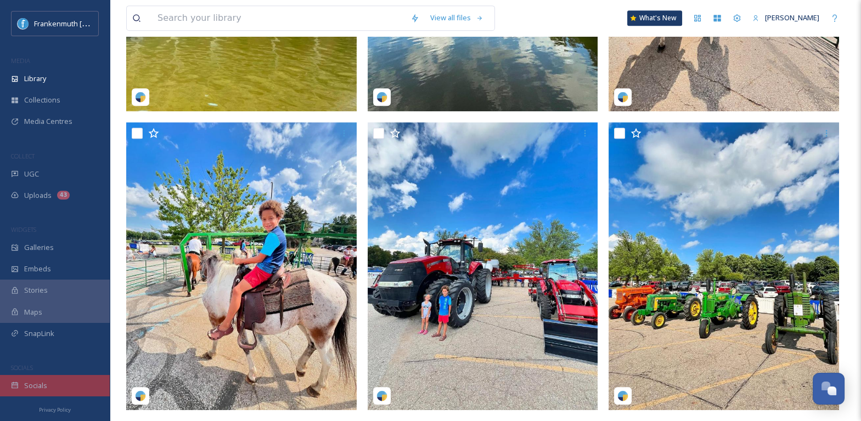
click at [73, 389] on div "Socials" at bounding box center [55, 385] width 110 height 21
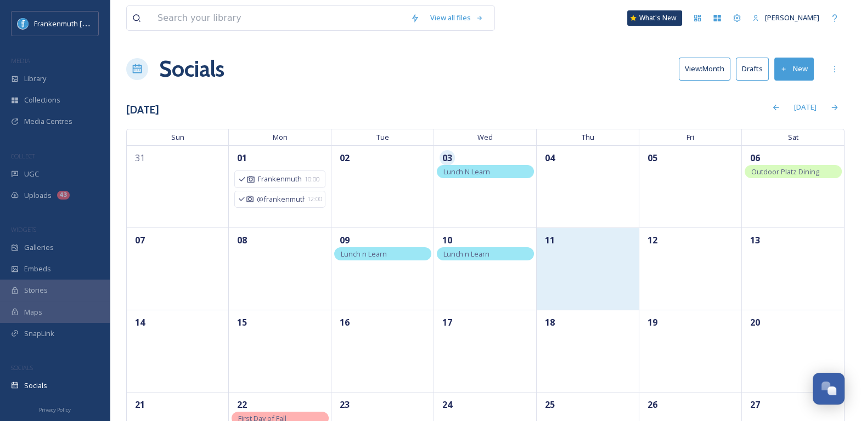
click at [602, 283] on div "11" at bounding box center [588, 269] width 103 height 82
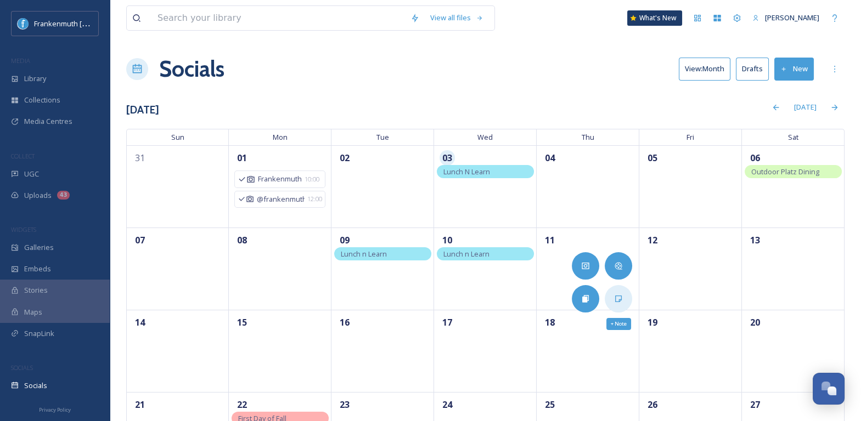
click at [621, 302] on icon at bounding box center [618, 299] width 9 height 9
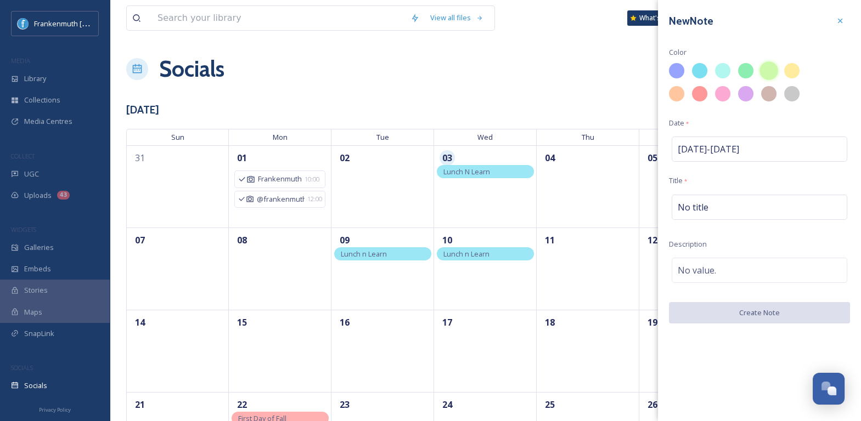
click at [766, 75] on div at bounding box center [769, 70] width 19 height 19
click at [722, 187] on div "New Note Color Date * Sep 11 - Sep 11 Title * No title Description No value. Cr…" at bounding box center [759, 167] width 203 height 335
click at [721, 200] on div "No title" at bounding box center [760, 207] width 176 height 25
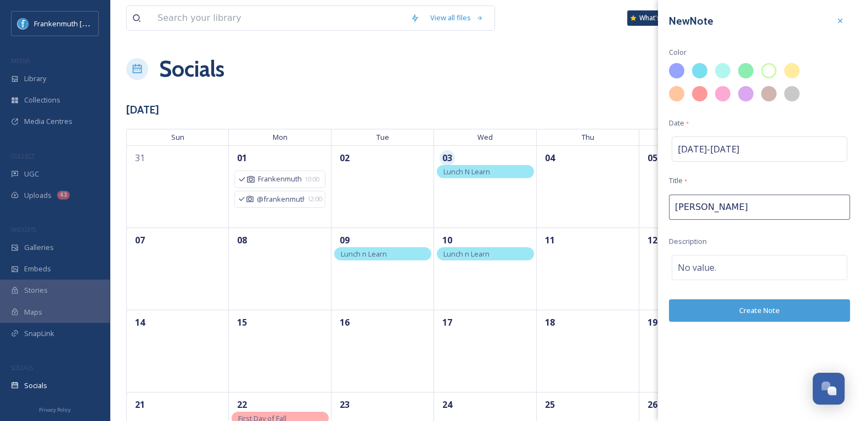
type input "Frankenmuth Shuttle"
click at [753, 303] on button "Create Note" at bounding box center [759, 311] width 181 height 23
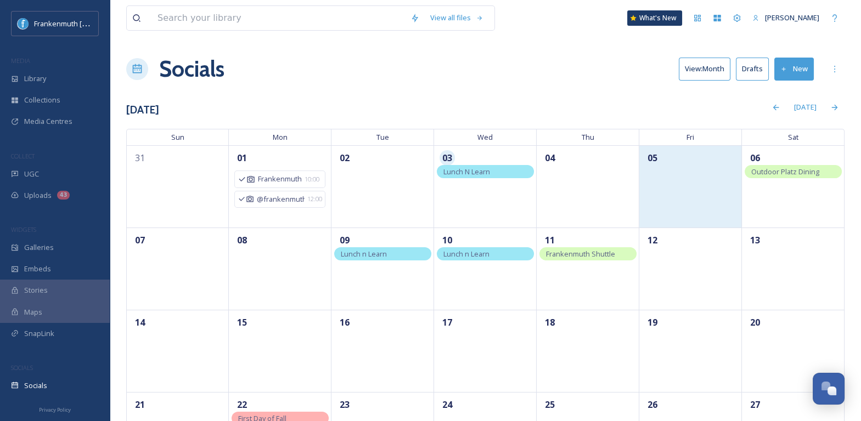
click at [691, 194] on div "05" at bounding box center [690, 186] width 103 height 82
click at [700, 213] on div "05" at bounding box center [690, 186] width 103 height 82
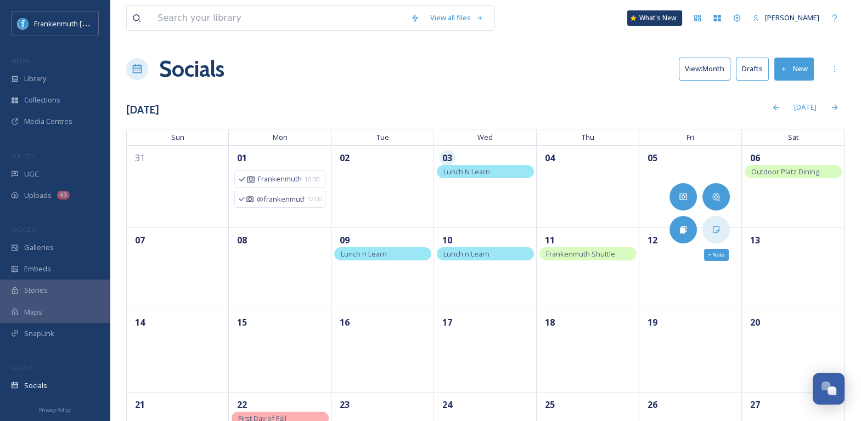
click at [706, 224] on div "+ Note" at bounding box center [715, 229] width 27 height 27
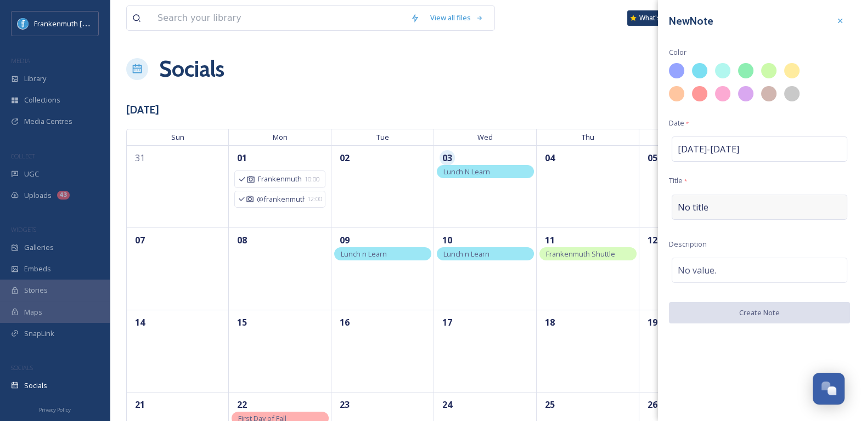
click at [721, 209] on div "No title" at bounding box center [760, 207] width 176 height 25
click at [721, 209] on input at bounding box center [759, 207] width 181 height 25
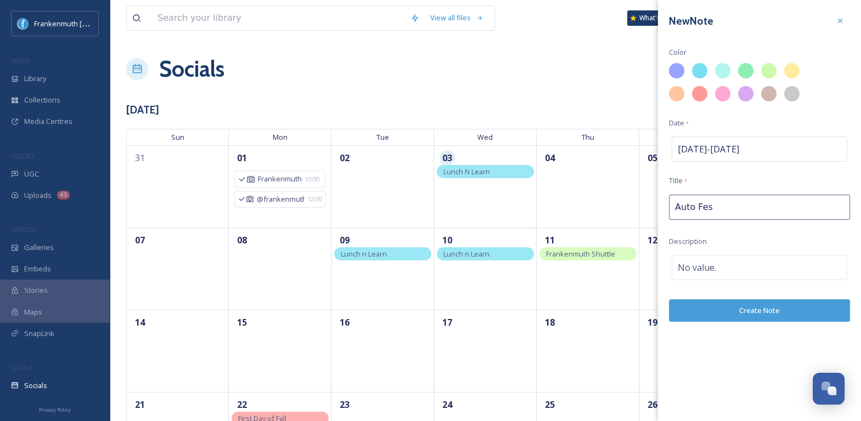
type input "Auto Fest"
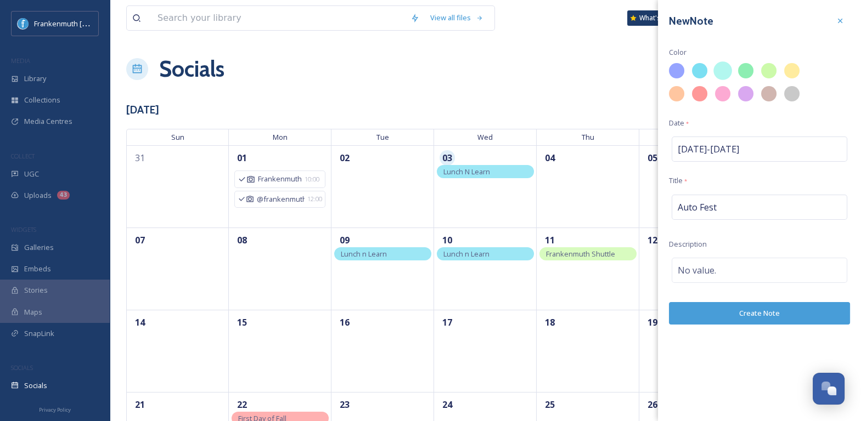
click at [720, 70] on div at bounding box center [722, 70] width 19 height 19
click at [746, 317] on button "Create Note" at bounding box center [759, 313] width 181 height 23
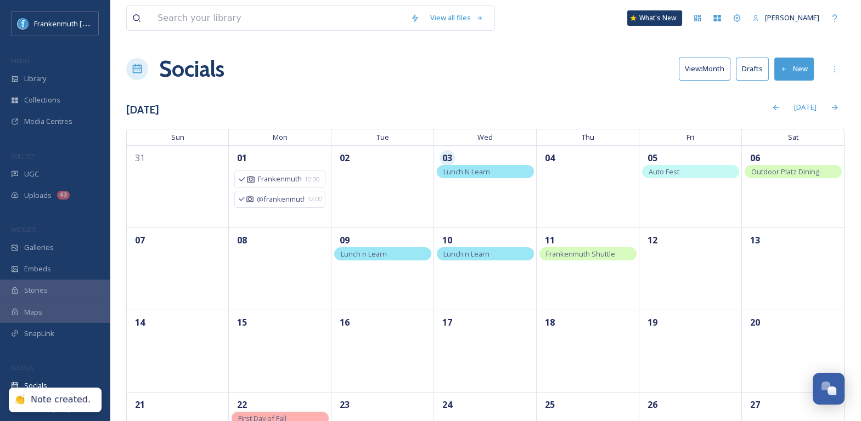
click at [566, 68] on div "Socials View: Month Drafts New" at bounding box center [485, 69] width 718 height 33
click at [687, 170] on div "Auto Fest" at bounding box center [690, 171] width 97 height 13
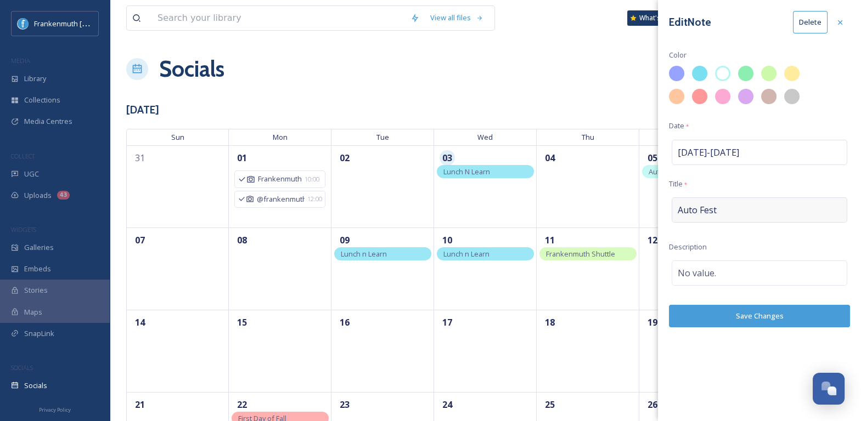
click at [706, 209] on span "Auto Fest" at bounding box center [697, 210] width 39 height 13
click at [710, 261] on div "No value." at bounding box center [760, 273] width 176 height 25
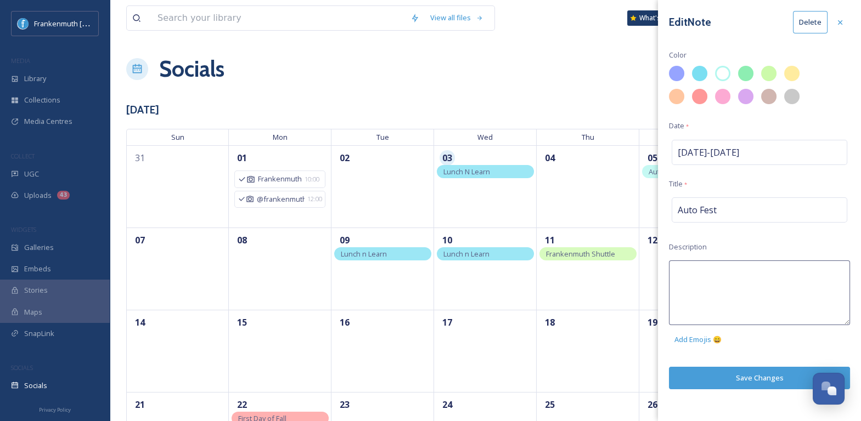
click at [710, 261] on textarea at bounding box center [759, 293] width 181 height 65
type textarea "Drone show"
click at [802, 372] on div "Edit Note Delete Color Date * Sep 5 - Sep 5 Title * Auto Fest Description Drone…" at bounding box center [759, 210] width 203 height 421
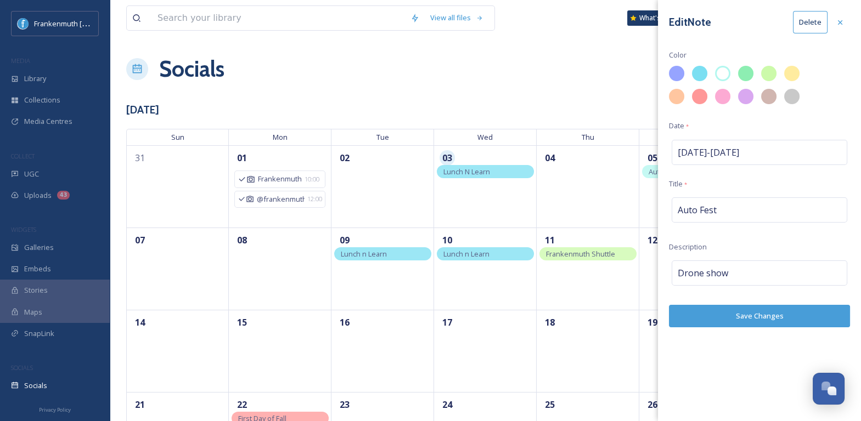
click at [777, 314] on button "Save Changes" at bounding box center [759, 316] width 181 height 23
